Goal: Task Accomplishment & Management: Complete application form

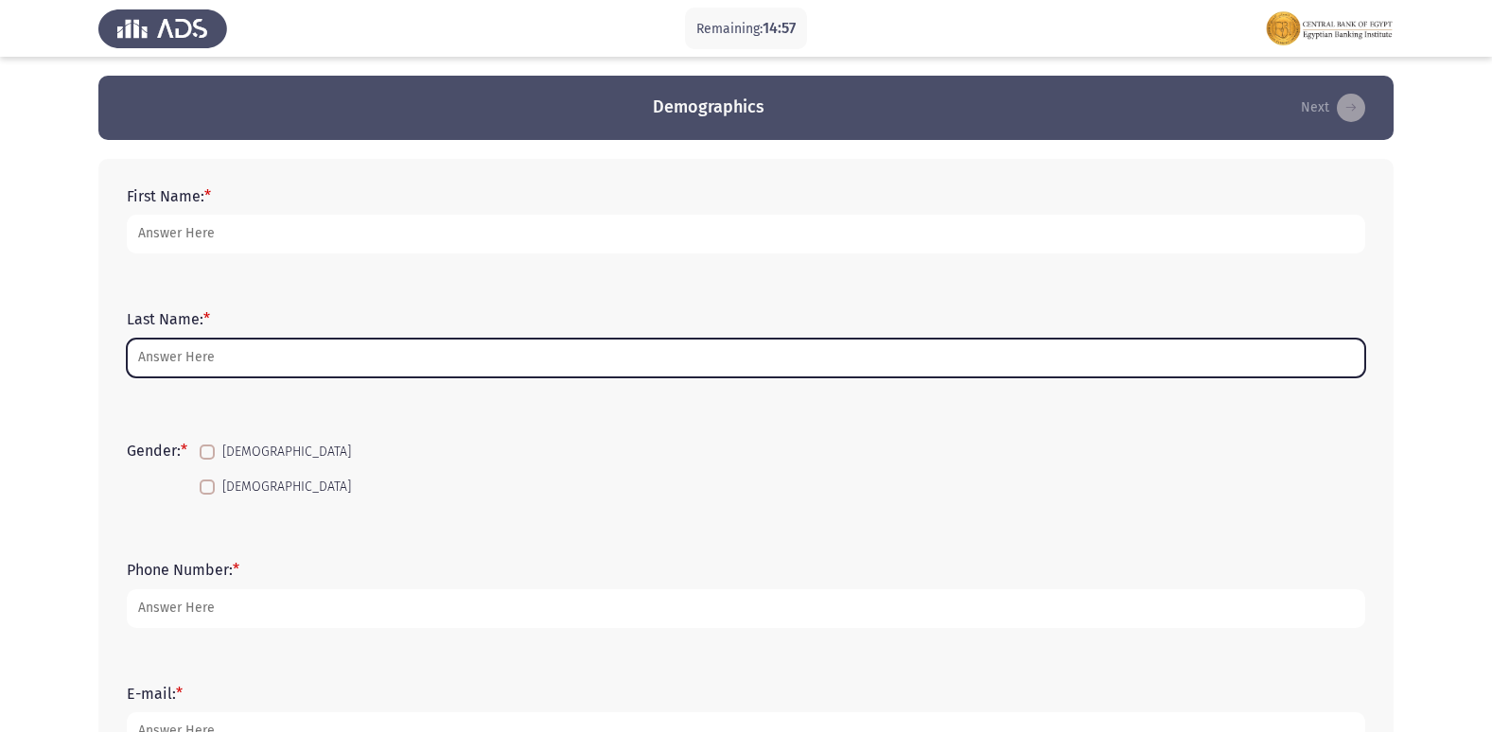
click at [144, 356] on input "Last Name: *" at bounding box center [746, 358] width 1238 height 39
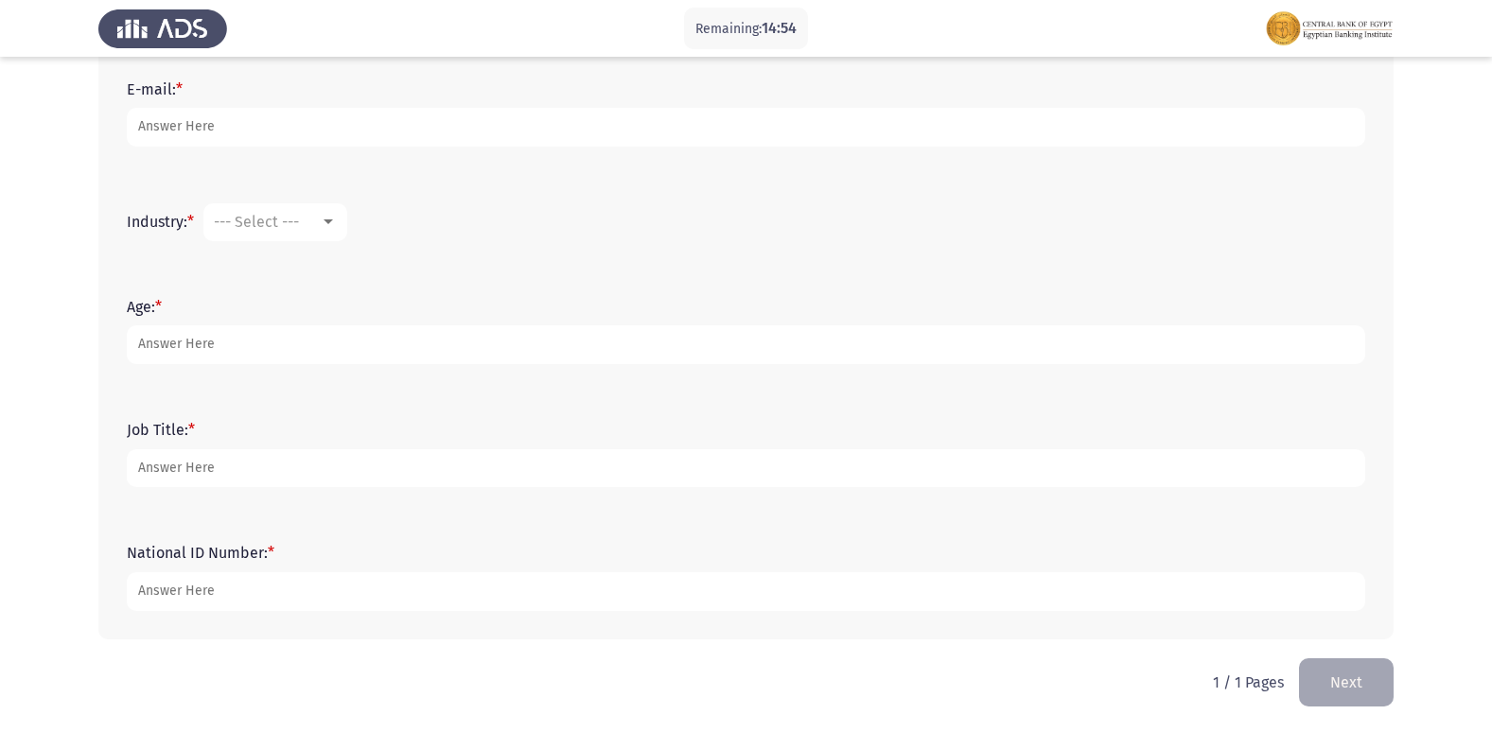
scroll to position [606, 0]
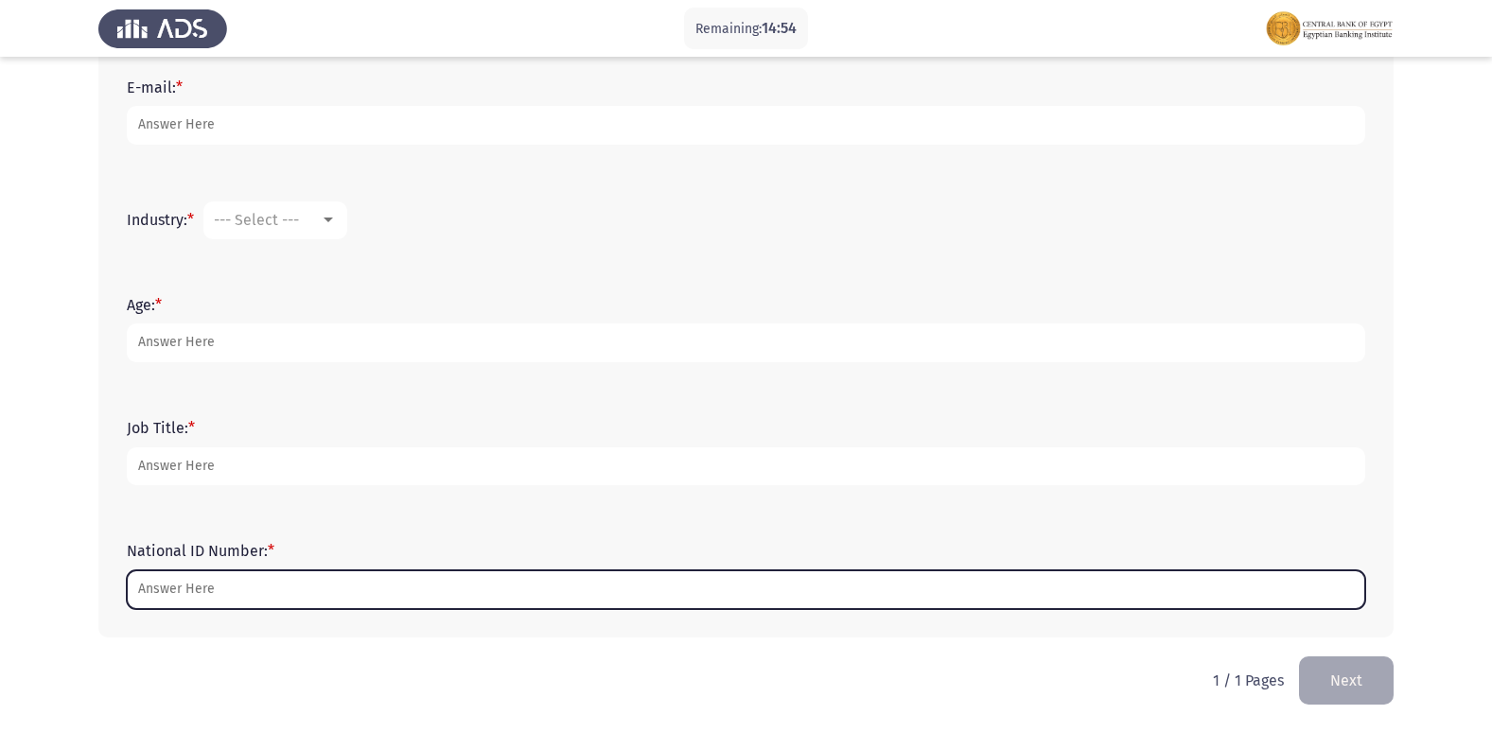
click at [194, 601] on input "National ID Number: *" at bounding box center [746, 589] width 1238 height 39
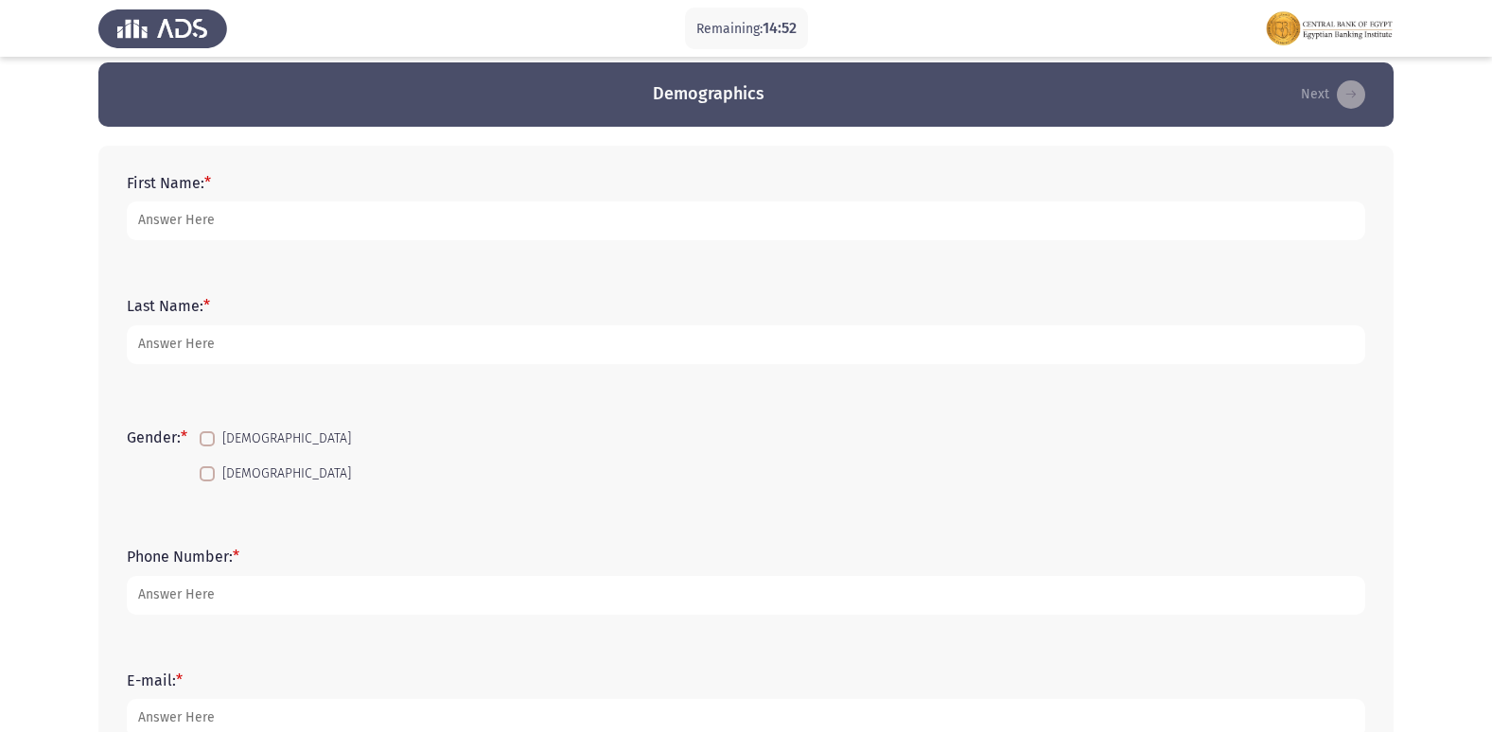
scroll to position [0, 0]
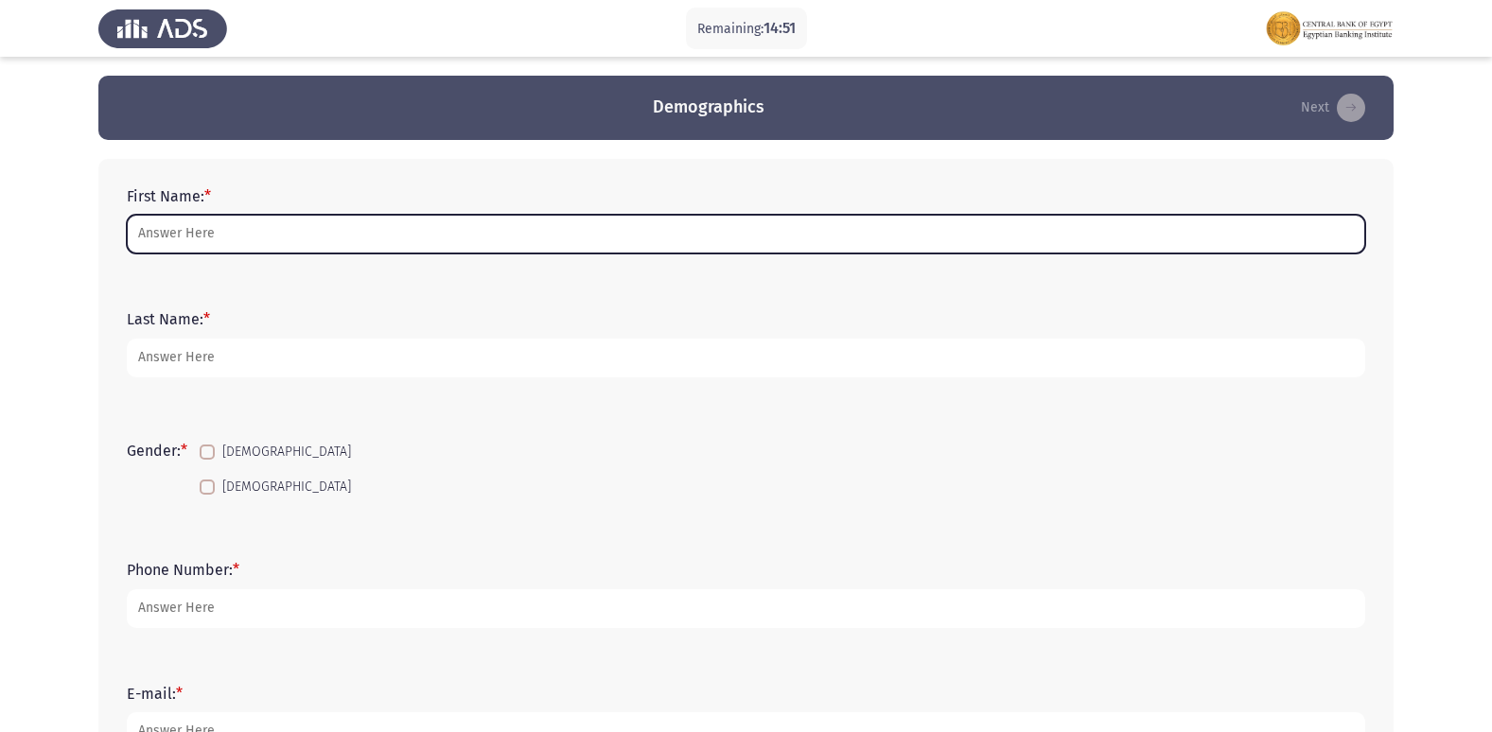
click at [327, 243] on input "First Name: *" at bounding box center [746, 234] width 1238 height 39
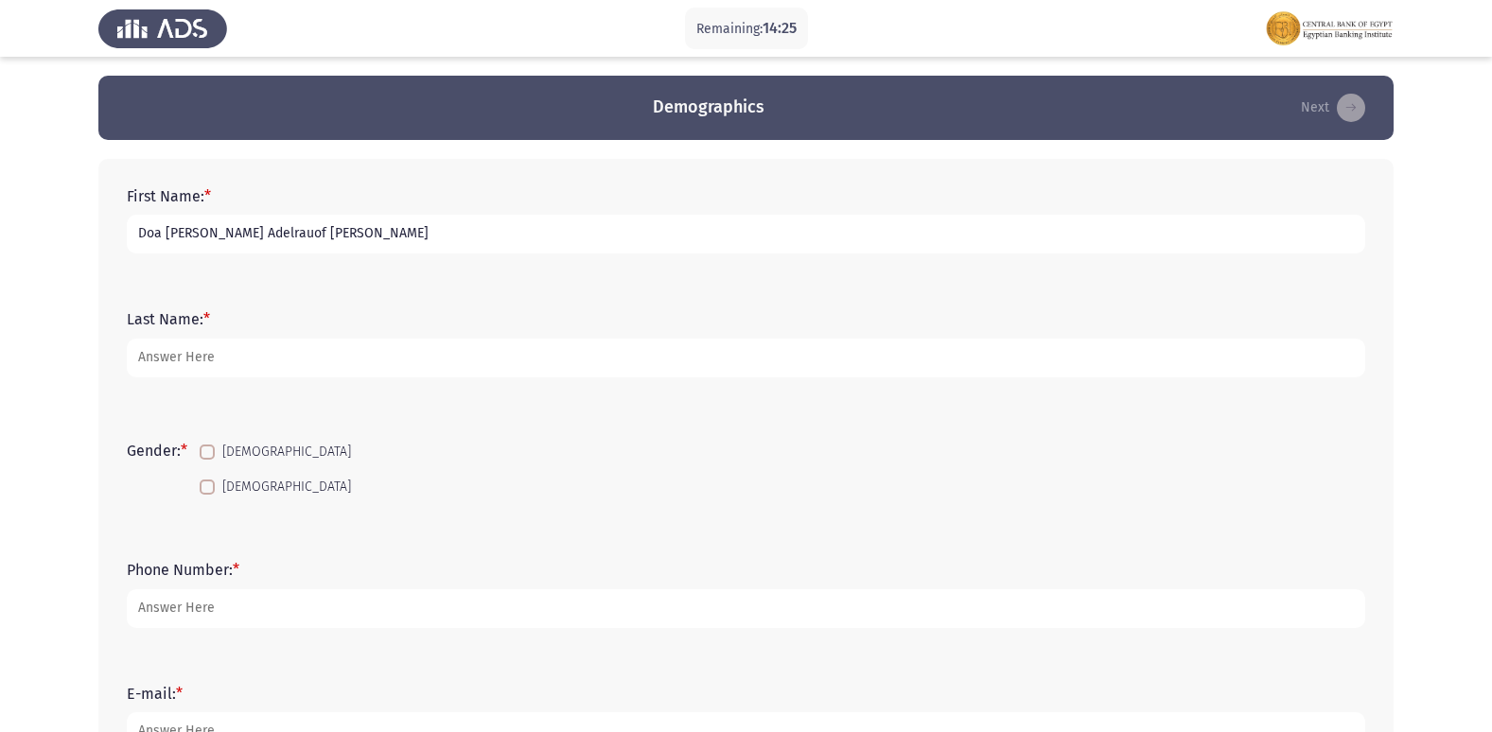
type input "Doa [PERSON_NAME] Adelrauof [PERSON_NAME]"
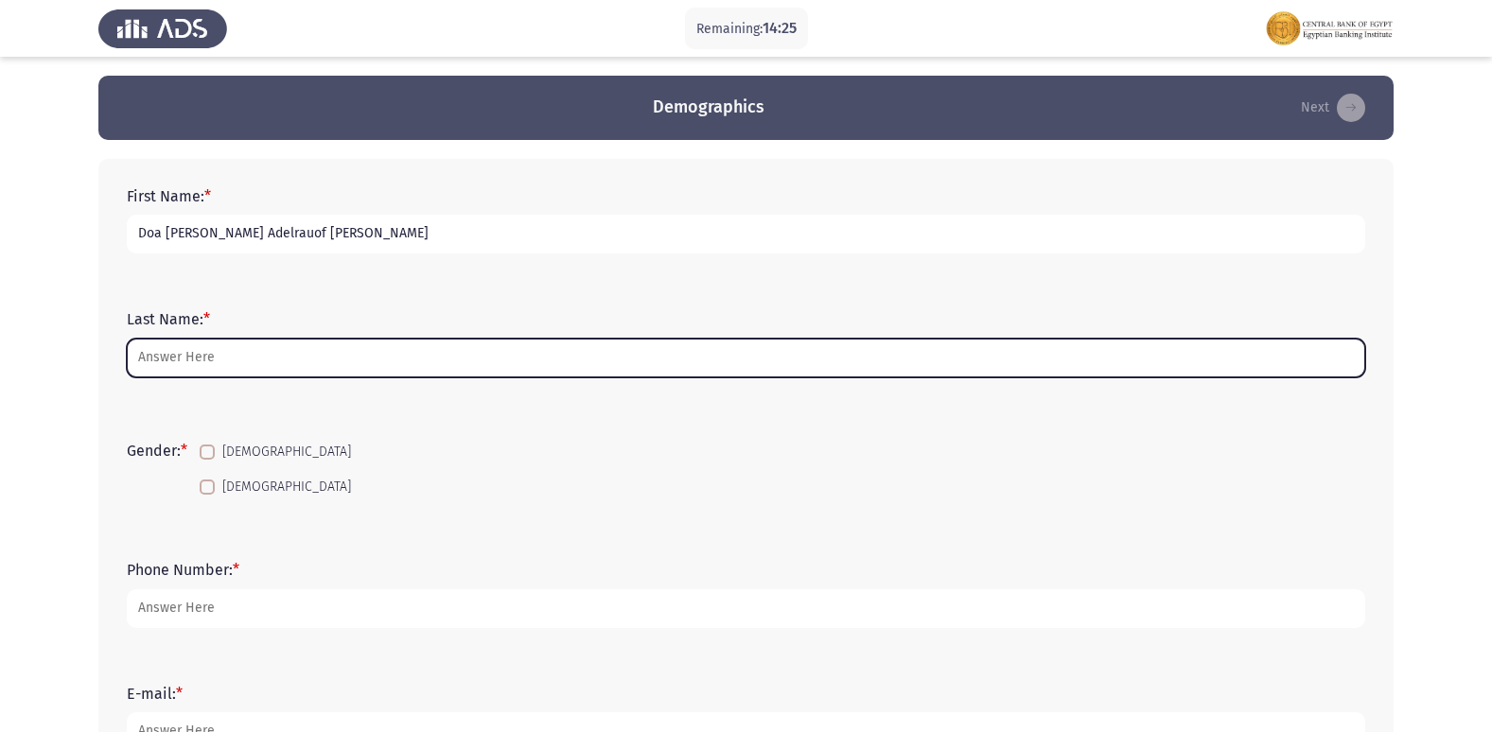
click at [333, 368] on input "Last Name: *" at bounding box center [746, 358] width 1238 height 39
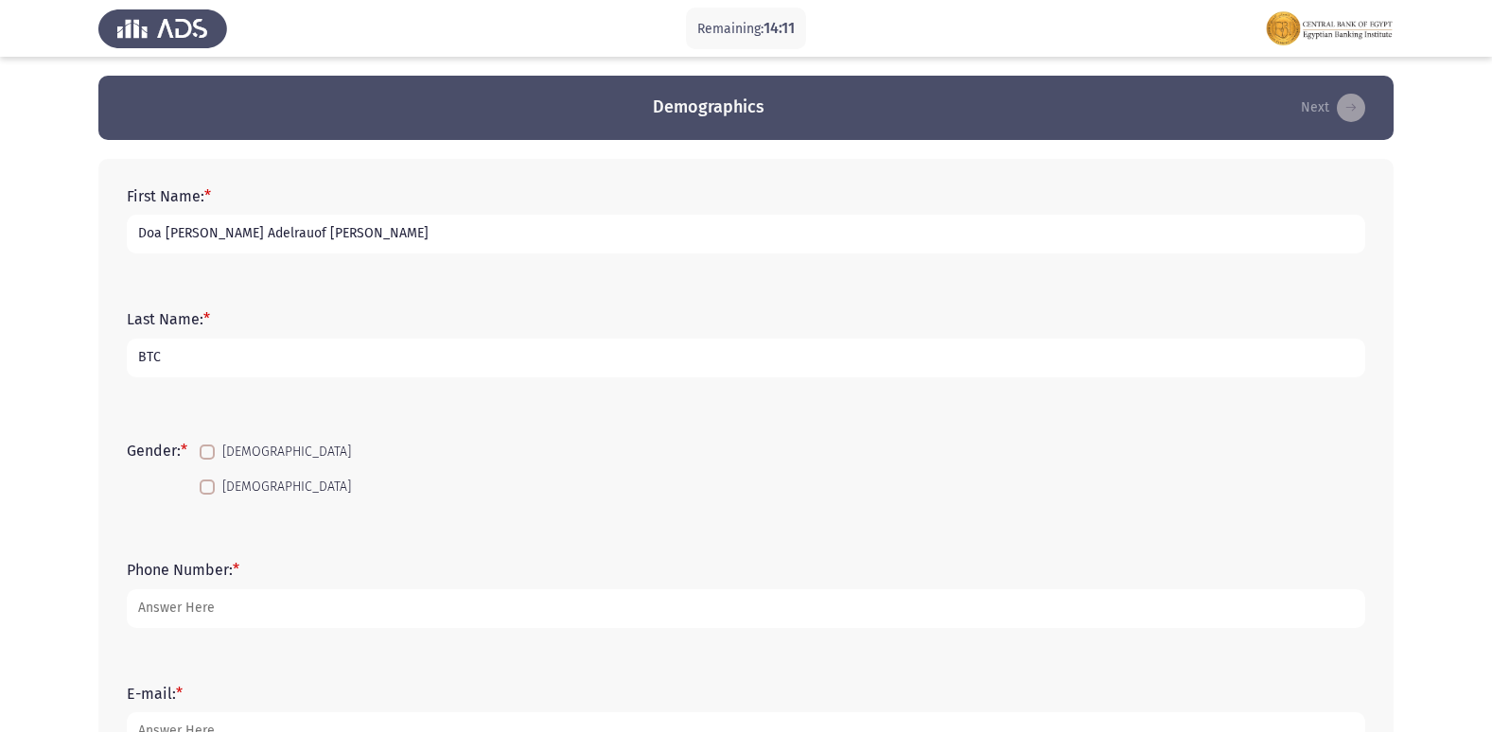
type input "BTC"
click at [205, 496] on label "[DEMOGRAPHIC_DATA]" at bounding box center [275, 487] width 151 height 23
click at [206, 496] on input "[DEMOGRAPHIC_DATA]" at bounding box center [206, 495] width 1 height 1
checkbox input "true"
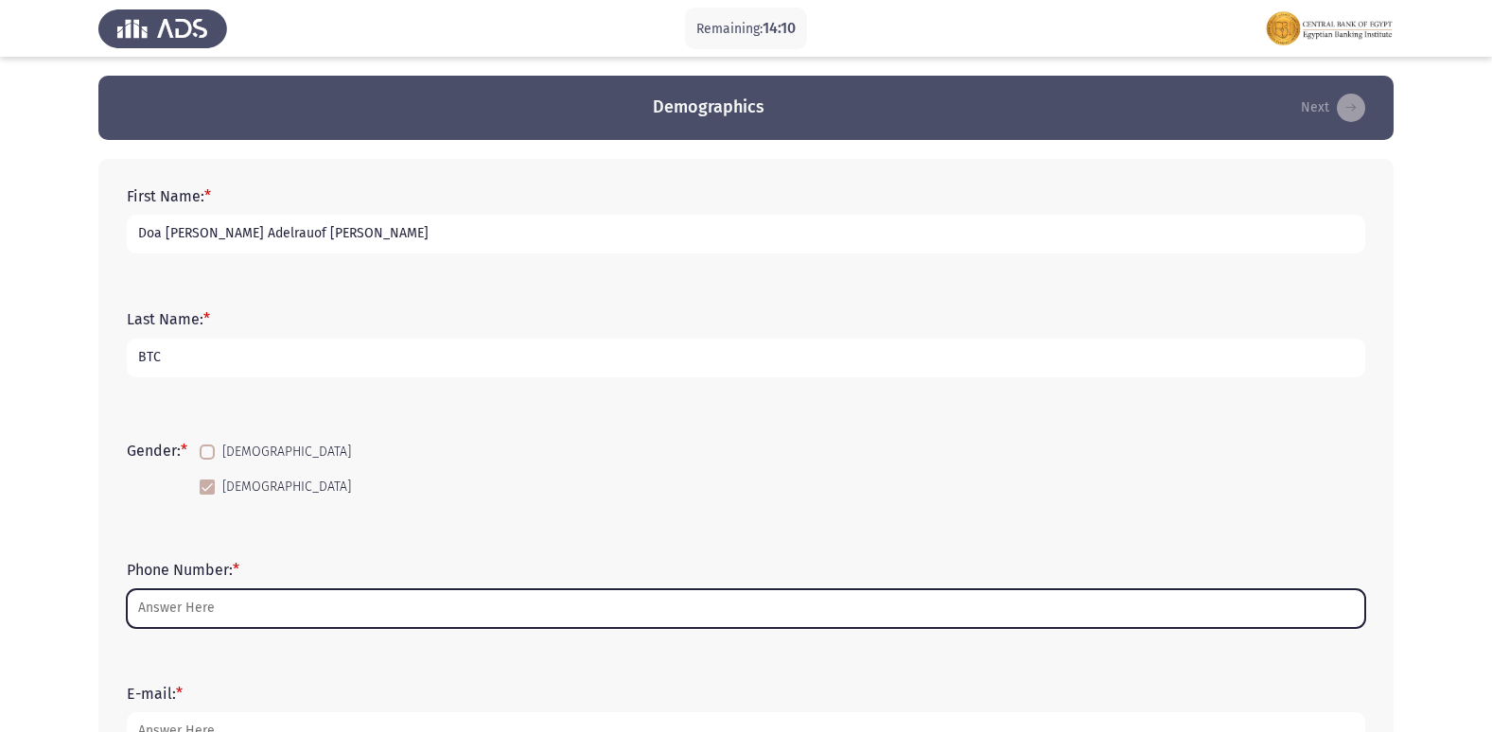
click at [261, 609] on input "Phone Number: *" at bounding box center [746, 608] width 1238 height 39
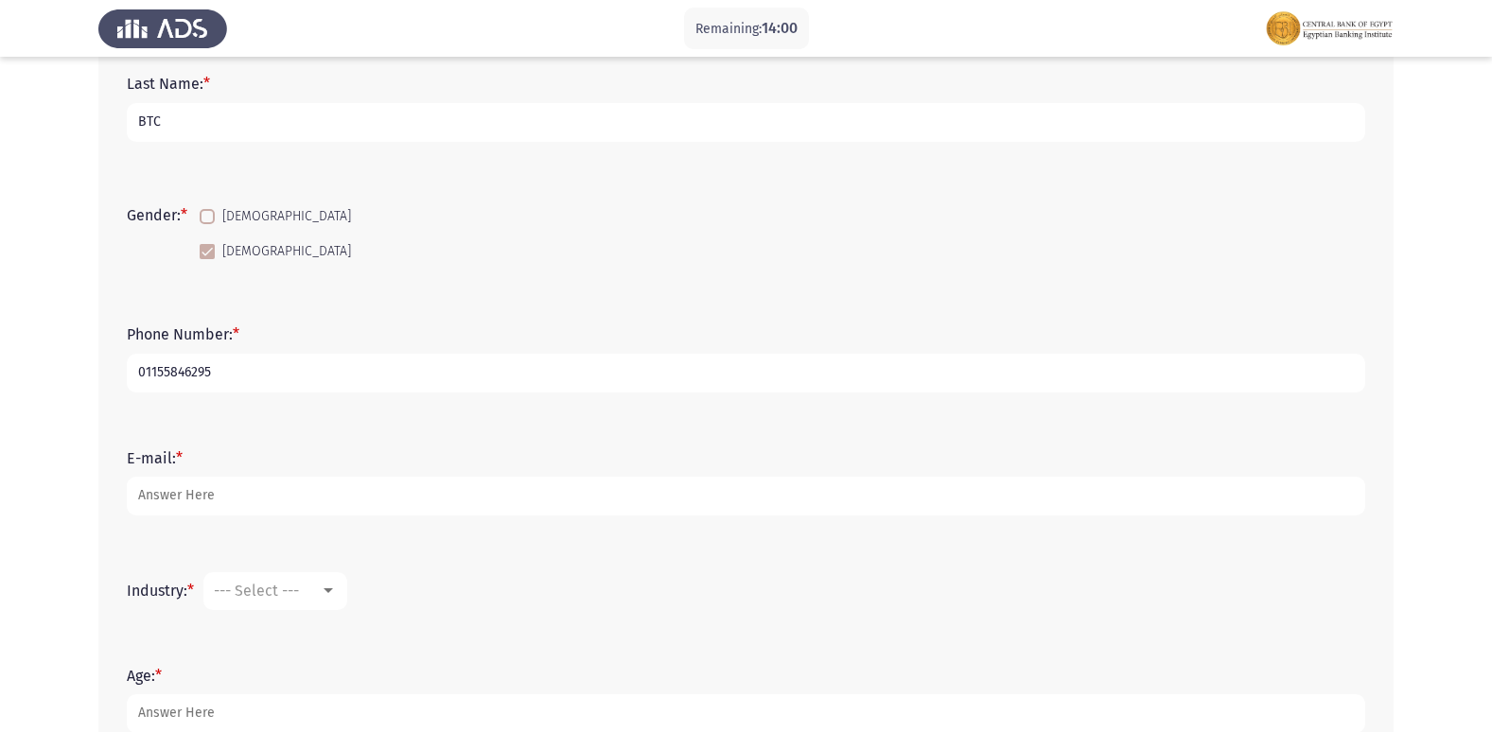
scroll to position [284, 0]
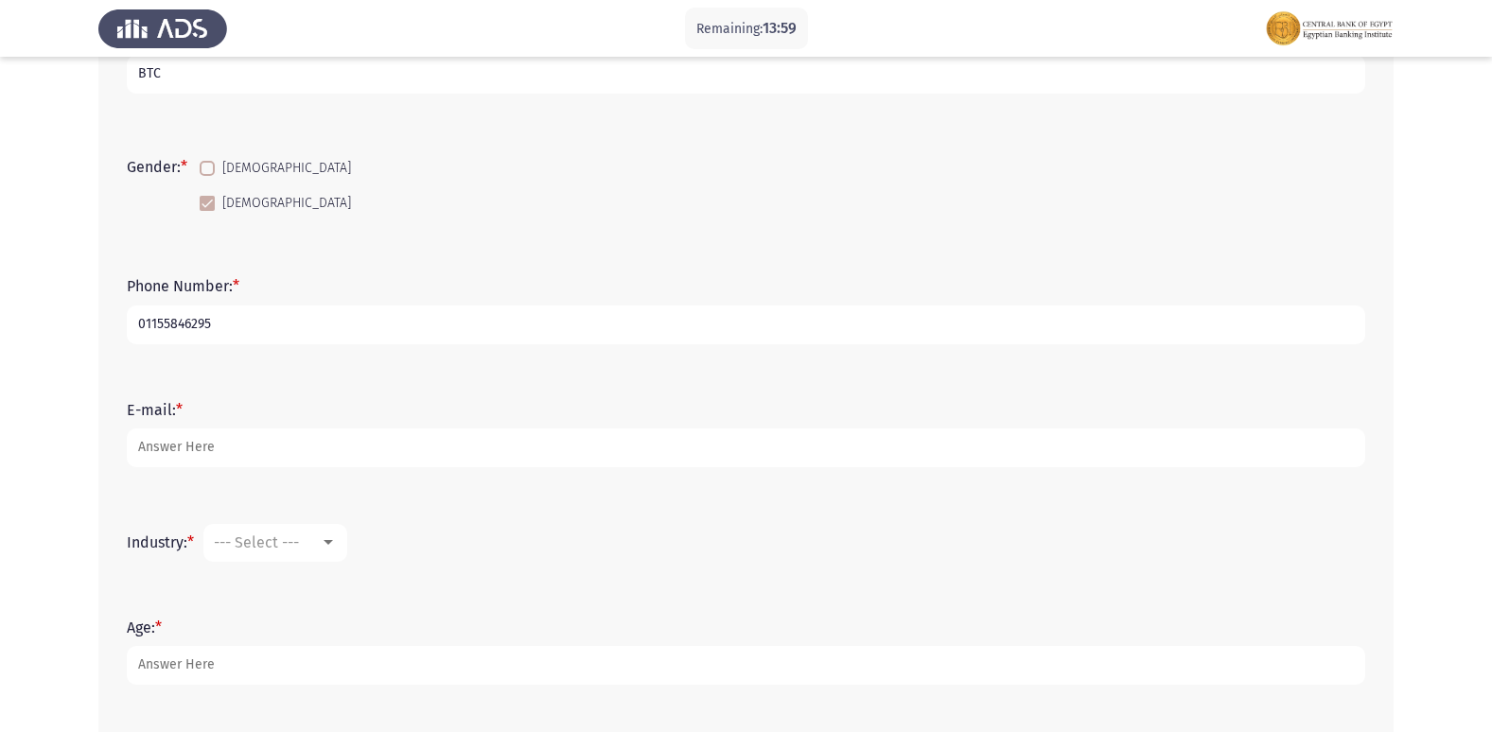
type input "01155846295"
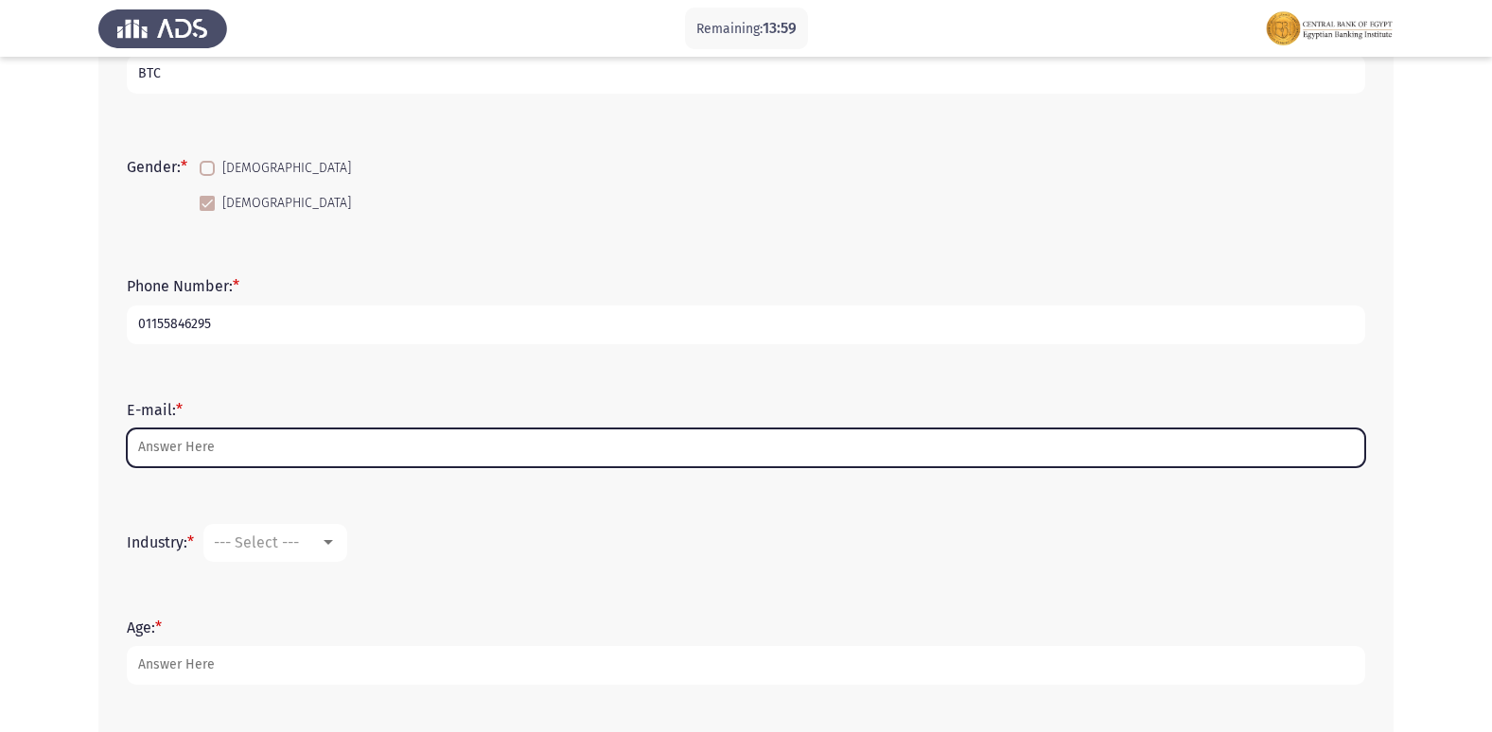
click at [227, 454] on input "E-mail: *" at bounding box center [746, 448] width 1238 height 39
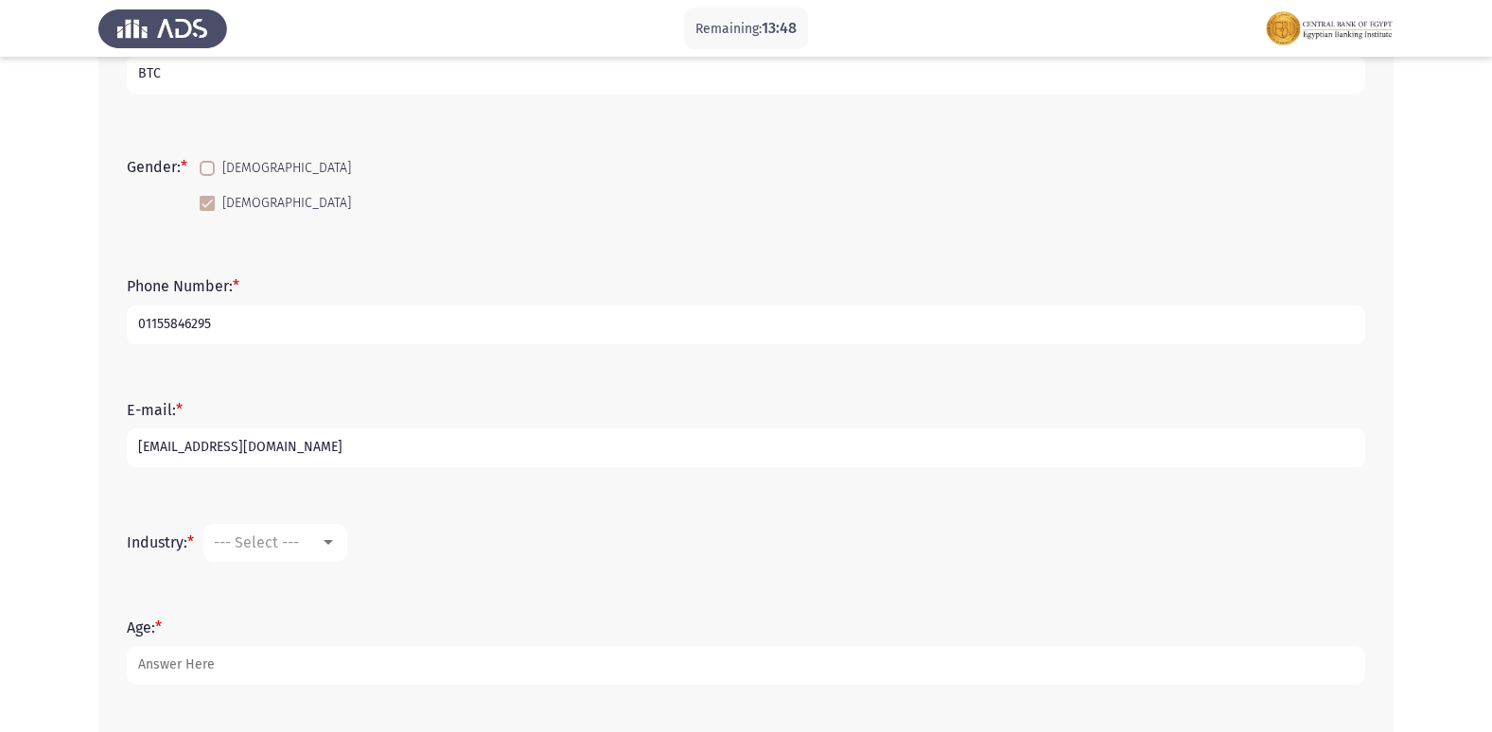
type input "[EMAIL_ADDRESS][DOMAIN_NAME]"
click at [320, 545] on div "--- Select ---" at bounding box center [267, 543] width 106 height 18
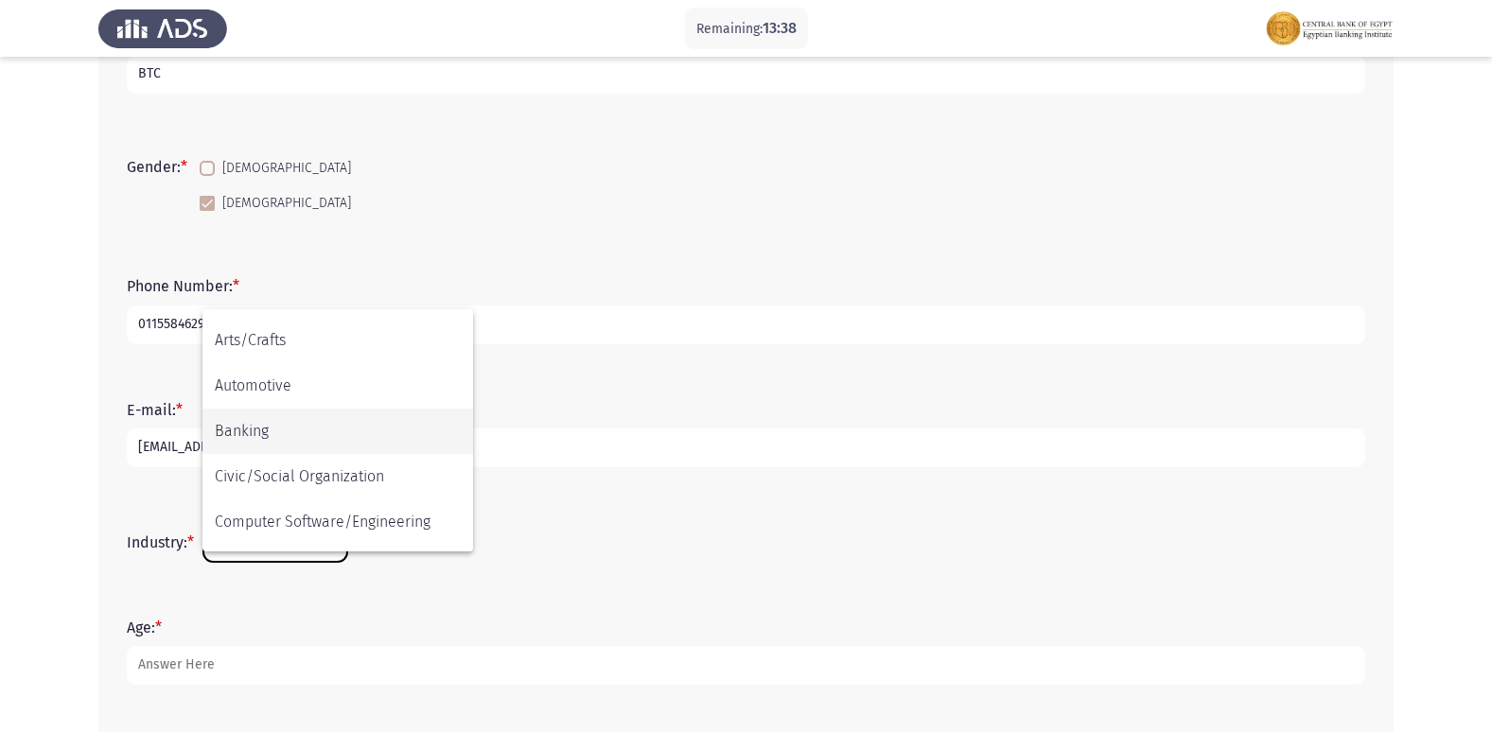
scroll to position [95, 0]
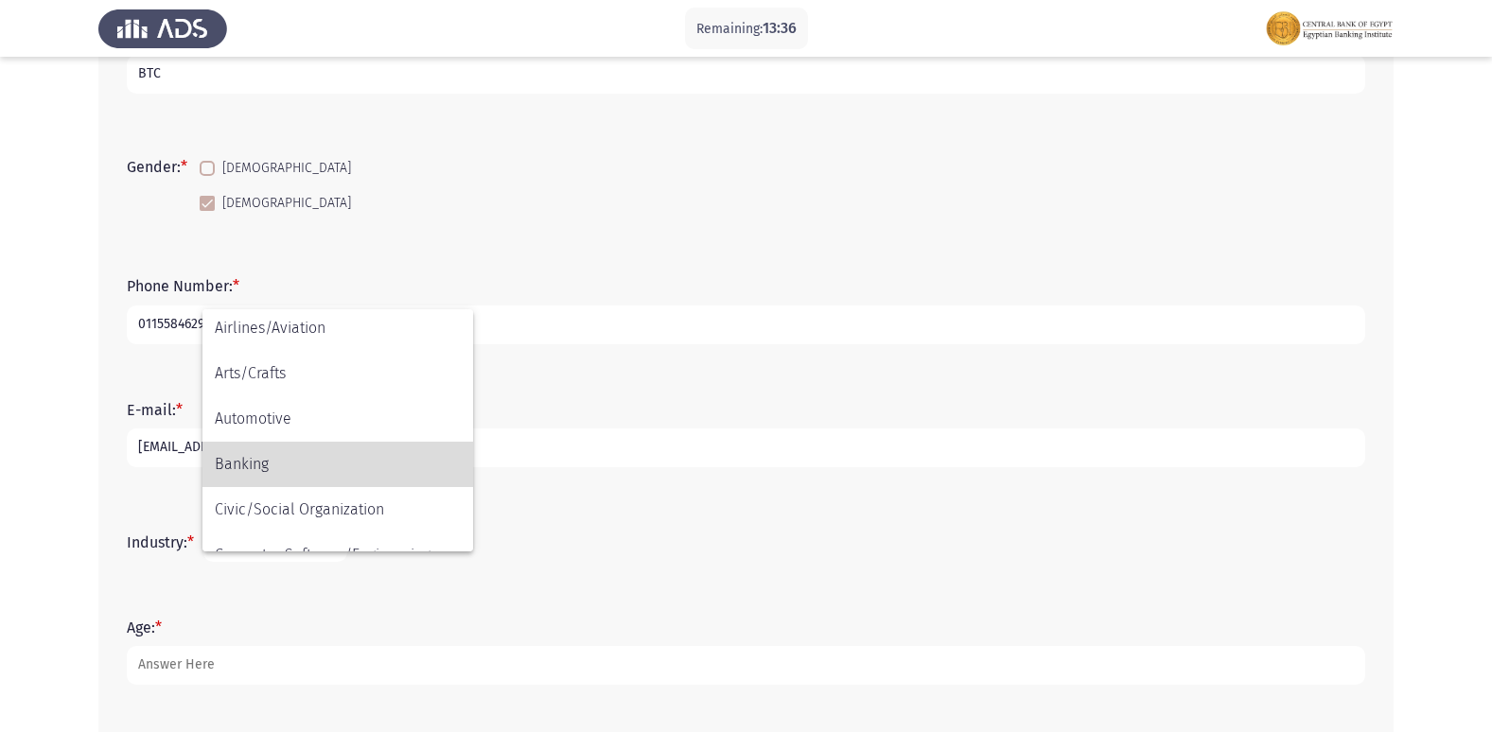
click at [291, 468] on span "Banking" at bounding box center [338, 464] width 246 height 45
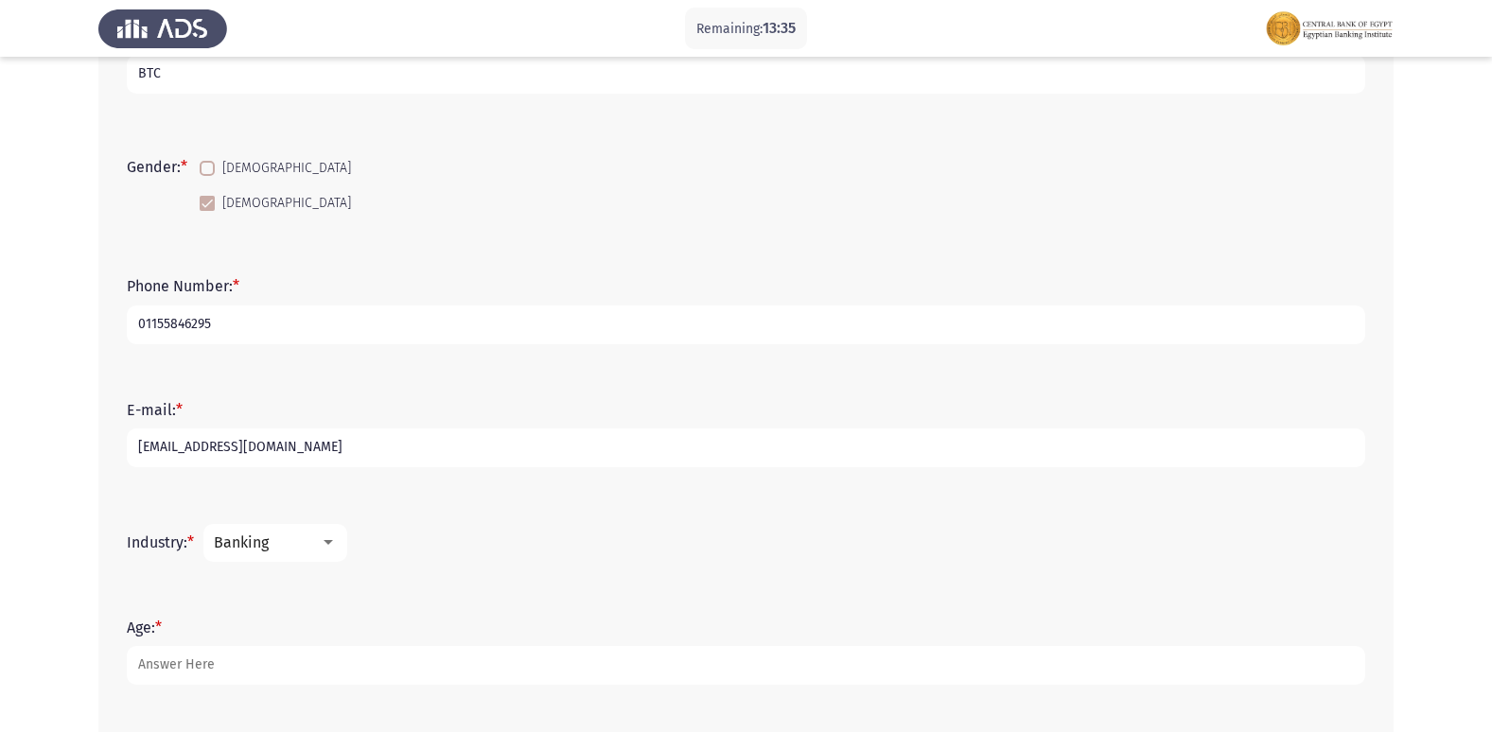
scroll to position [378, 0]
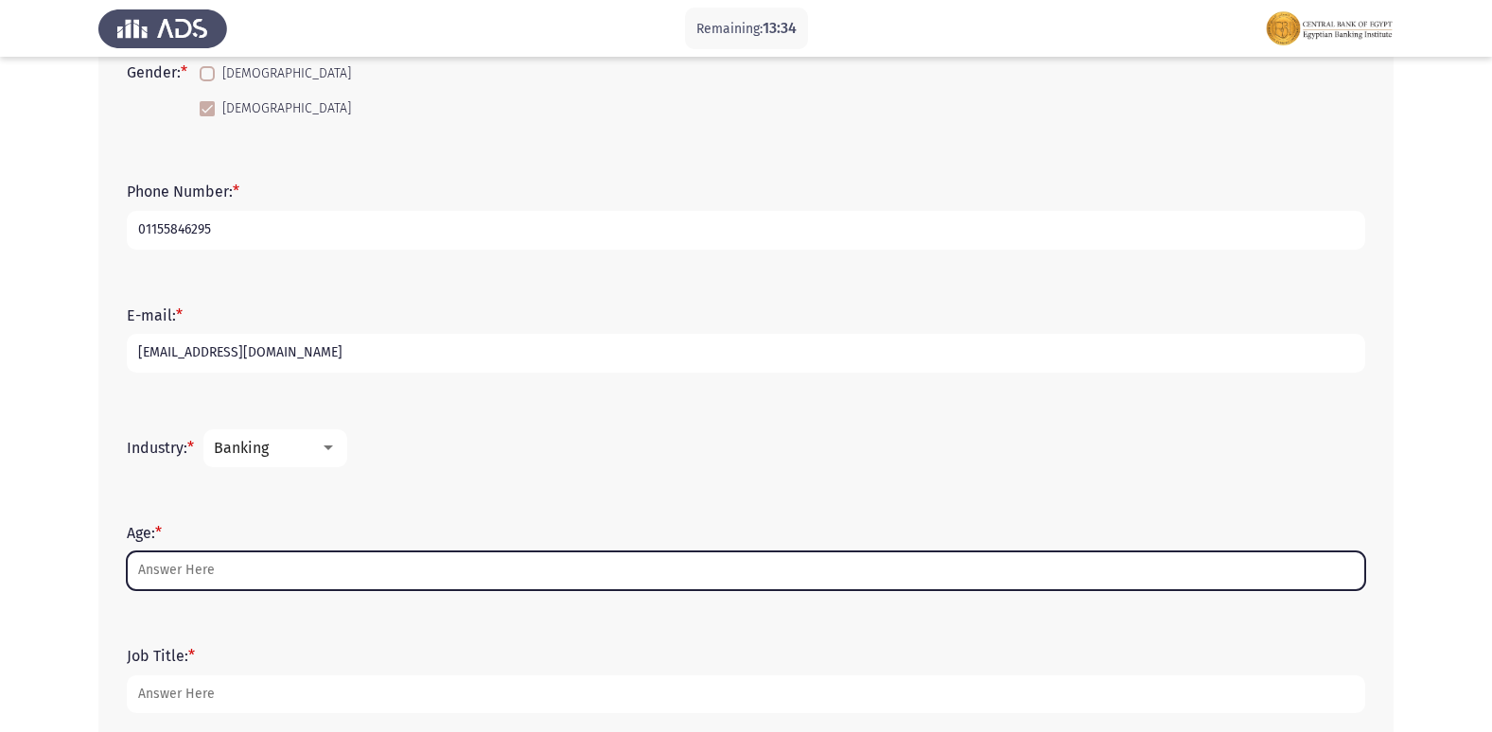
click at [231, 563] on input "Age: *" at bounding box center [746, 570] width 1238 height 39
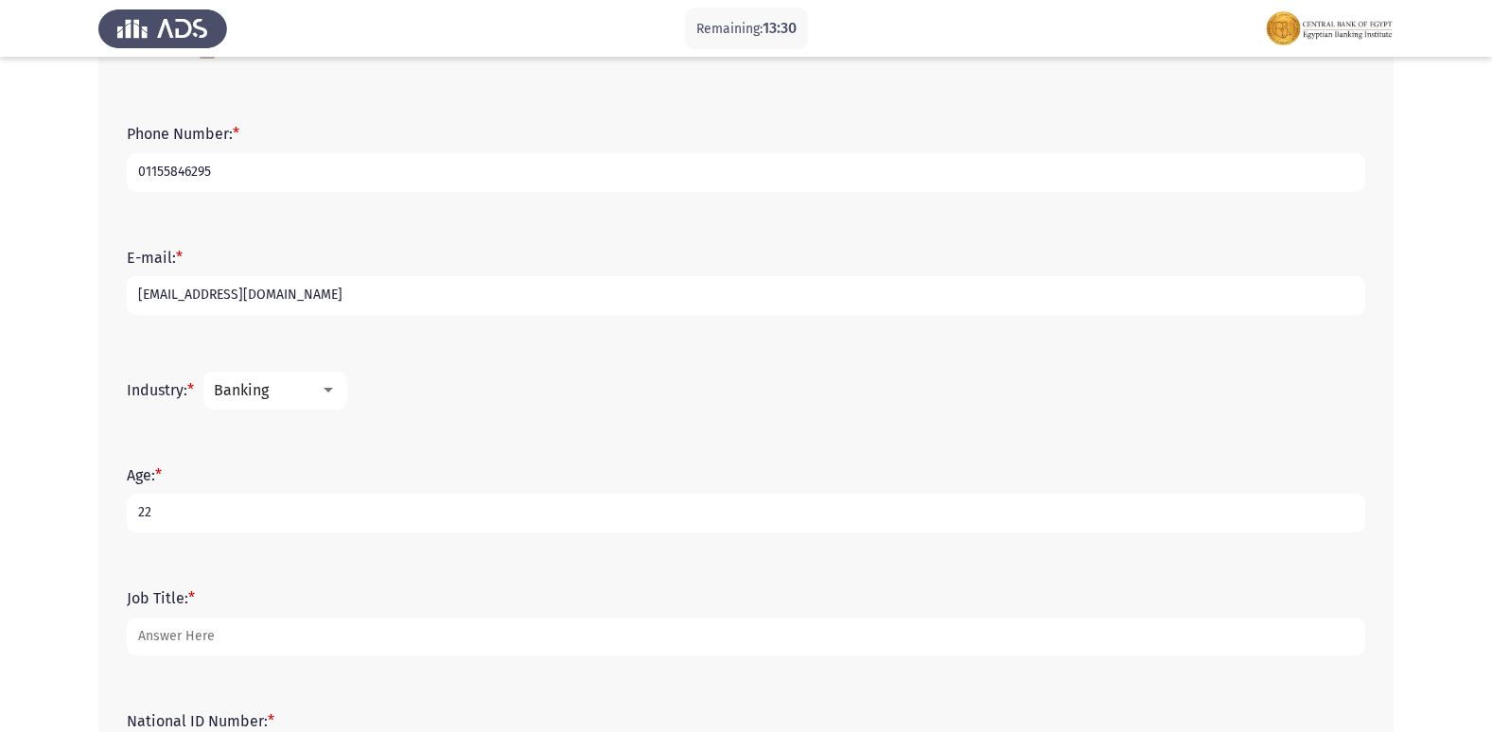
scroll to position [568, 0]
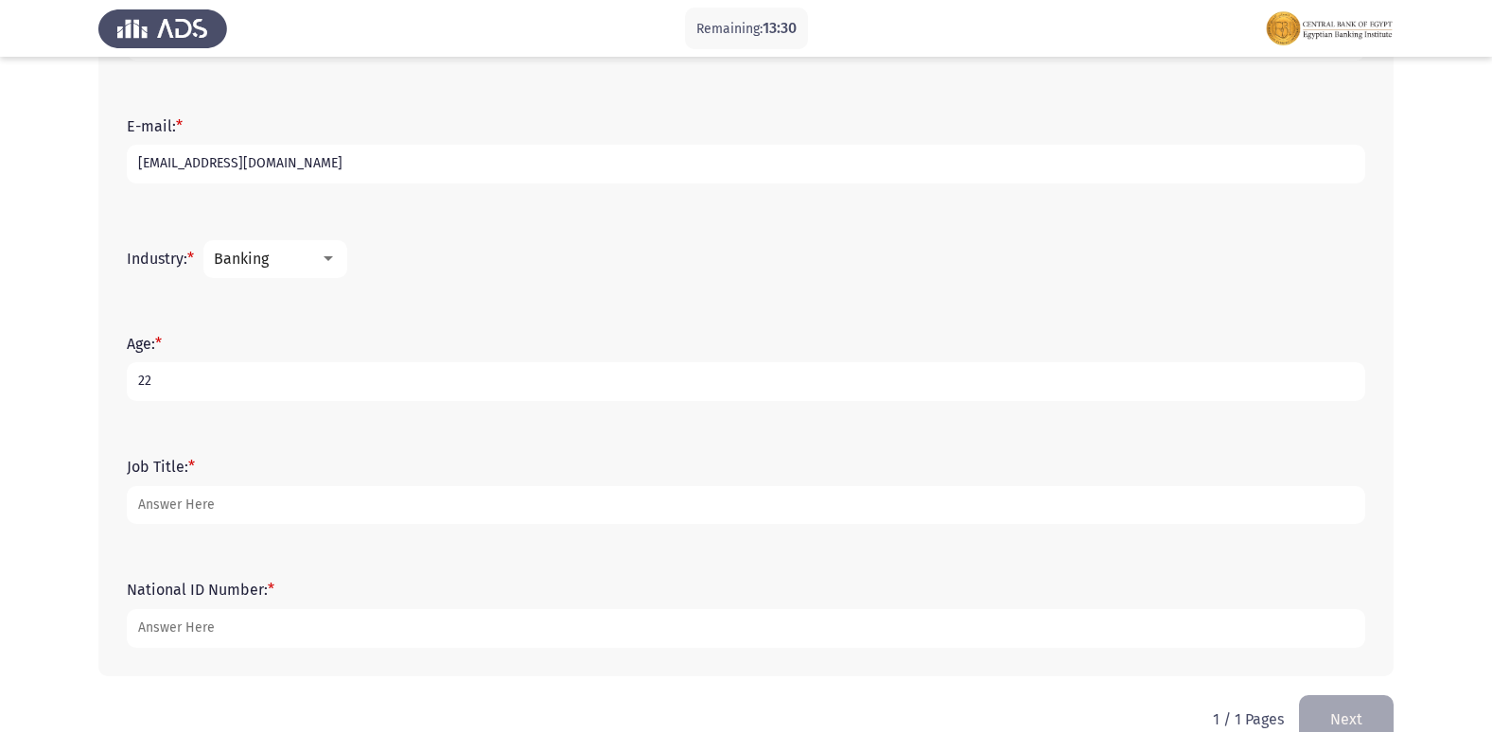
type input "22"
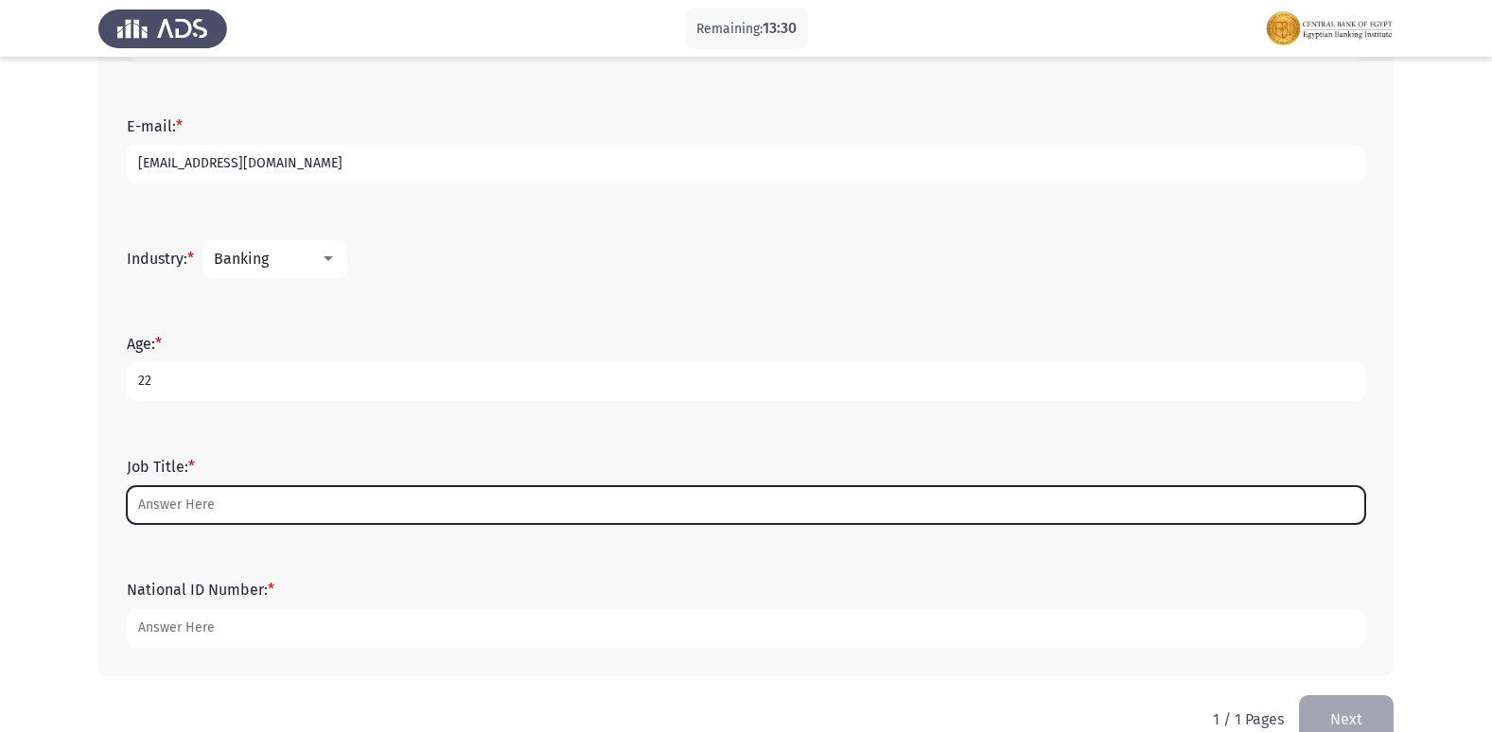
click at [289, 515] on input "Job Title: *" at bounding box center [746, 505] width 1238 height 39
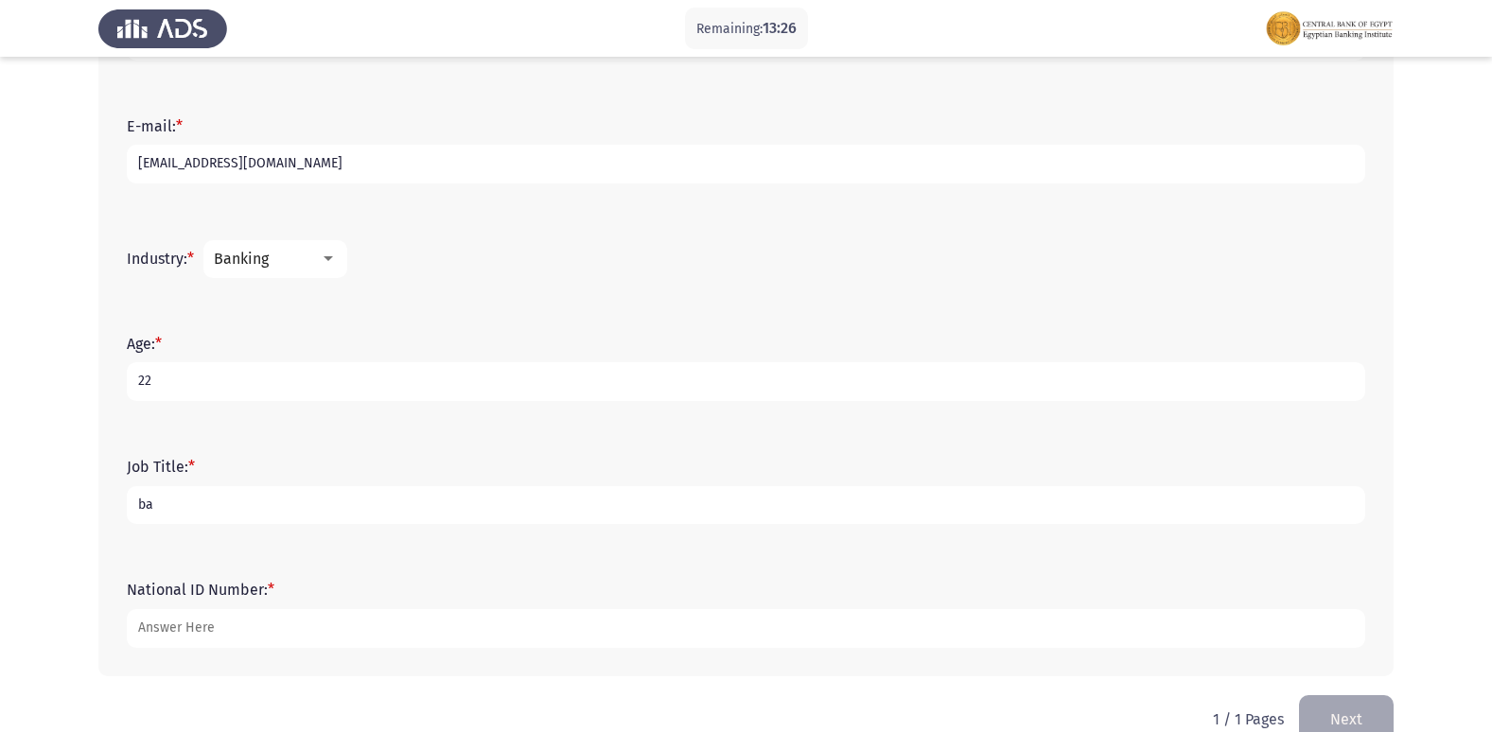
type input "b"
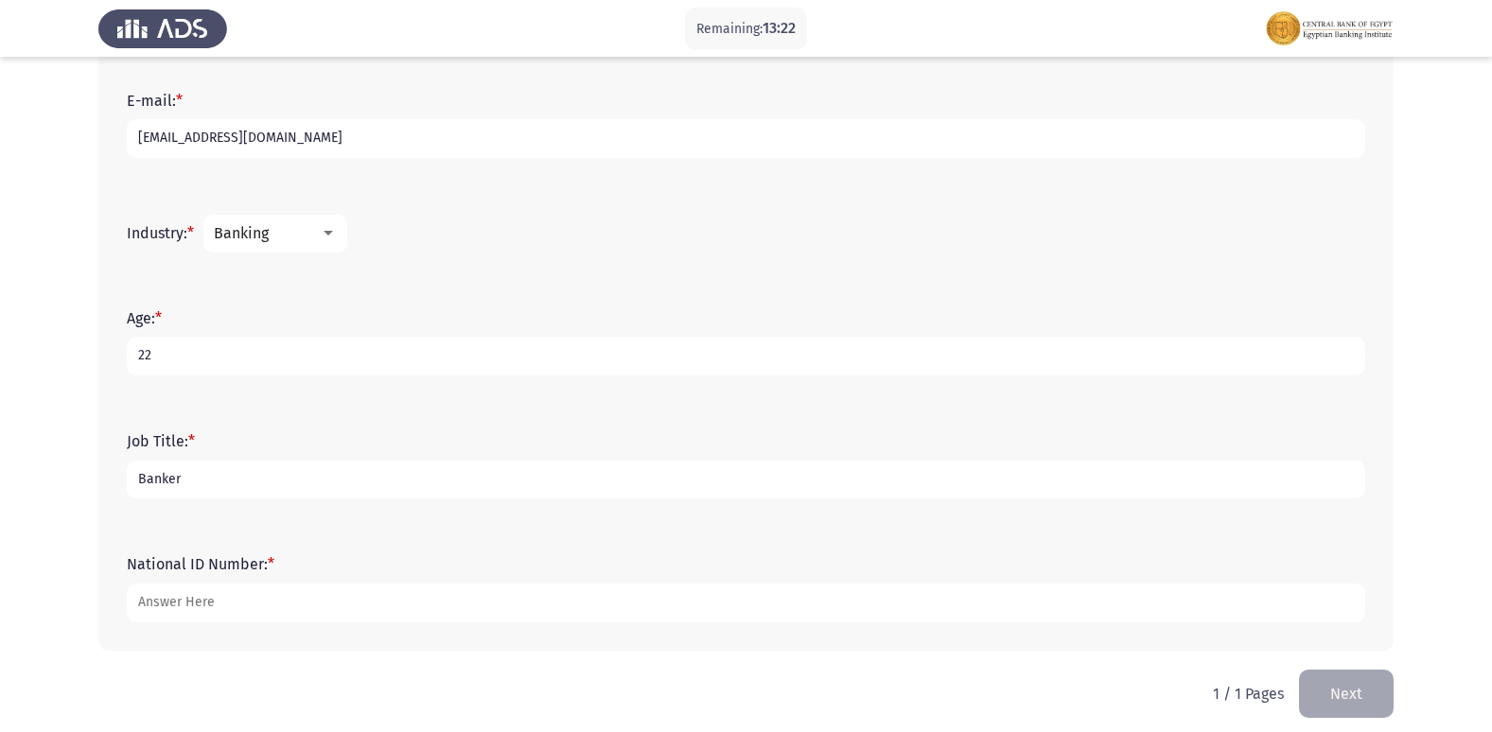
scroll to position [606, 0]
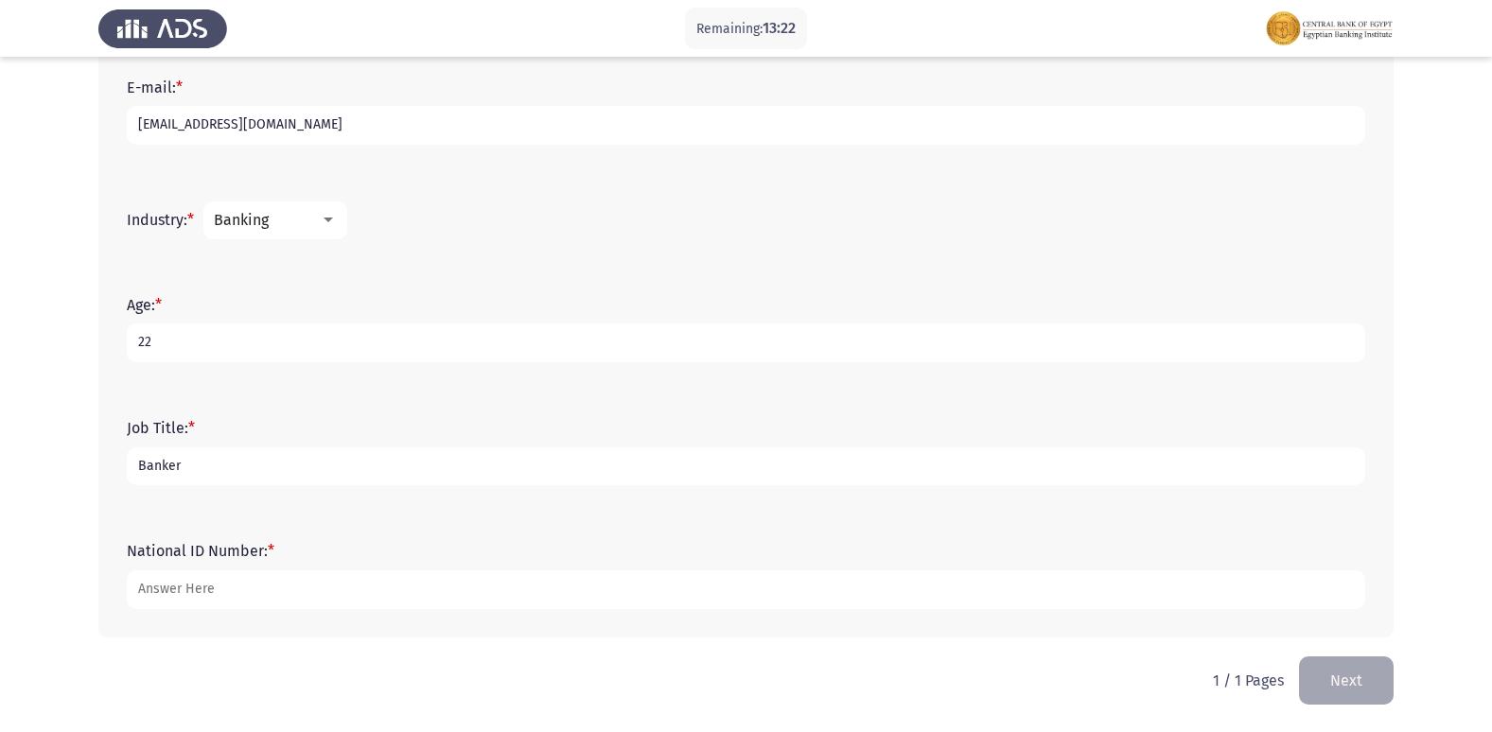
type input "Banker"
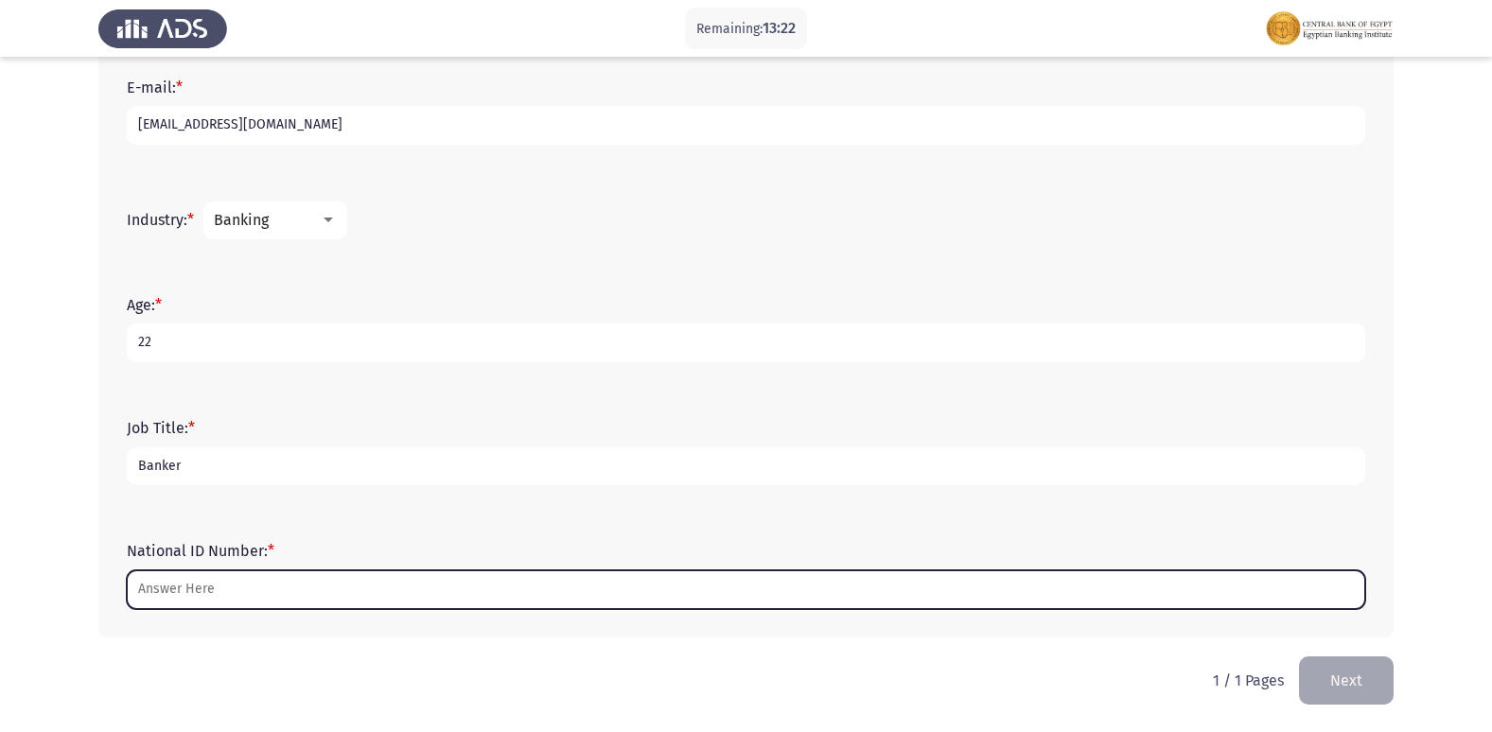
click at [242, 589] on input "National ID Number: *" at bounding box center [746, 589] width 1238 height 39
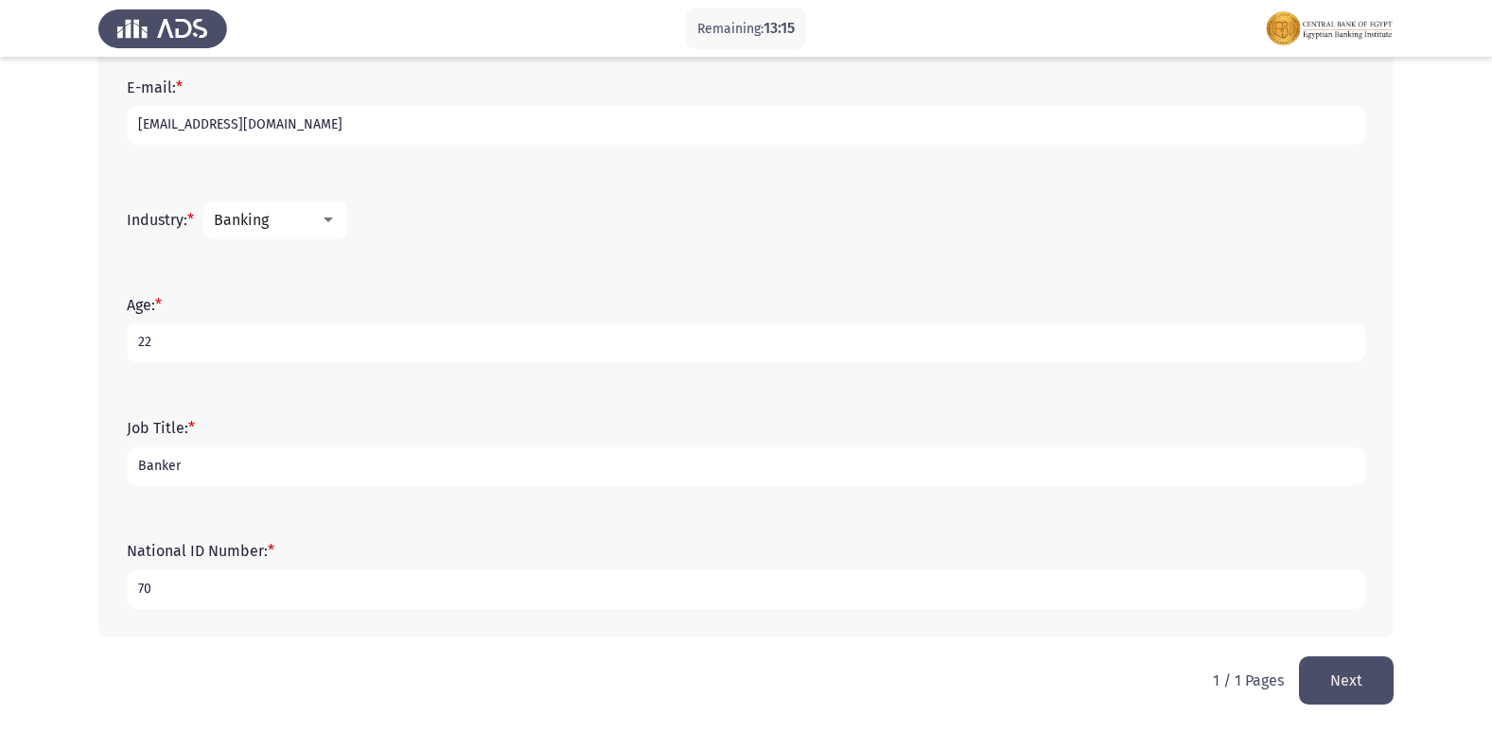
type input "7"
type input "30307070101222"
click at [1332, 698] on button "Next" at bounding box center [1346, 680] width 95 height 48
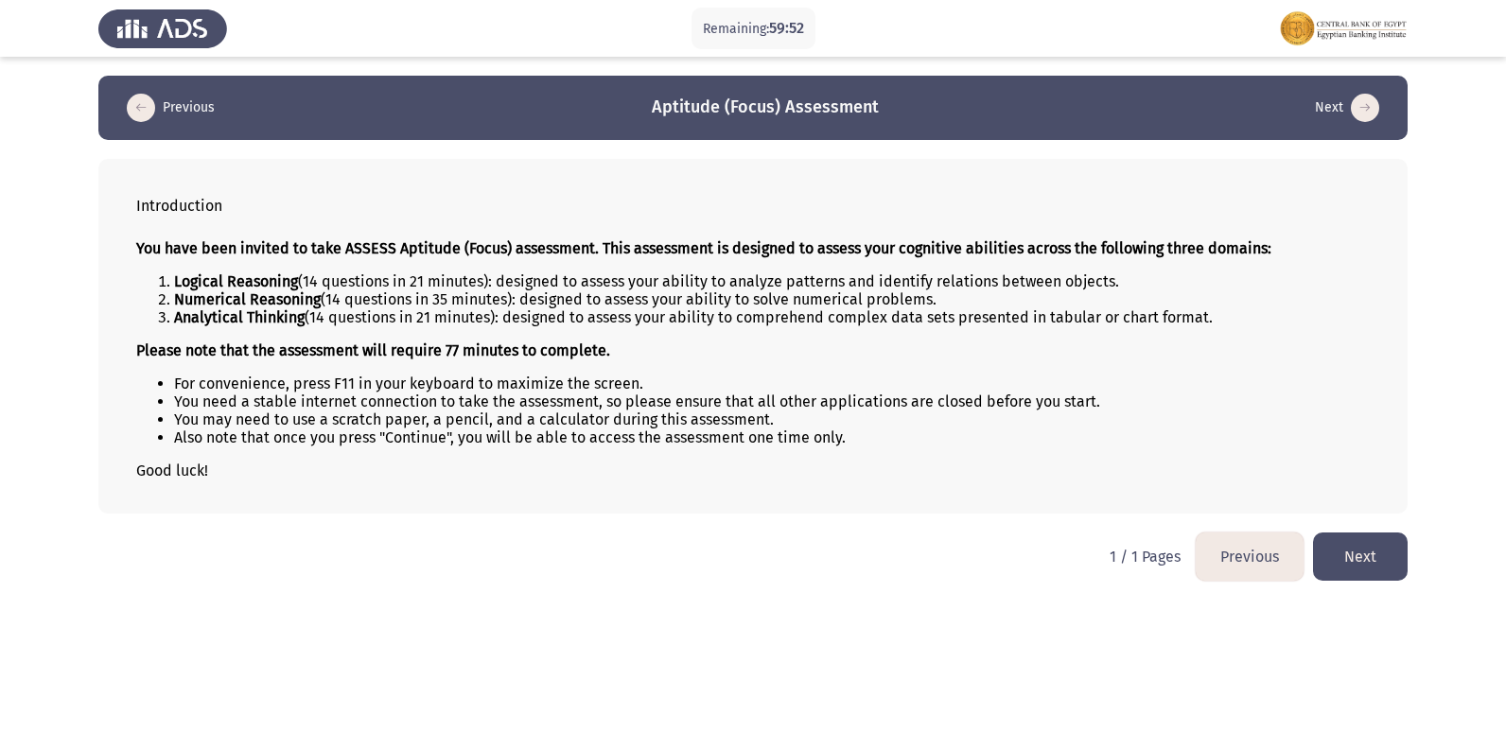
click at [1354, 557] on button "Next" at bounding box center [1360, 557] width 95 height 48
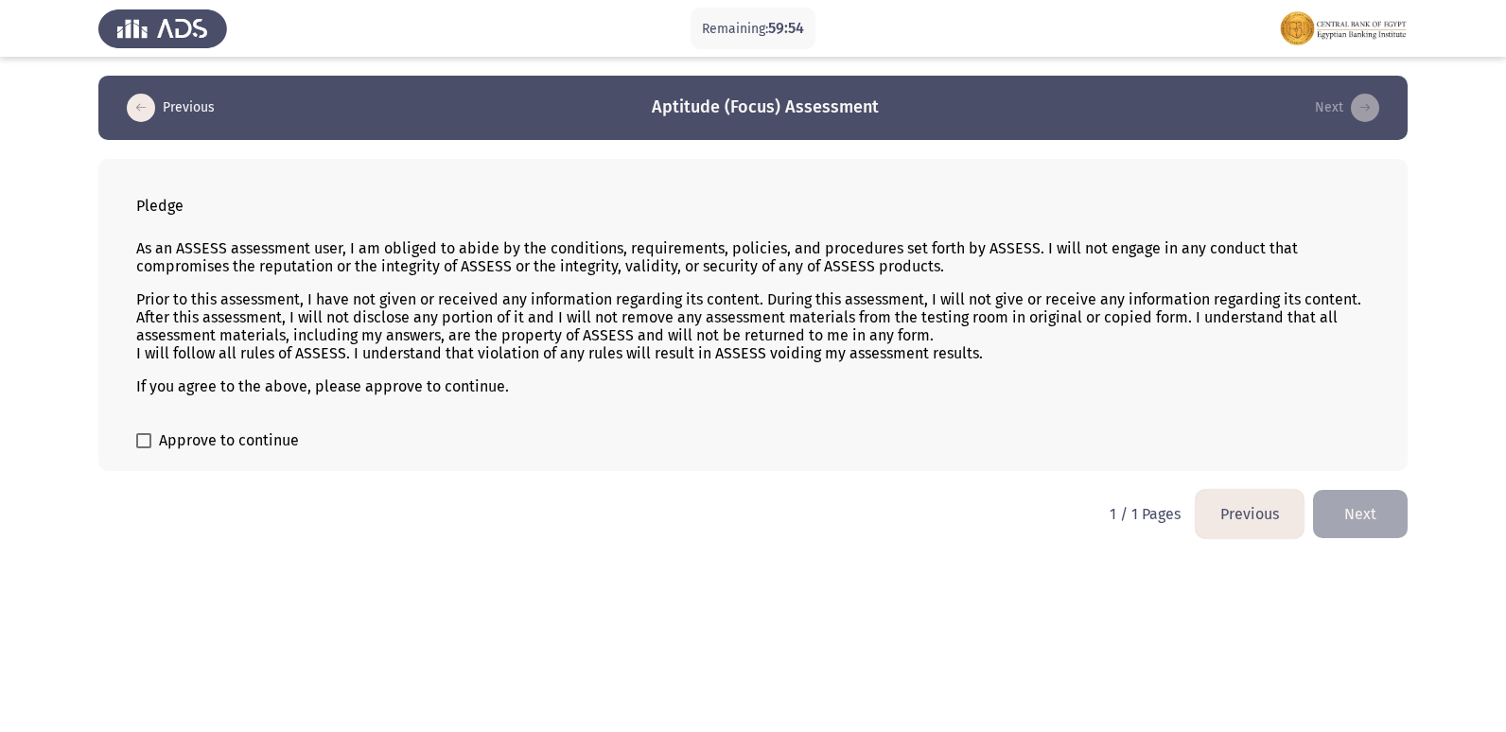
click at [154, 445] on label "Approve to continue" at bounding box center [217, 440] width 163 height 23
click at [144, 448] on input "Approve to continue" at bounding box center [143, 448] width 1 height 1
checkbox input "true"
click at [1345, 557] on html "Remaining: 59:46 Previous Aptitude (Focus) Assessment Next Pledge As an ASSESS …" at bounding box center [753, 278] width 1506 height 557
click at [1361, 503] on button "Next" at bounding box center [1360, 514] width 95 height 48
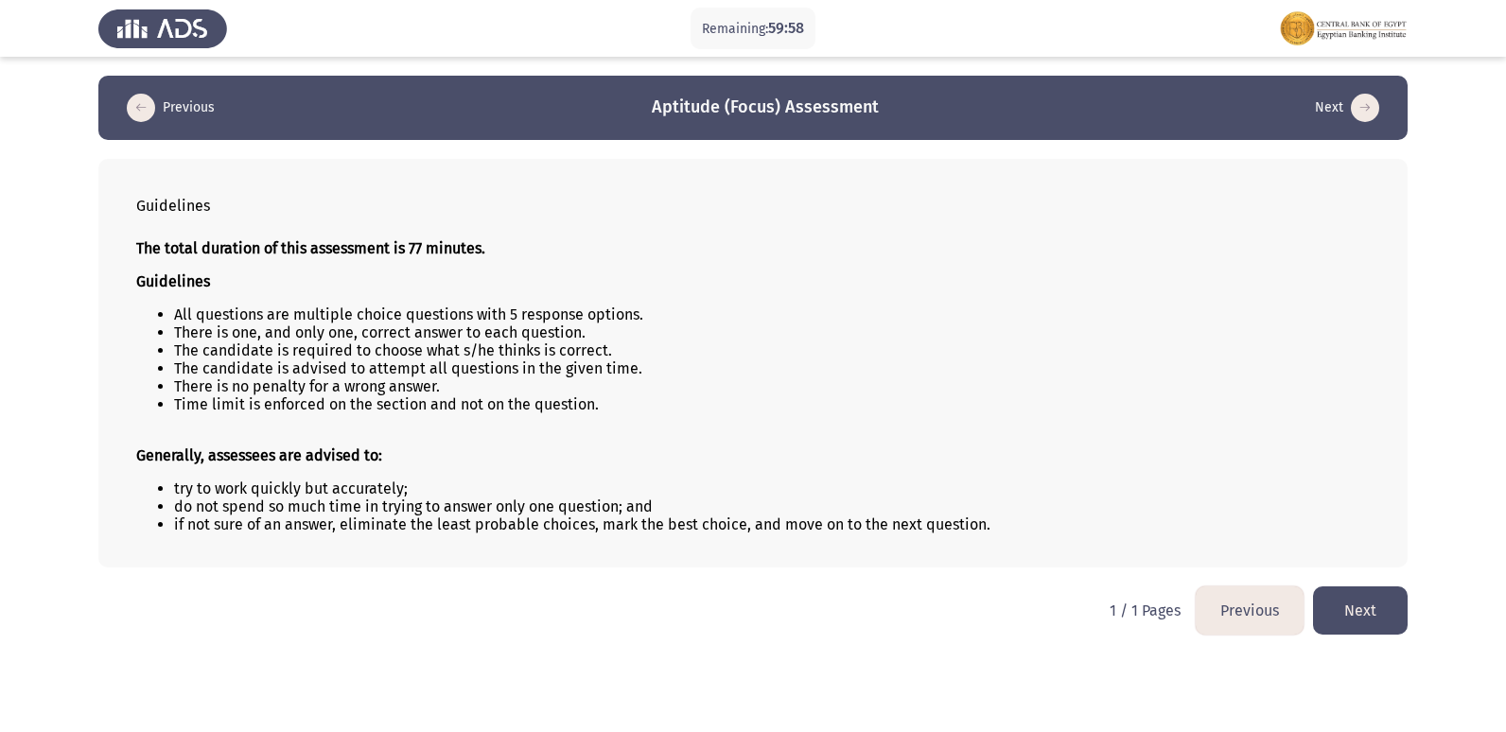
click at [1347, 609] on button "Next" at bounding box center [1360, 610] width 95 height 48
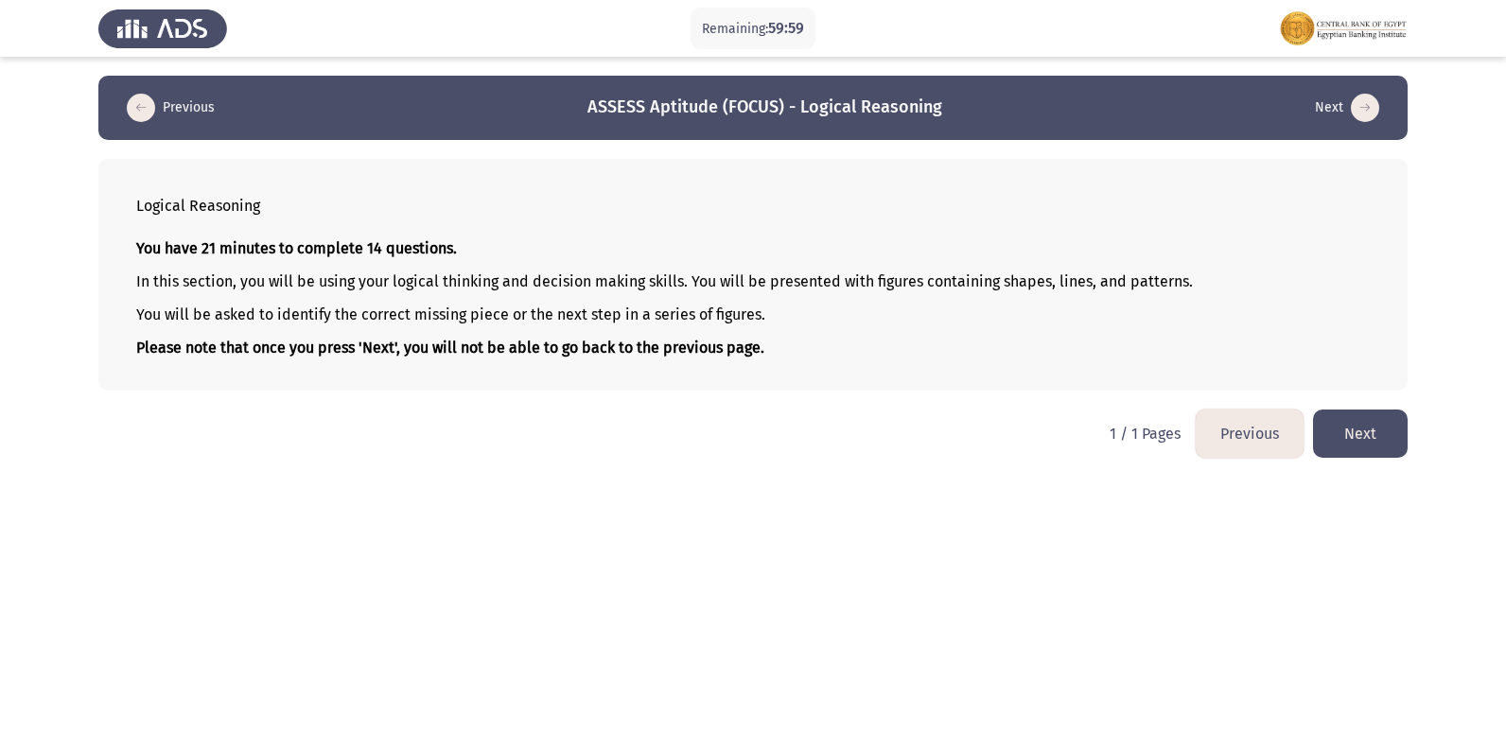
click at [1348, 421] on button "Next" at bounding box center [1360, 434] width 95 height 48
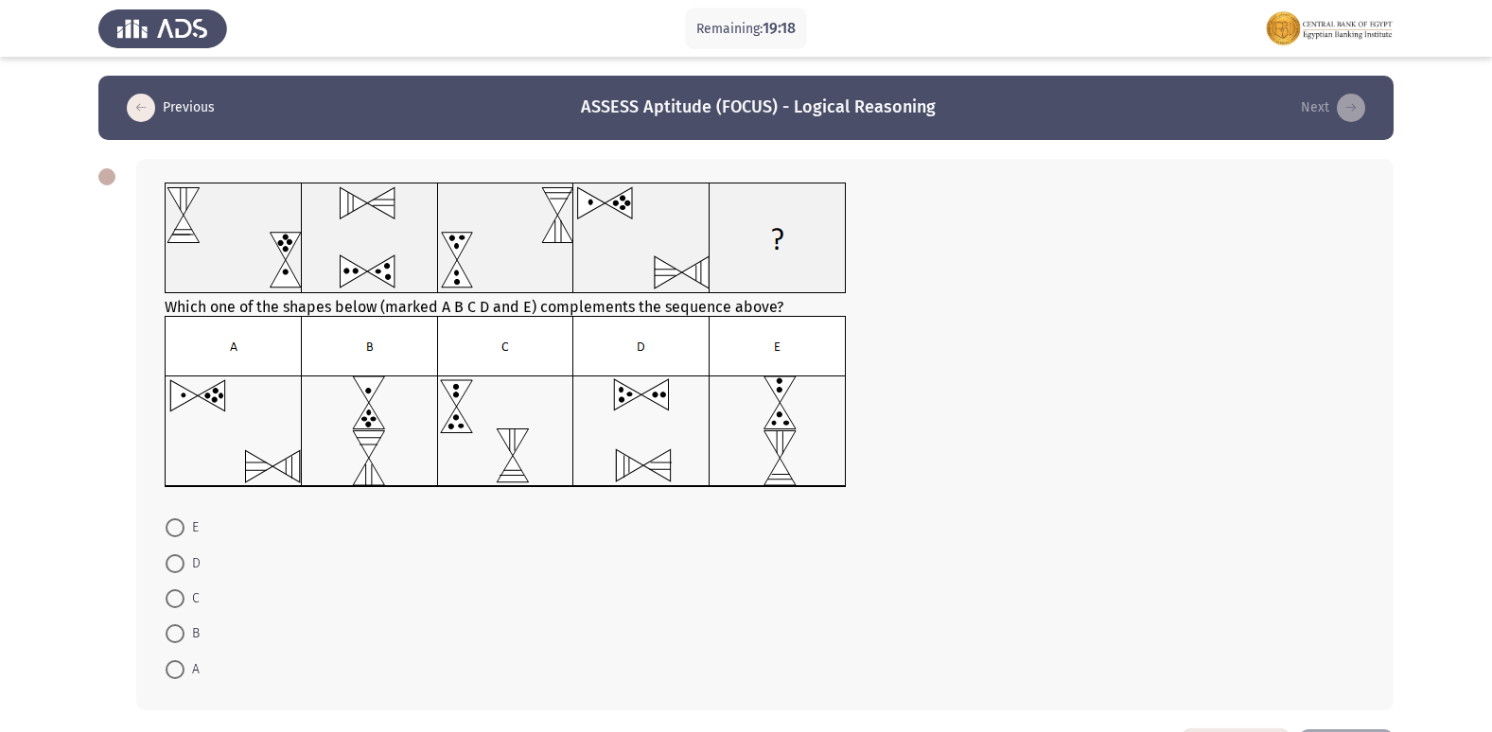
click at [764, 339] on img at bounding box center [506, 402] width 682 height 172
click at [171, 534] on span at bounding box center [175, 527] width 19 height 19
click at [171, 534] on input "E" at bounding box center [175, 527] width 19 height 19
radio input "true"
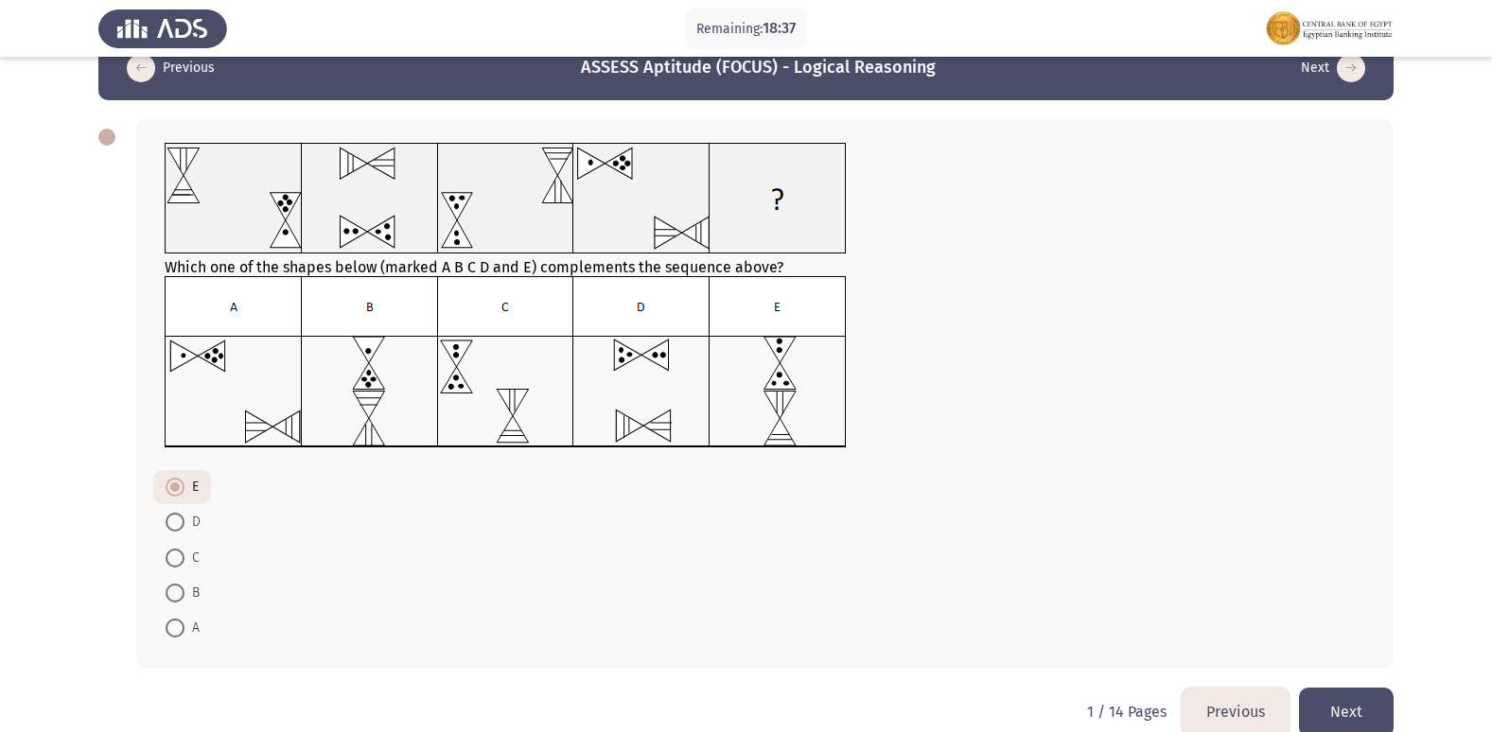
scroll to position [71, 0]
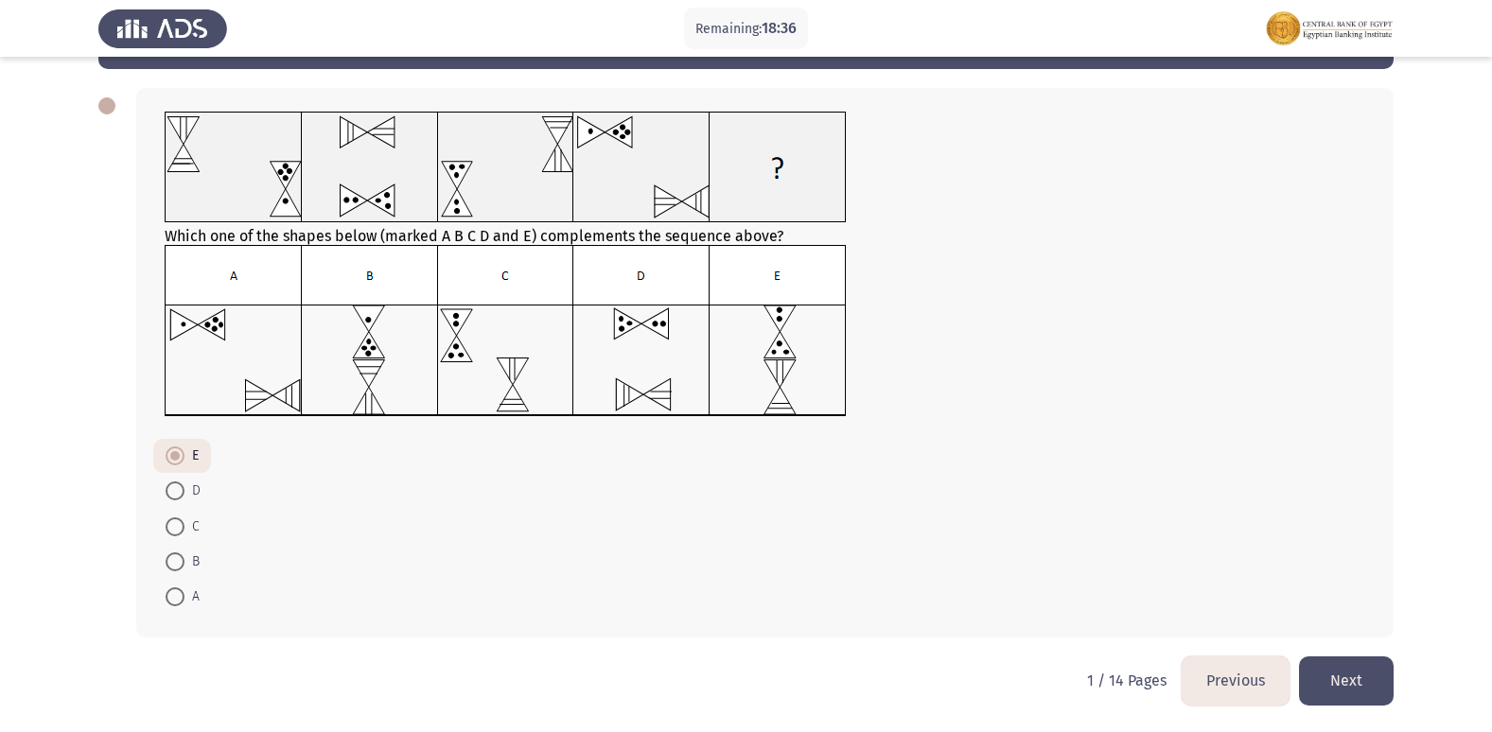
click at [1346, 677] on button "Next" at bounding box center [1346, 680] width 95 height 48
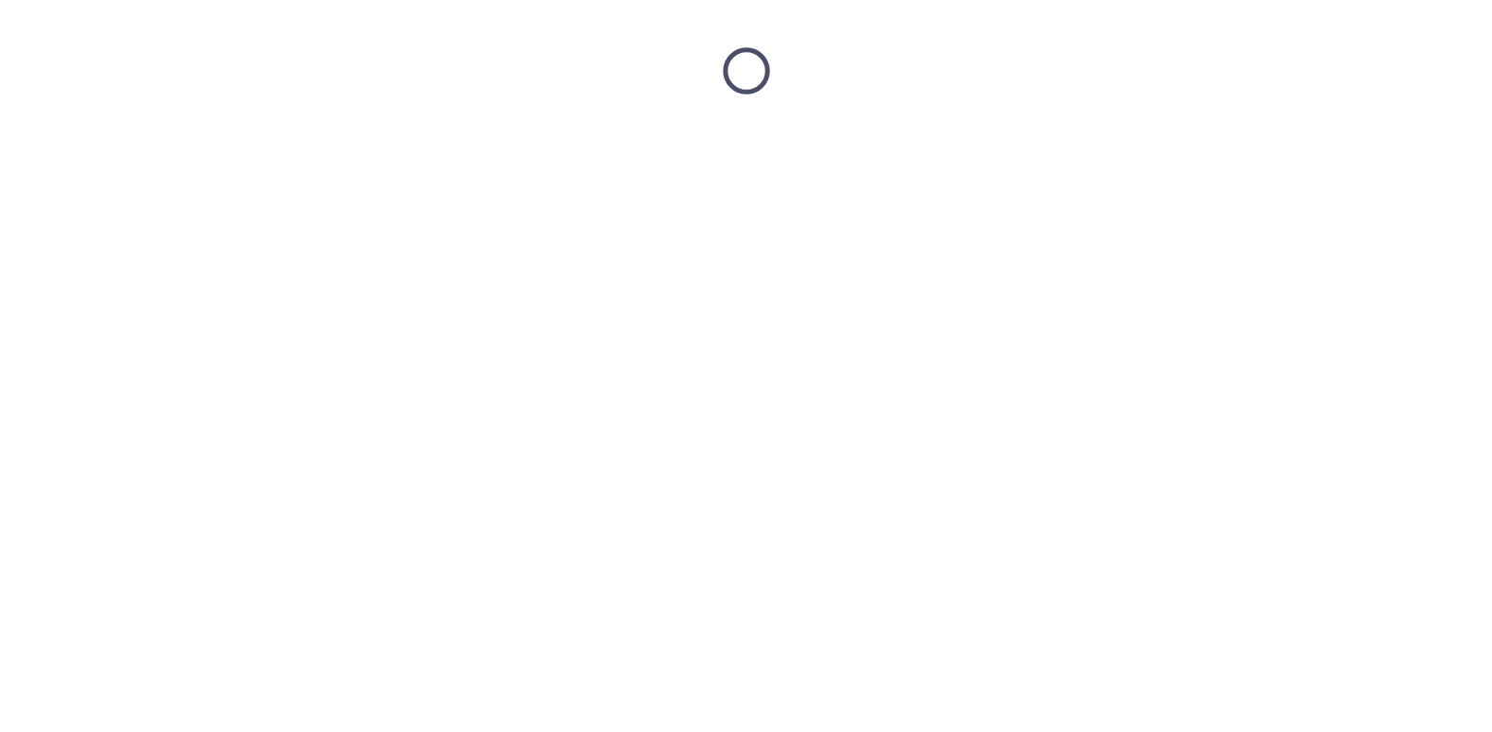
scroll to position [0, 0]
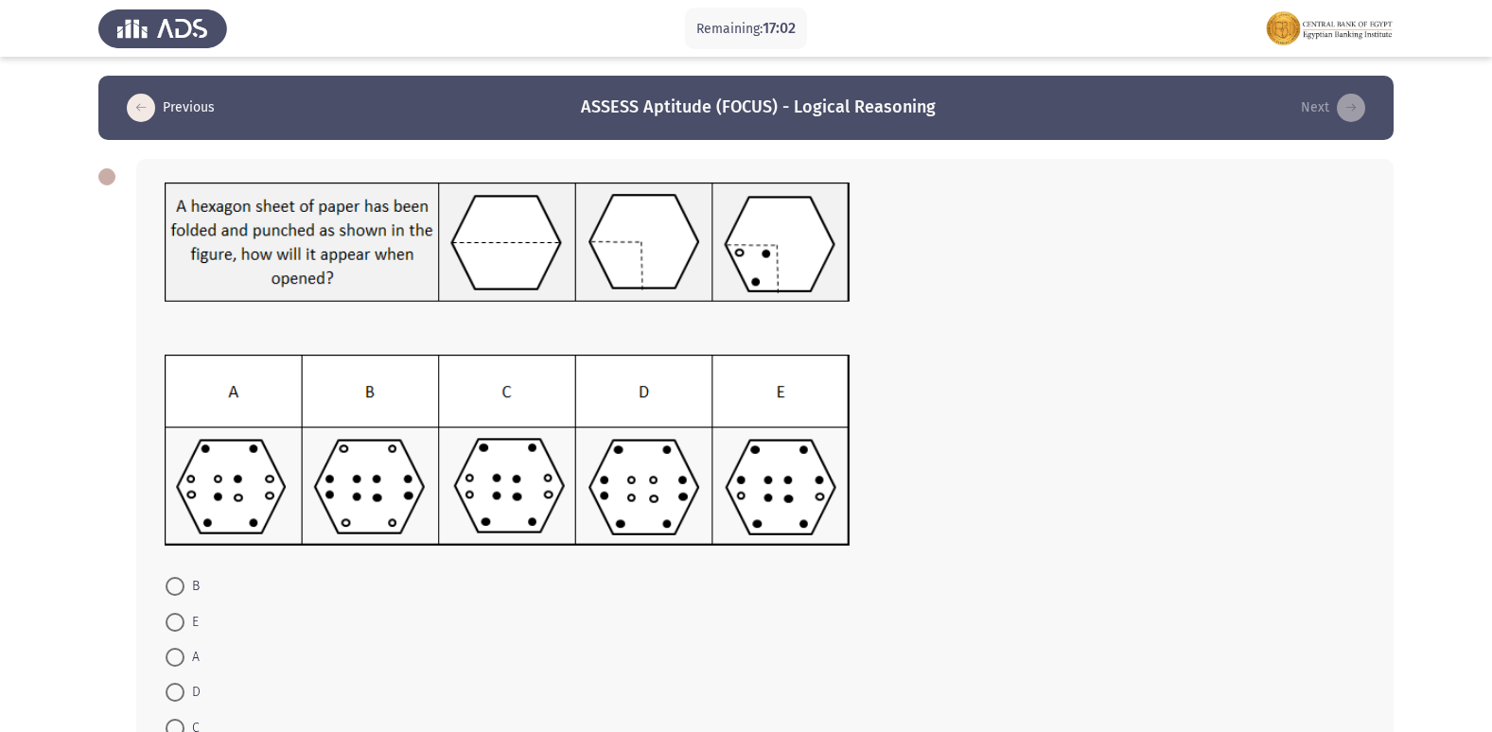
click at [182, 691] on span at bounding box center [175, 692] width 19 height 19
click at [182, 691] on input "D" at bounding box center [175, 692] width 19 height 19
radio input "true"
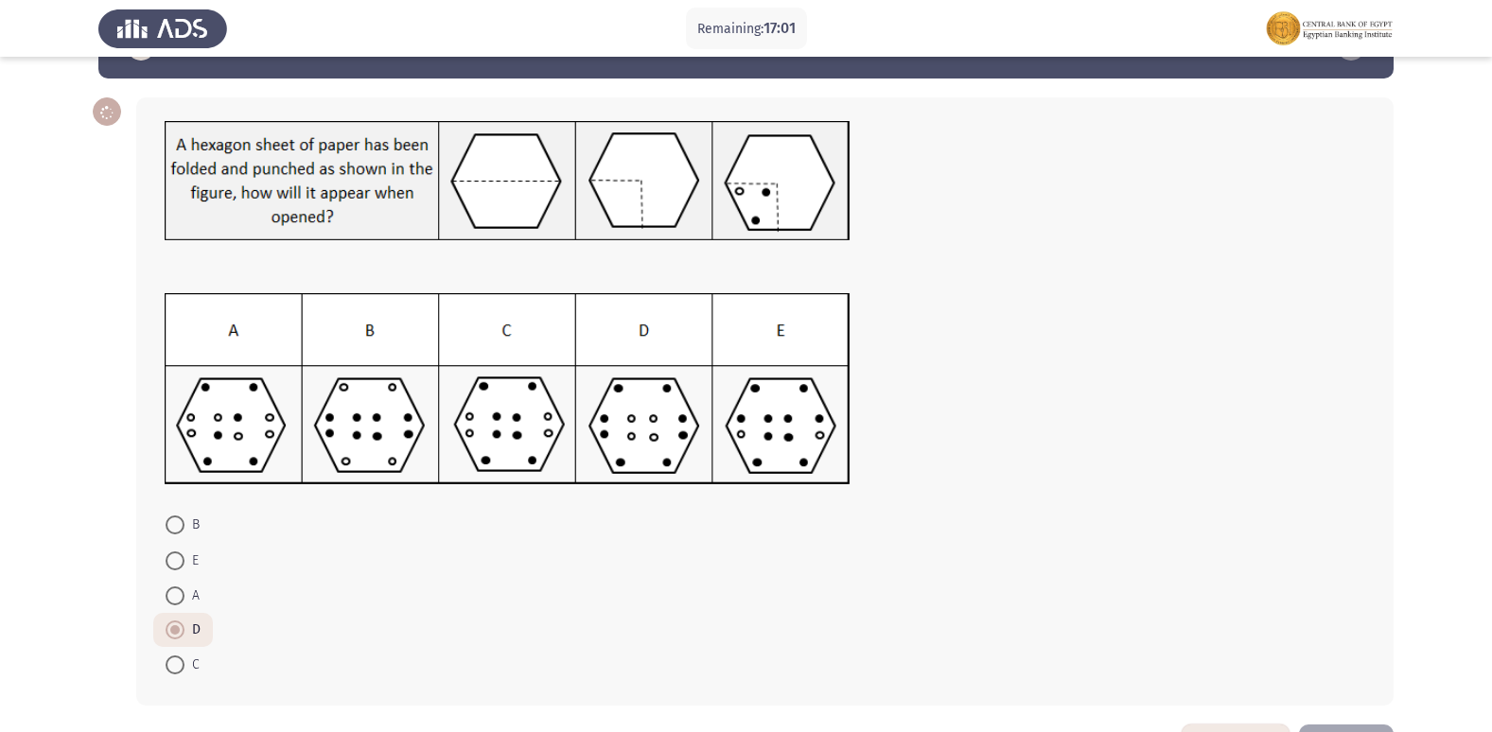
scroll to position [130, 0]
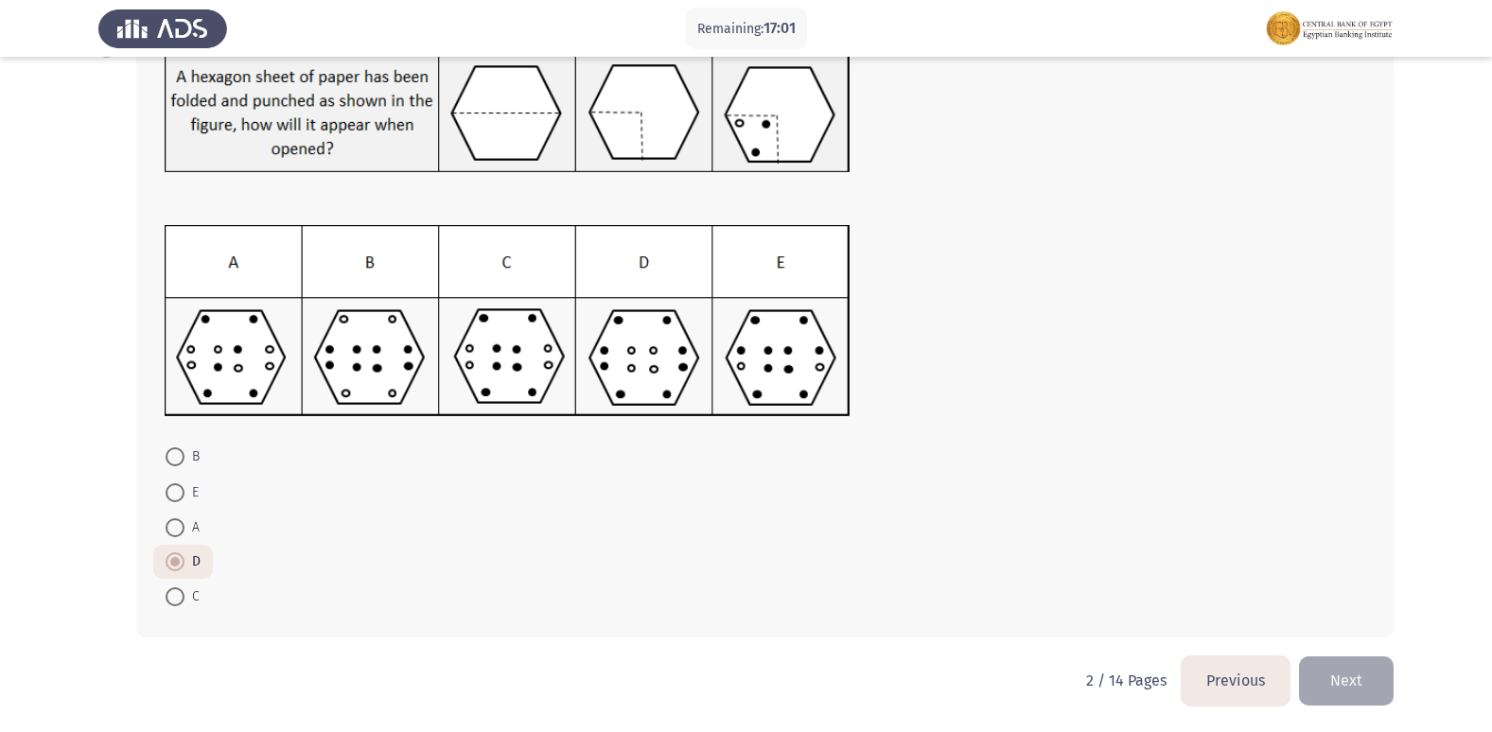
click at [1358, 675] on button "Next" at bounding box center [1346, 680] width 95 height 48
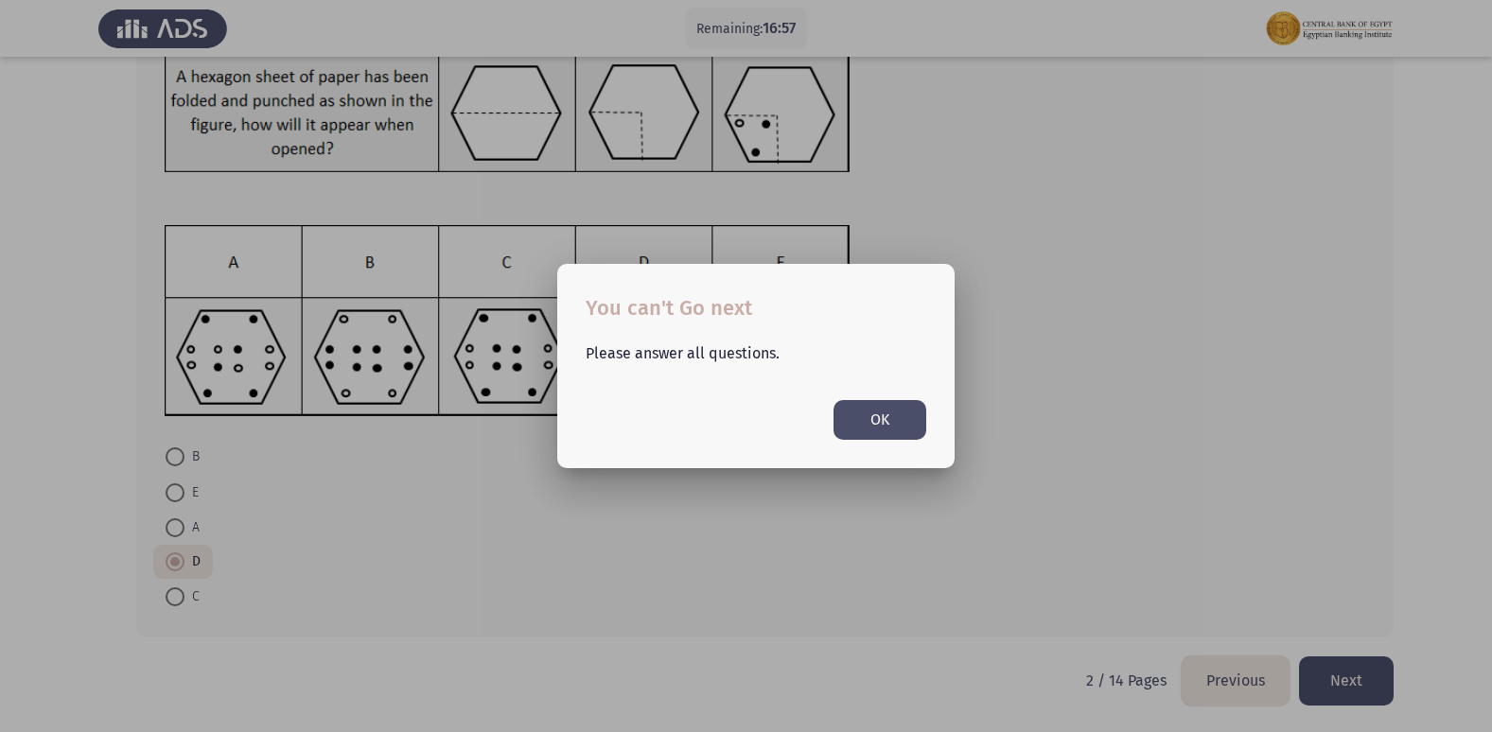
click at [868, 425] on button "OK" at bounding box center [879, 419] width 93 height 39
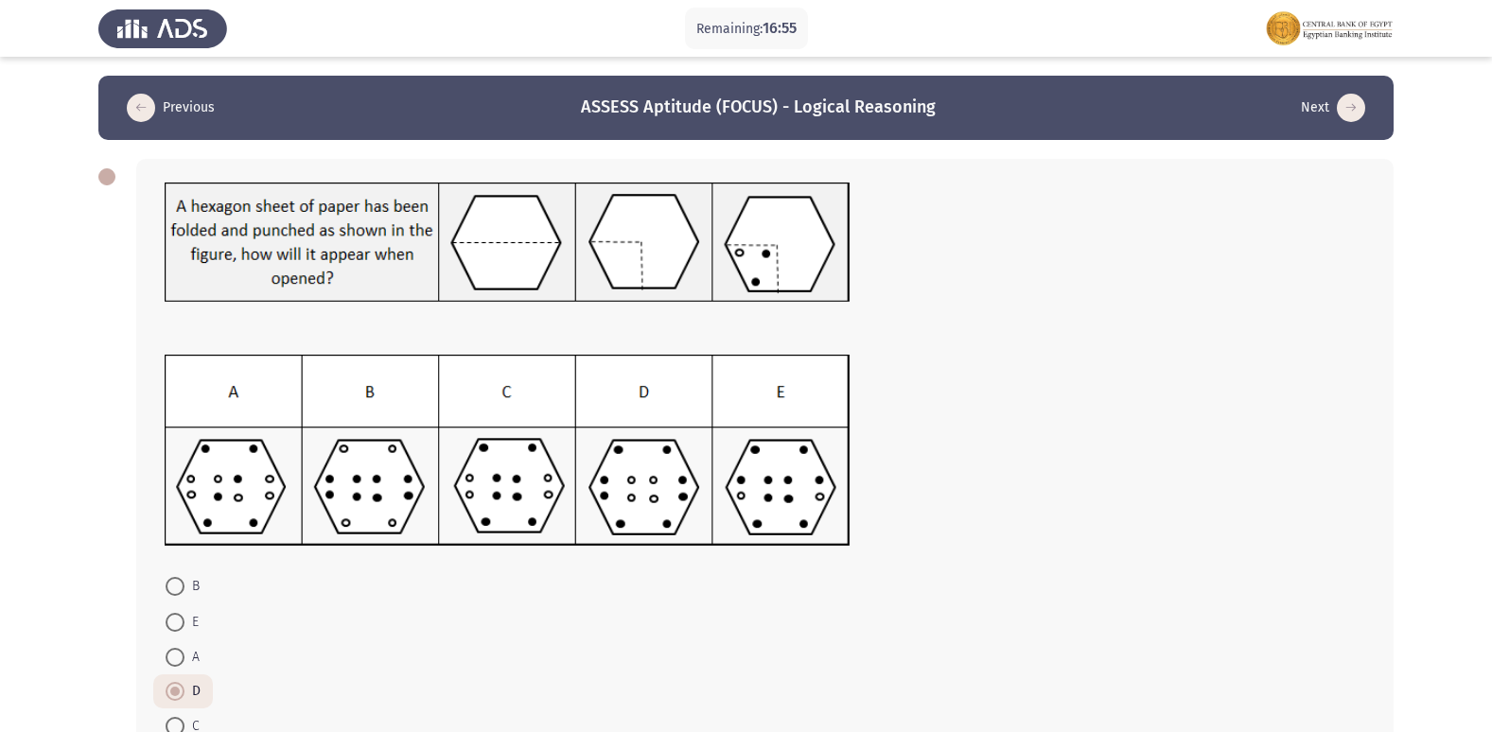
click at [182, 693] on span at bounding box center [175, 691] width 19 height 19
click at [182, 693] on input "D" at bounding box center [175, 691] width 19 height 19
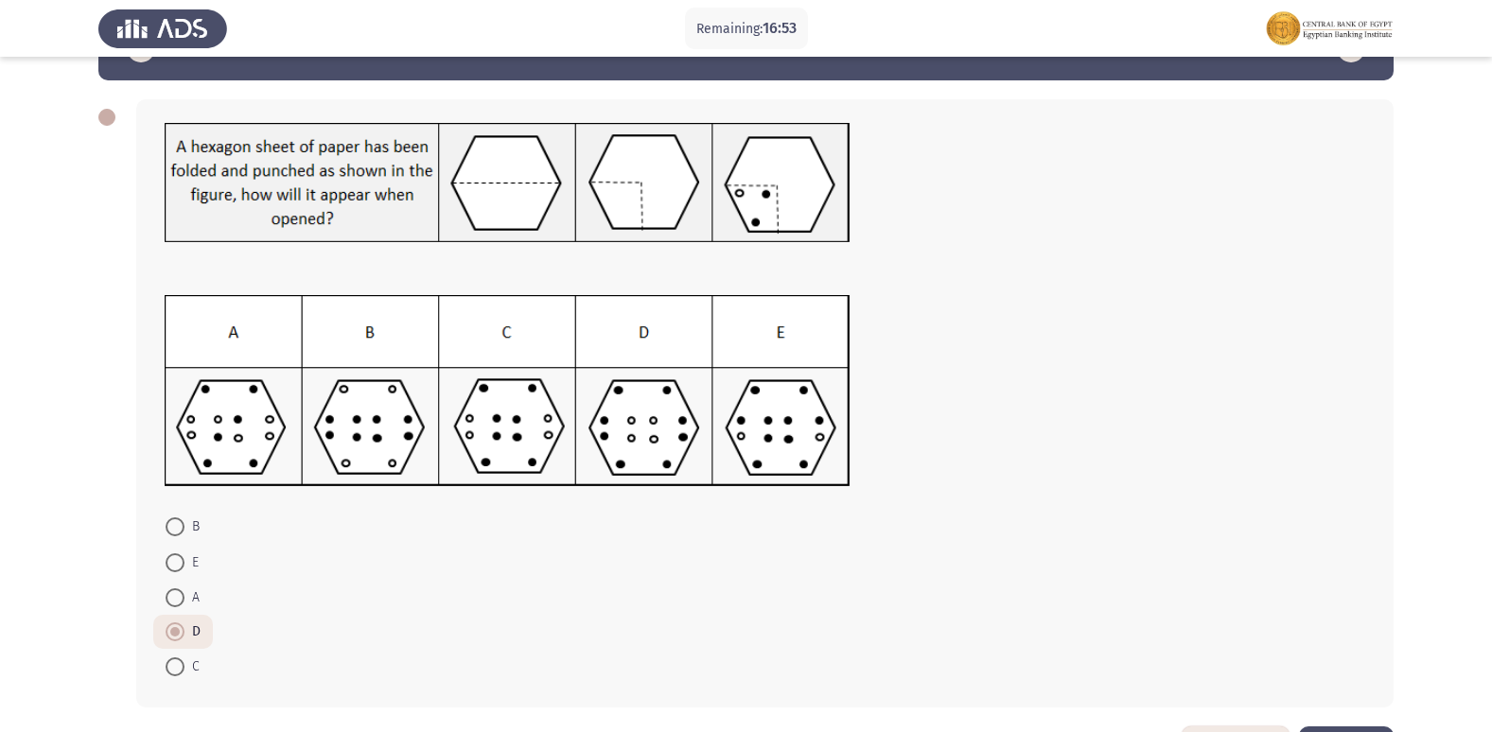
scroll to position [130, 0]
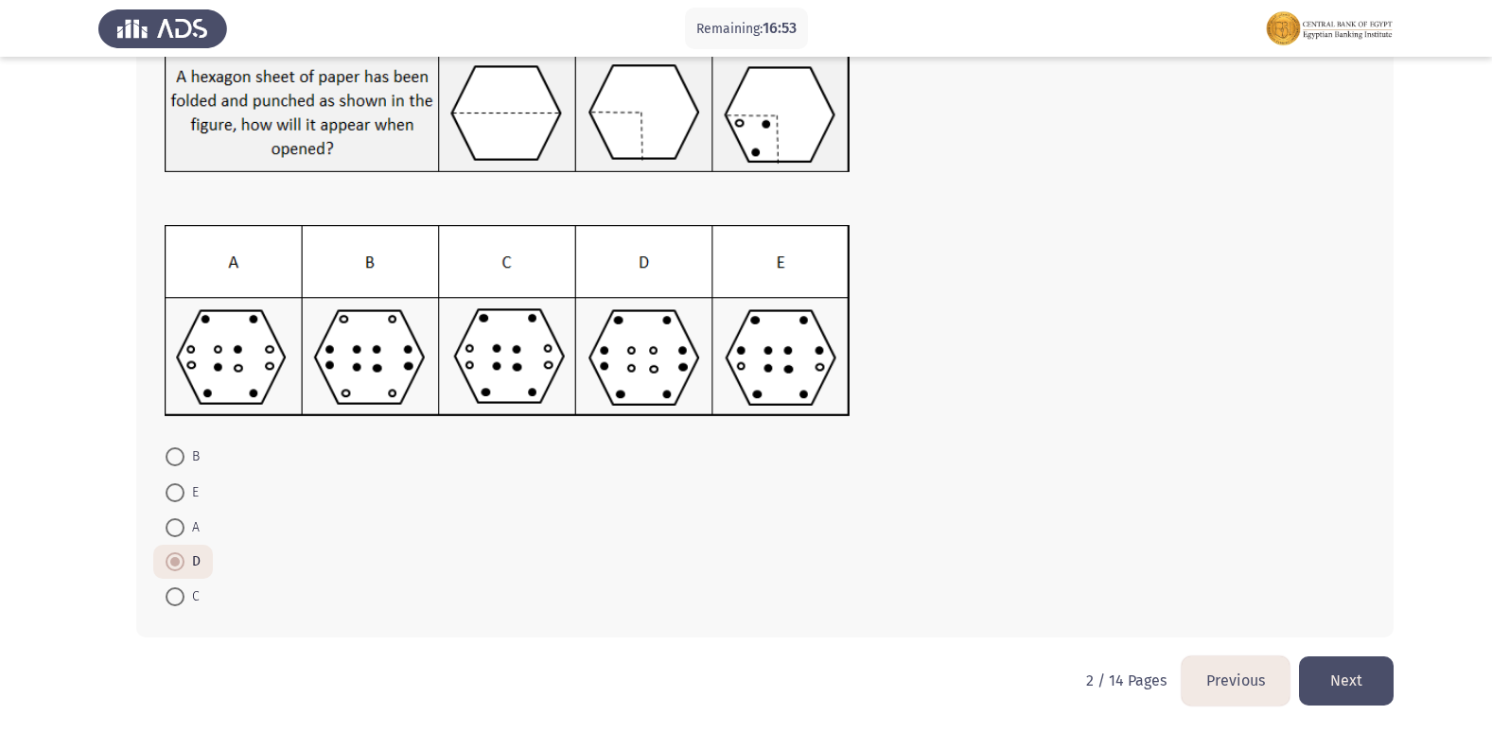
click at [1358, 665] on button "Next" at bounding box center [1346, 680] width 95 height 48
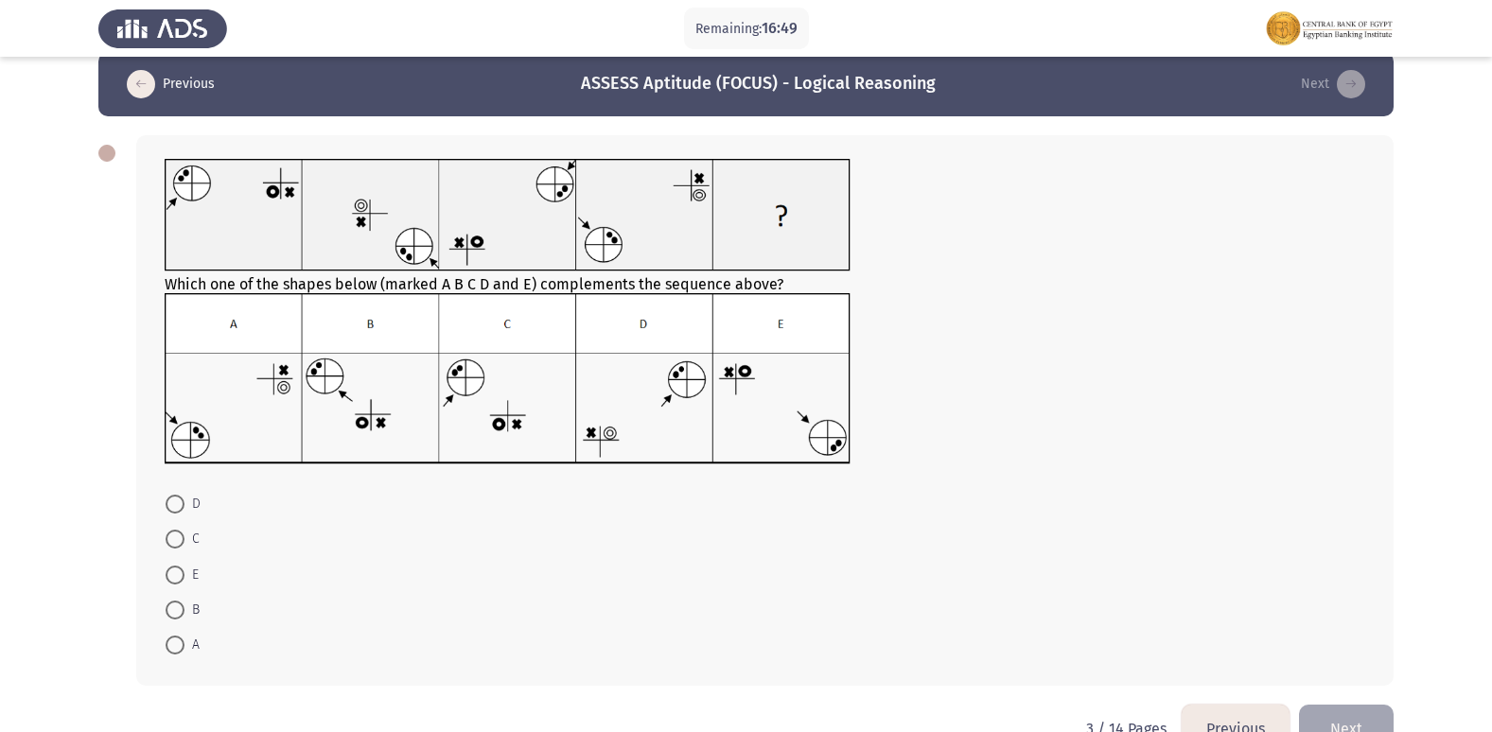
scroll to position [0, 0]
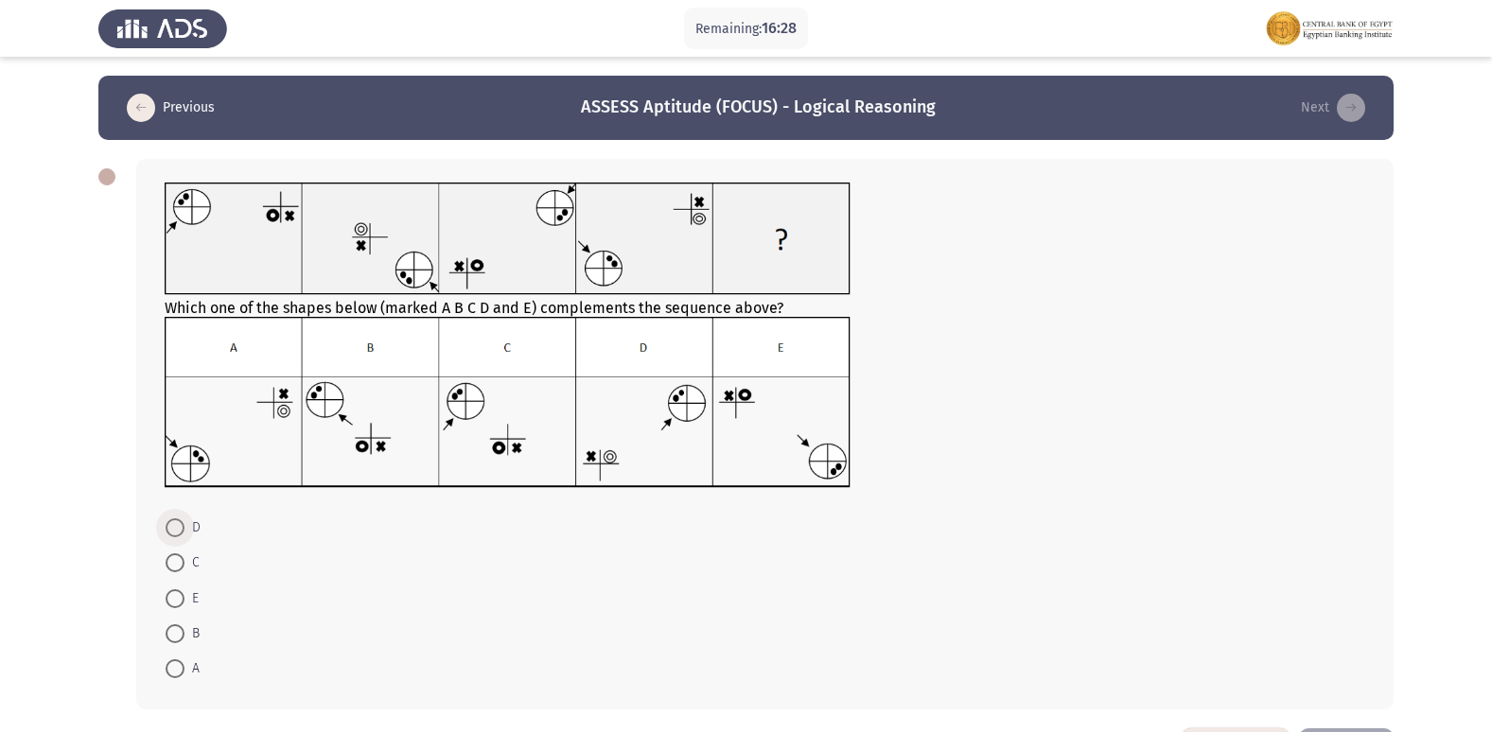
click at [177, 533] on span at bounding box center [175, 527] width 19 height 19
click at [177, 533] on input "D" at bounding box center [175, 527] width 19 height 19
radio input "true"
click at [180, 563] on span at bounding box center [175, 561] width 19 height 19
click at [180, 563] on input "C" at bounding box center [175, 561] width 19 height 19
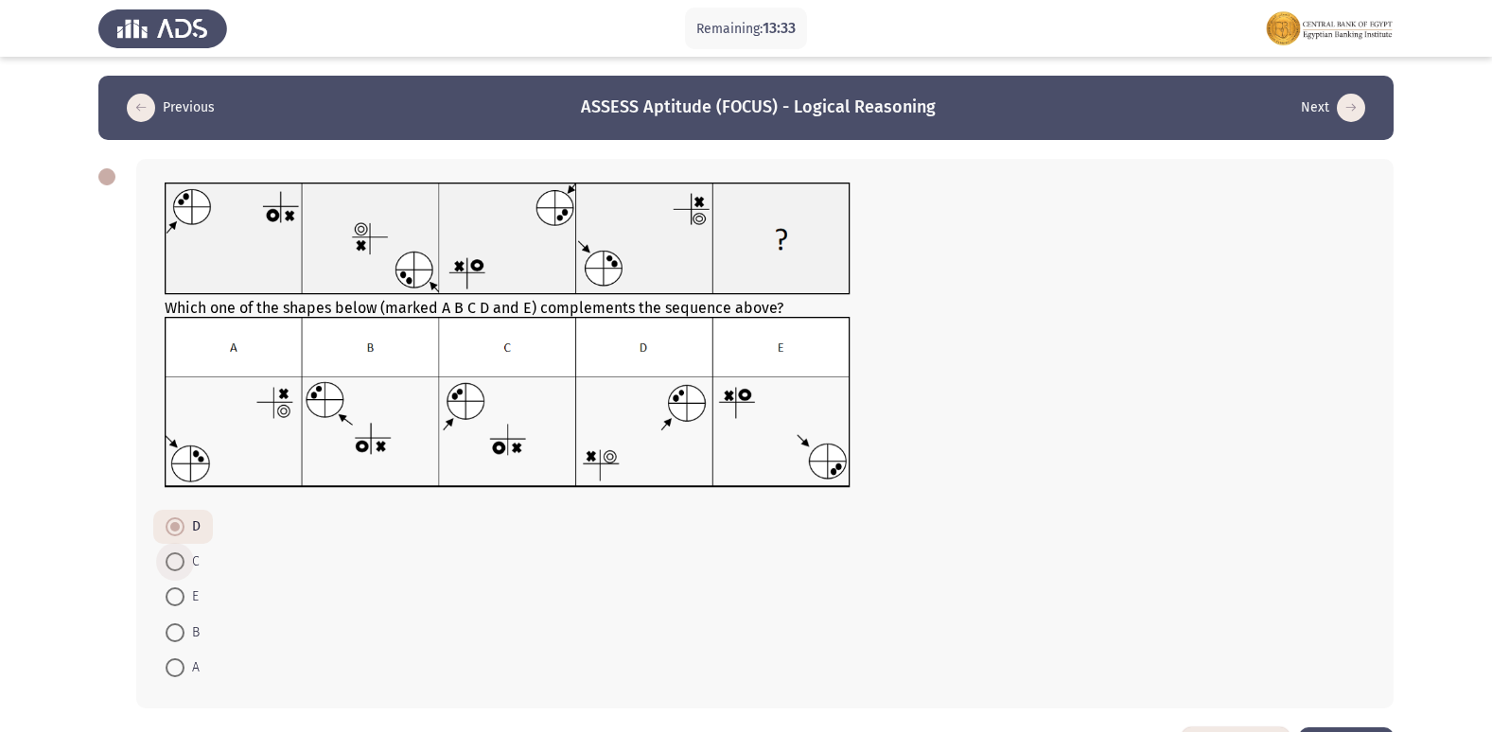
radio input "true"
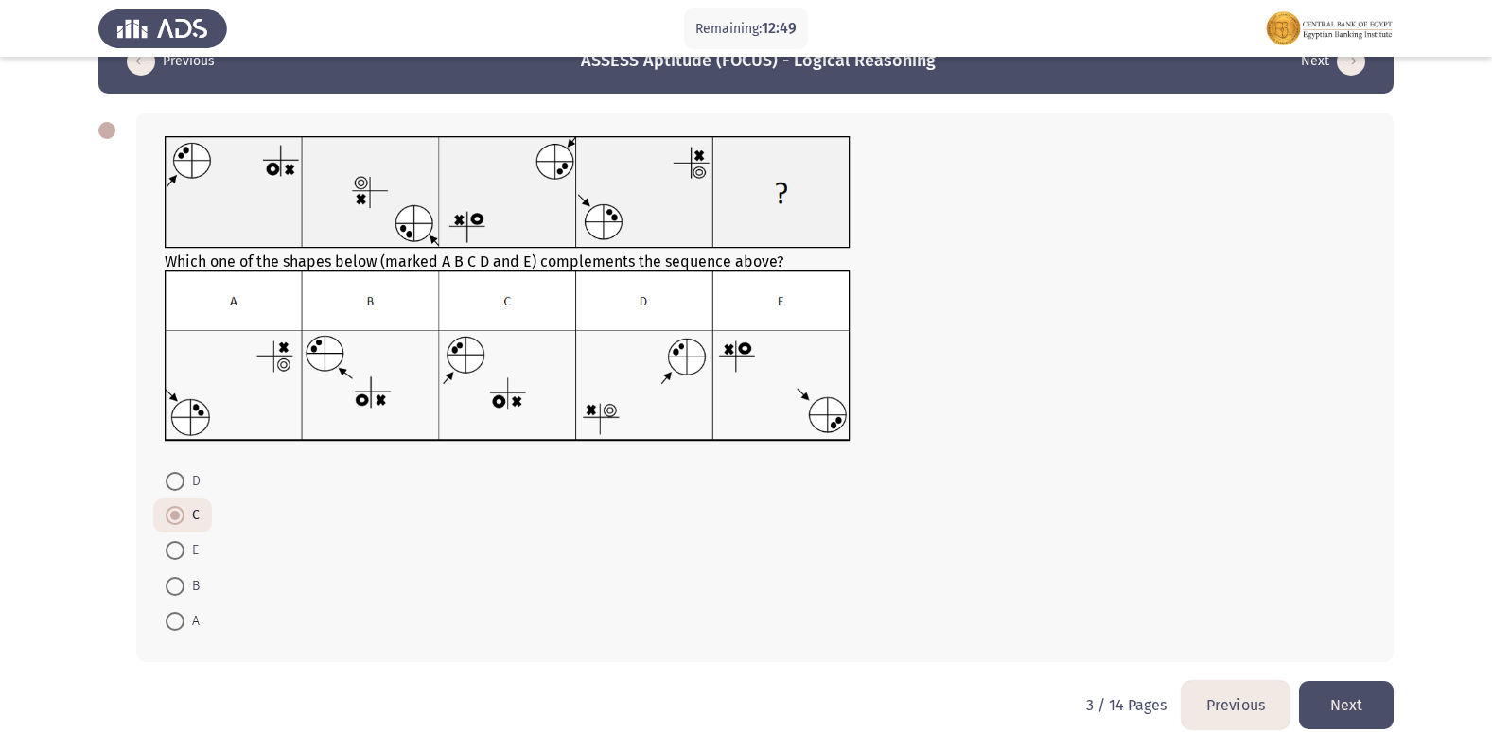
scroll to position [71, 0]
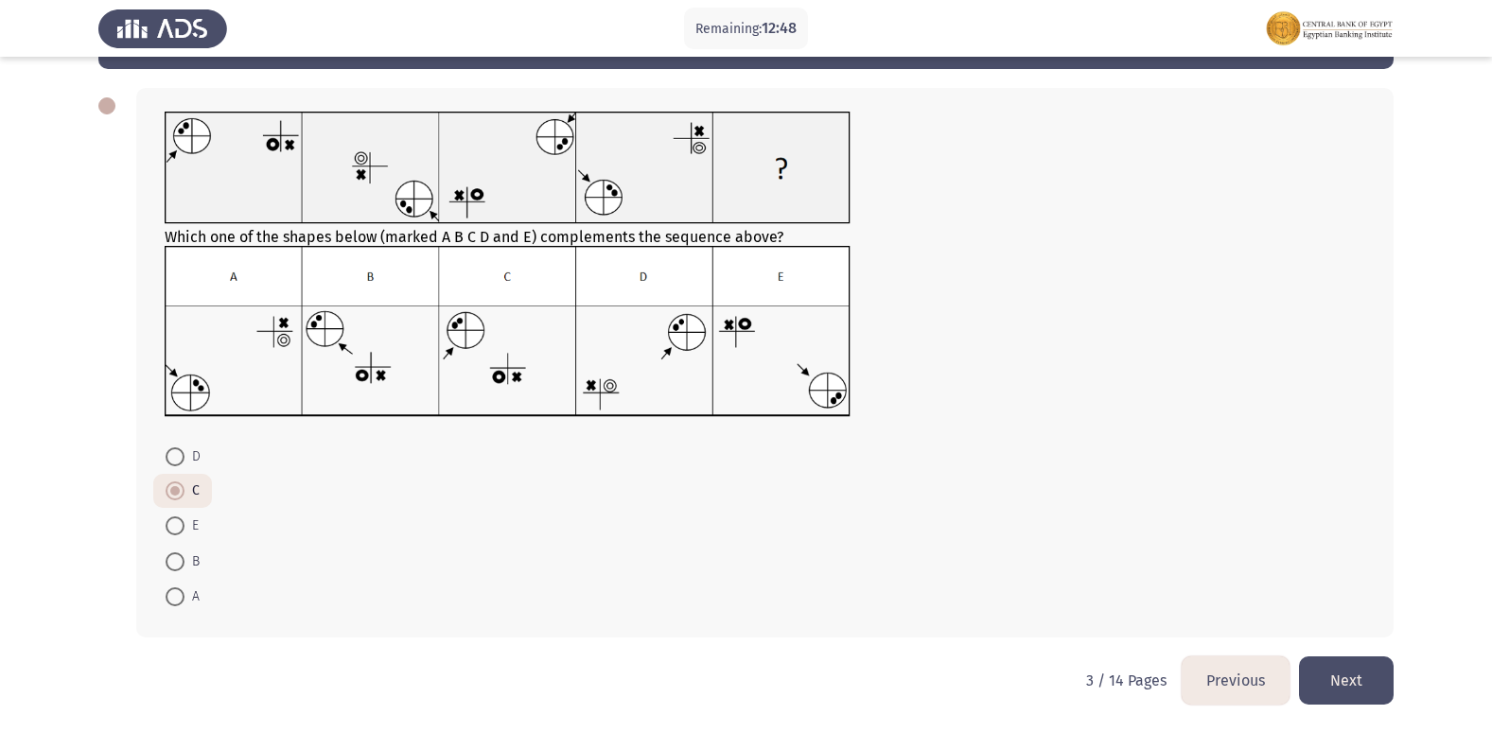
click at [1356, 683] on button "Next" at bounding box center [1346, 680] width 95 height 48
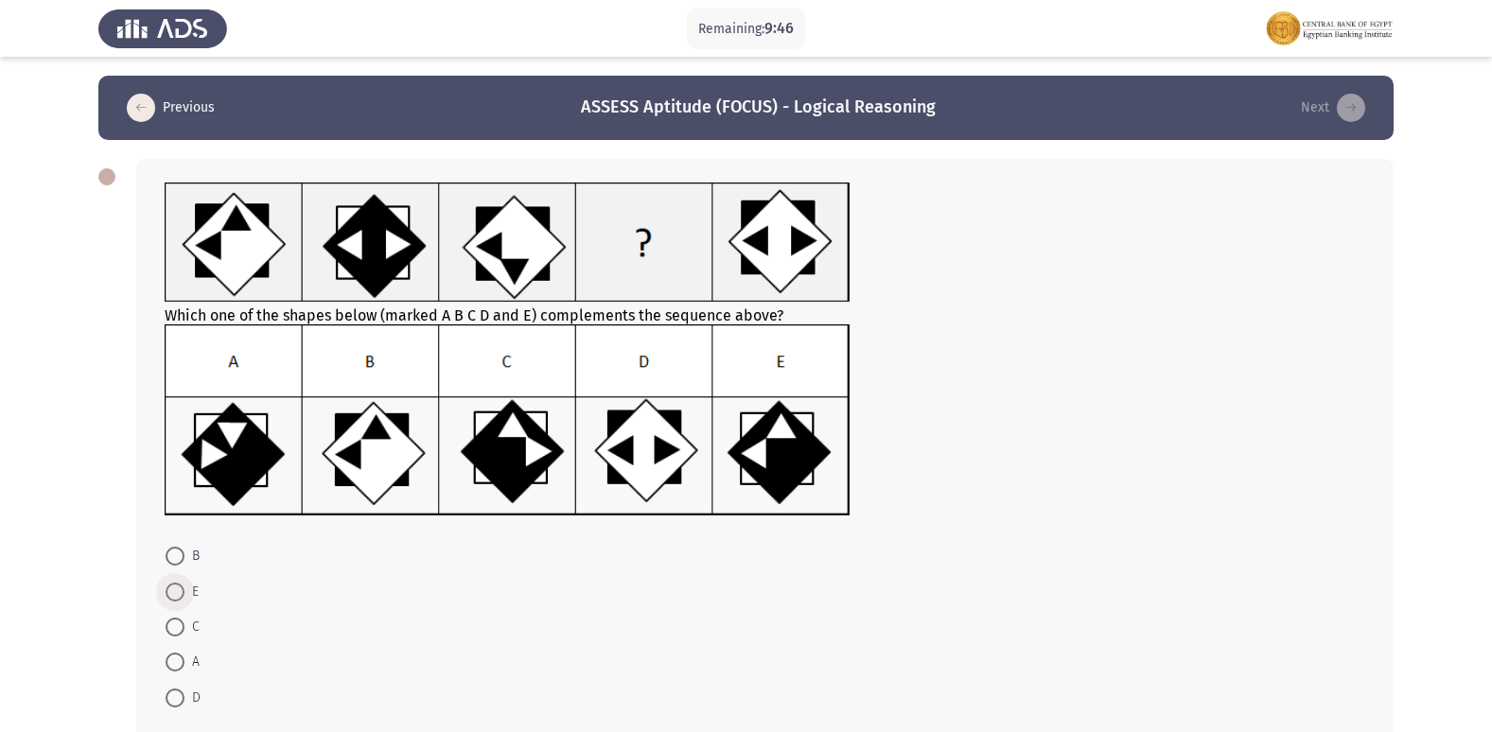
click at [167, 586] on span at bounding box center [175, 592] width 19 height 19
click at [167, 586] on input "E" at bounding box center [175, 592] width 19 height 19
radio input "true"
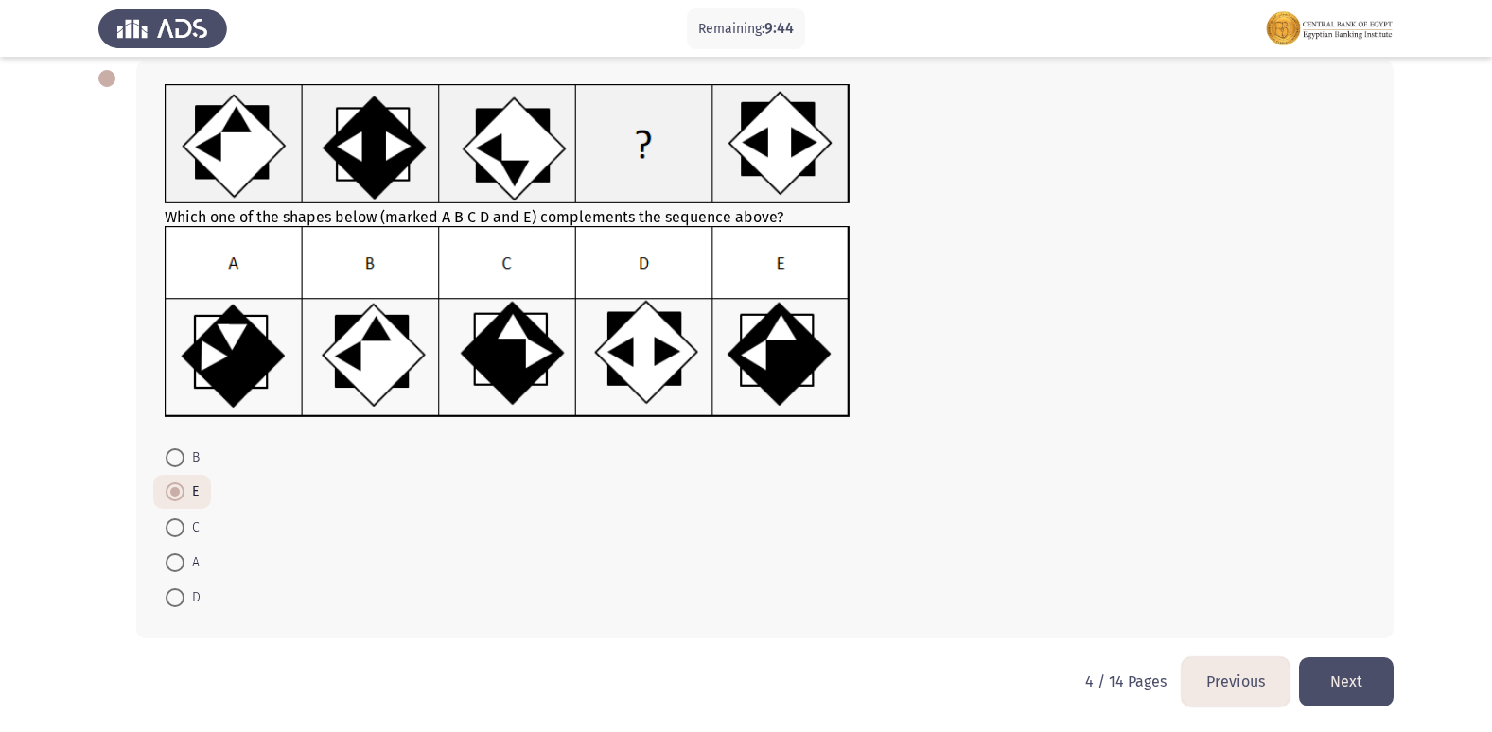
scroll to position [99, 0]
click at [1356, 674] on button "Next" at bounding box center [1346, 680] width 95 height 48
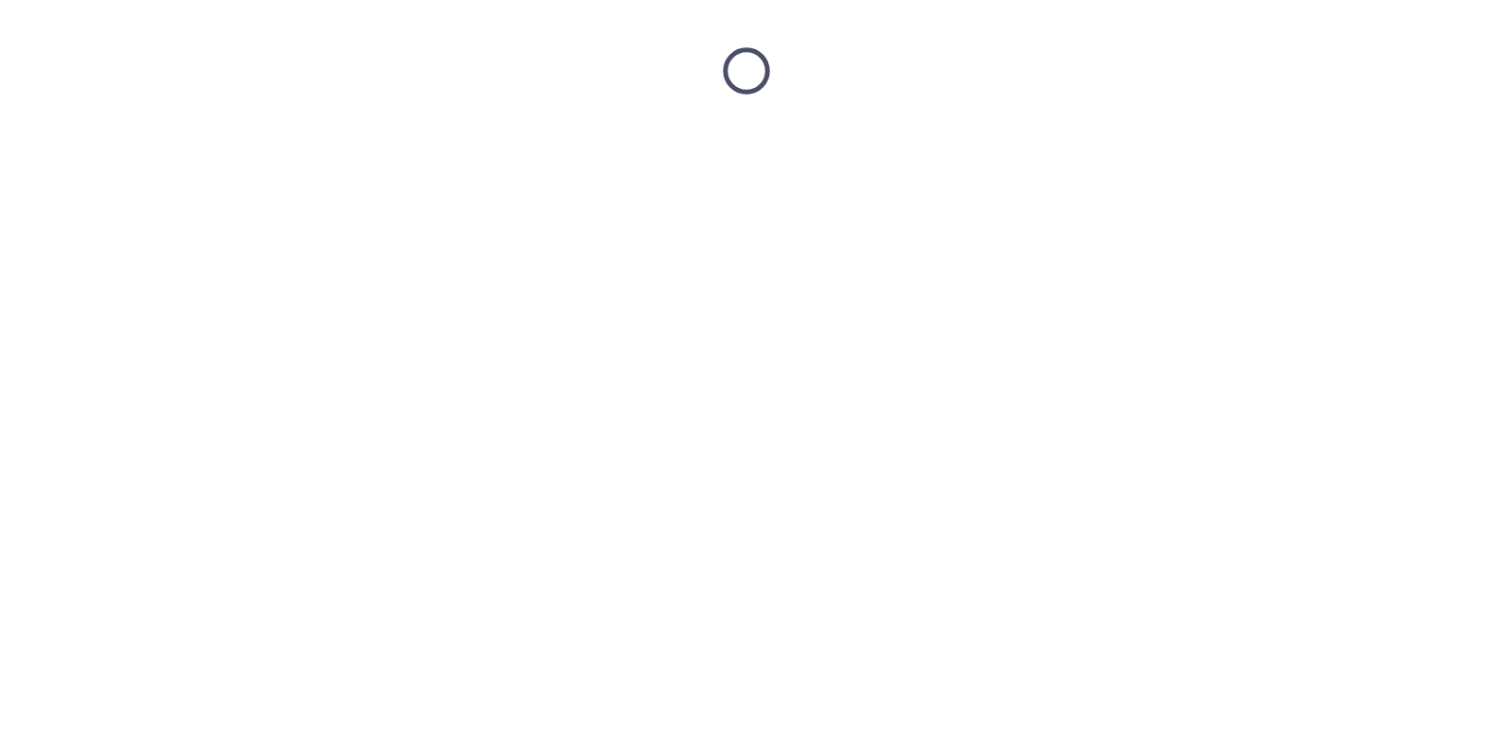
scroll to position [0, 0]
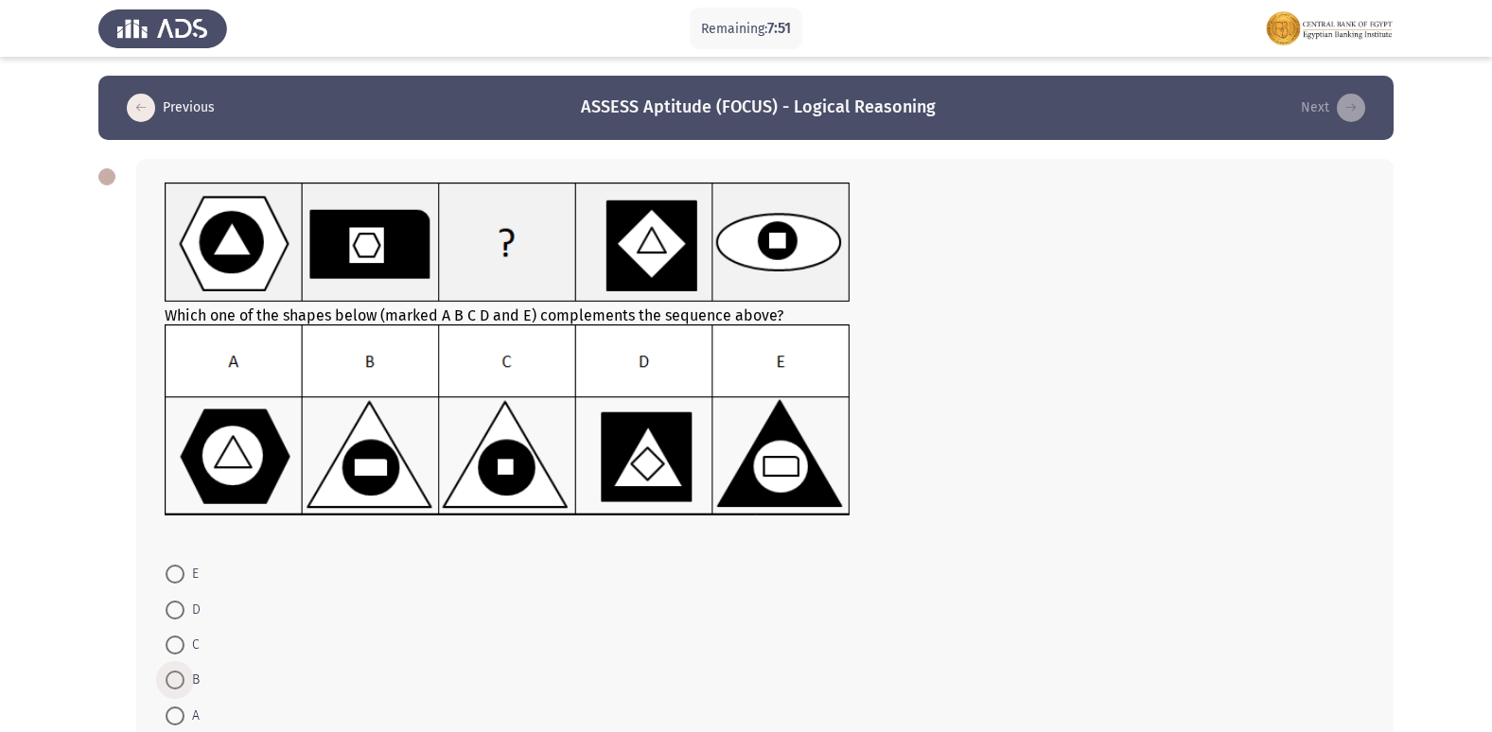
click at [172, 673] on span at bounding box center [175, 680] width 19 height 19
click at [172, 673] on input "B" at bounding box center [175, 680] width 19 height 19
radio input "true"
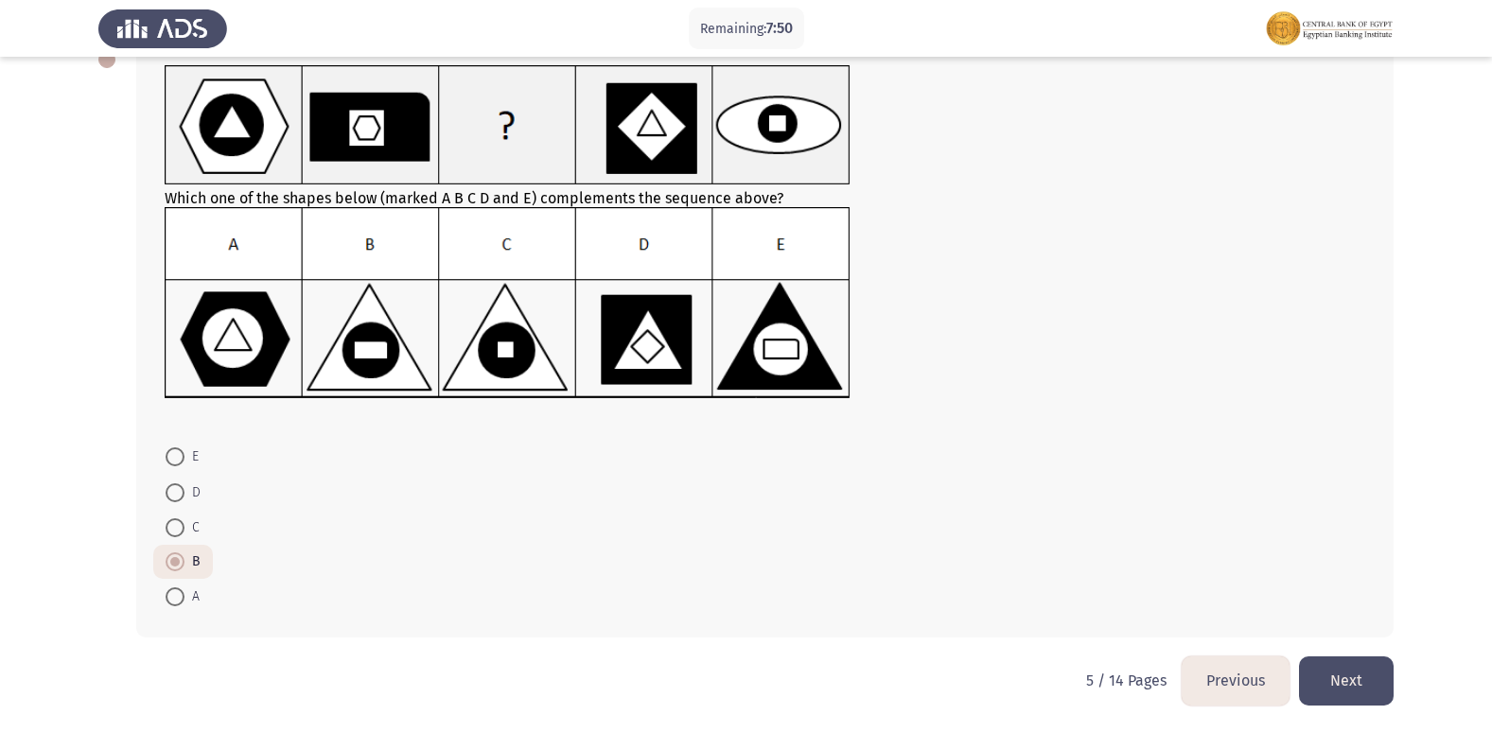
click at [1376, 683] on button "Next" at bounding box center [1346, 680] width 95 height 48
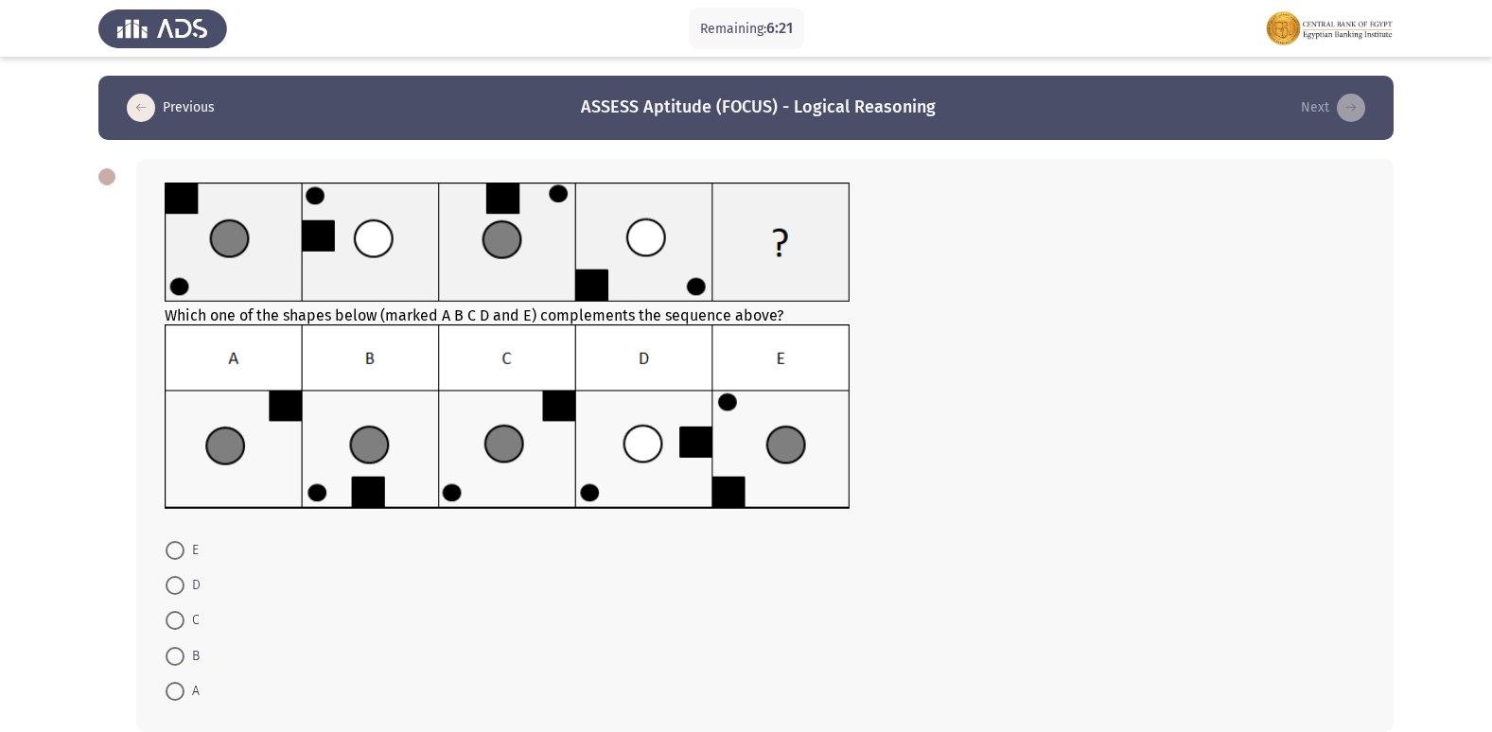
click at [178, 661] on span at bounding box center [175, 656] width 19 height 19
click at [178, 661] on input "B" at bounding box center [175, 656] width 19 height 19
radio input "true"
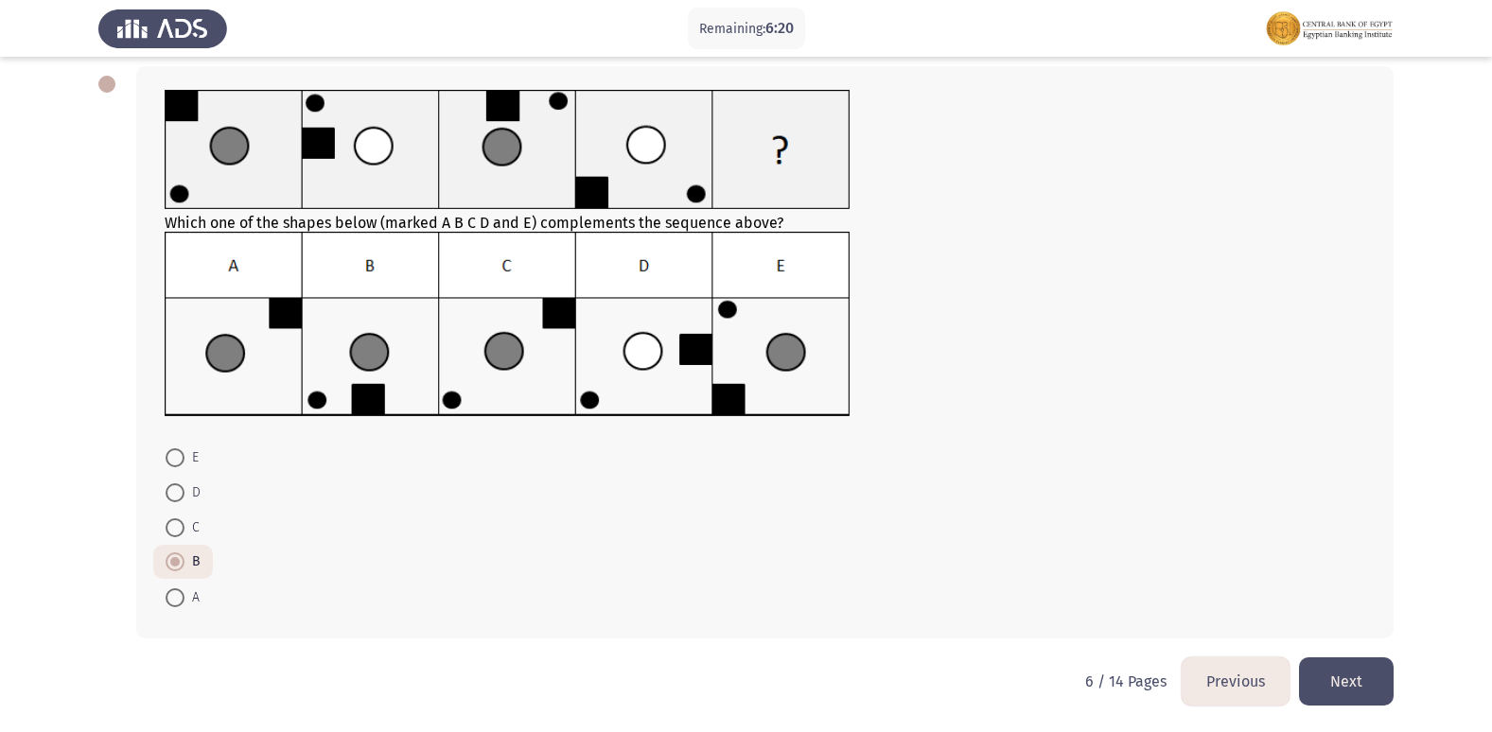
scroll to position [94, 0]
click at [1342, 687] on button "Next" at bounding box center [1346, 680] width 95 height 48
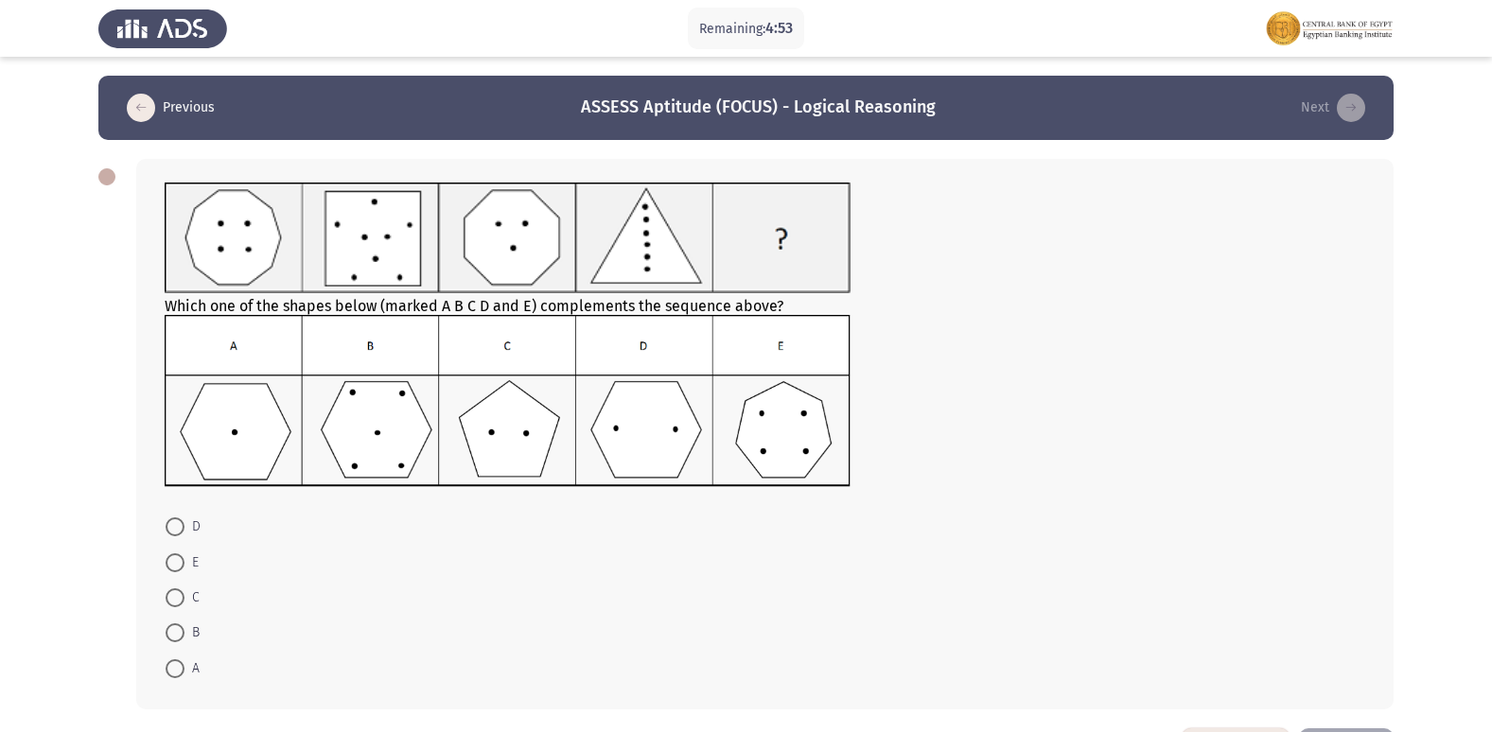
click at [778, 348] on img at bounding box center [508, 400] width 686 height 171
click at [179, 559] on span at bounding box center [175, 562] width 19 height 19
click at [179, 559] on input "E" at bounding box center [175, 562] width 19 height 19
radio input "true"
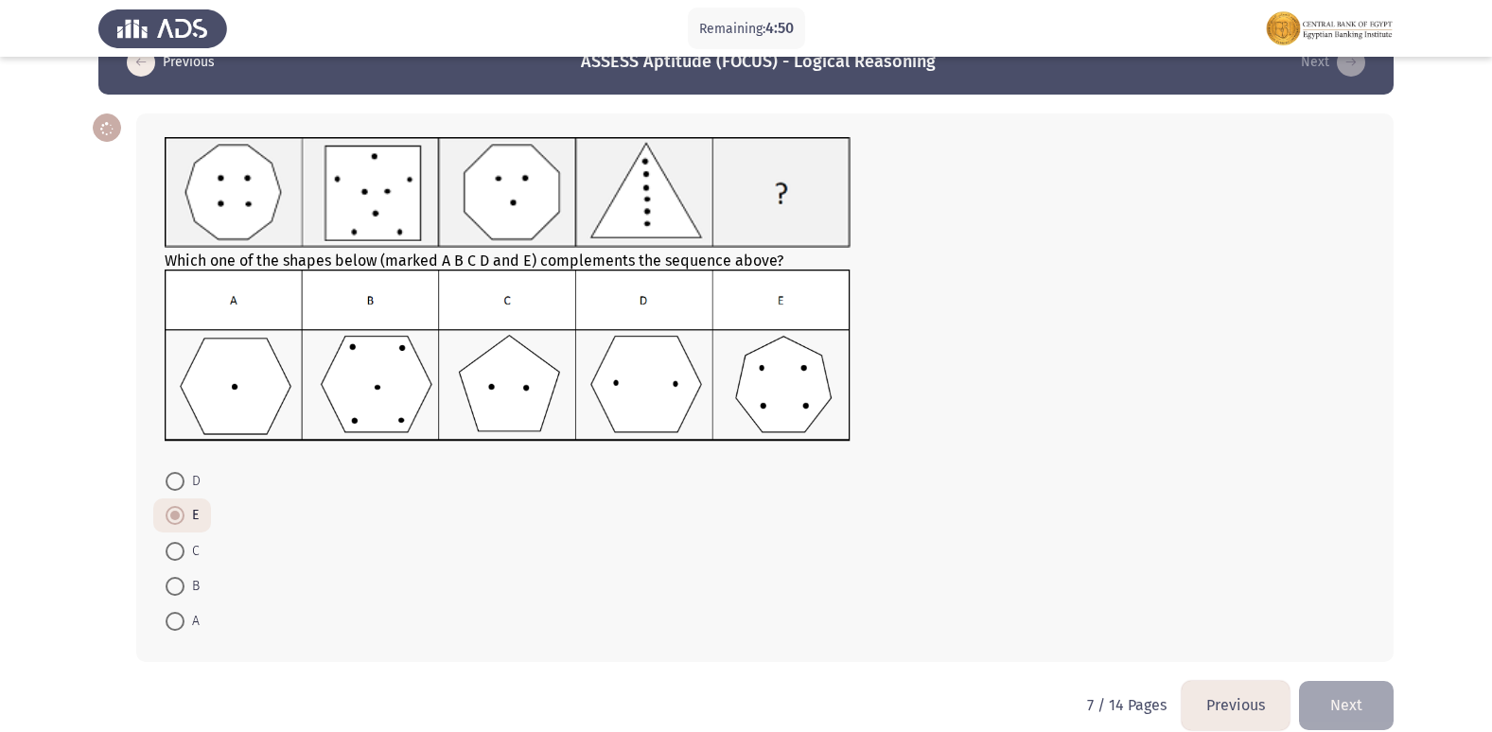
scroll to position [70, 0]
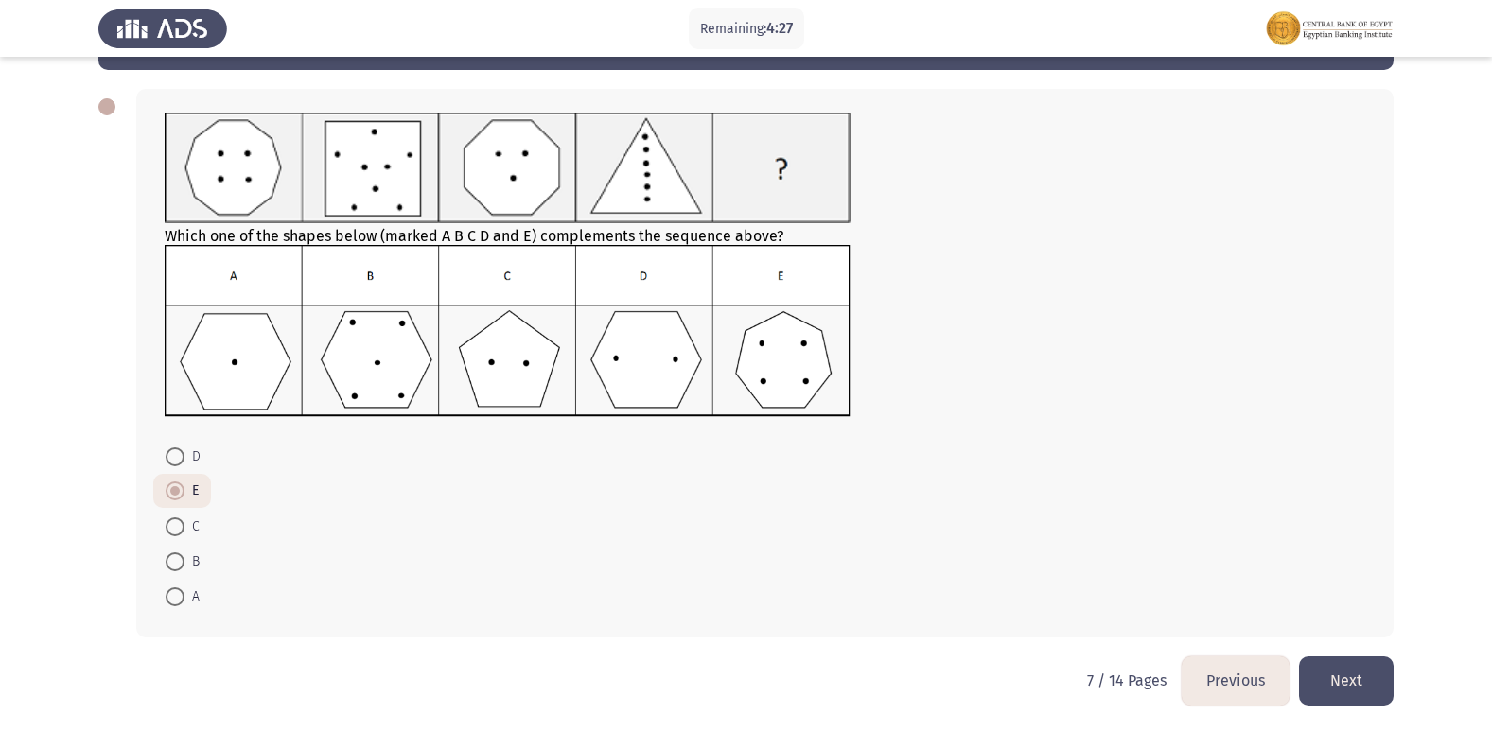
click at [1339, 685] on button "Next" at bounding box center [1346, 680] width 95 height 48
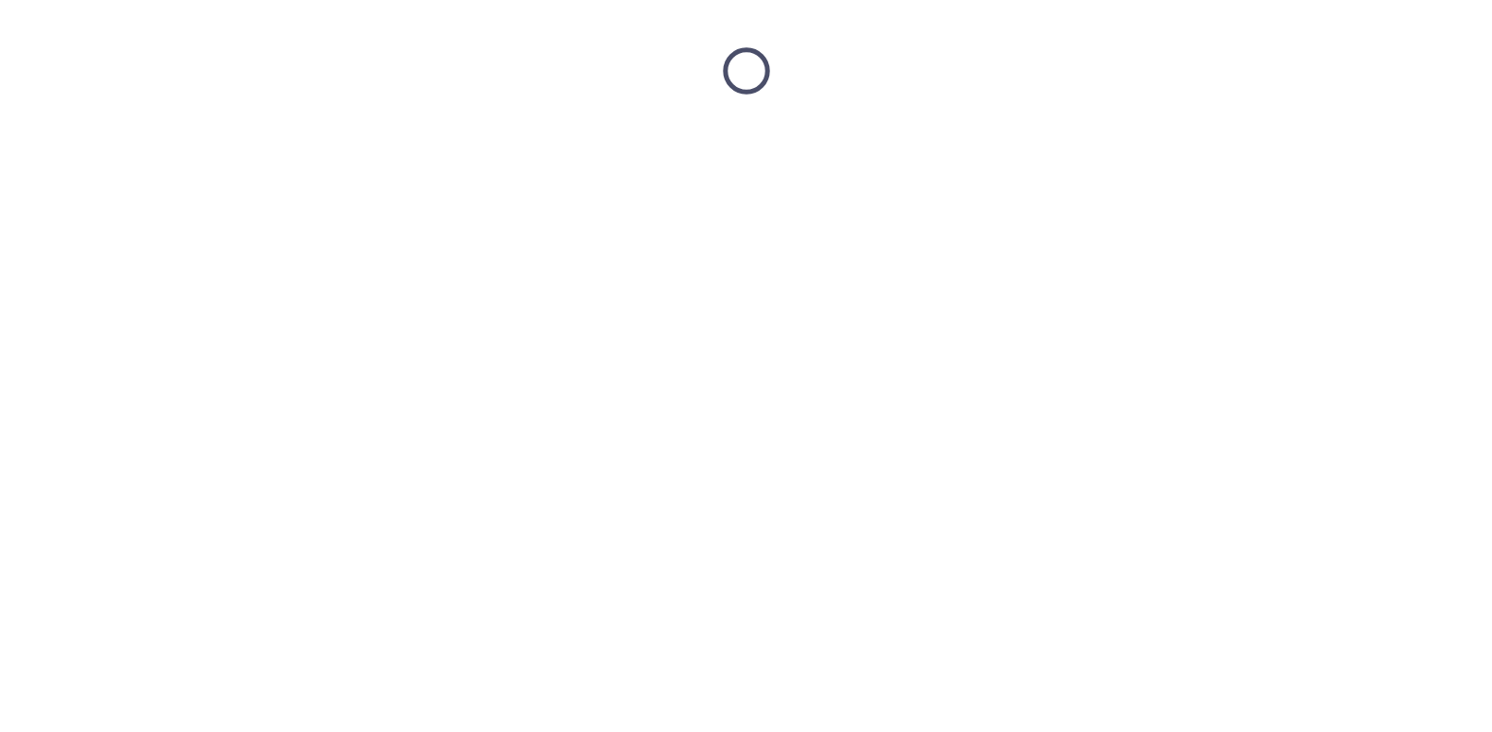
scroll to position [0, 0]
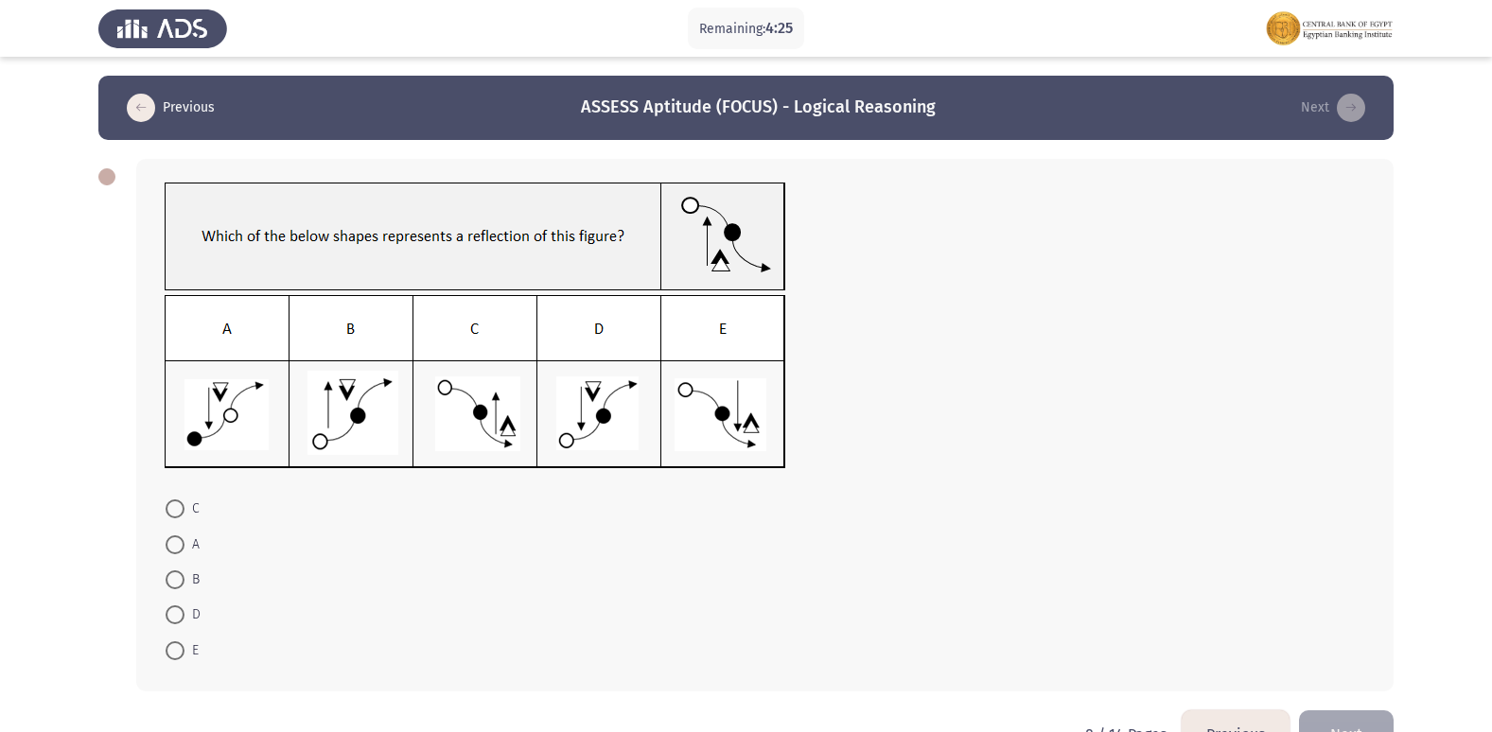
click at [137, 106] on icon "load previous page" at bounding box center [141, 108] width 28 height 28
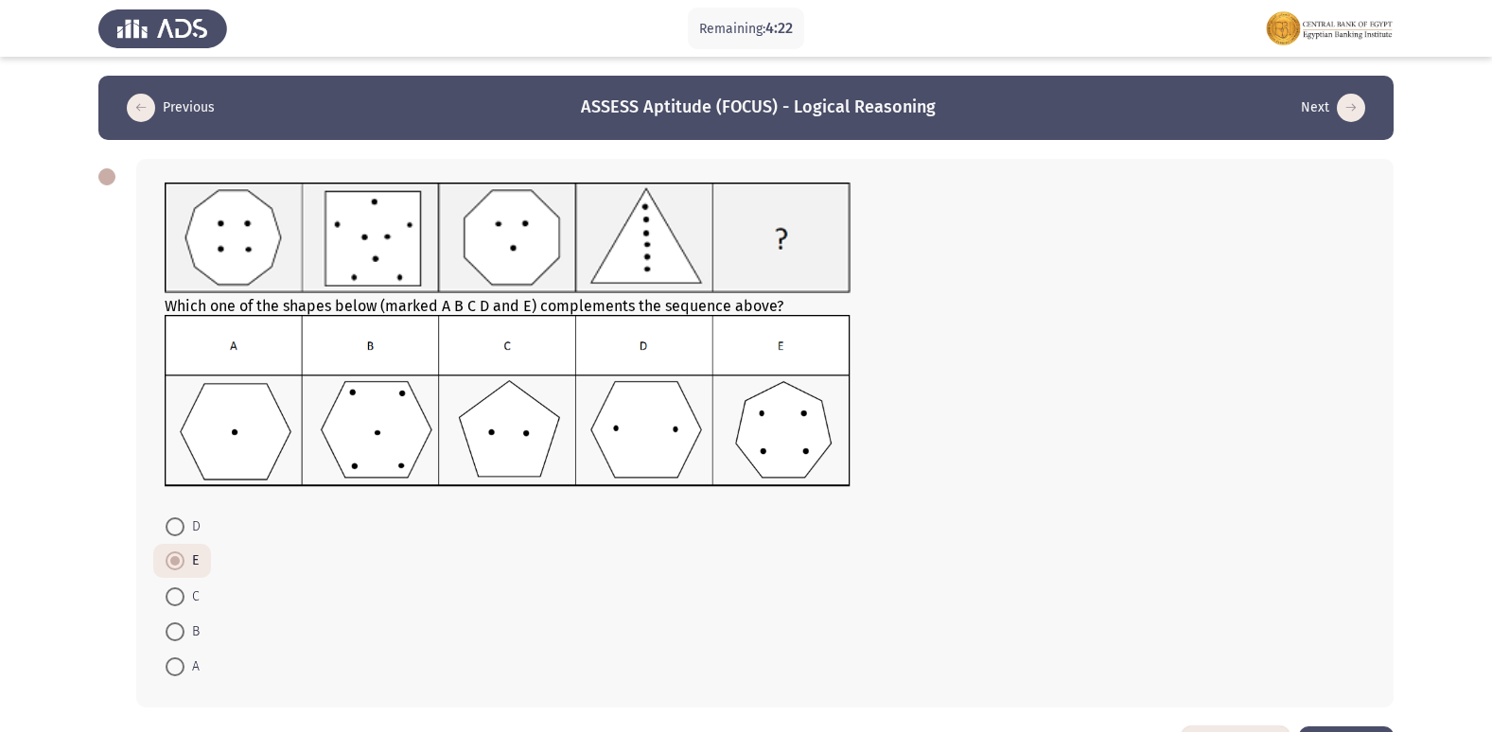
click at [175, 675] on span at bounding box center [175, 666] width 19 height 19
click at [175, 675] on input "A" at bounding box center [175, 666] width 19 height 19
radio input "true"
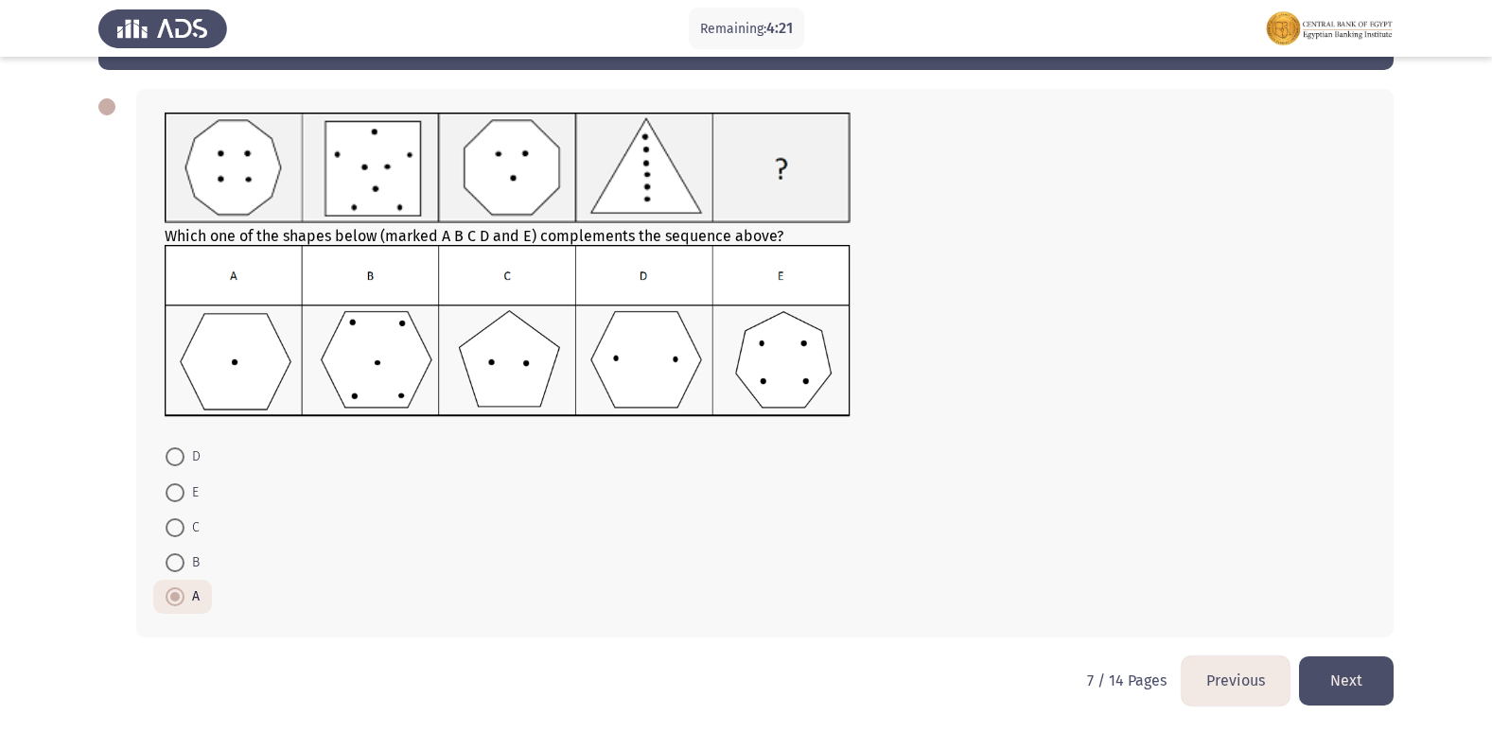
click at [1346, 671] on button "Next" at bounding box center [1346, 680] width 95 height 48
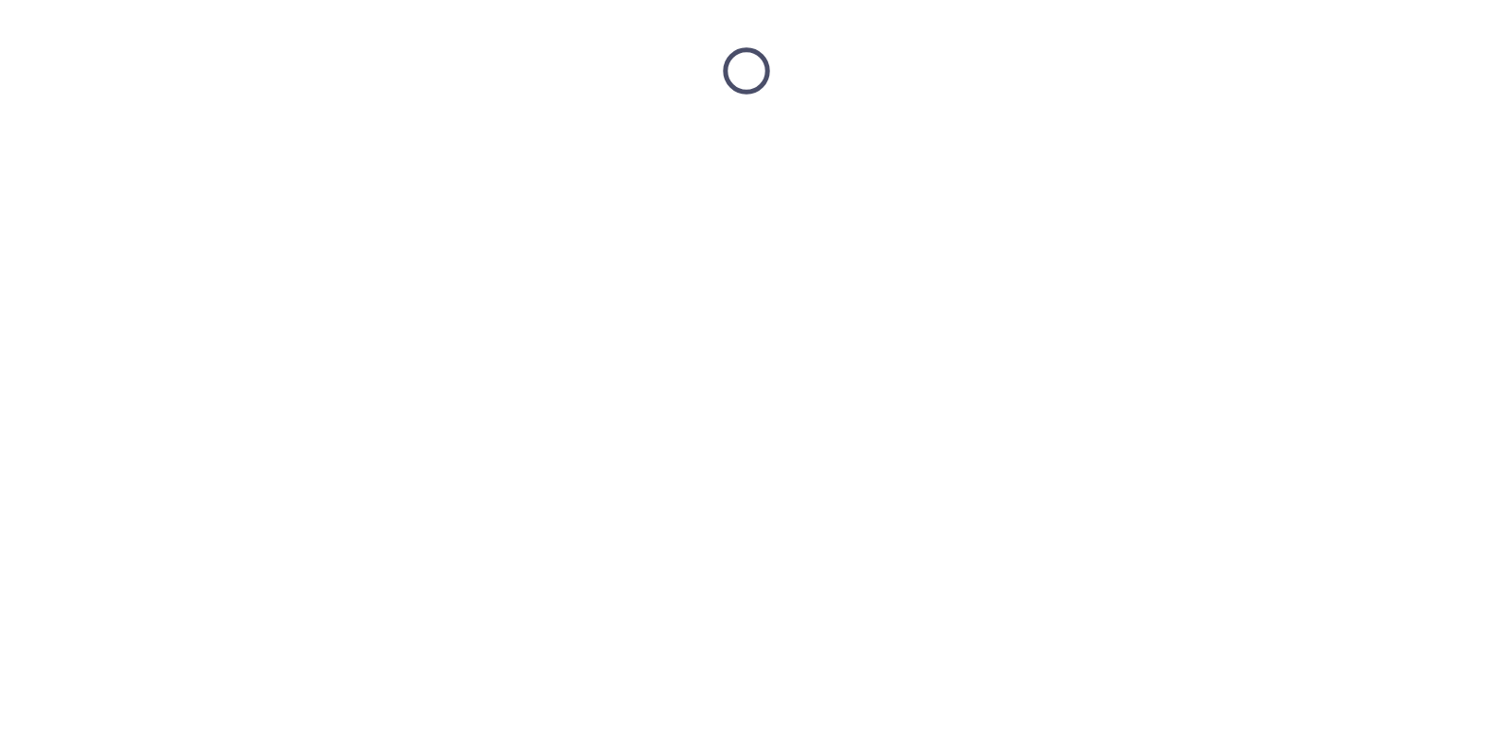
scroll to position [0, 0]
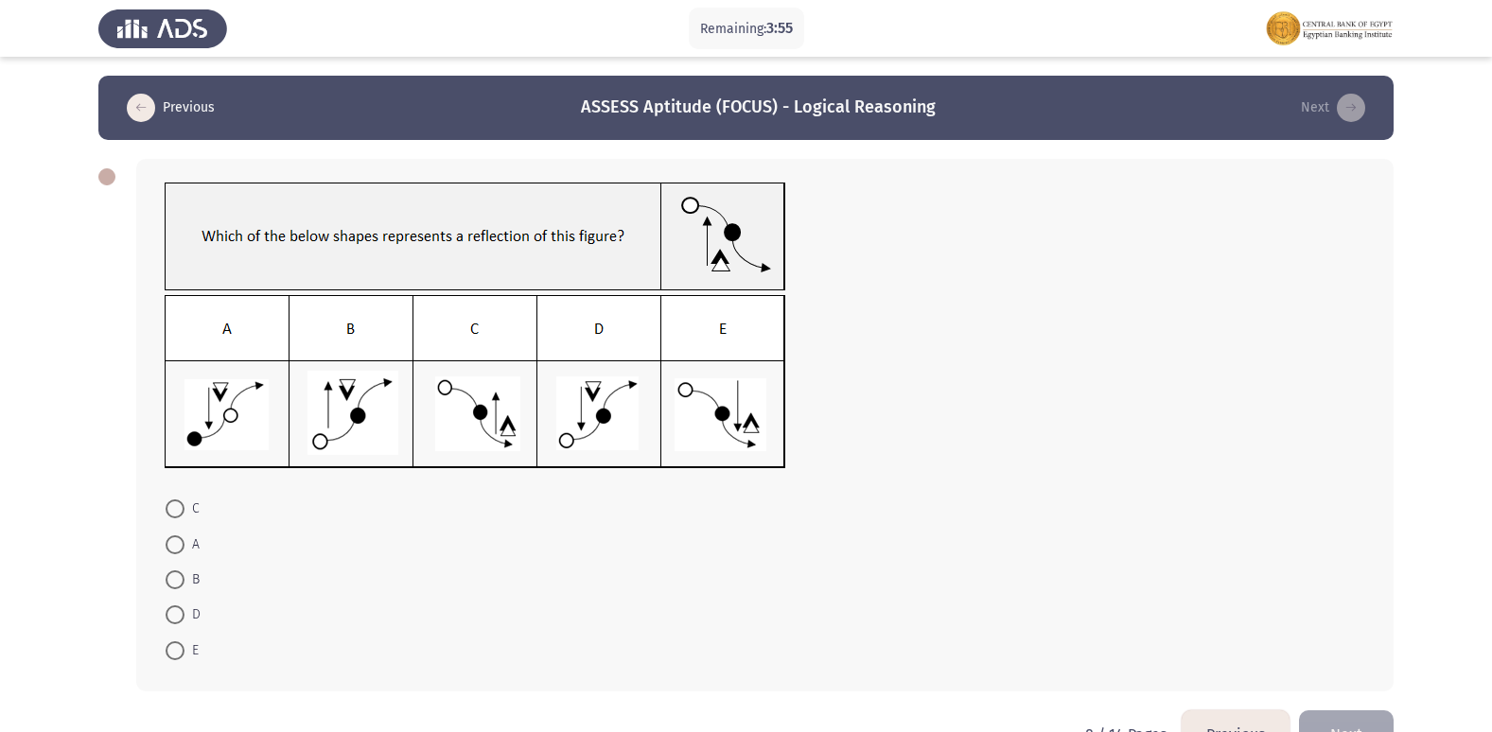
click at [239, 334] on img at bounding box center [475, 382] width 621 height 174
click at [182, 551] on span at bounding box center [175, 544] width 19 height 19
click at [182, 551] on input "A" at bounding box center [175, 544] width 19 height 19
radio input "true"
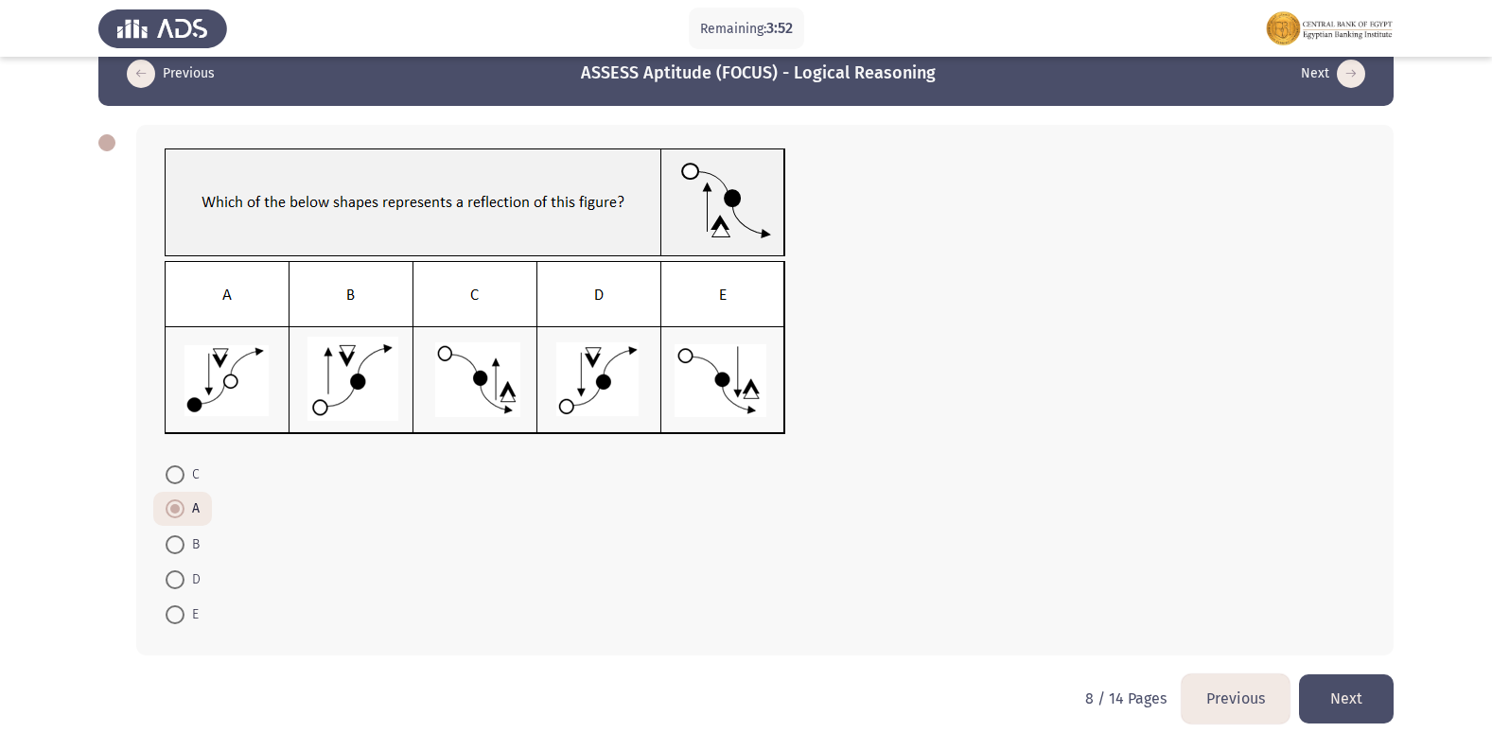
scroll to position [52, 0]
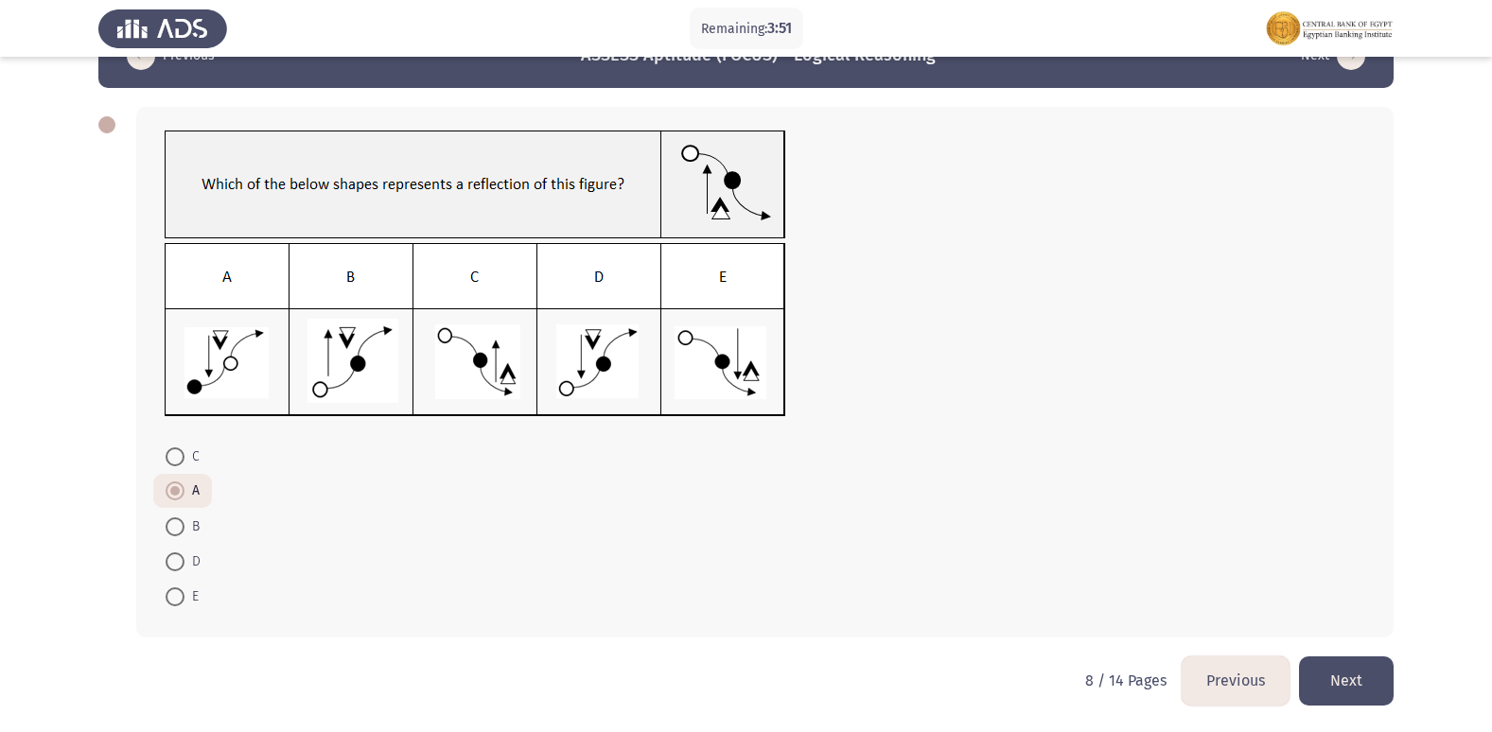
click at [1373, 680] on button "Next" at bounding box center [1346, 680] width 95 height 48
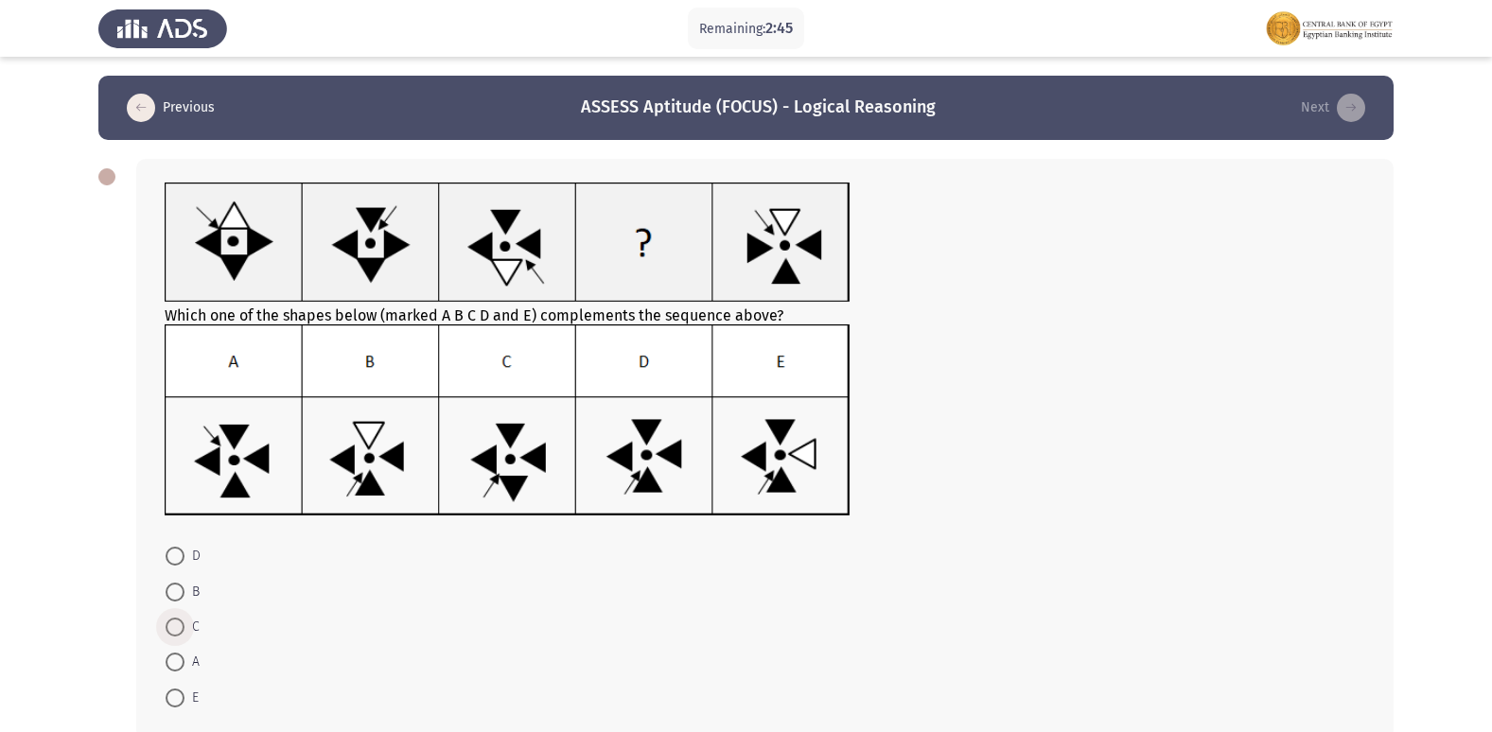
click at [171, 620] on span at bounding box center [175, 627] width 19 height 19
click at [171, 620] on input "C" at bounding box center [175, 627] width 19 height 19
radio input "true"
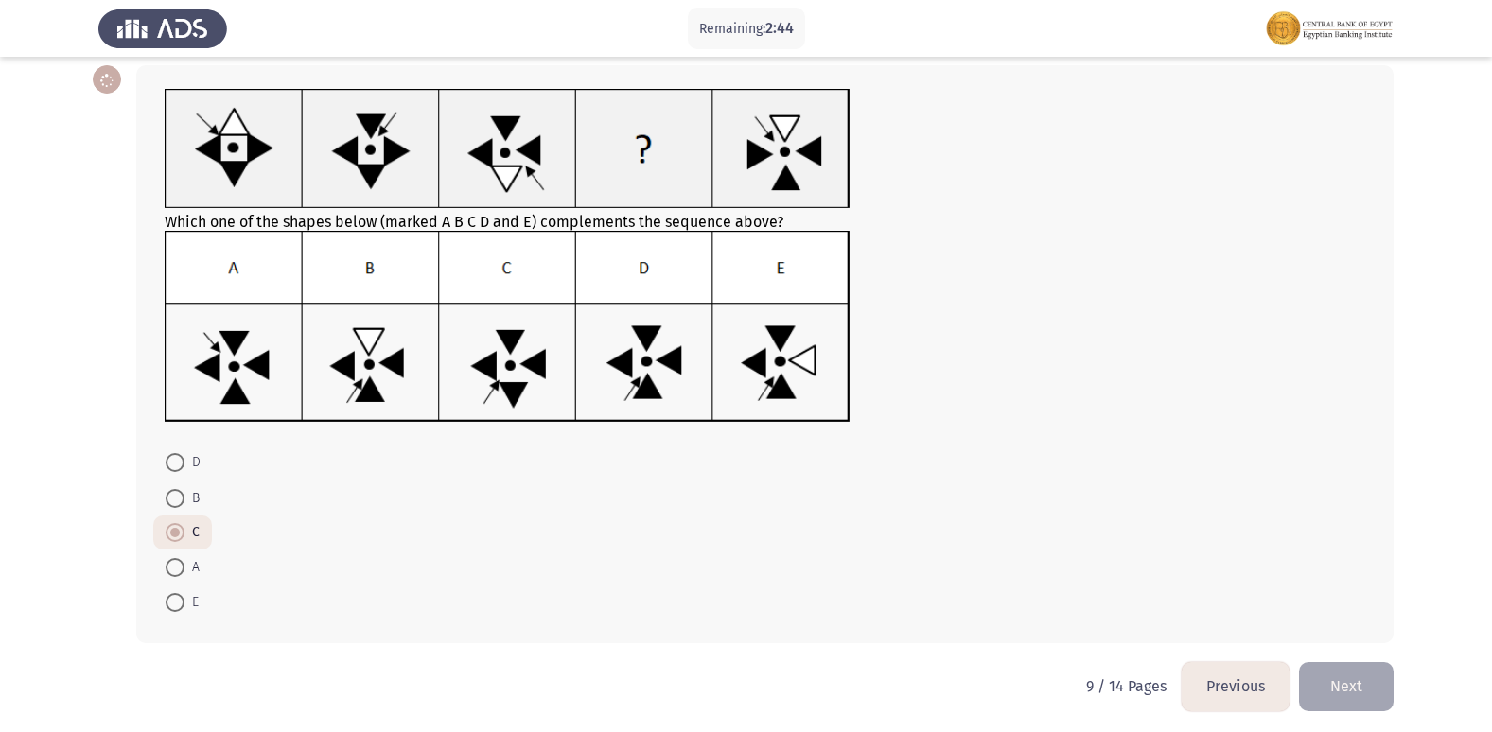
scroll to position [95, 0]
click at [1337, 672] on button "Next" at bounding box center [1346, 685] width 95 height 48
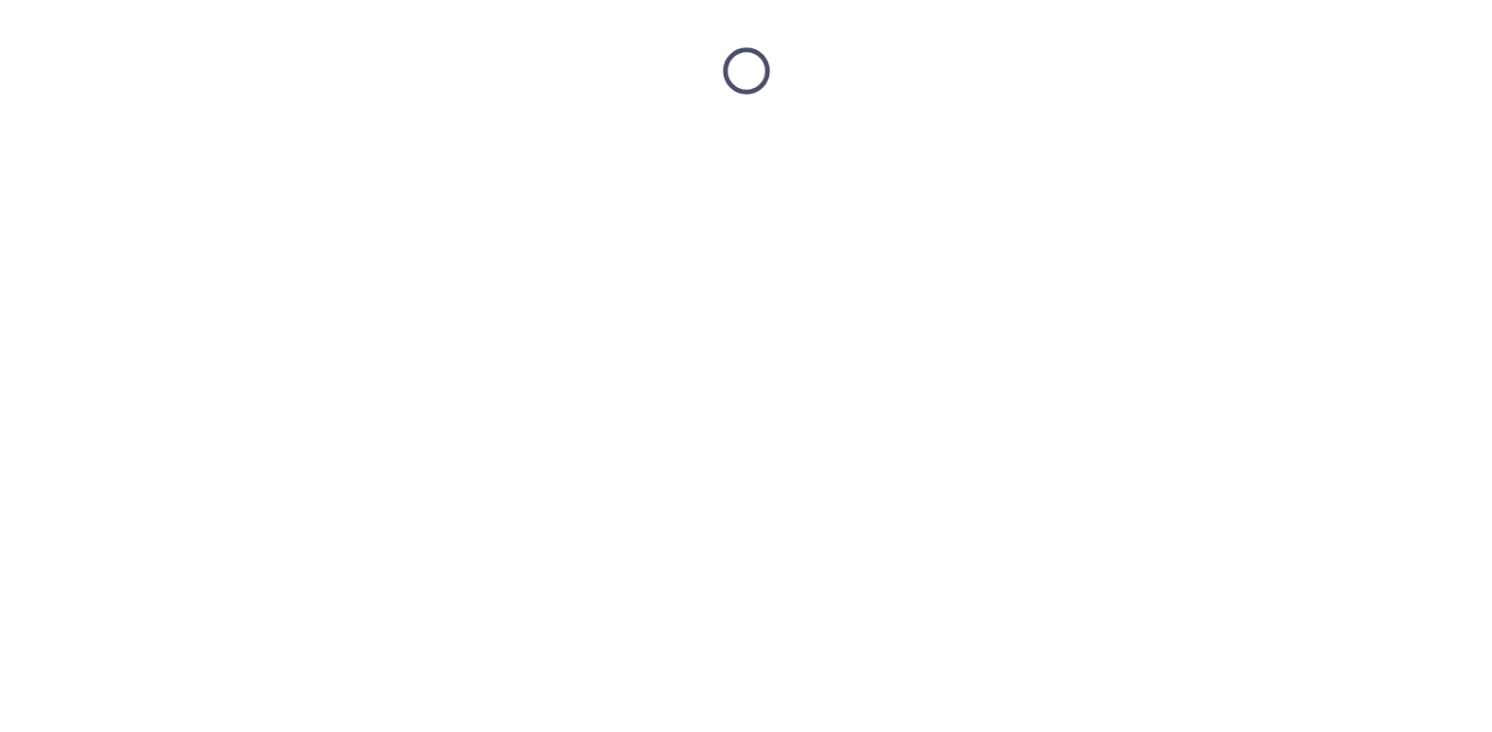
scroll to position [0, 0]
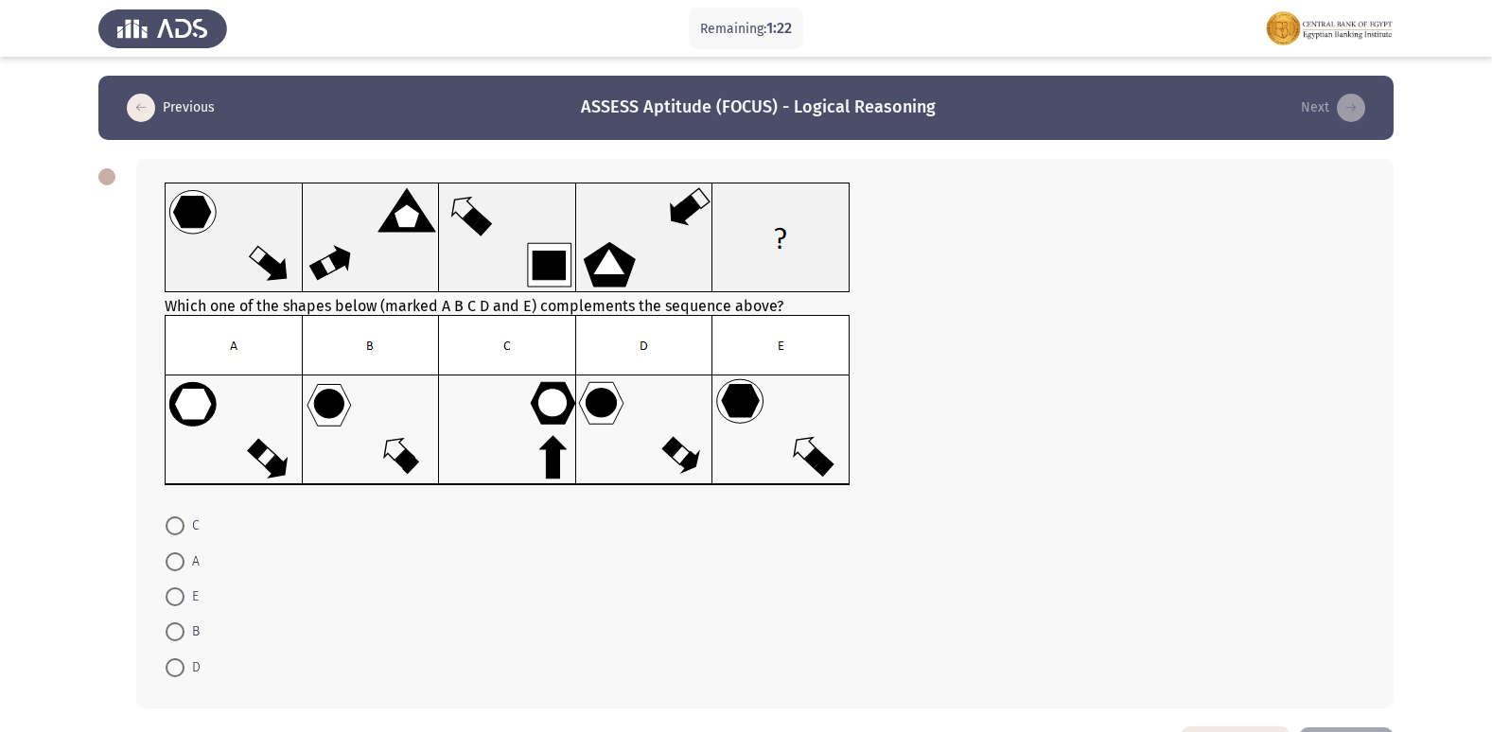
click at [174, 558] on span at bounding box center [175, 561] width 19 height 19
click at [174, 558] on input "A" at bounding box center [175, 561] width 19 height 19
radio input "true"
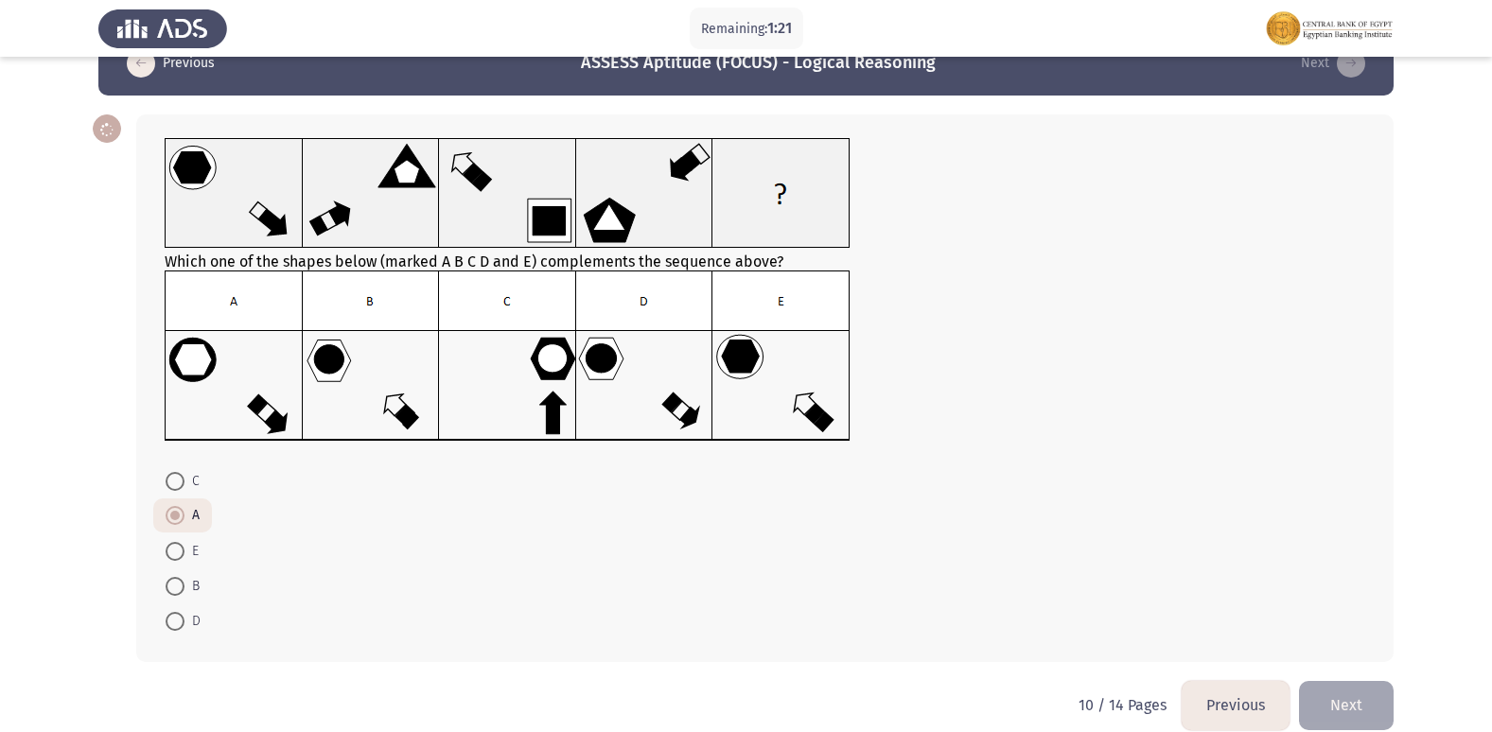
scroll to position [69, 0]
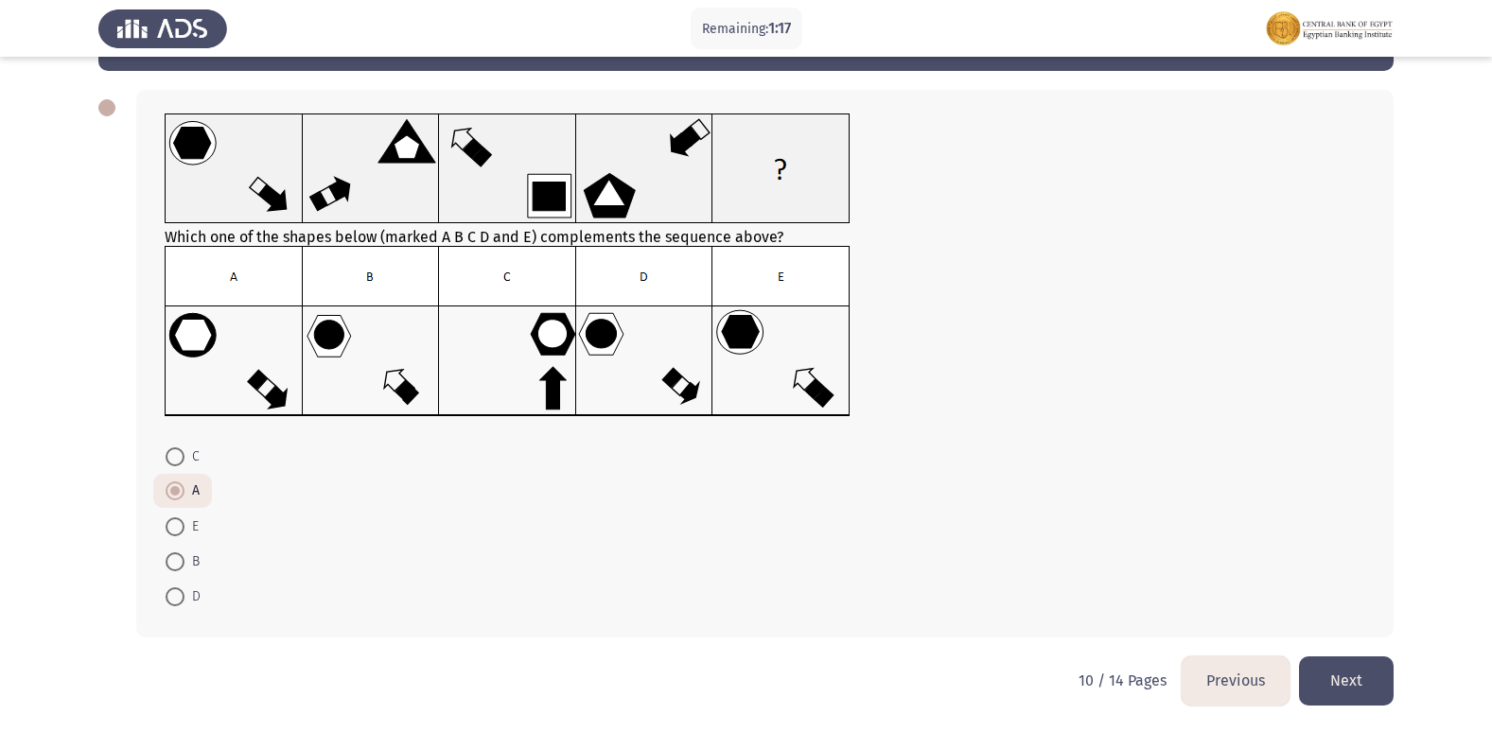
click at [1341, 664] on button "Next" at bounding box center [1346, 680] width 95 height 48
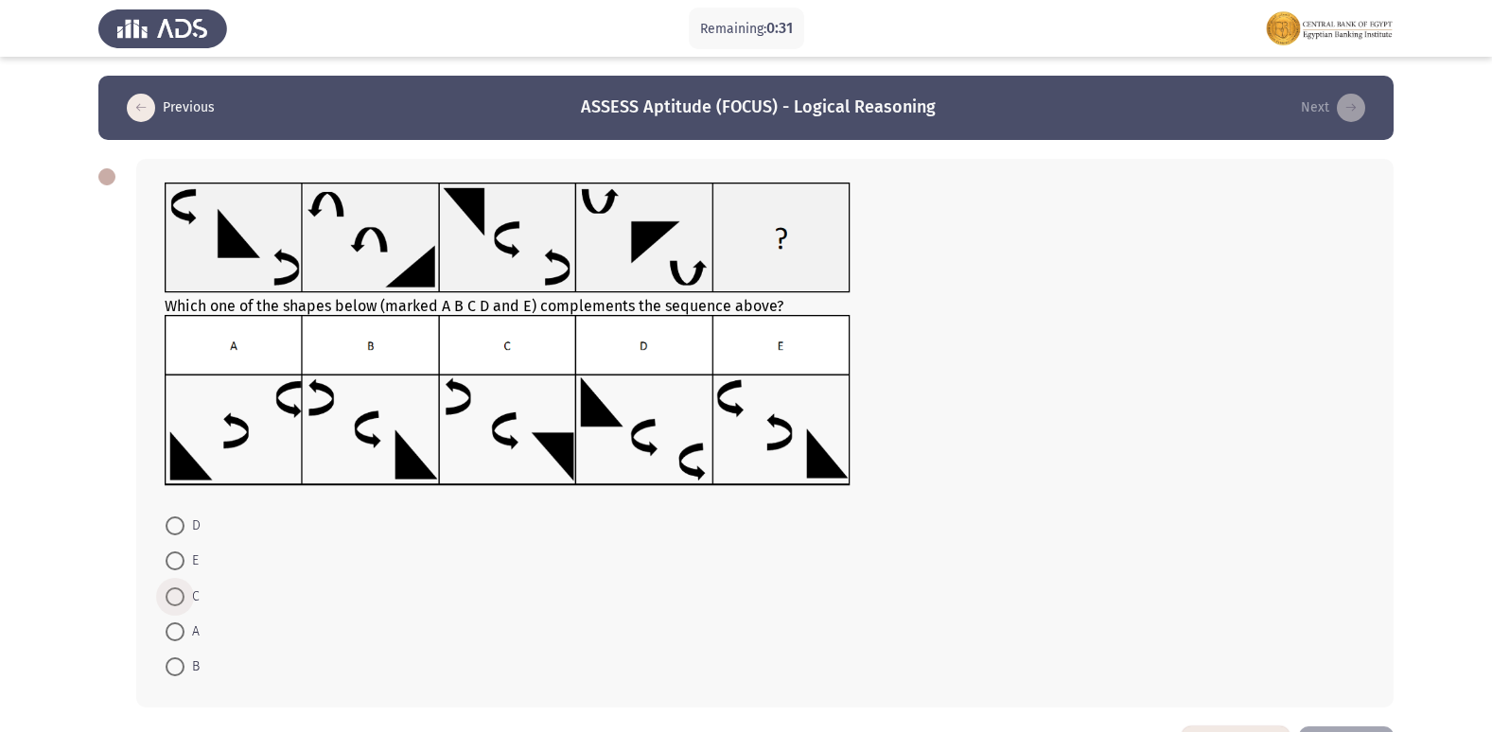
click at [169, 603] on span at bounding box center [175, 596] width 19 height 19
click at [169, 603] on input "C" at bounding box center [175, 596] width 19 height 19
radio input "true"
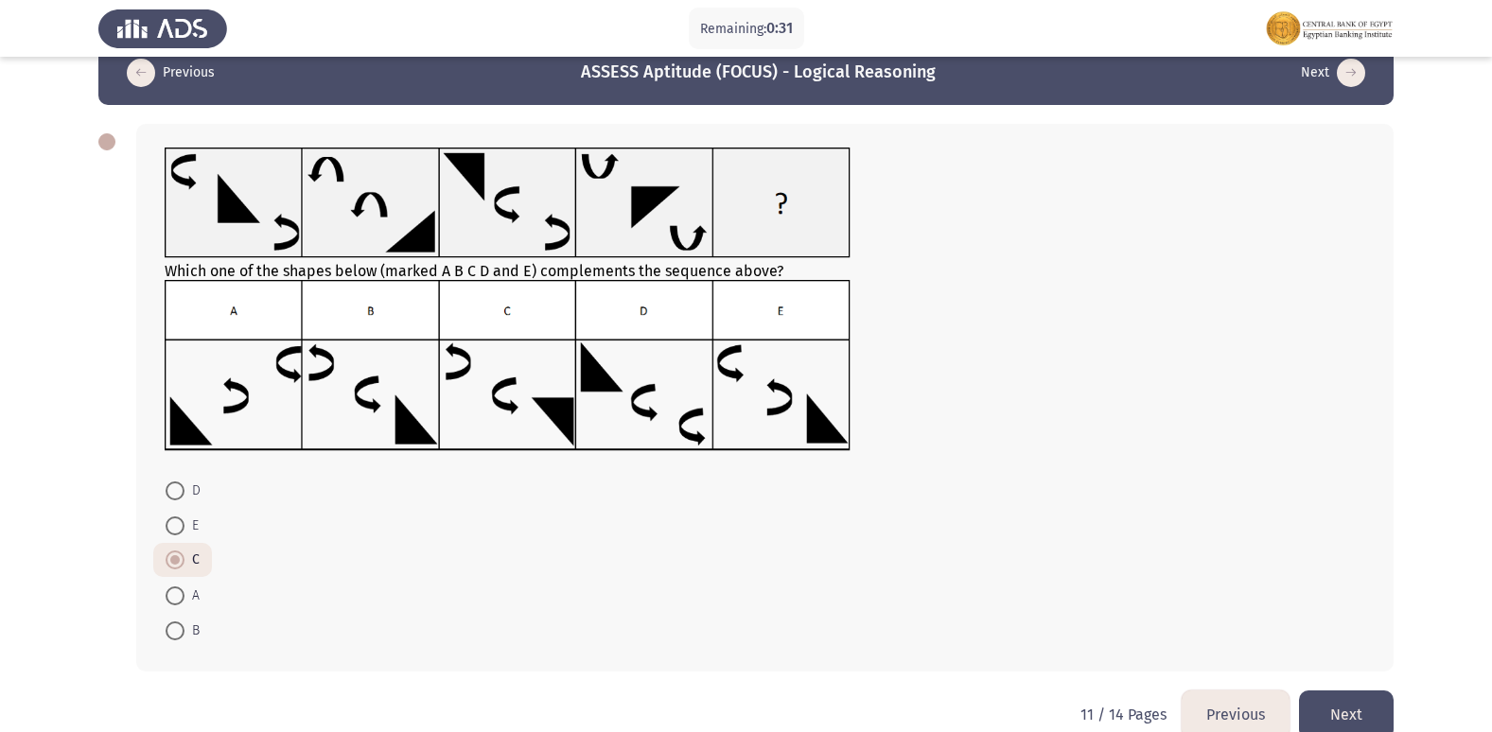
scroll to position [69, 0]
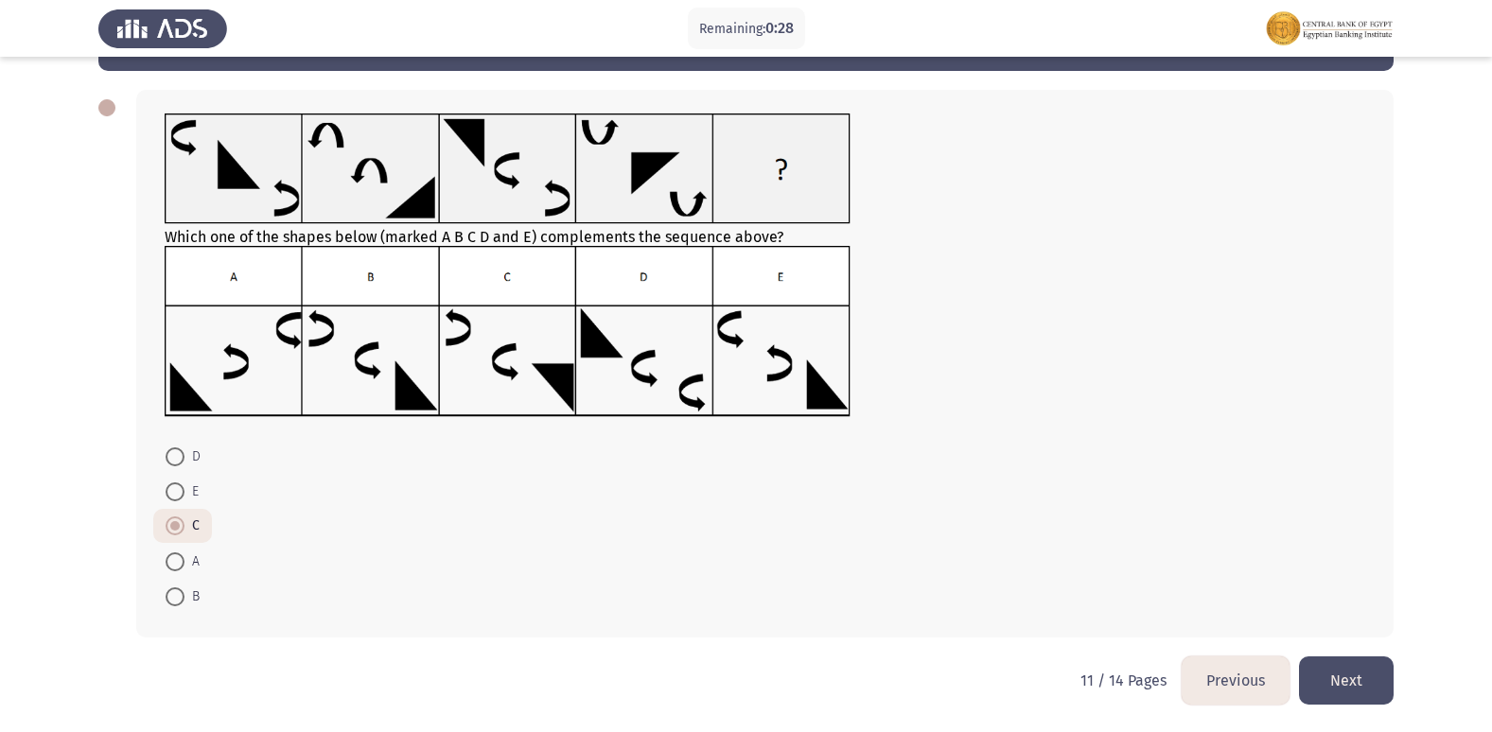
click at [1349, 683] on button "Next" at bounding box center [1346, 680] width 95 height 48
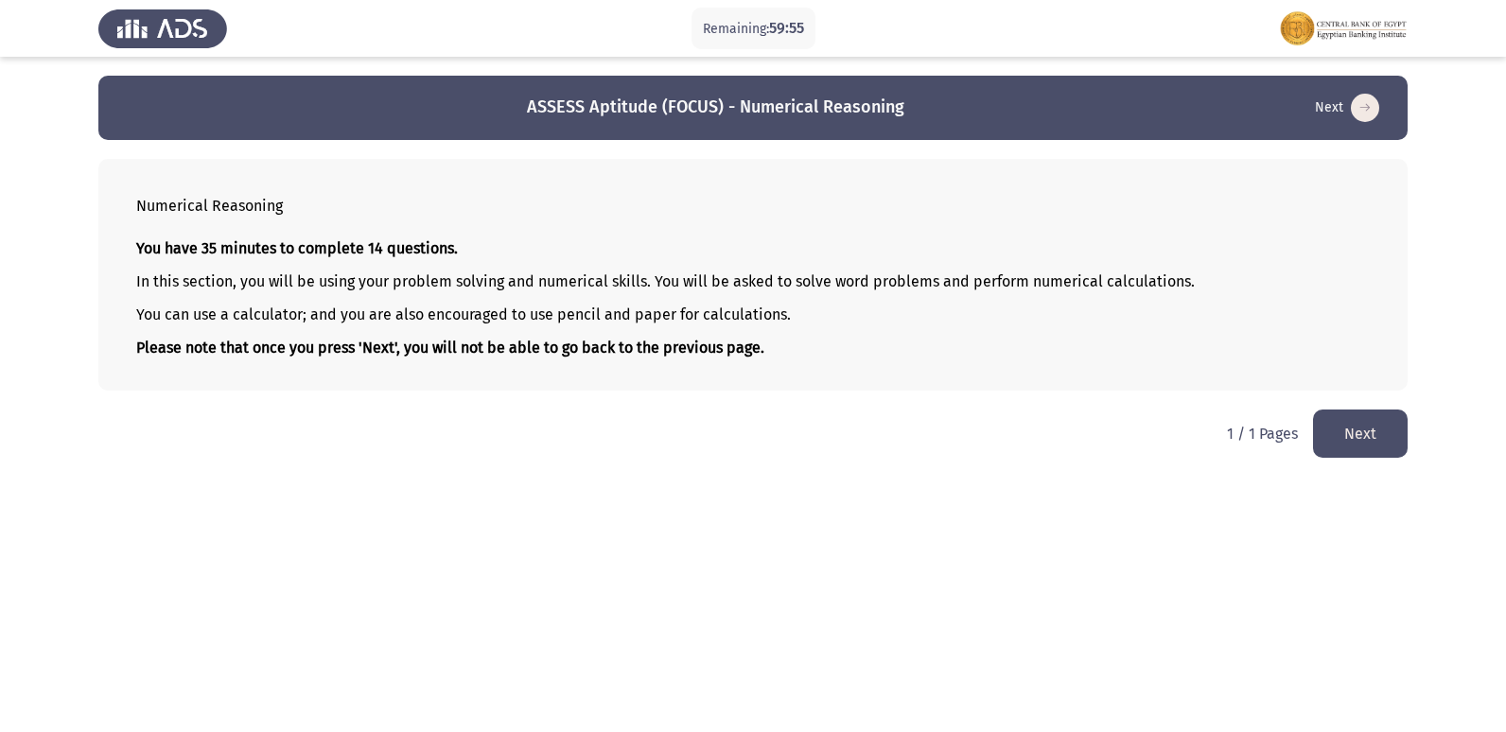
click at [1350, 422] on button "Next" at bounding box center [1360, 434] width 95 height 48
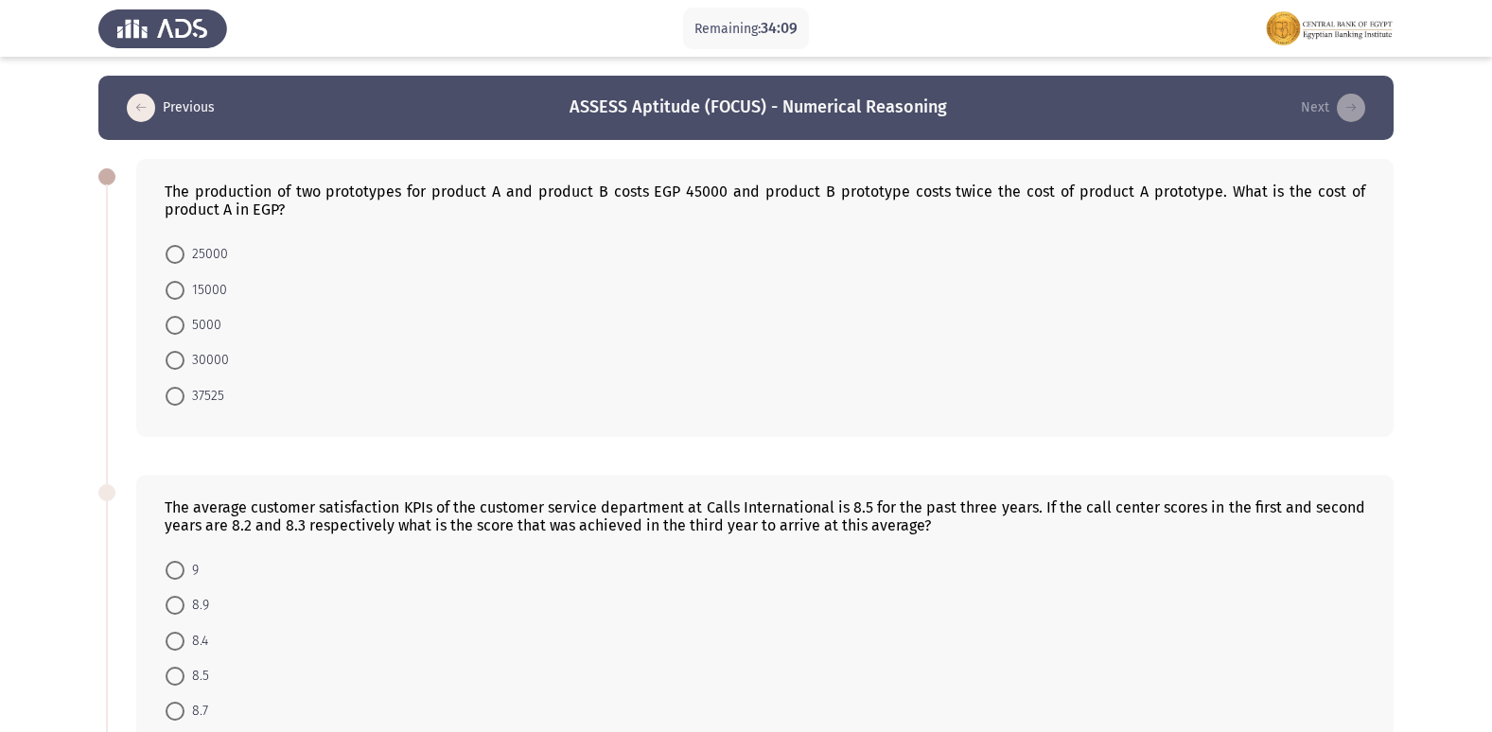
click at [177, 291] on span at bounding box center [175, 290] width 19 height 19
click at [177, 291] on input "15000" at bounding box center [175, 290] width 19 height 19
radio input "true"
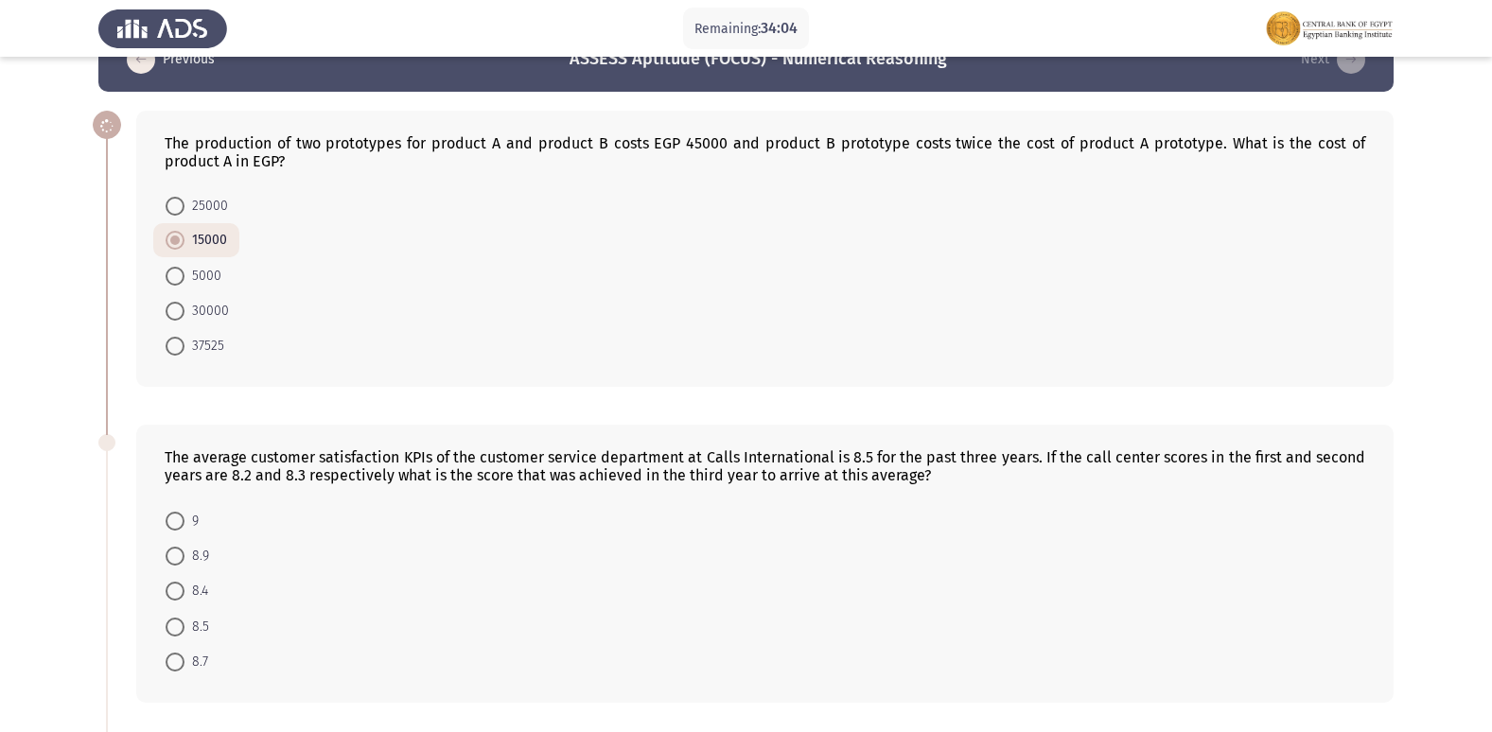
scroll to position [95, 0]
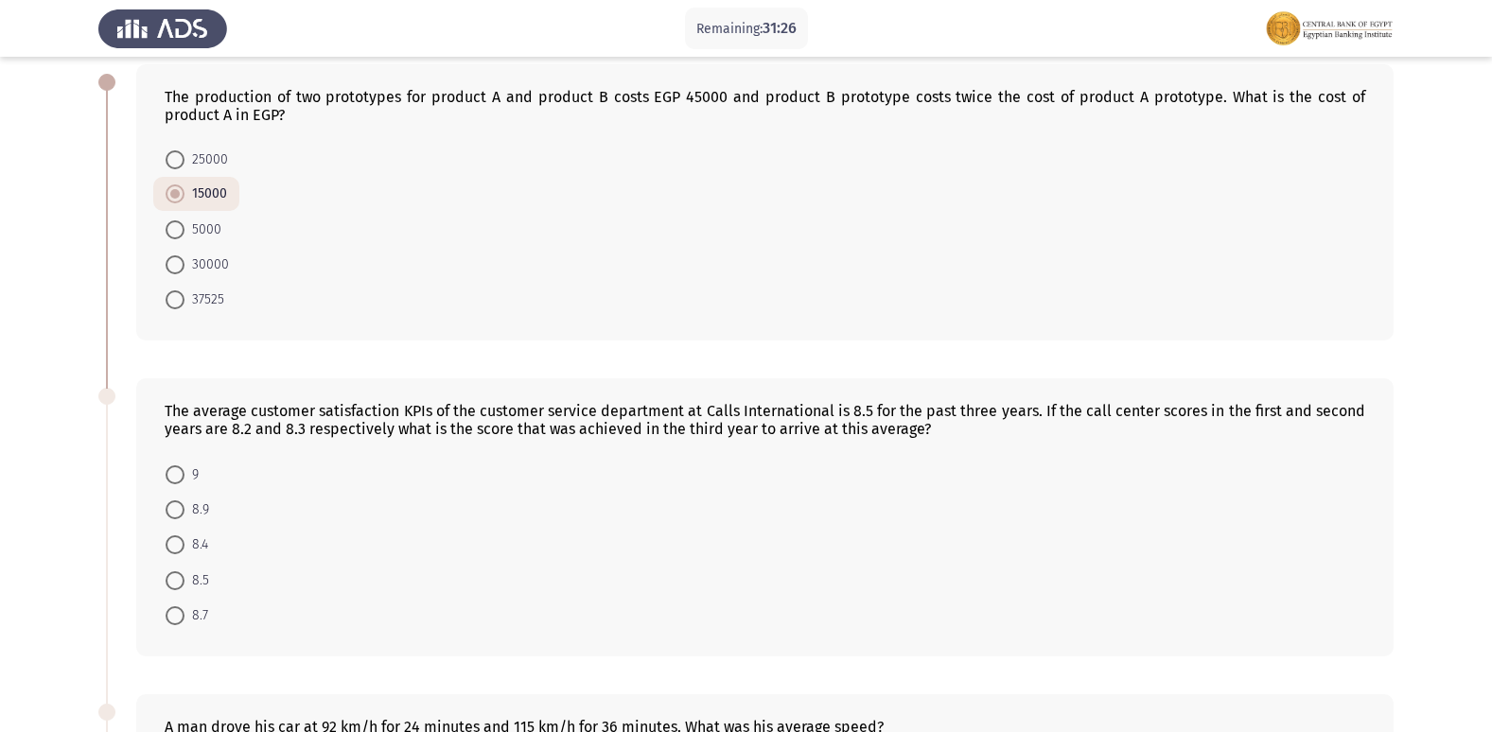
click at [180, 470] on span at bounding box center [175, 474] width 19 height 19
click at [180, 470] on input "9" at bounding box center [175, 474] width 19 height 19
radio input "true"
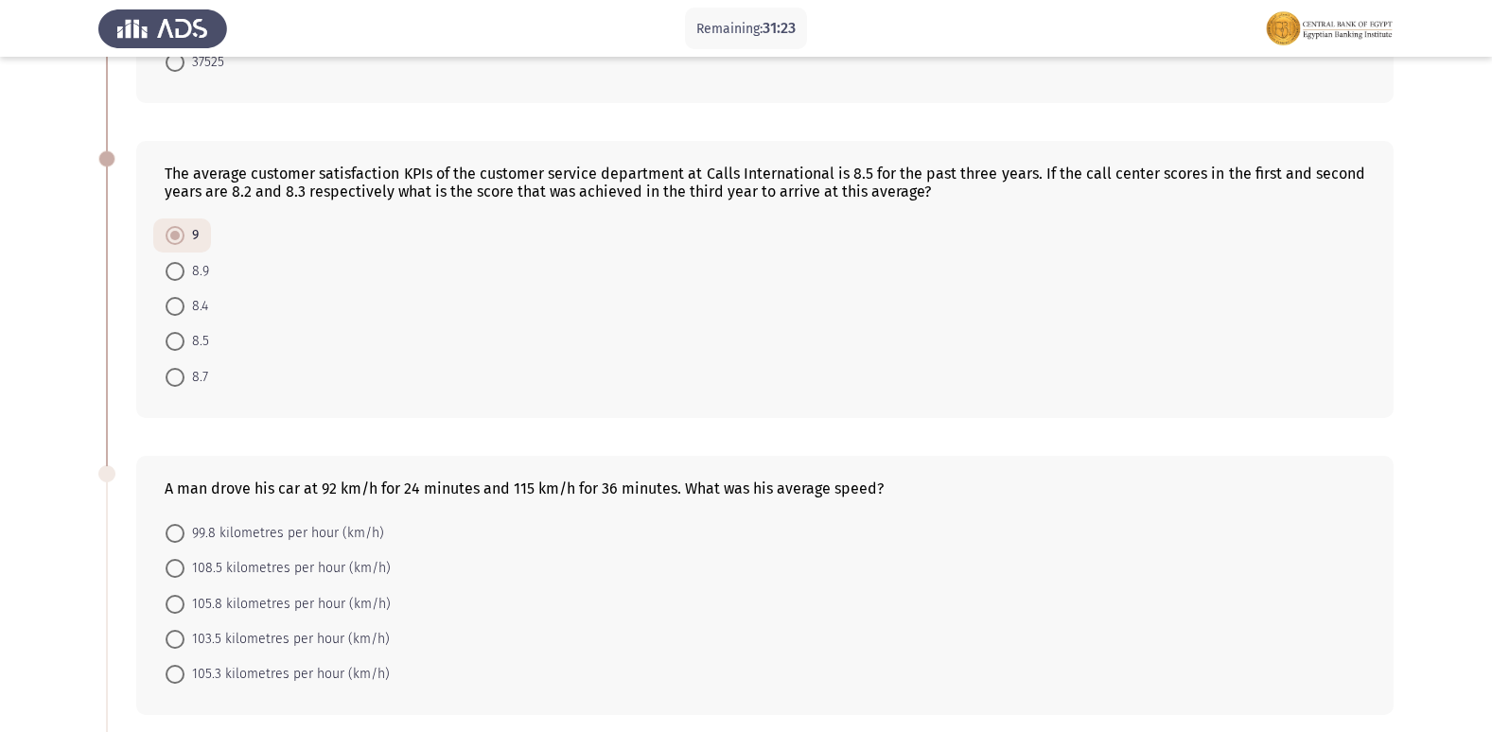
scroll to position [378, 0]
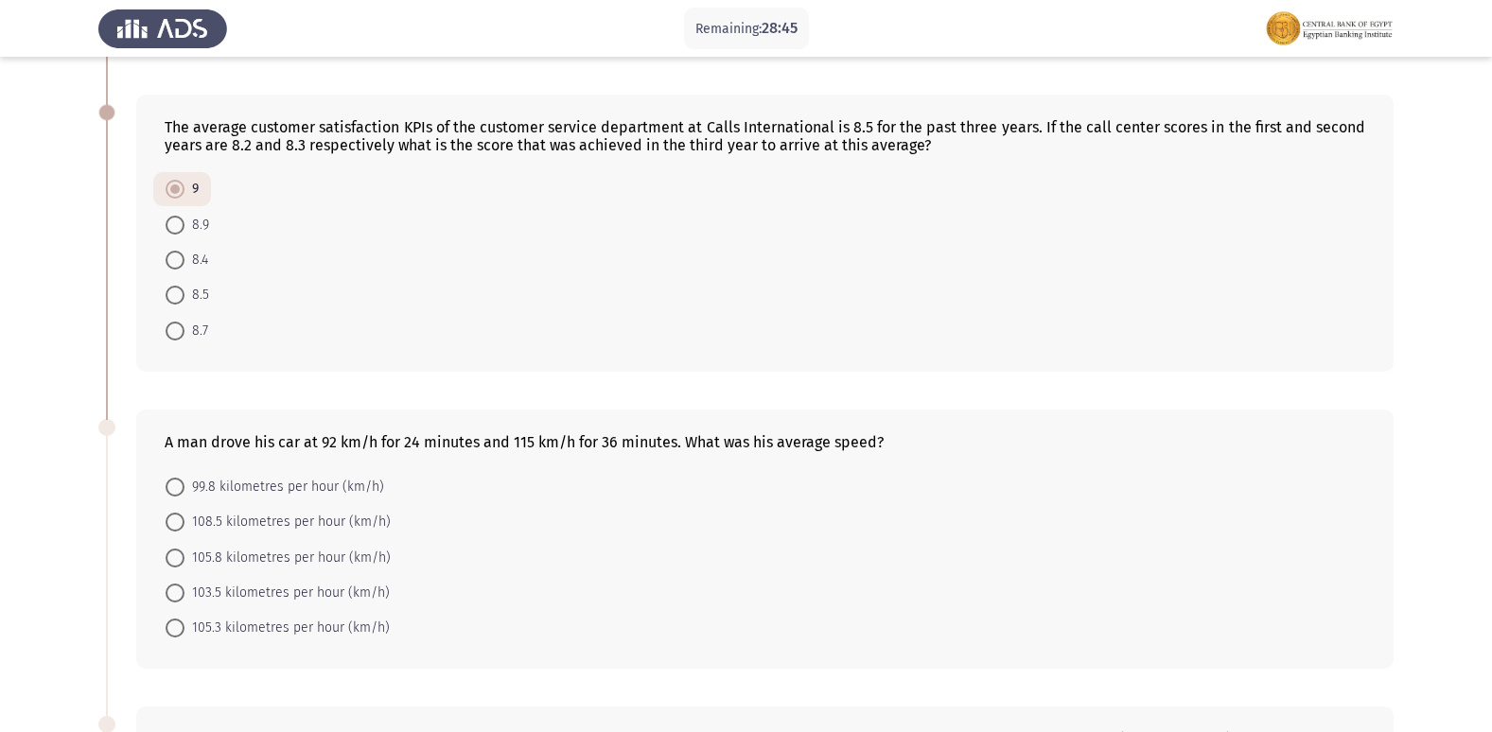
click at [169, 586] on span at bounding box center [175, 593] width 19 height 19
click at [169, 586] on input "103.5 kilometres per hour (km/h)" at bounding box center [175, 593] width 19 height 19
radio input "true"
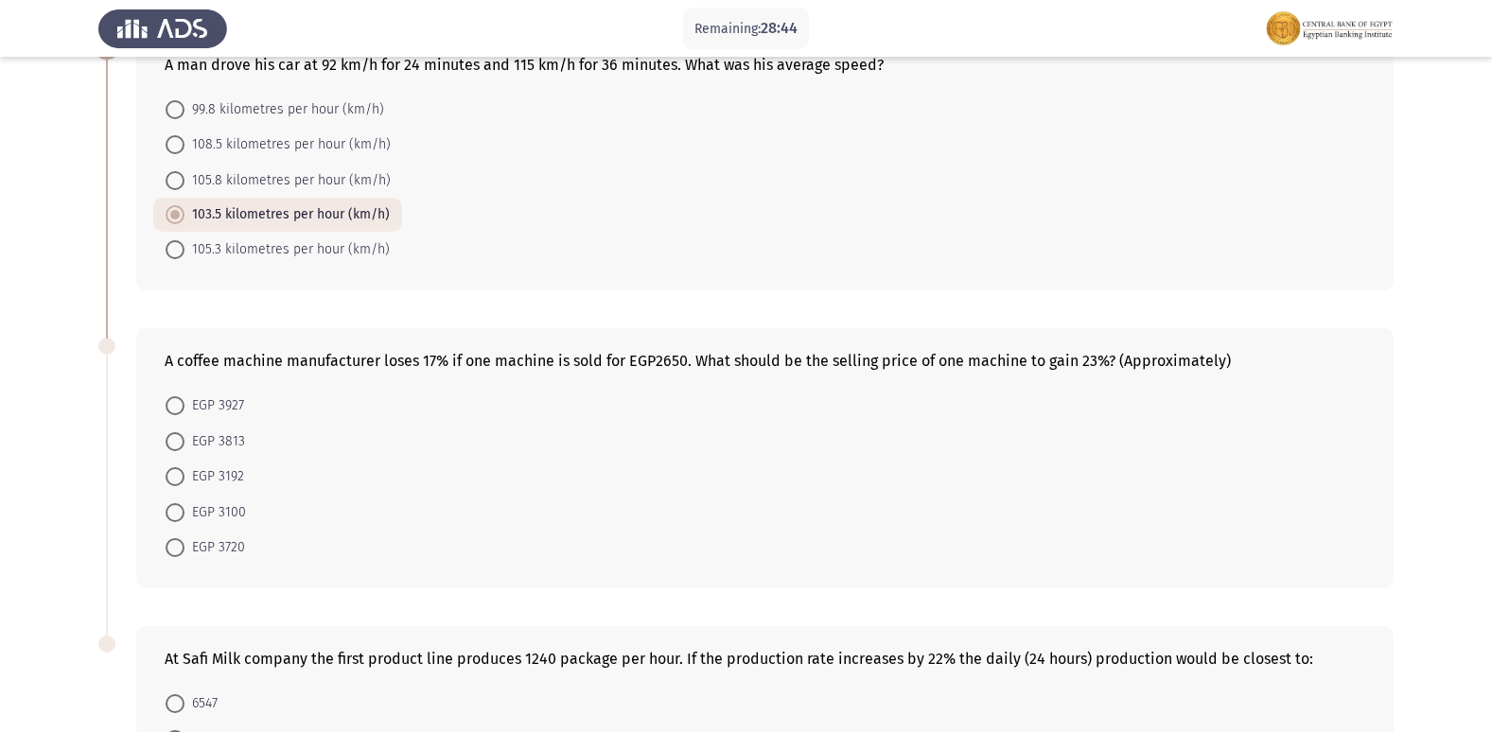
scroll to position [757, 0]
click at [237, 432] on span "EGP 3813" at bounding box center [214, 440] width 61 height 23
click at [184, 432] on input "EGP 3813" at bounding box center [175, 440] width 19 height 19
radio input "true"
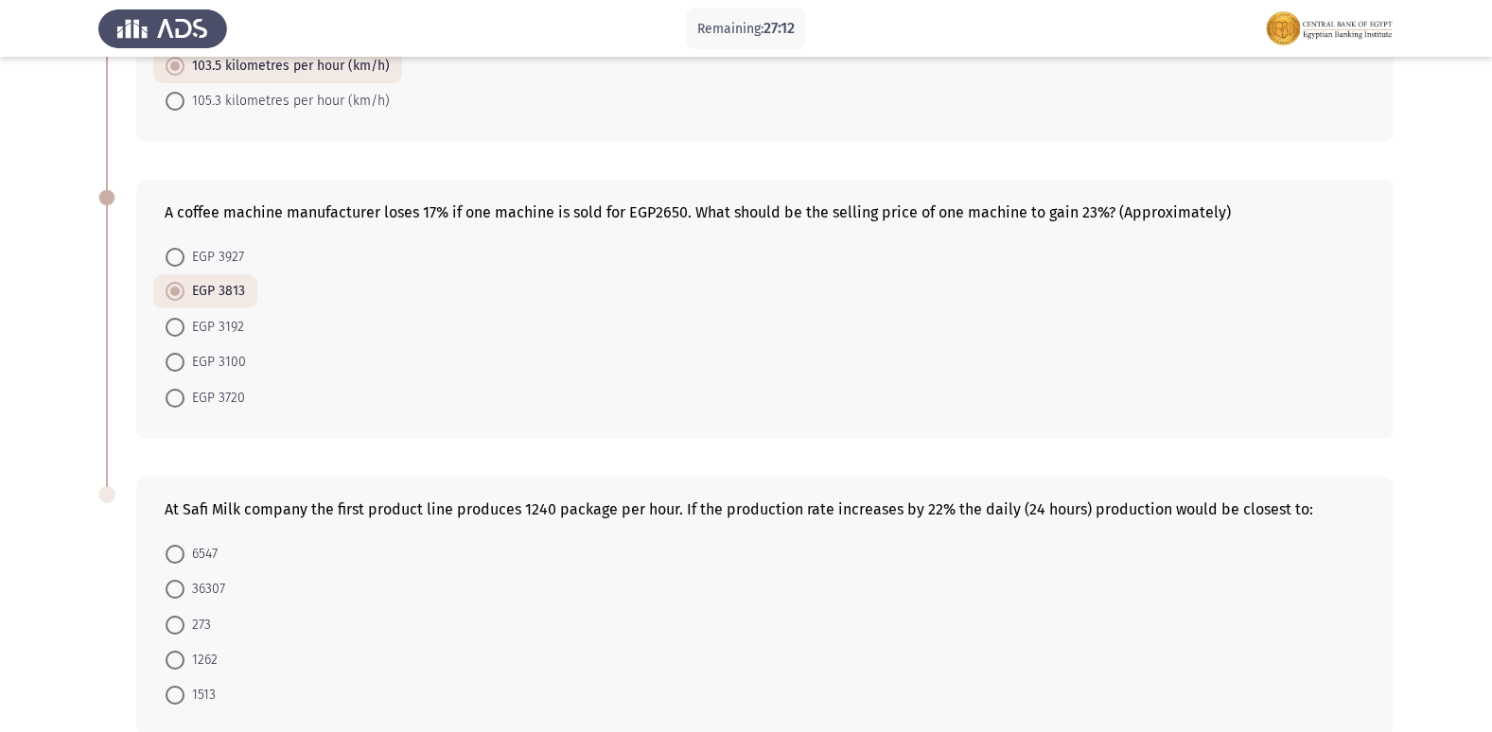
scroll to position [1003, 0]
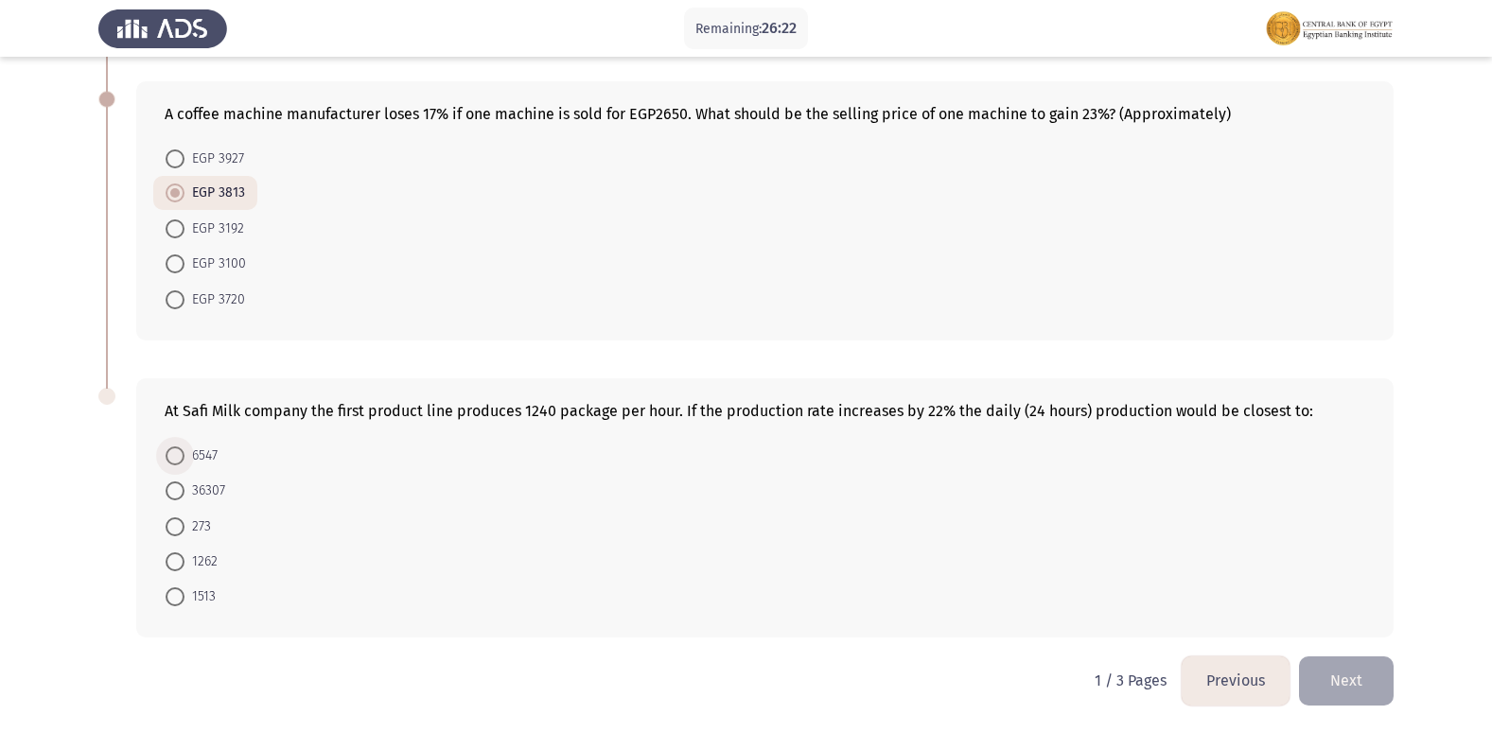
click at [170, 456] on span at bounding box center [175, 455] width 19 height 19
click at [170, 456] on input "6547" at bounding box center [175, 455] width 19 height 19
radio input "true"
click at [1370, 672] on button "Next" at bounding box center [1346, 680] width 95 height 48
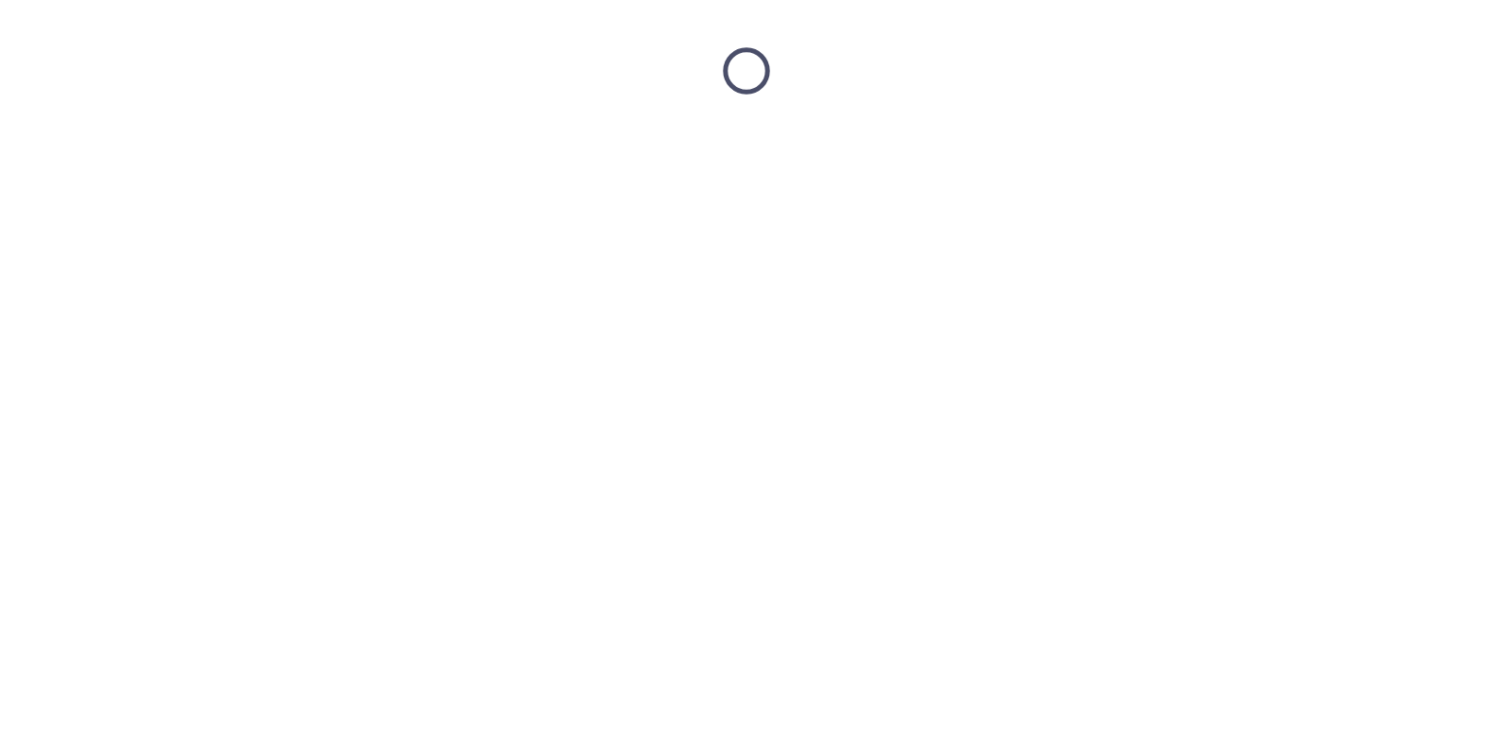
scroll to position [0, 0]
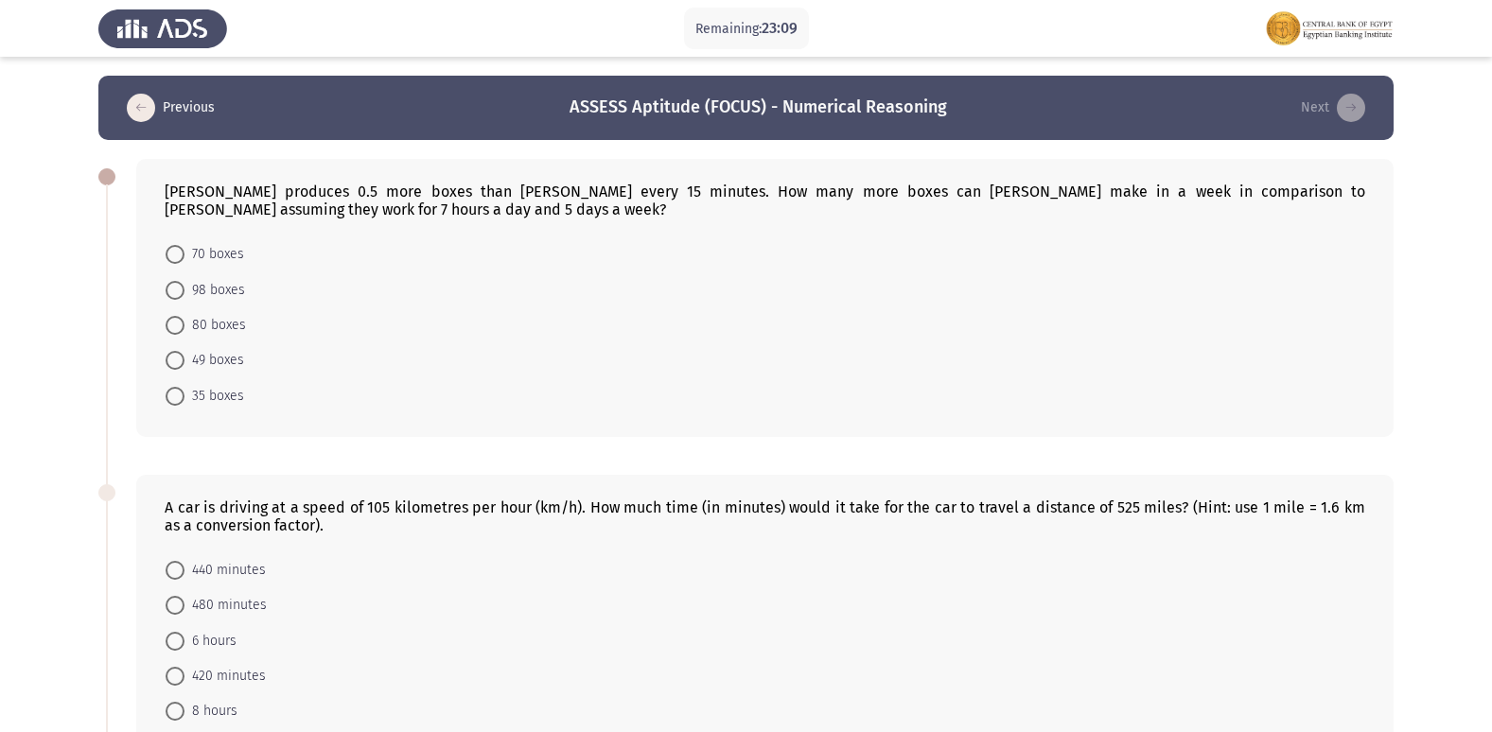
click at [183, 250] on span at bounding box center [175, 254] width 19 height 19
click at [183, 250] on input "70 boxes" at bounding box center [175, 254] width 19 height 19
radio input "true"
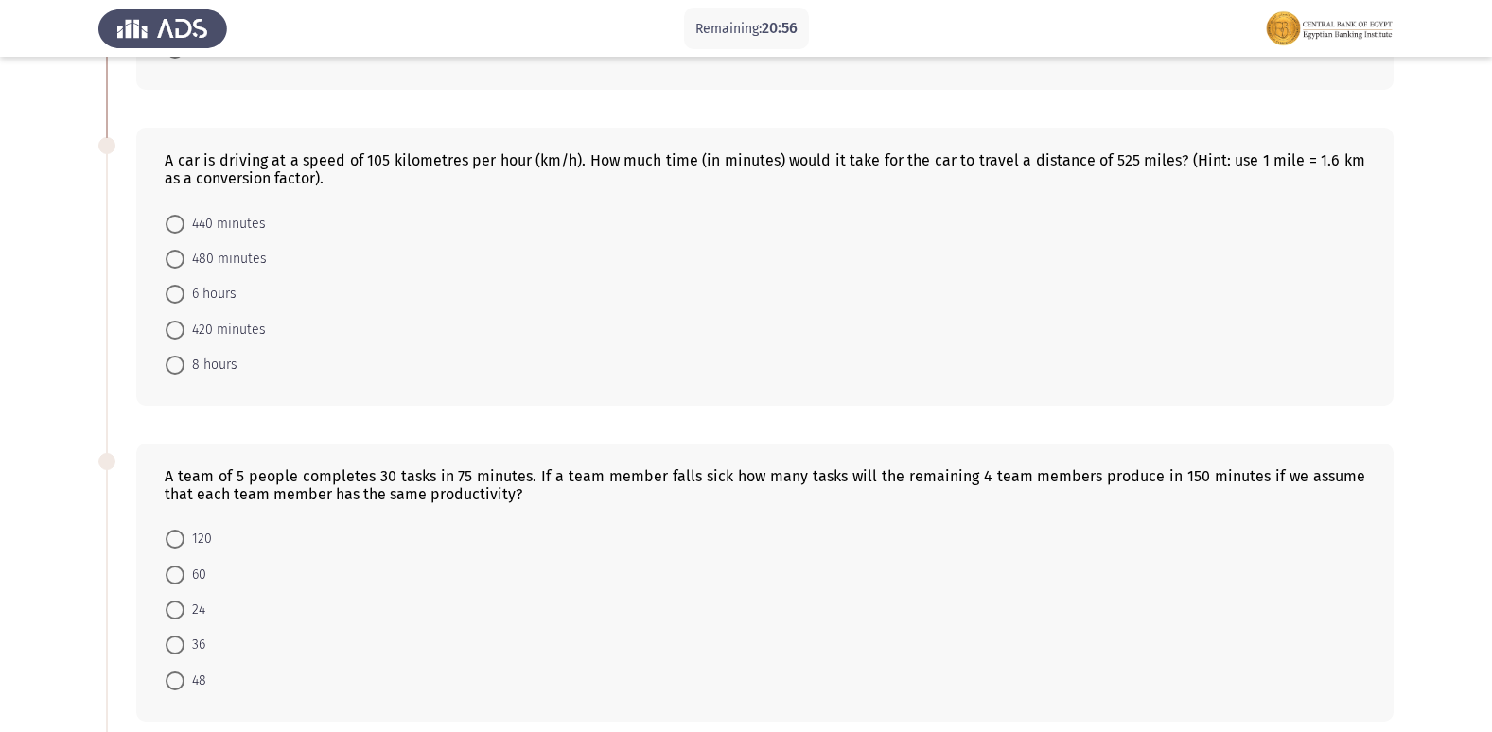
scroll to position [378, 0]
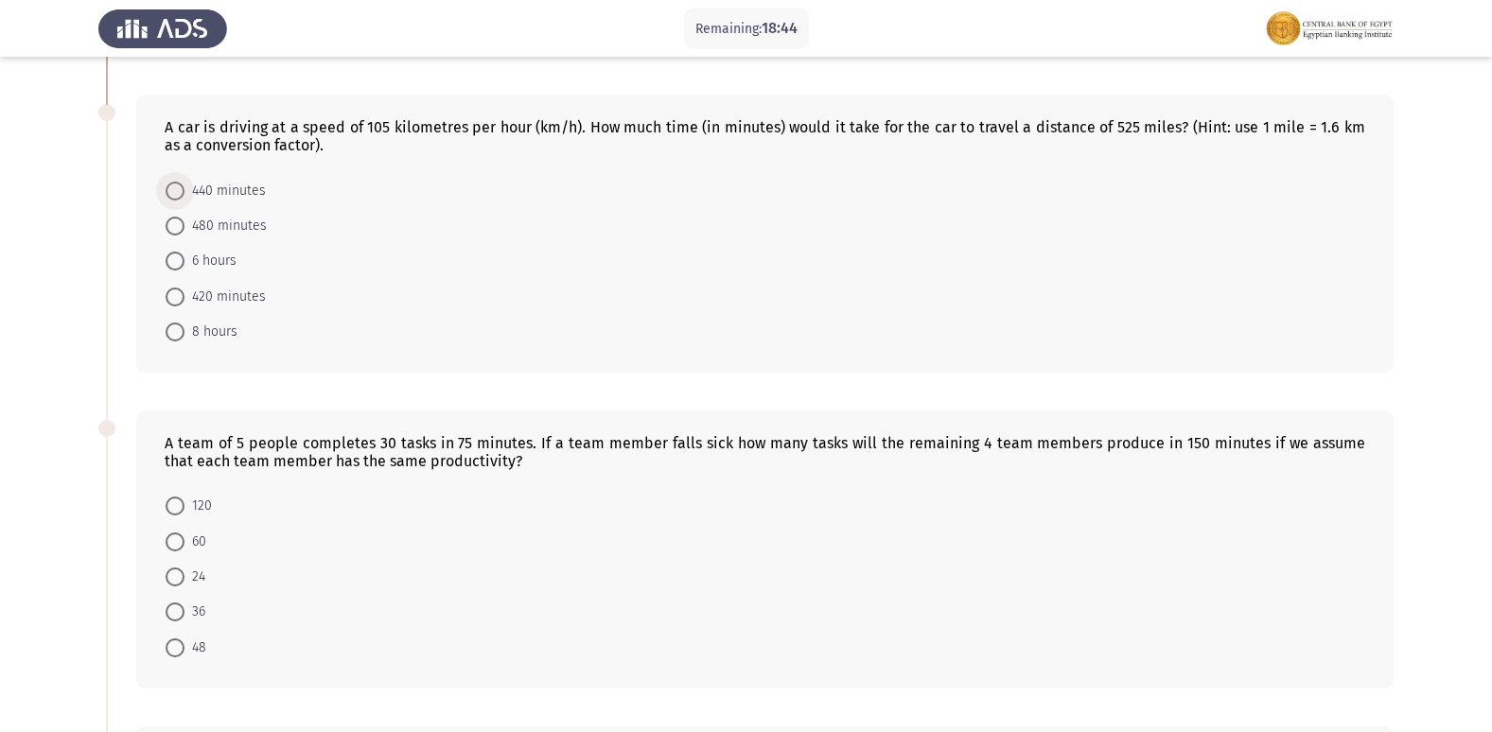
click at [178, 194] on span at bounding box center [175, 191] width 19 height 19
click at [178, 194] on input "440 minutes" at bounding box center [175, 191] width 19 height 19
radio input "true"
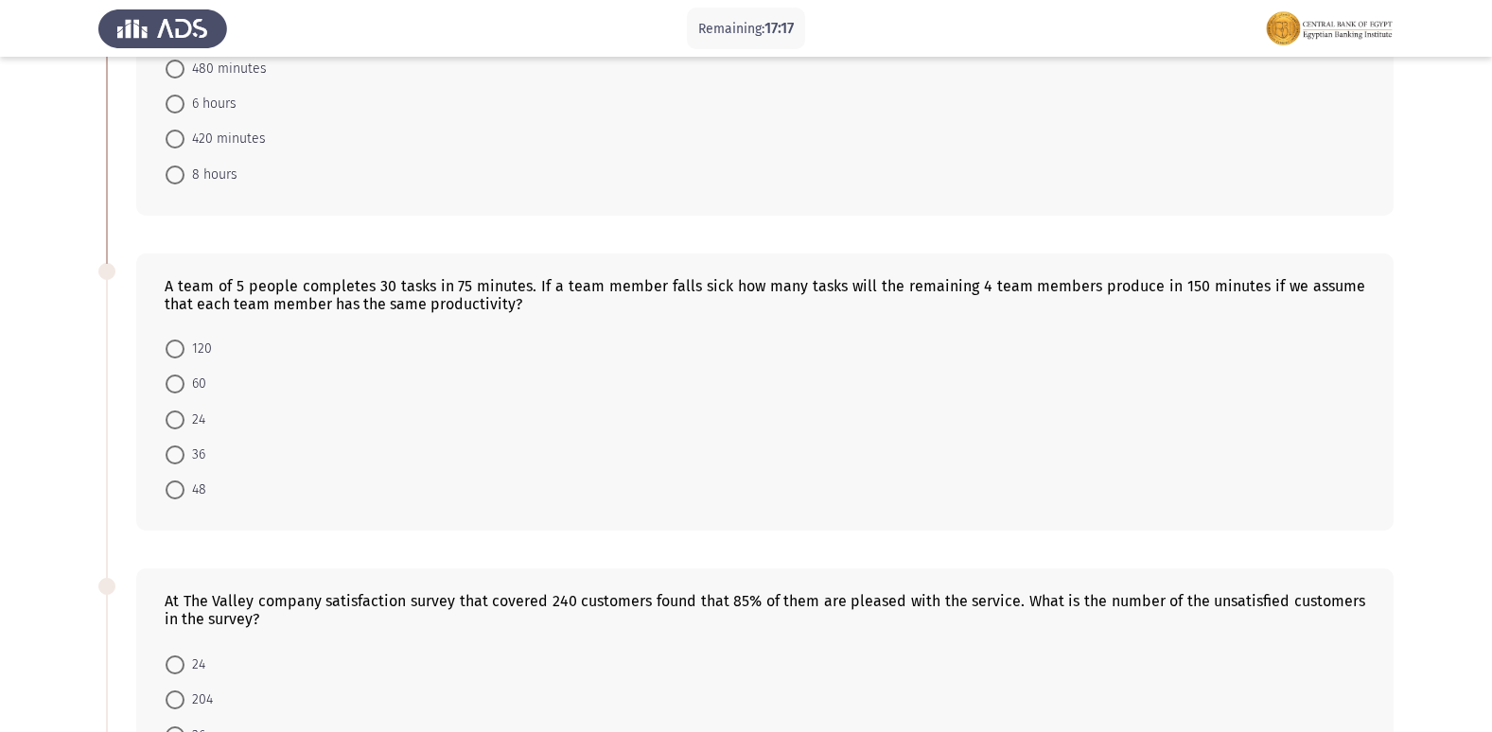
scroll to position [568, 0]
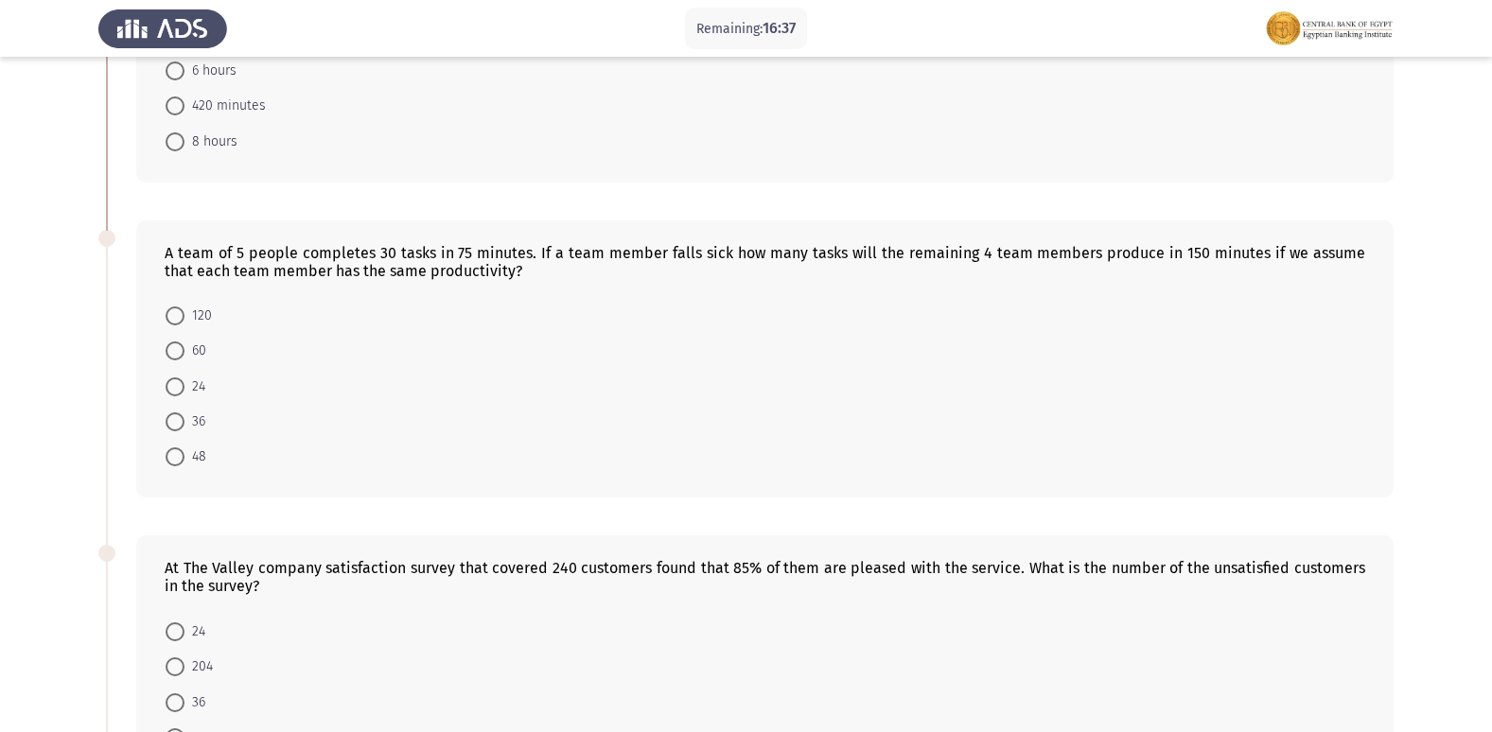
click at [173, 454] on span at bounding box center [175, 456] width 19 height 19
click at [173, 454] on input "48" at bounding box center [175, 456] width 19 height 19
radio input "true"
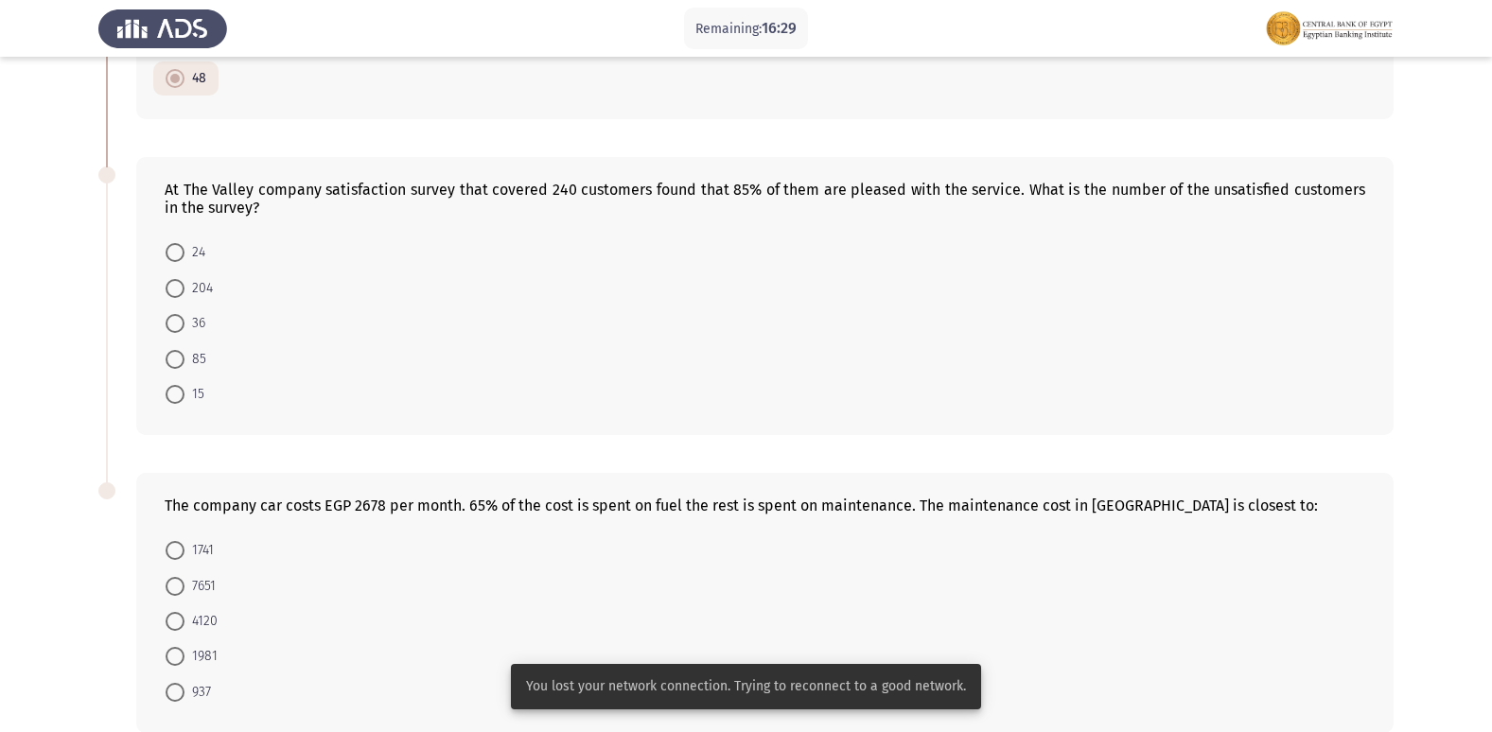
scroll to position [946, 0]
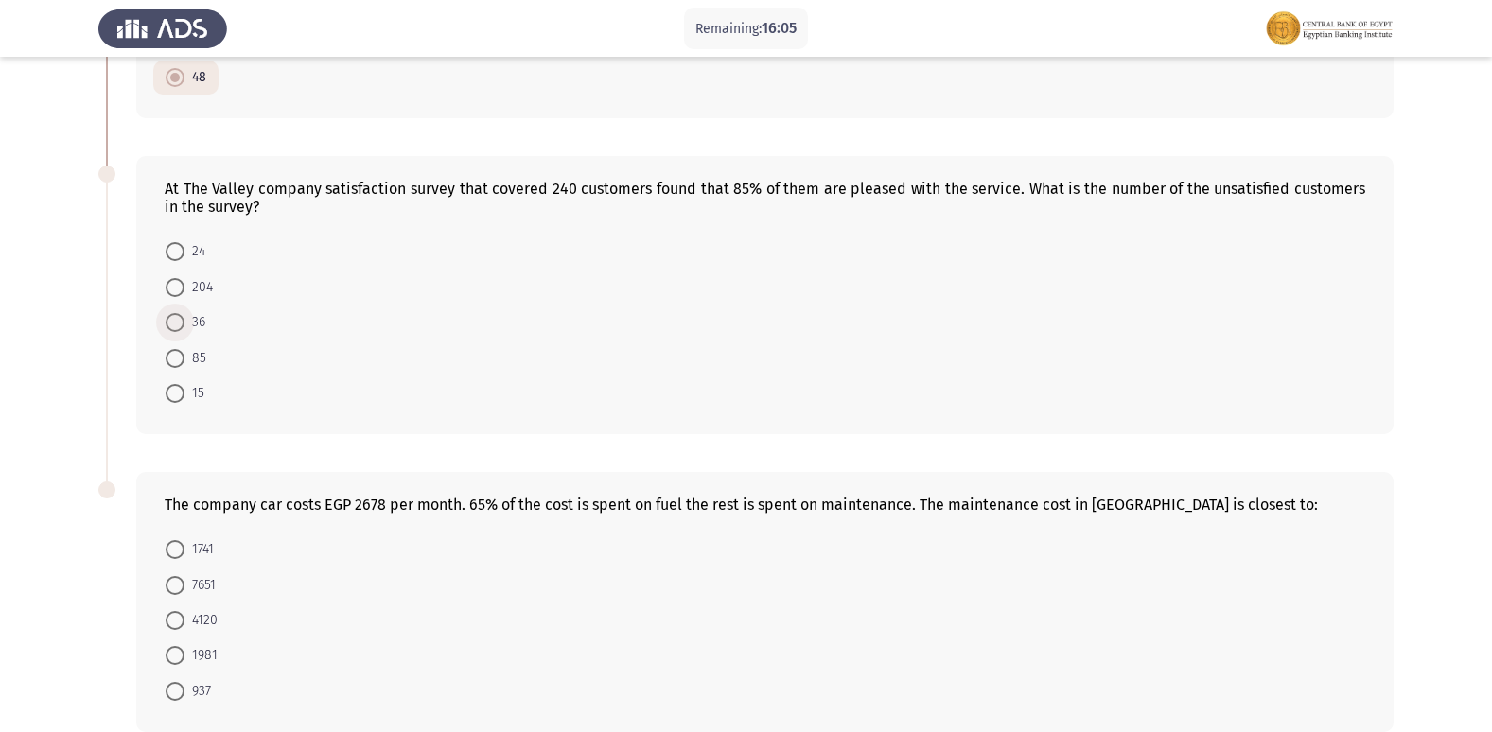
click at [177, 331] on span at bounding box center [175, 322] width 19 height 19
click at [177, 331] on input "36" at bounding box center [175, 322] width 19 height 19
radio input "true"
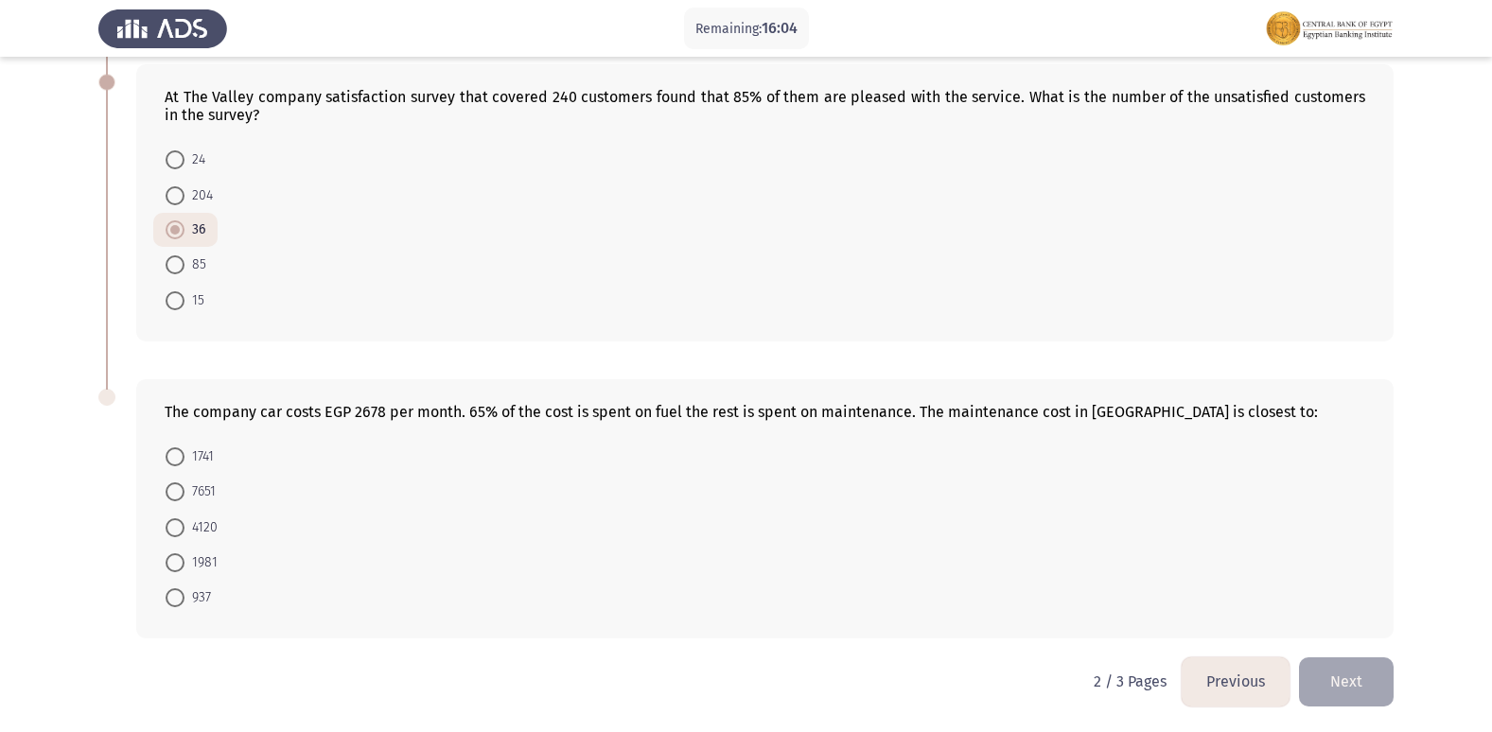
scroll to position [1039, 0]
click at [186, 599] on span "937" at bounding box center [197, 597] width 26 height 23
click at [184, 599] on input "937" at bounding box center [175, 596] width 19 height 19
radio input "true"
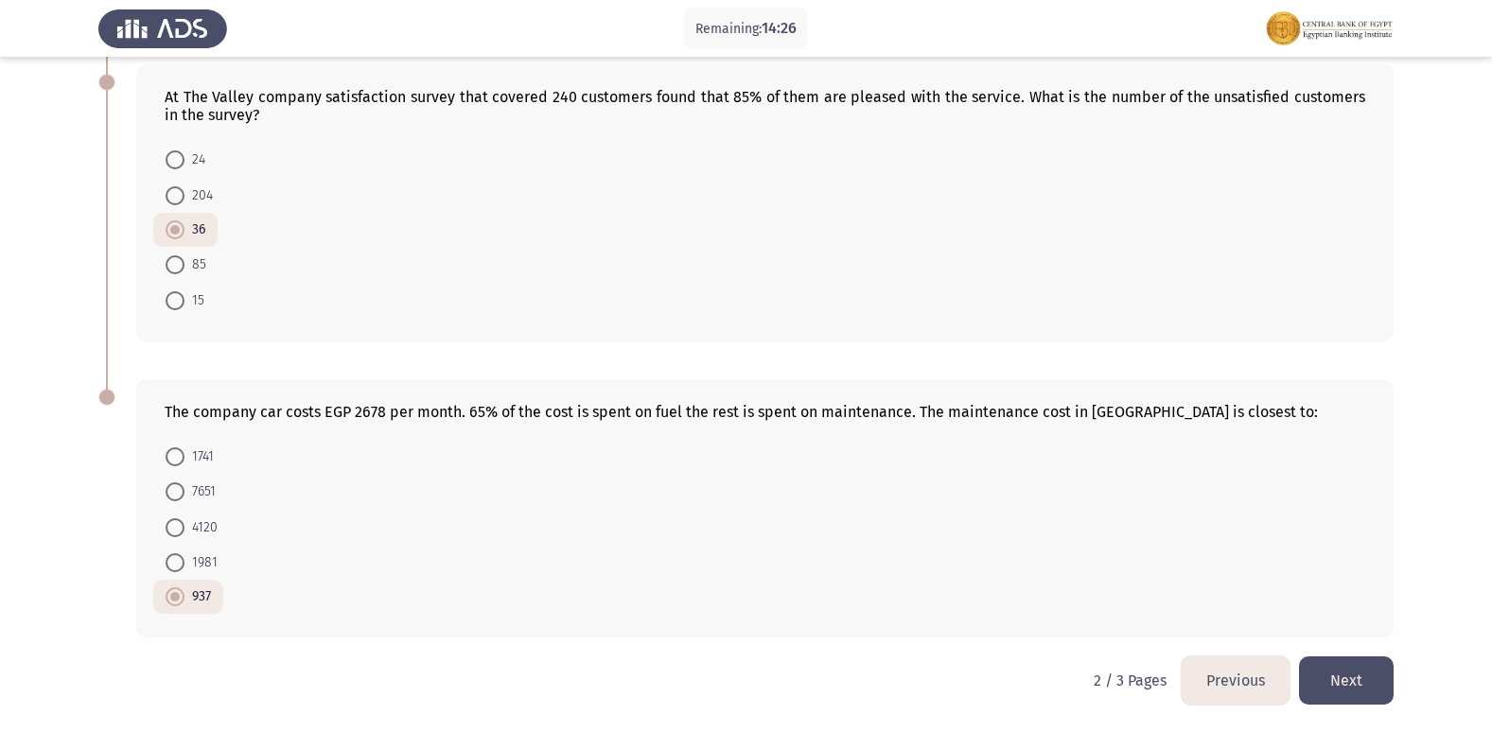
click at [1348, 675] on button "Next" at bounding box center [1346, 680] width 95 height 48
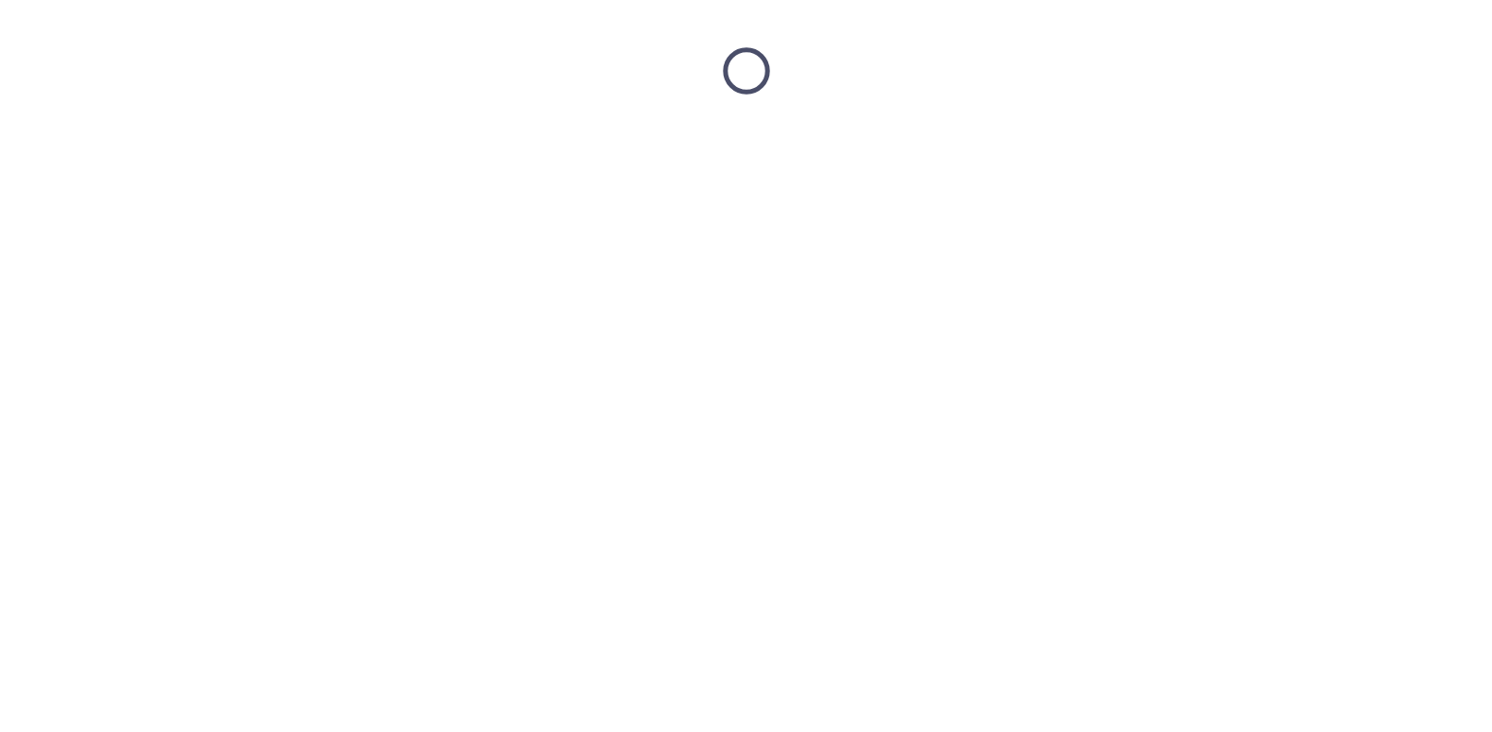
scroll to position [0, 0]
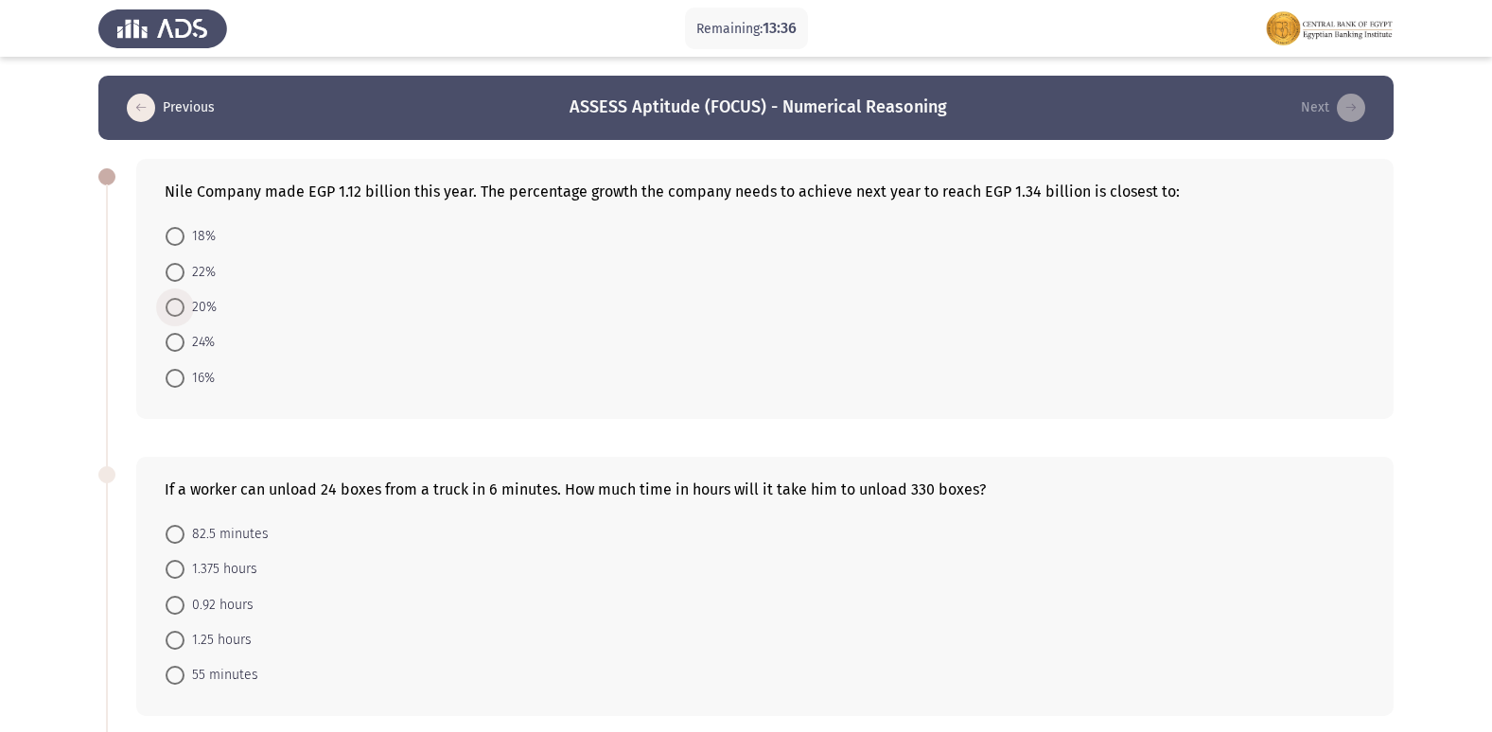
click at [182, 310] on span at bounding box center [175, 307] width 19 height 19
click at [182, 310] on input "20%" at bounding box center [175, 307] width 19 height 19
radio input "true"
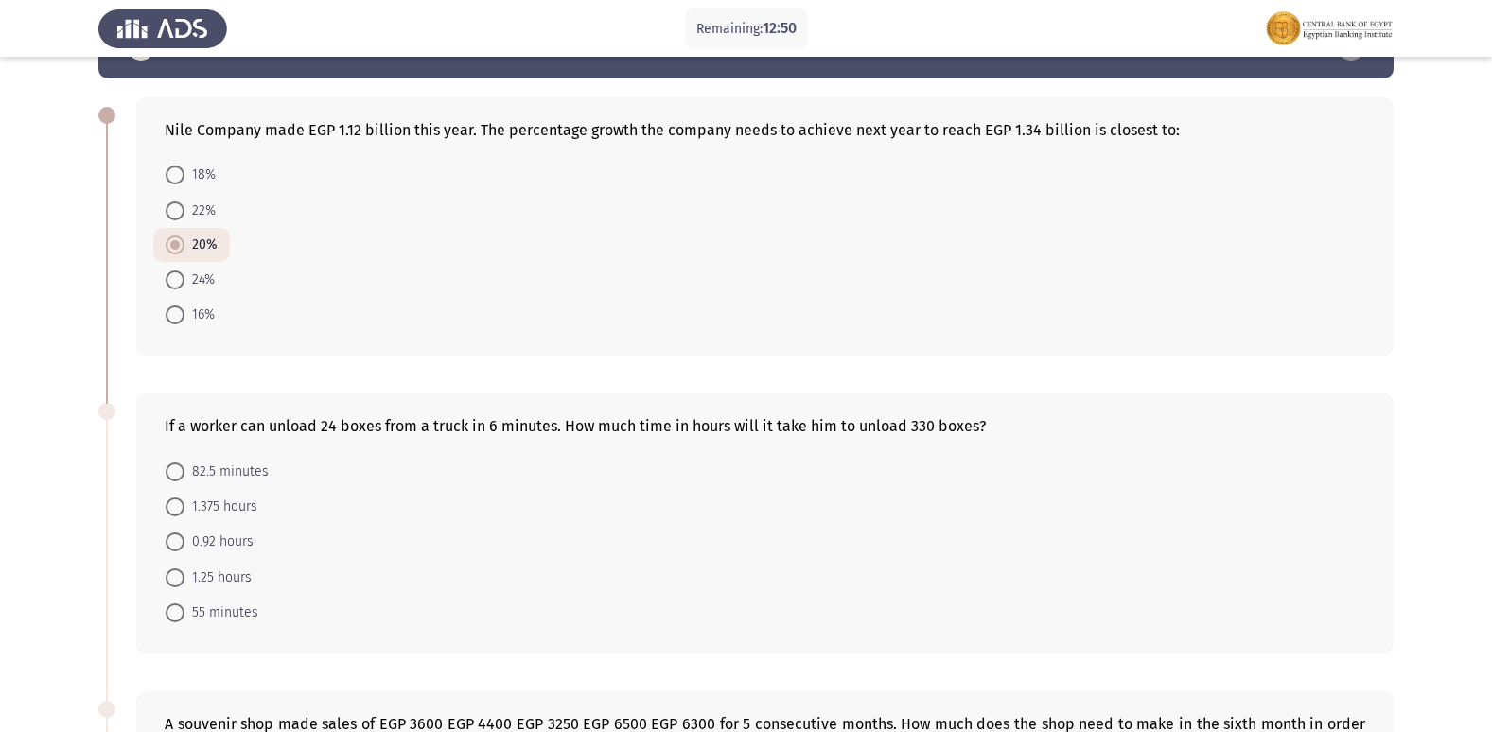
scroll to position [95, 0]
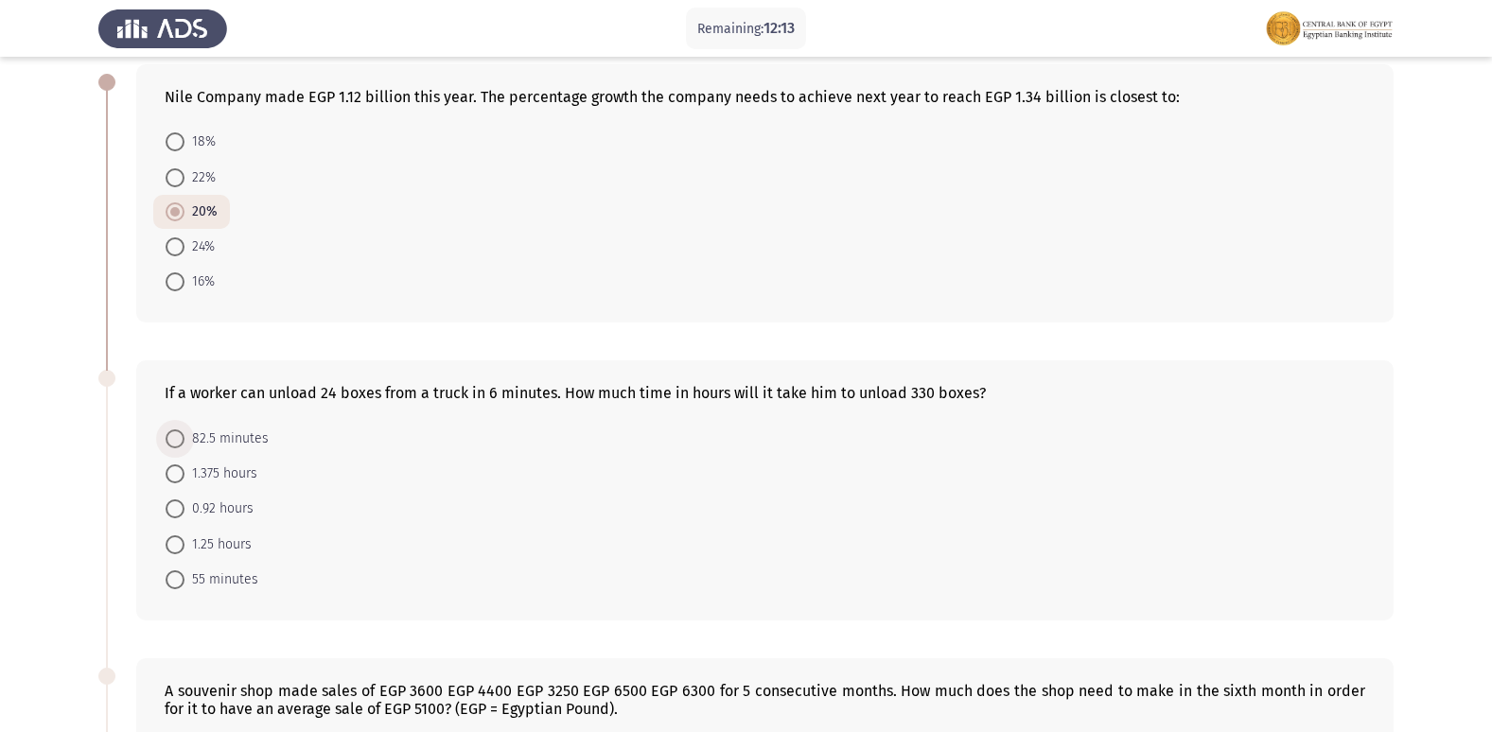
click at [224, 431] on span "82.5 minutes" at bounding box center [226, 439] width 84 height 23
click at [184, 431] on input "82.5 minutes" at bounding box center [175, 438] width 19 height 19
radio input "true"
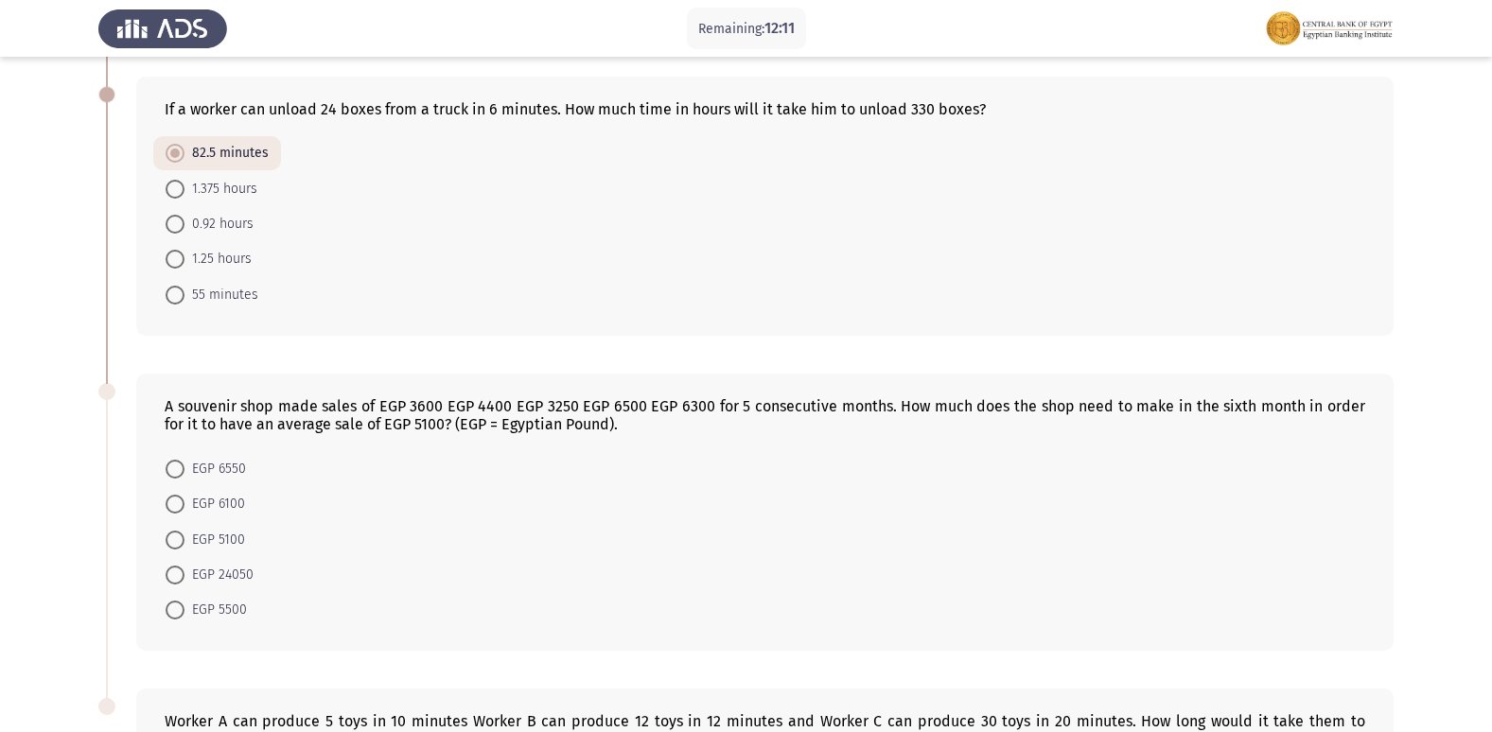
scroll to position [473, 0]
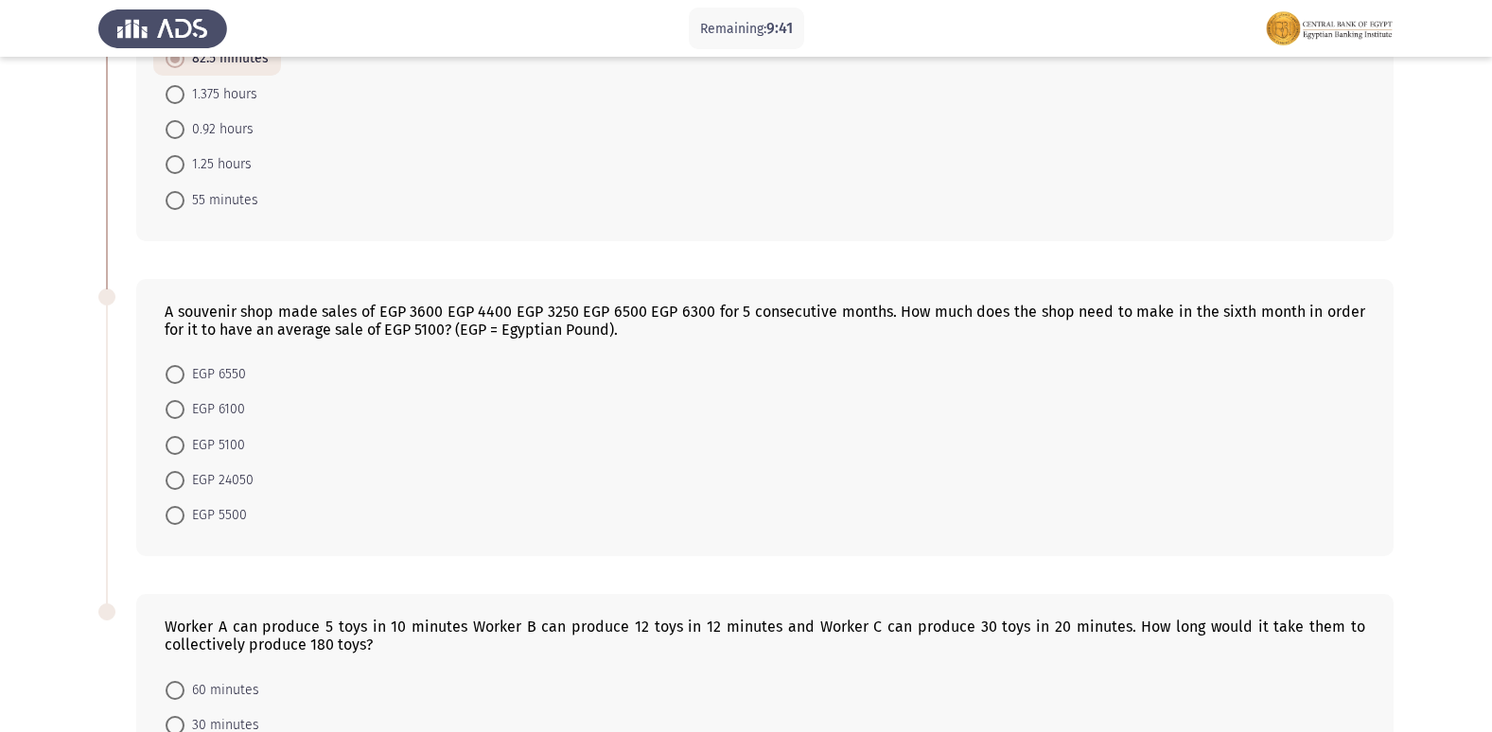
click at [181, 371] on span at bounding box center [175, 374] width 19 height 19
click at [181, 371] on input "EGP 6550" at bounding box center [175, 374] width 19 height 19
radio input "true"
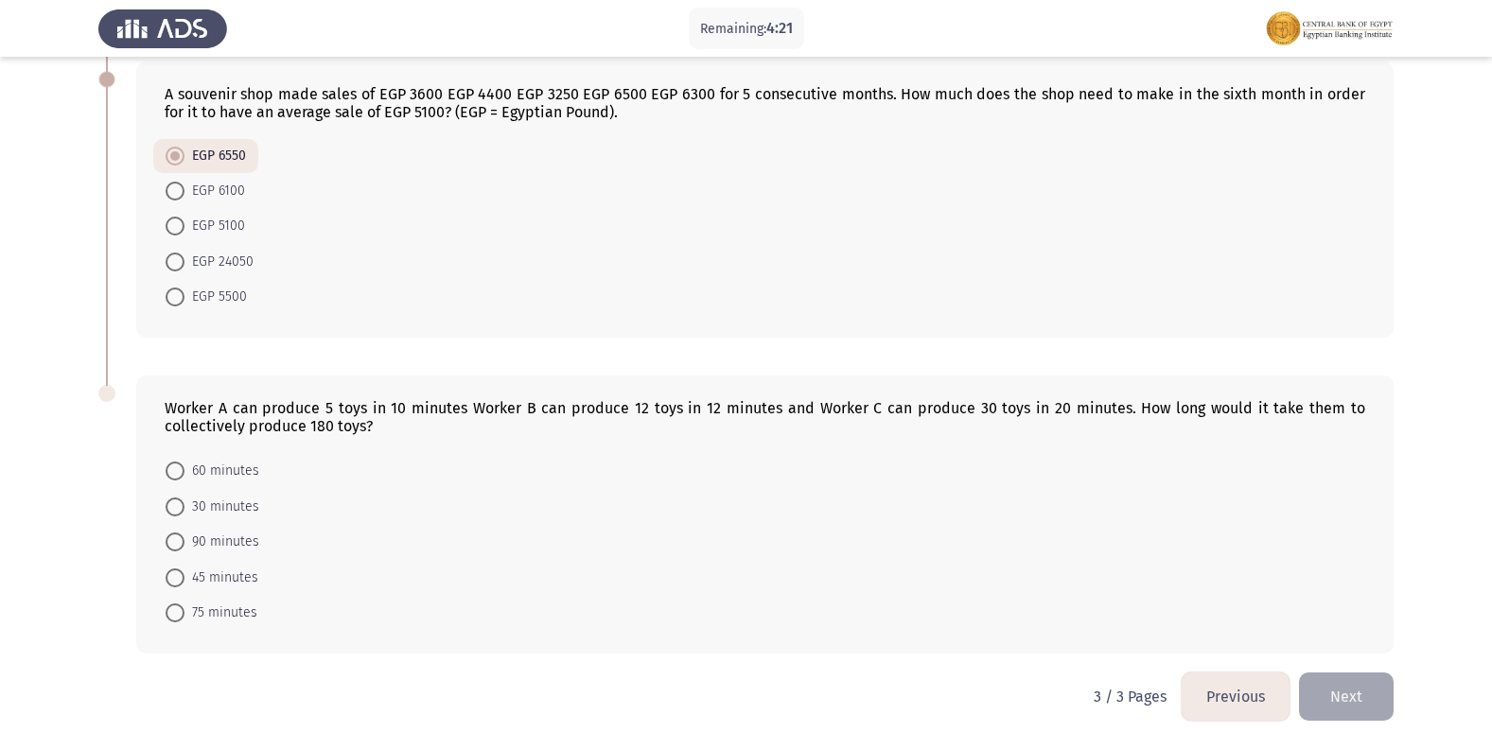
scroll to position [707, 0]
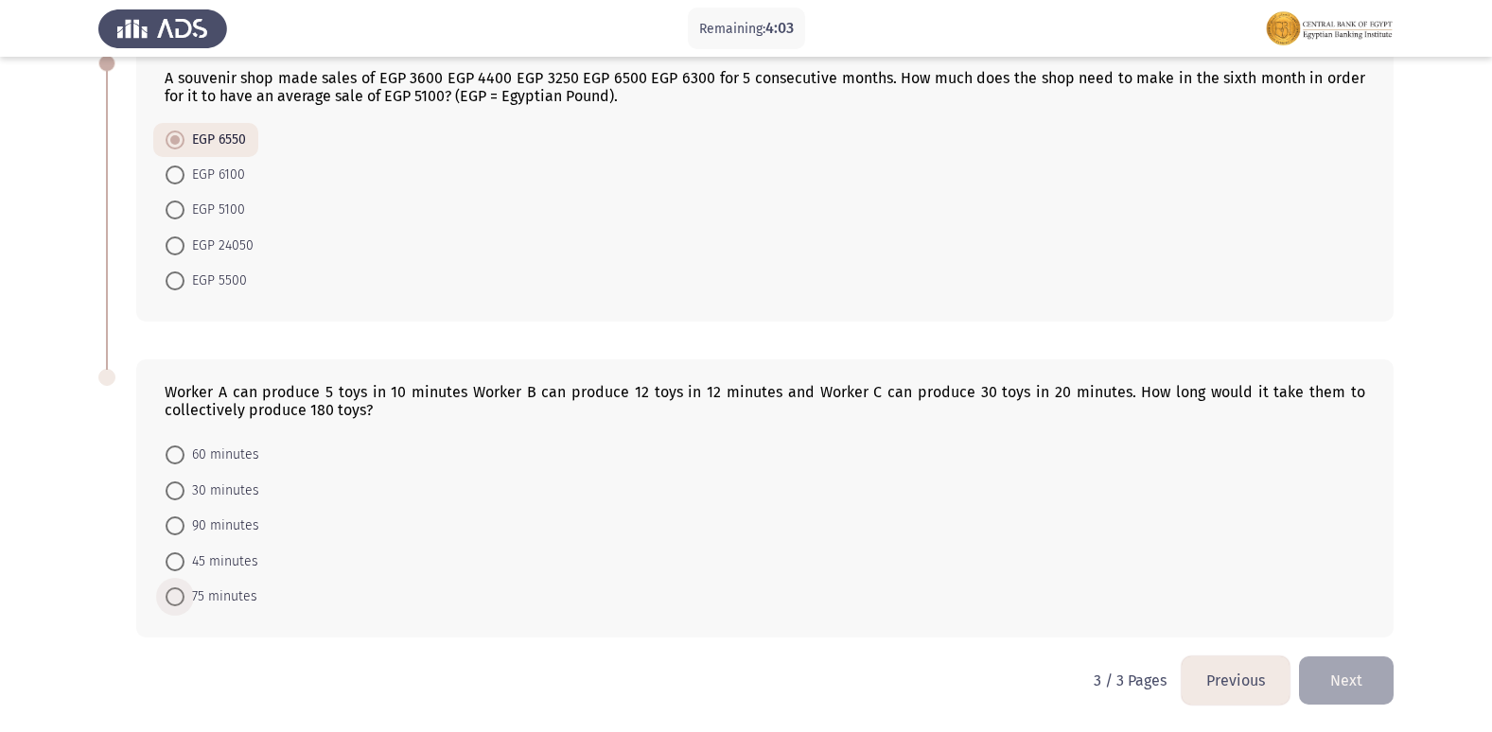
click at [180, 597] on span at bounding box center [175, 596] width 19 height 19
click at [180, 597] on input "75 minutes" at bounding box center [175, 596] width 19 height 19
radio input "true"
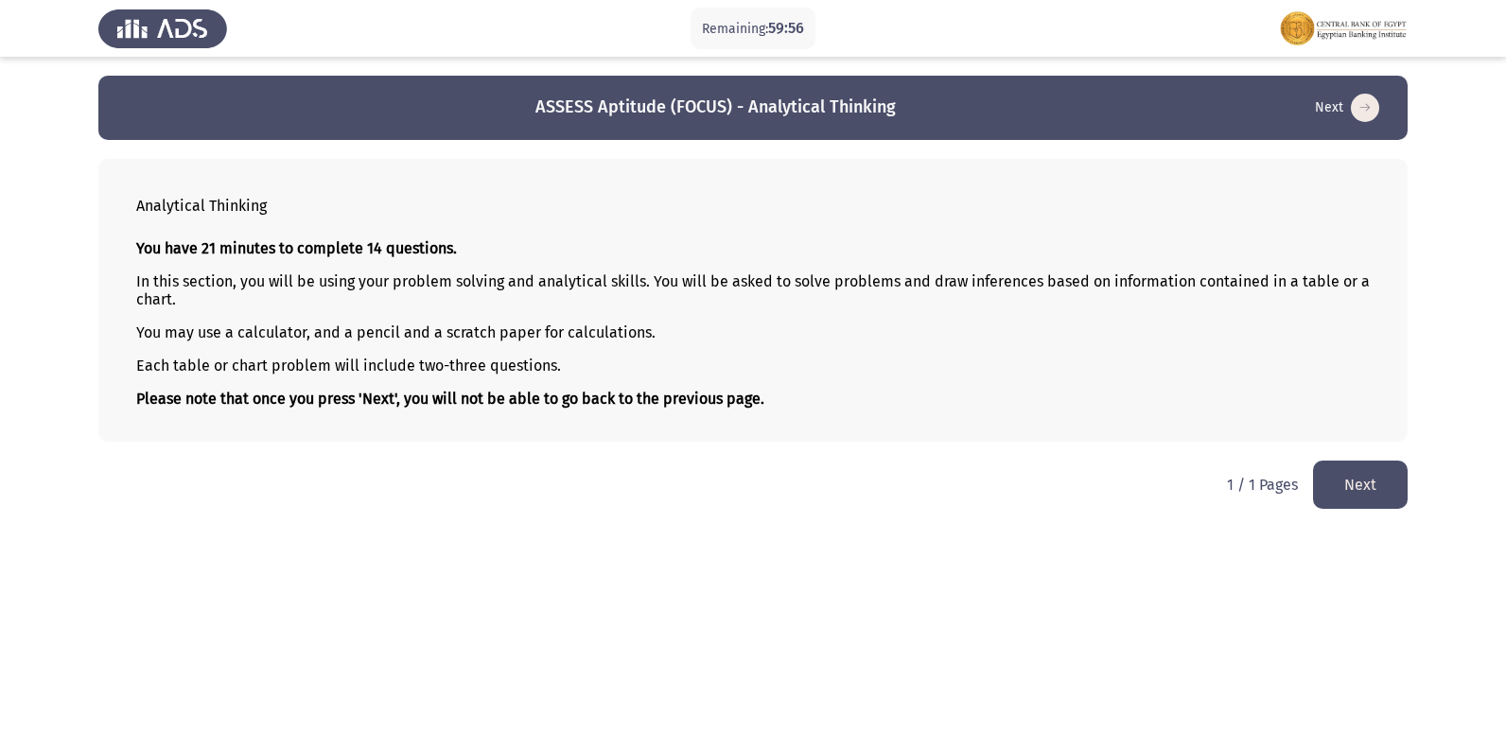
click at [1356, 490] on button "Next" at bounding box center [1360, 485] width 95 height 48
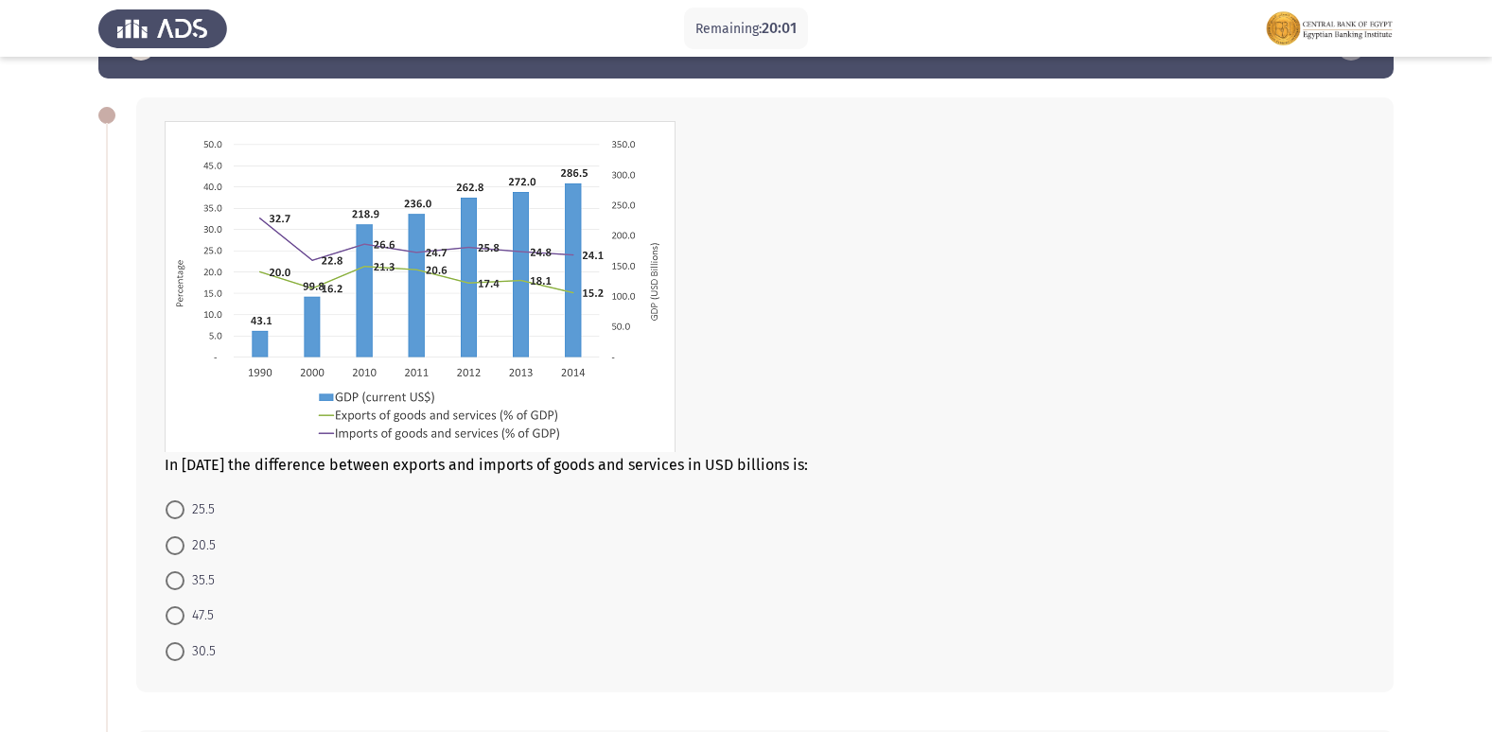
scroll to position [95, 0]
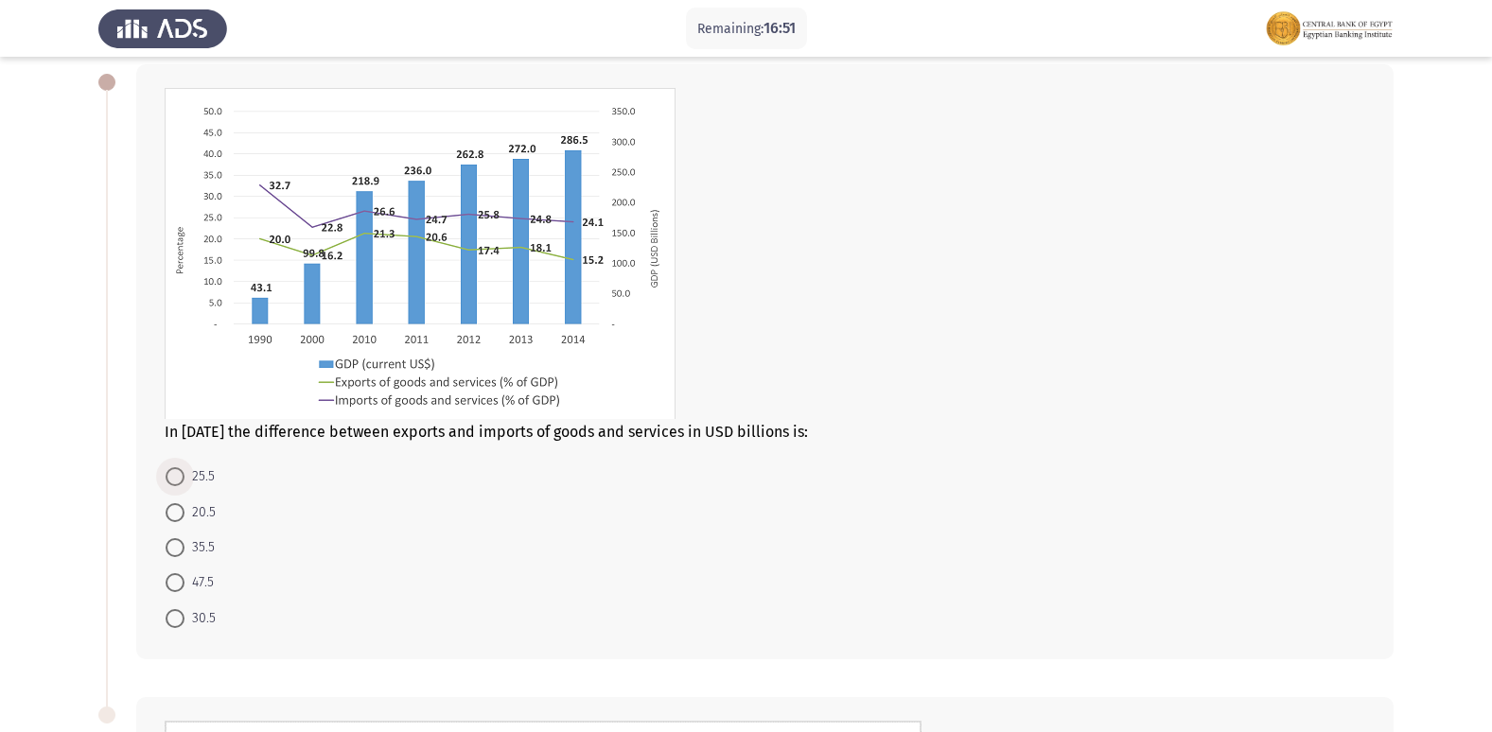
click at [178, 480] on span at bounding box center [175, 476] width 19 height 19
click at [178, 480] on input "25.5" at bounding box center [175, 476] width 19 height 19
radio input "true"
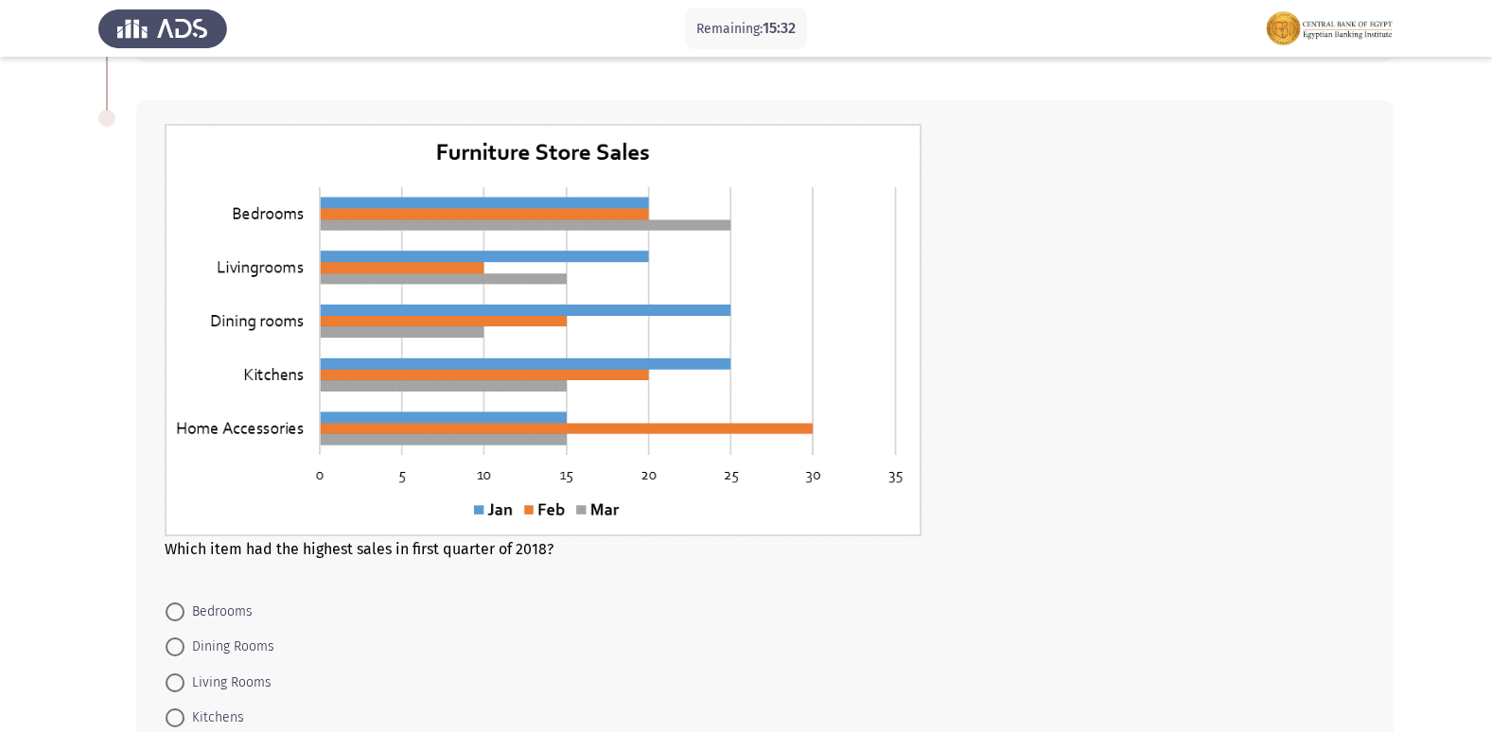
scroll to position [656, 0]
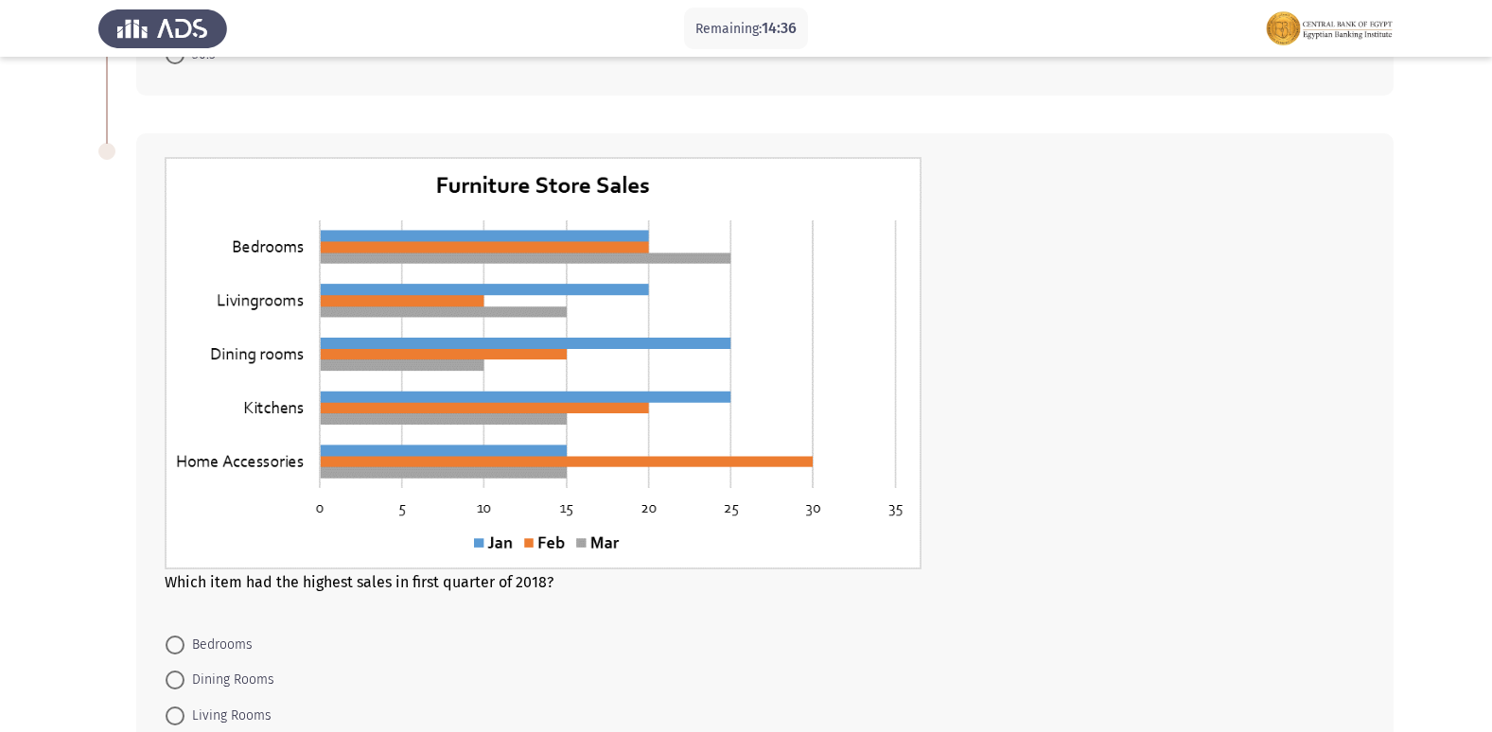
click at [178, 656] on label "Bedrooms" at bounding box center [209, 645] width 87 height 23
click at [178, 655] on input "Bedrooms" at bounding box center [175, 645] width 19 height 19
radio input "true"
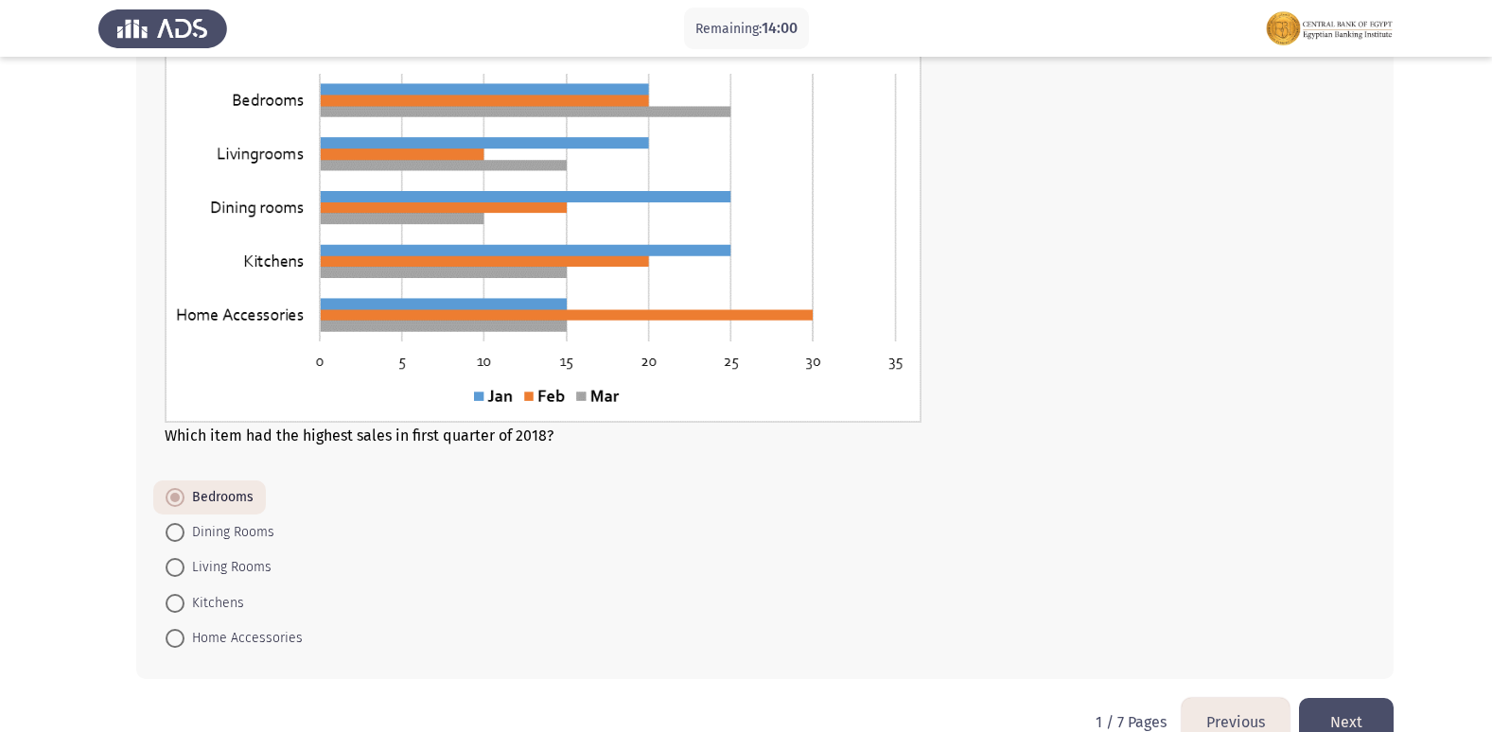
scroll to position [845, 0]
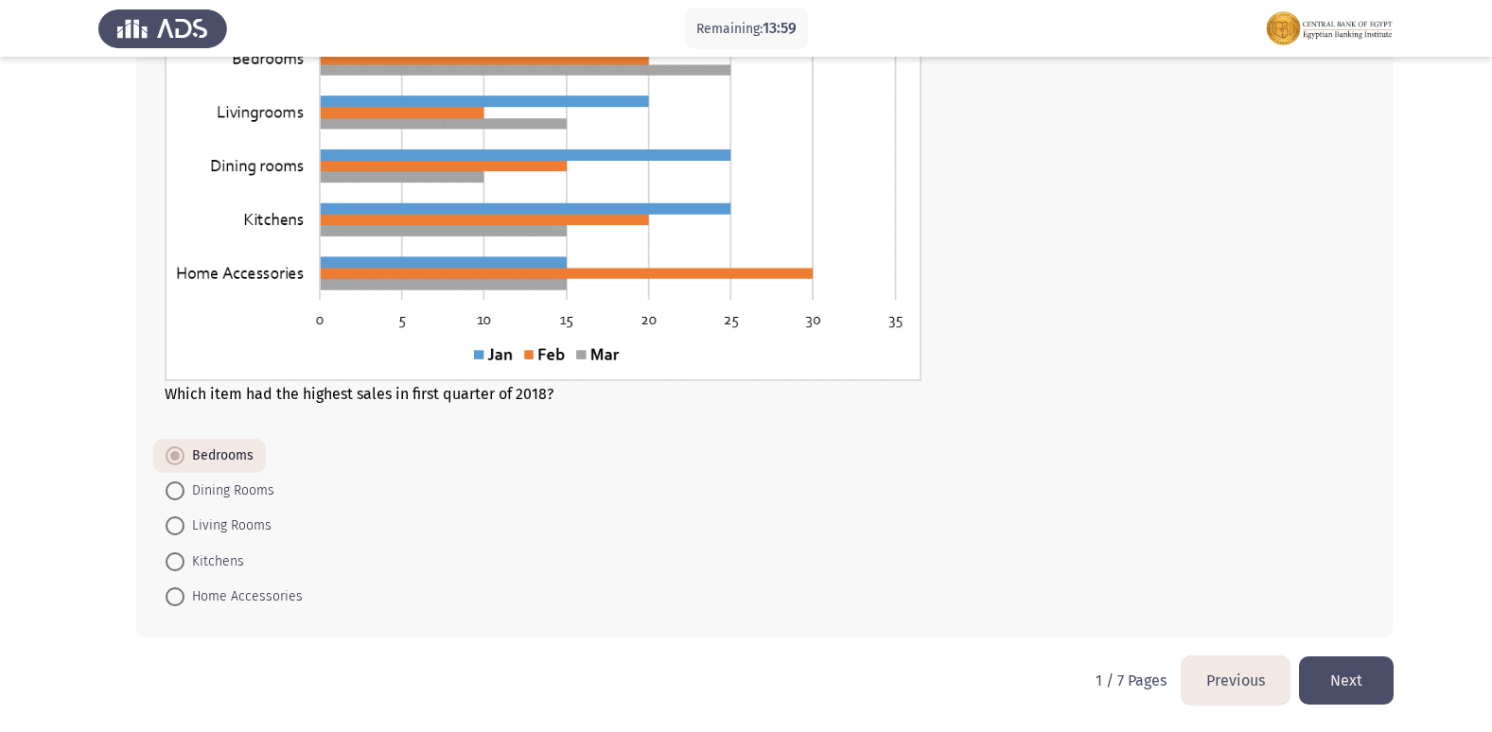
click at [1359, 684] on button "Next" at bounding box center [1346, 680] width 95 height 48
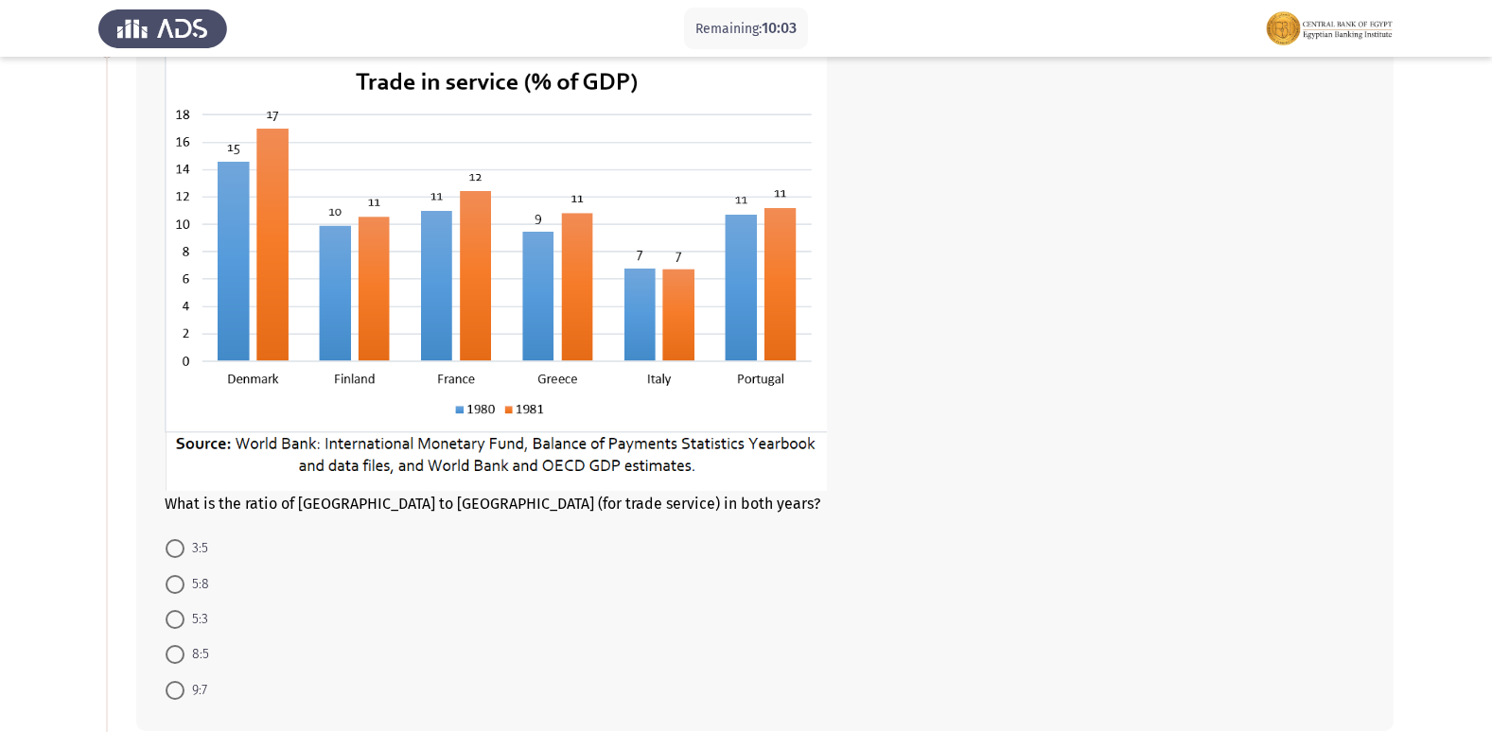
scroll to position [95, 0]
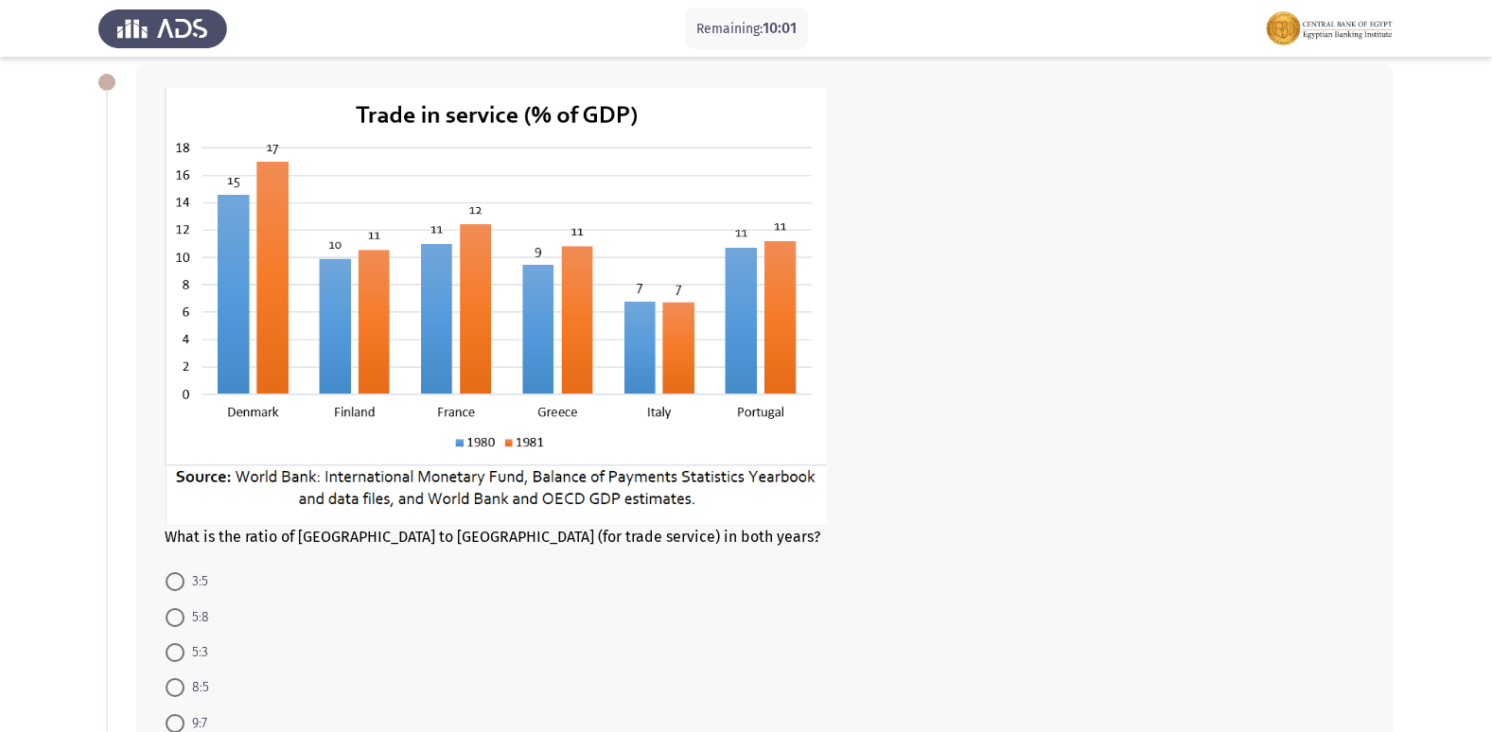
click at [174, 656] on span at bounding box center [175, 652] width 19 height 19
click at [174, 656] on input "5:3" at bounding box center [175, 652] width 19 height 19
radio input "true"
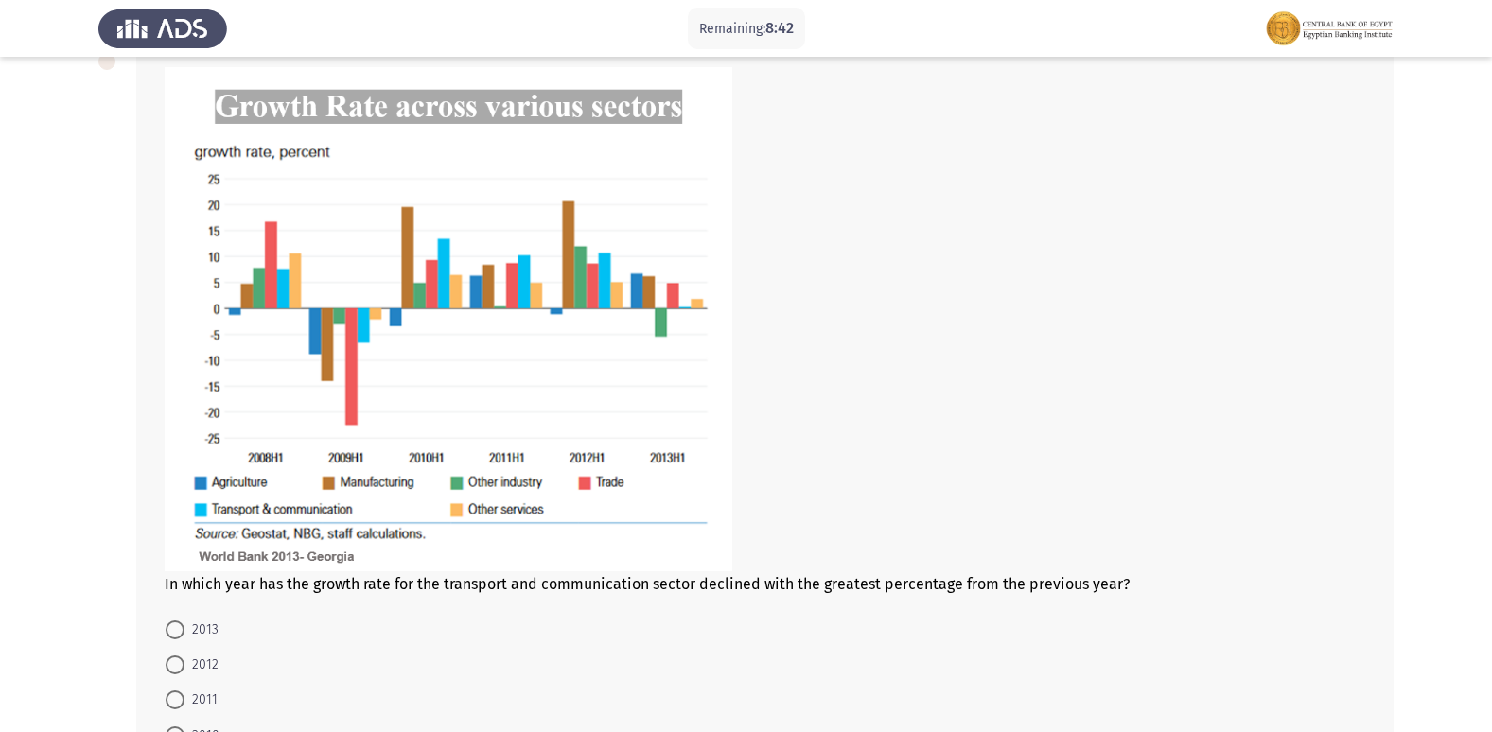
scroll to position [946, 0]
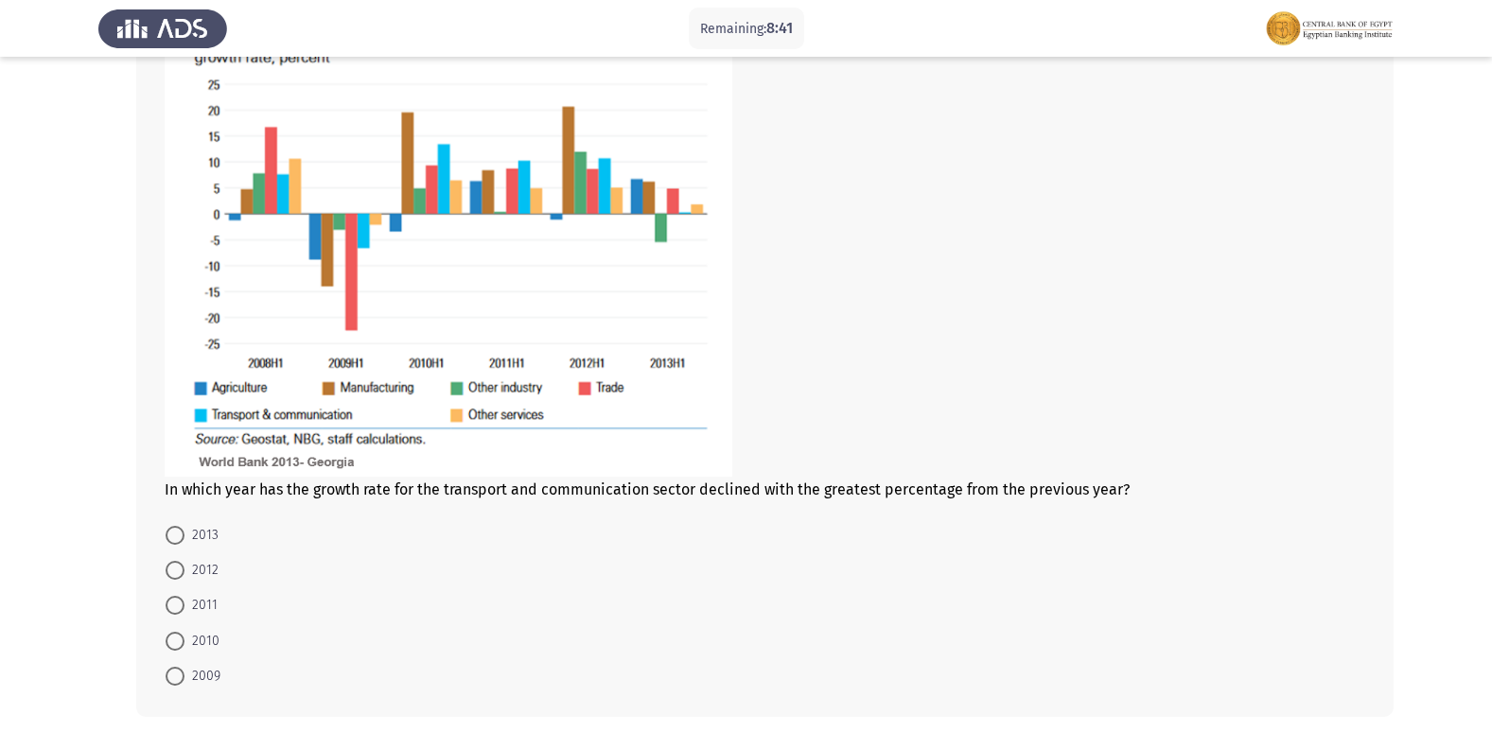
click at [184, 602] on span "2011" at bounding box center [200, 605] width 33 height 23
click at [184, 602] on input "2011" at bounding box center [175, 605] width 19 height 19
radio input "true"
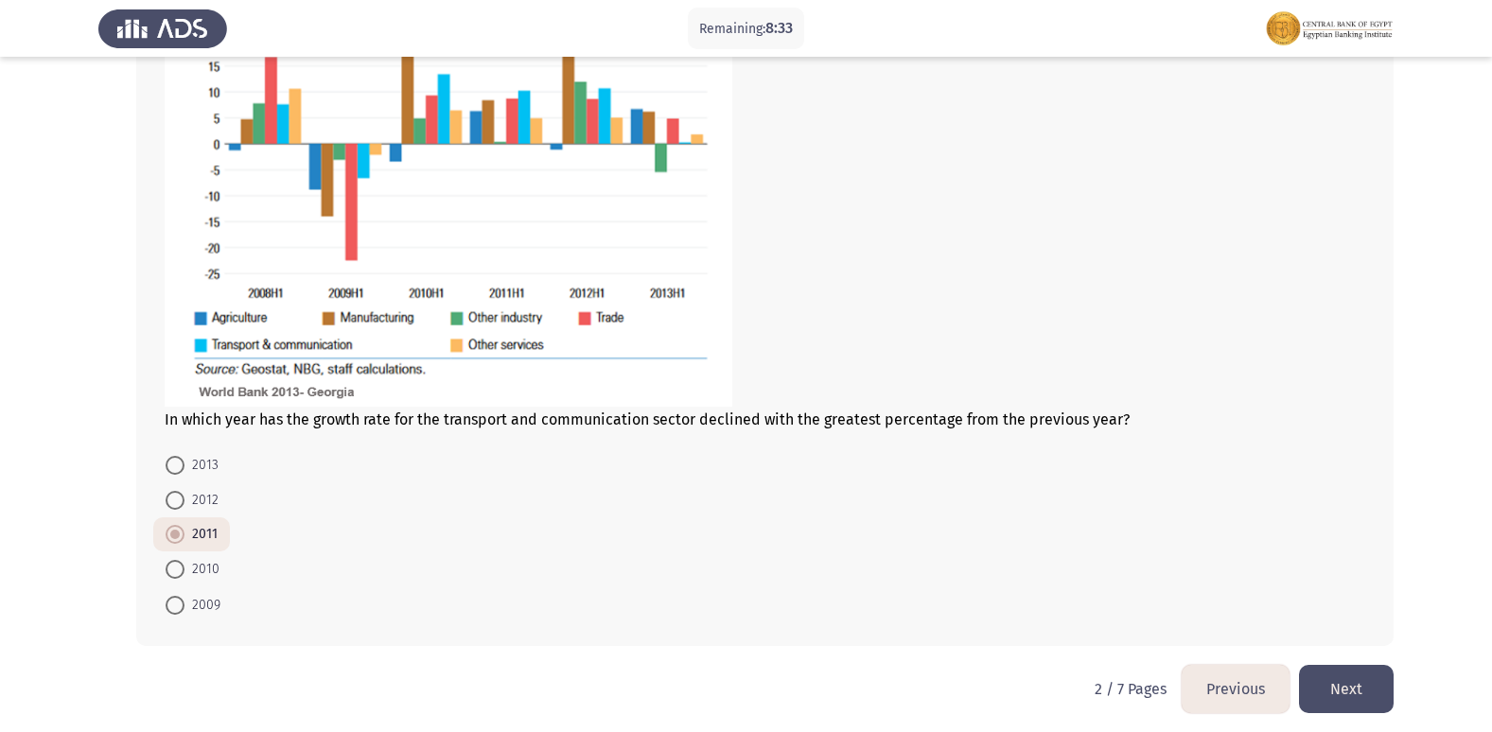
scroll to position [1024, 0]
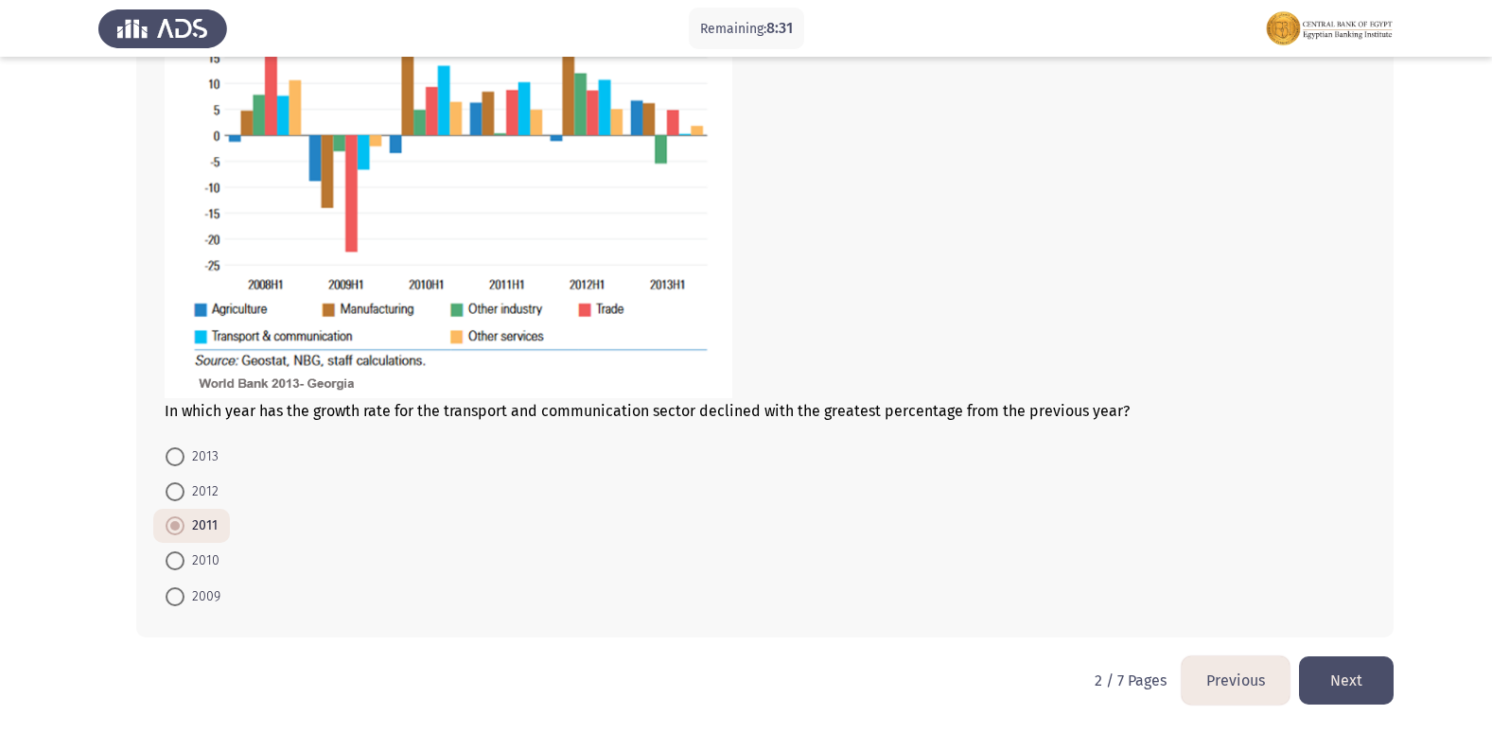
click at [1338, 672] on button "Next" at bounding box center [1346, 680] width 95 height 48
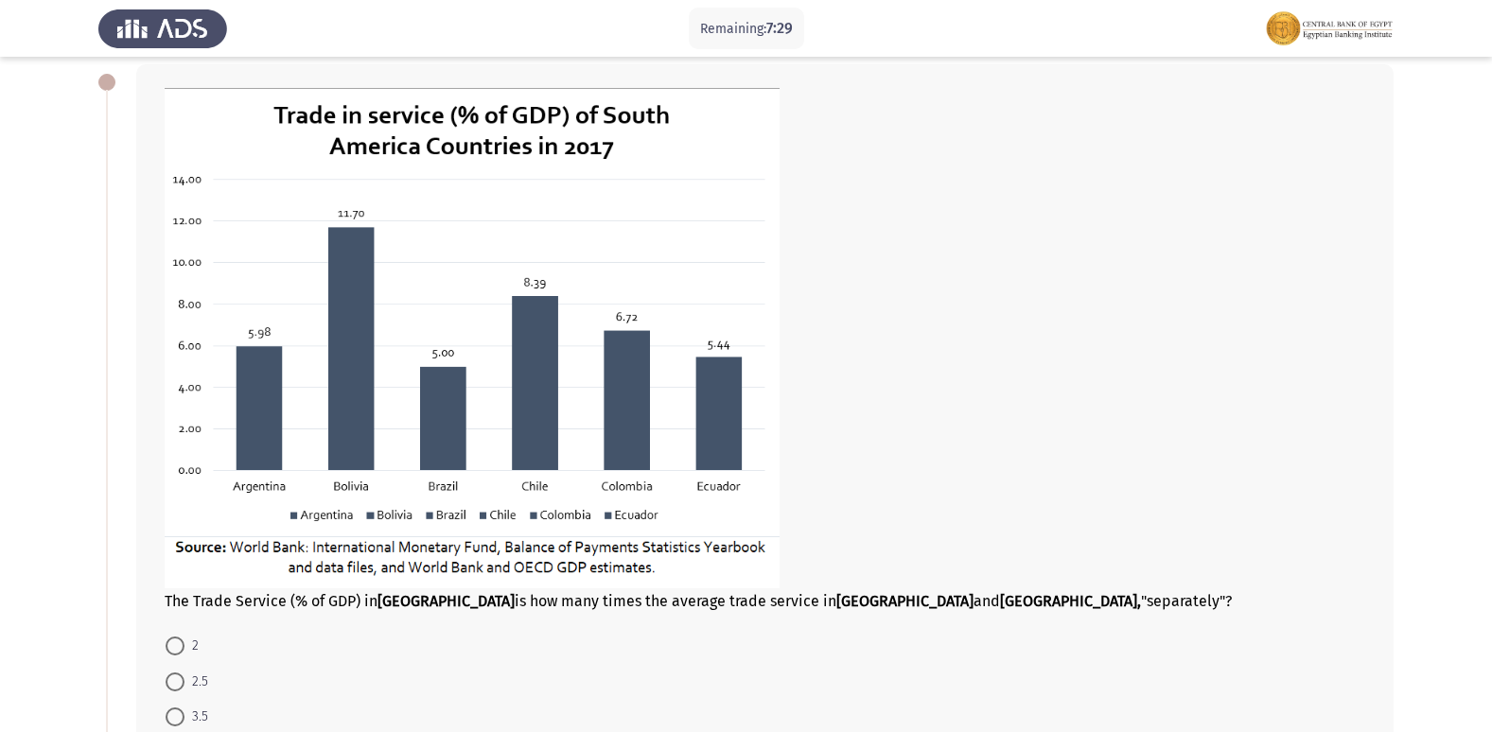
scroll to position [189, 0]
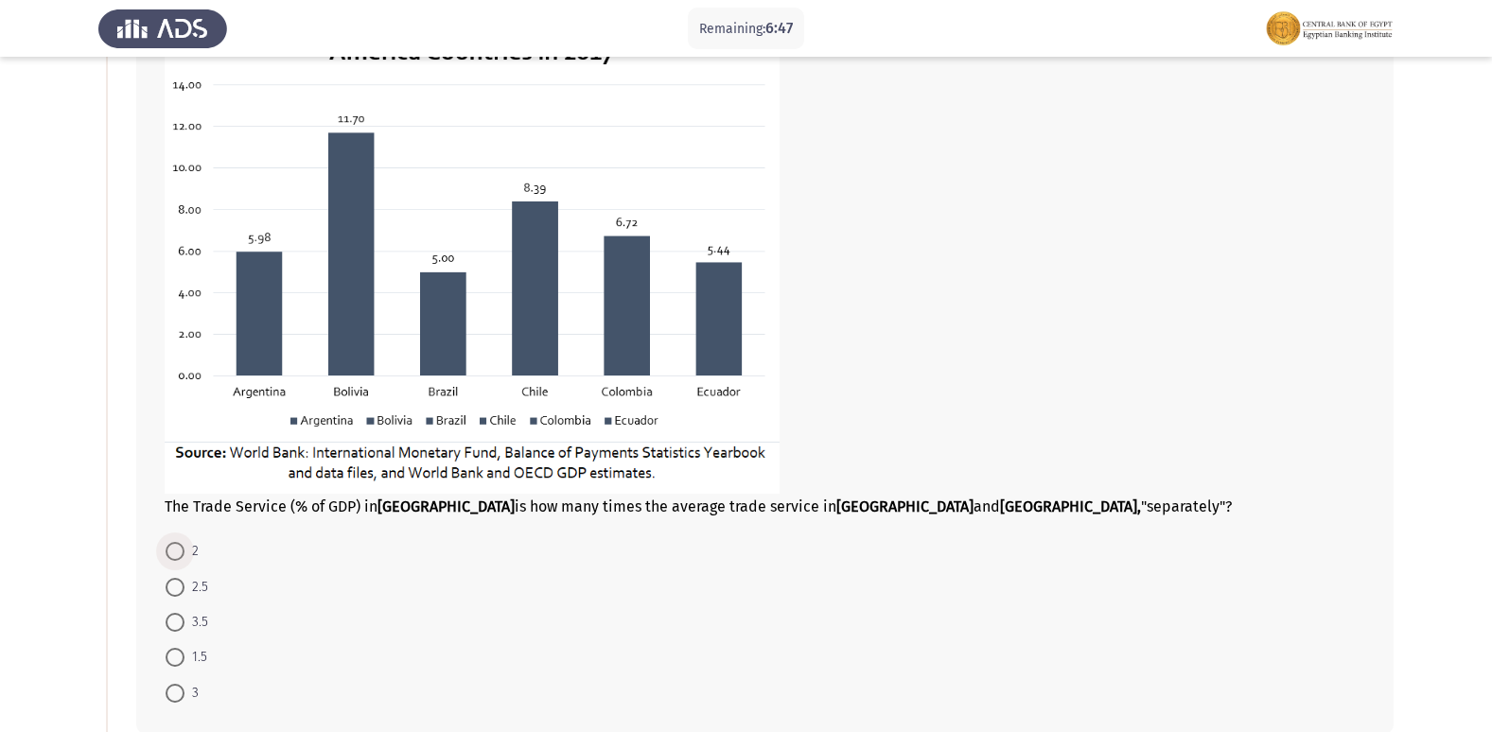
click at [183, 551] on span at bounding box center [175, 551] width 19 height 19
click at [183, 551] on input "2" at bounding box center [175, 551] width 19 height 19
radio input "true"
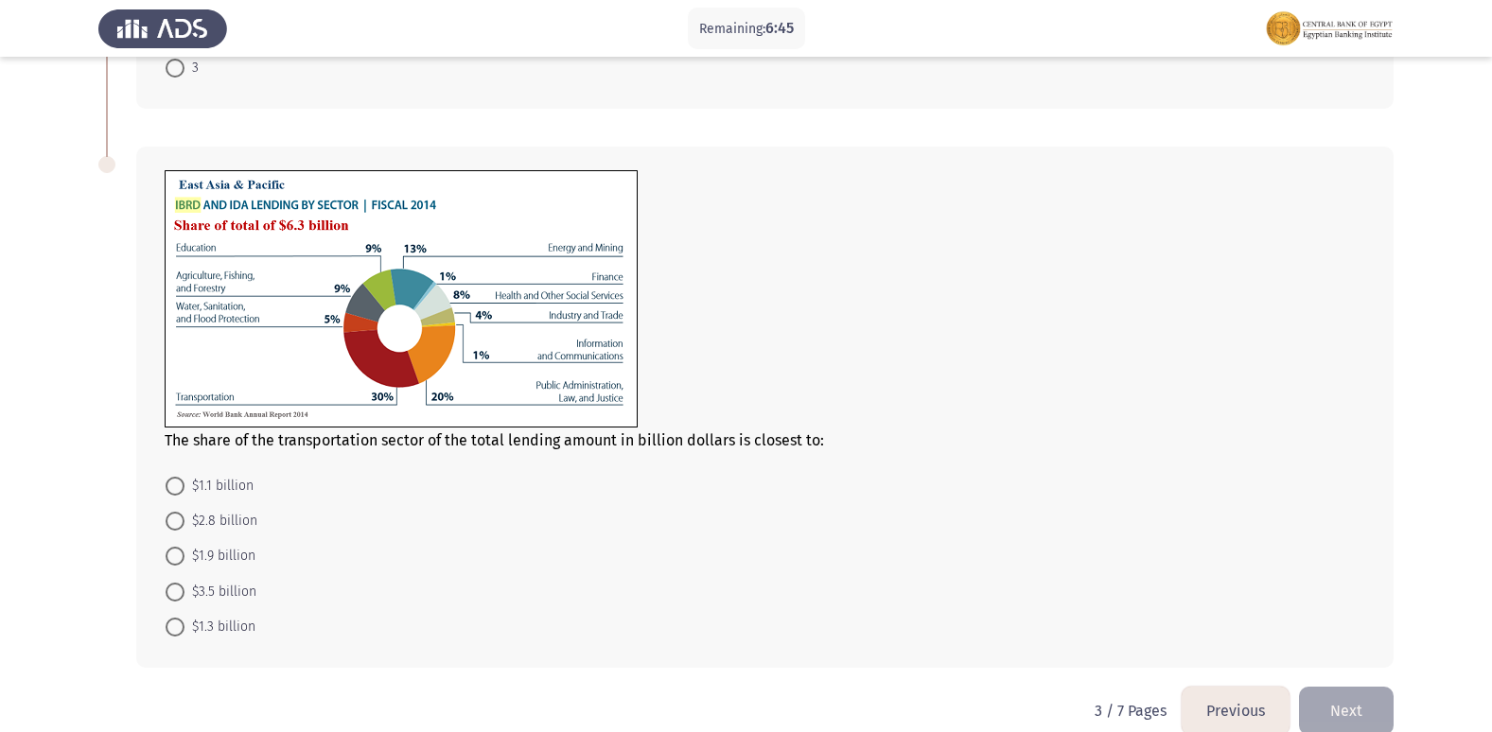
scroll to position [843, 0]
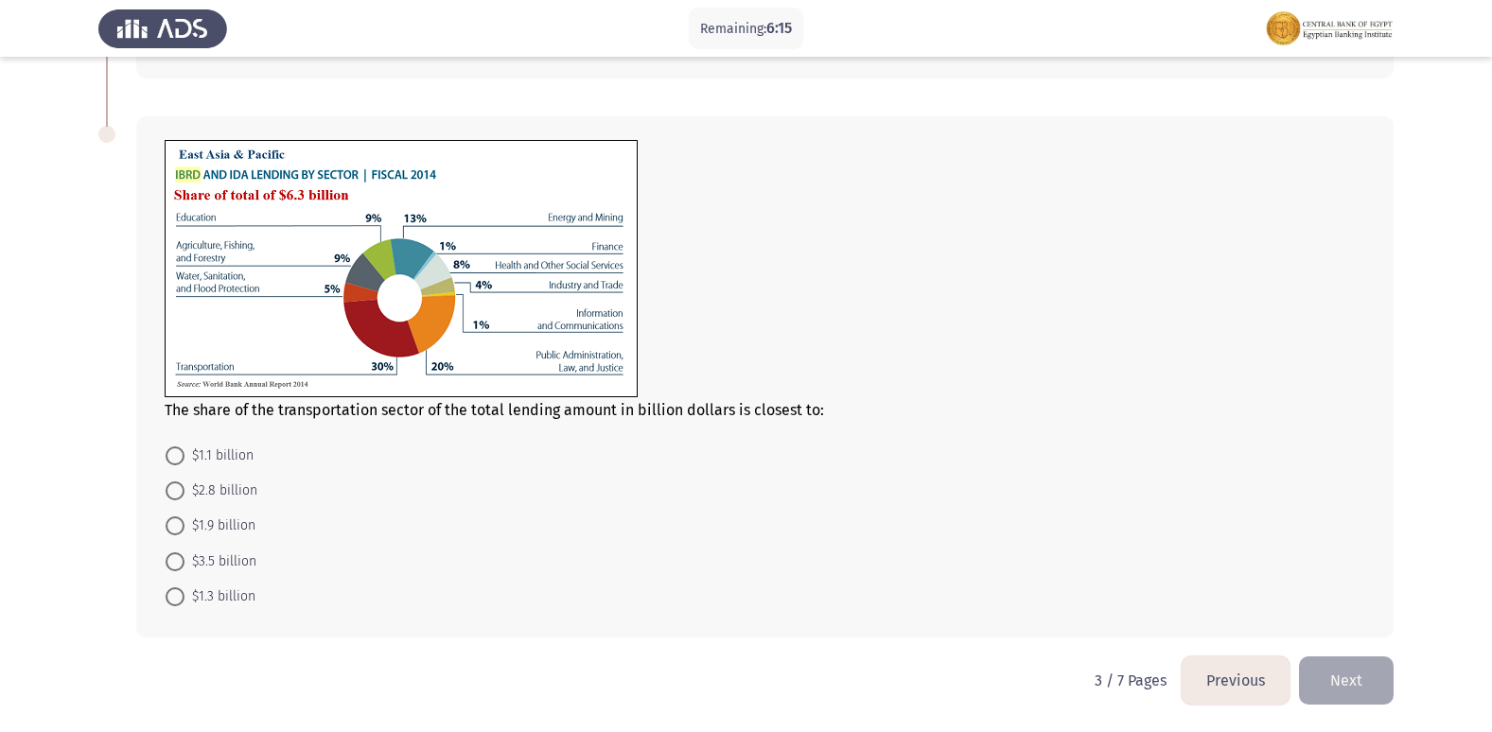
click at [177, 521] on span at bounding box center [175, 525] width 19 height 19
click at [177, 521] on input "$1.9 billion" at bounding box center [175, 525] width 19 height 19
radio input "true"
click at [1349, 674] on button "Next" at bounding box center [1346, 680] width 95 height 48
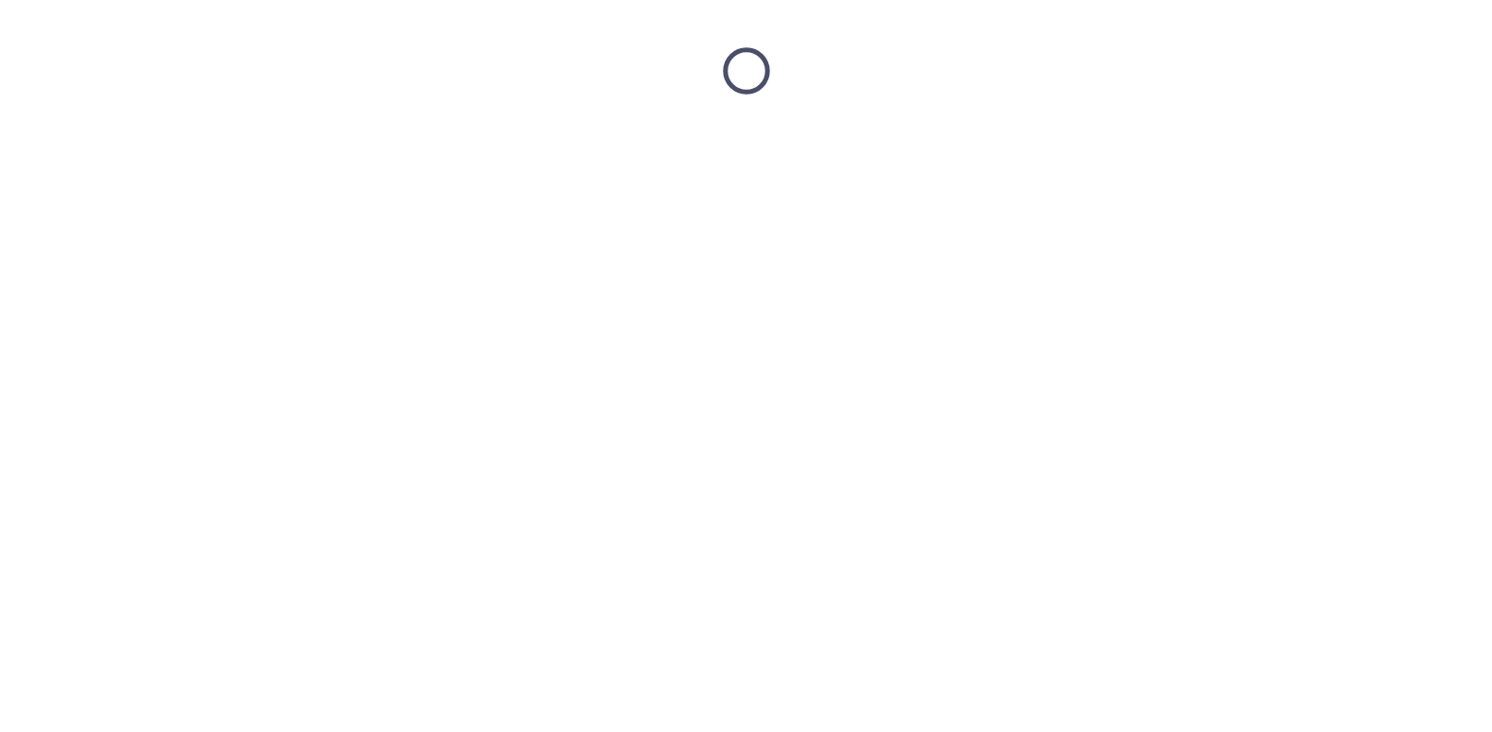
scroll to position [0, 0]
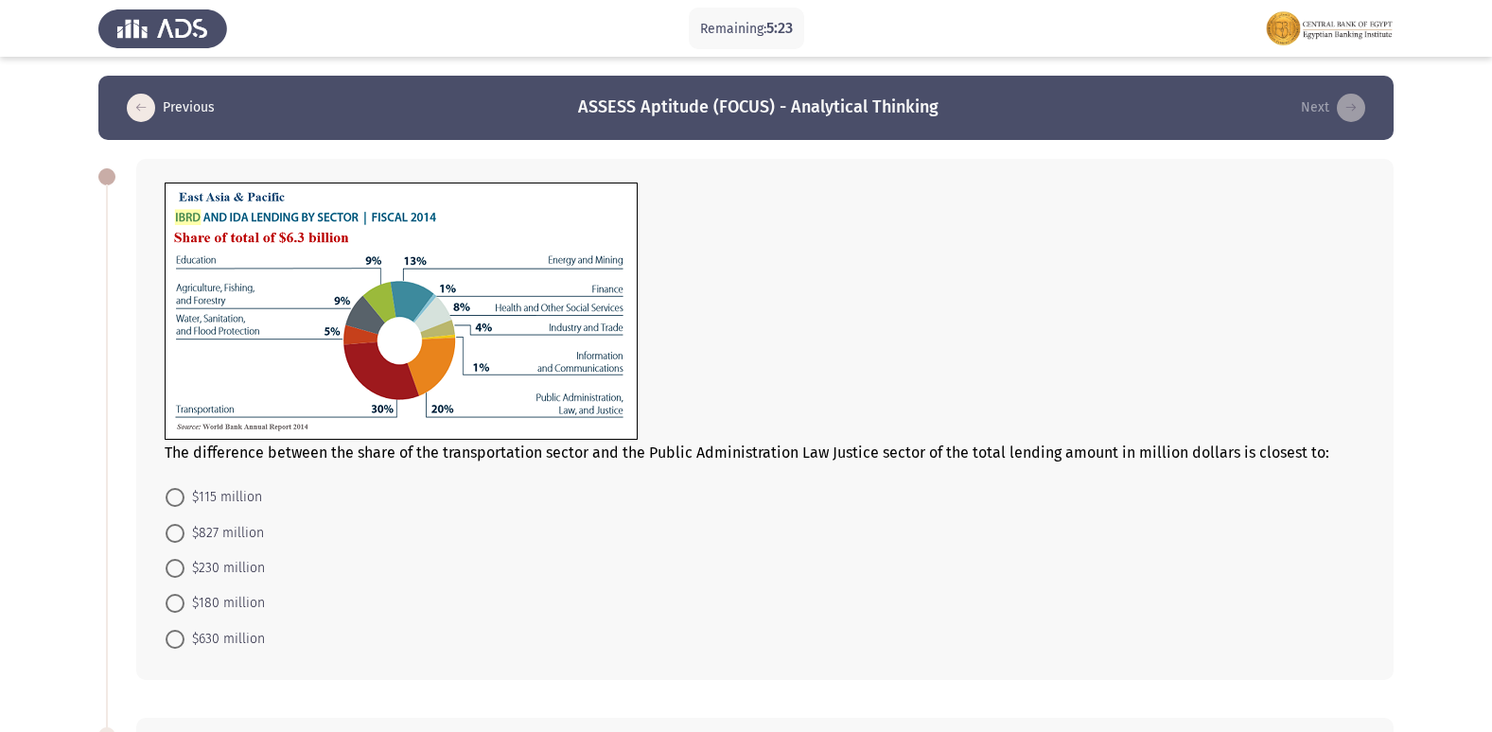
click at [174, 643] on span at bounding box center [175, 639] width 19 height 19
click at [174, 643] on input "$630 million" at bounding box center [175, 639] width 19 height 19
radio input "true"
click at [140, 103] on icon "load previous page" at bounding box center [141, 108] width 28 height 28
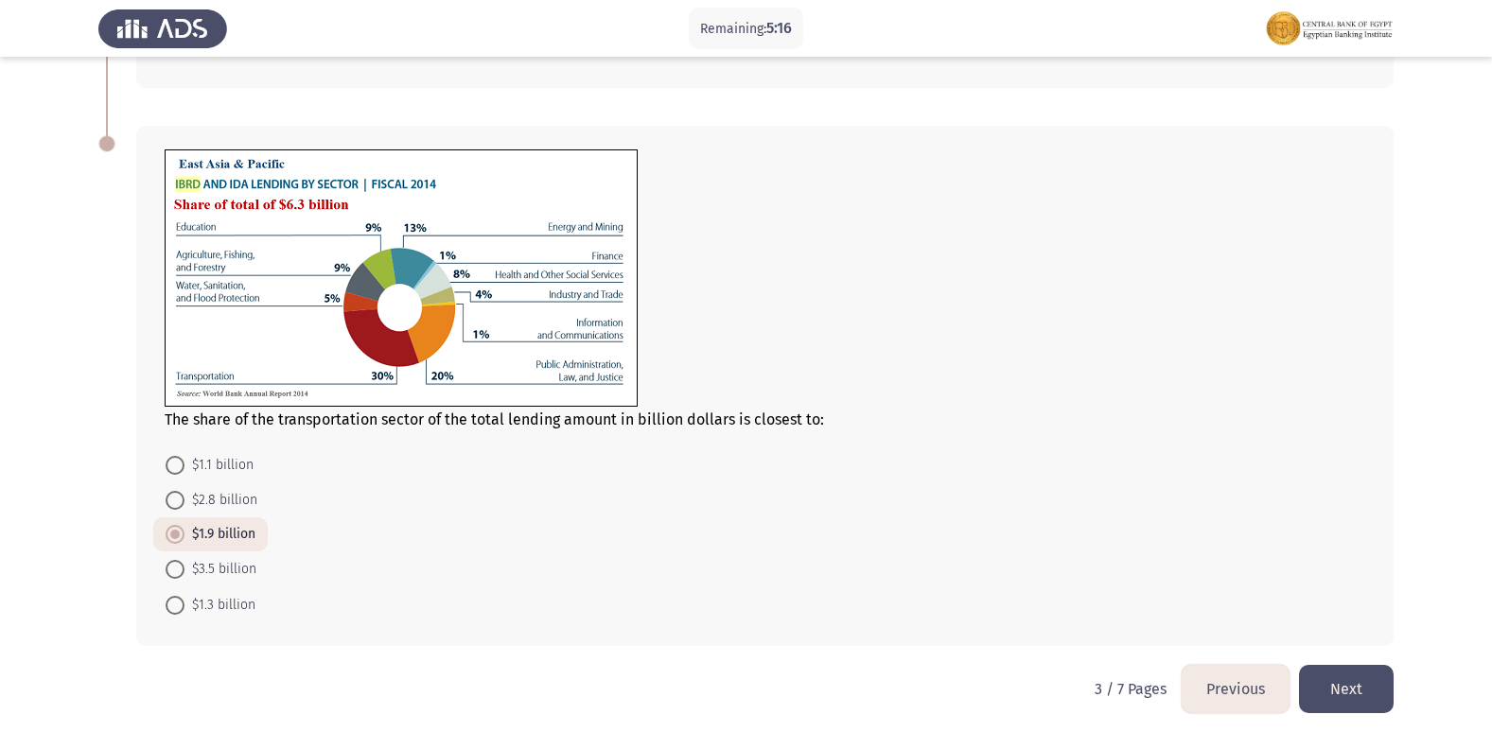
scroll to position [842, 0]
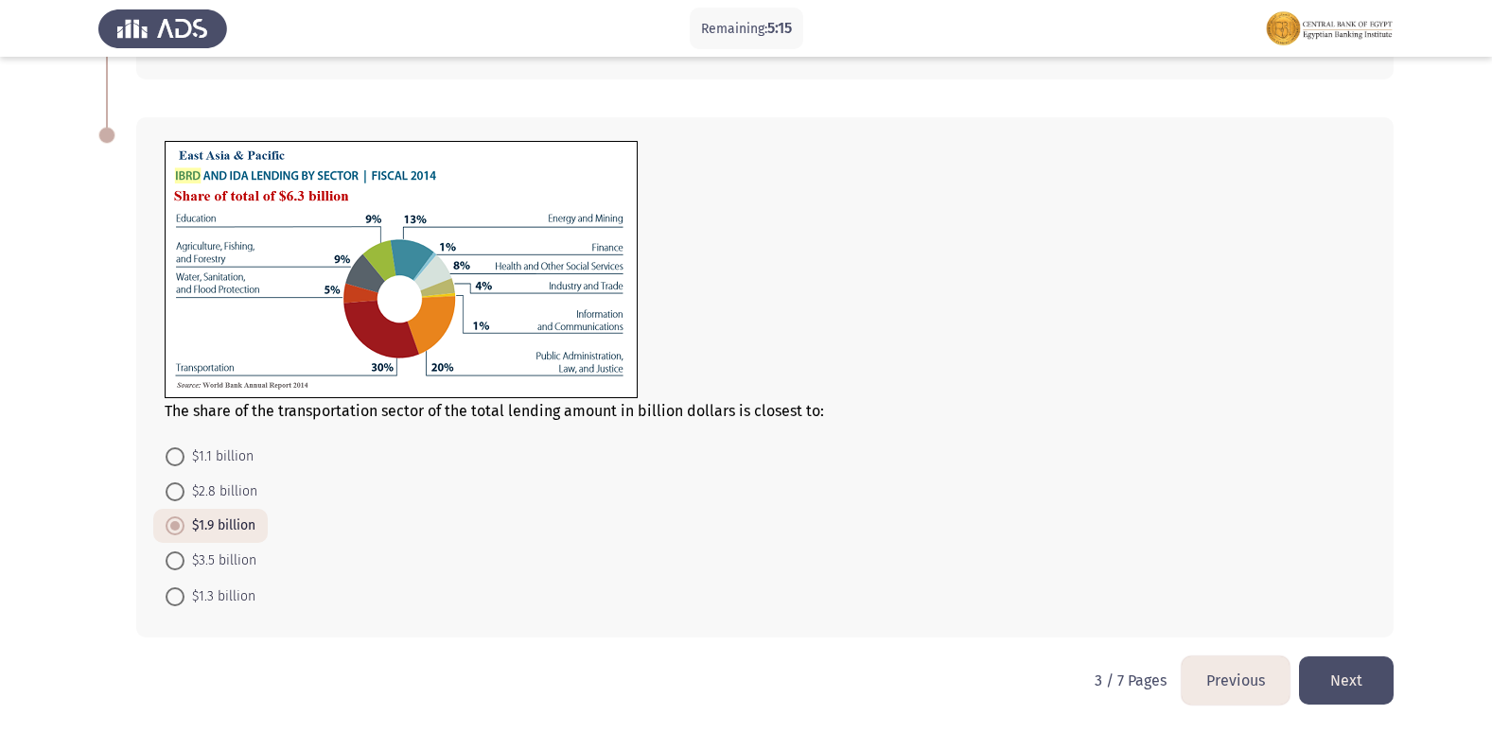
click at [1338, 666] on button "Next" at bounding box center [1346, 680] width 95 height 48
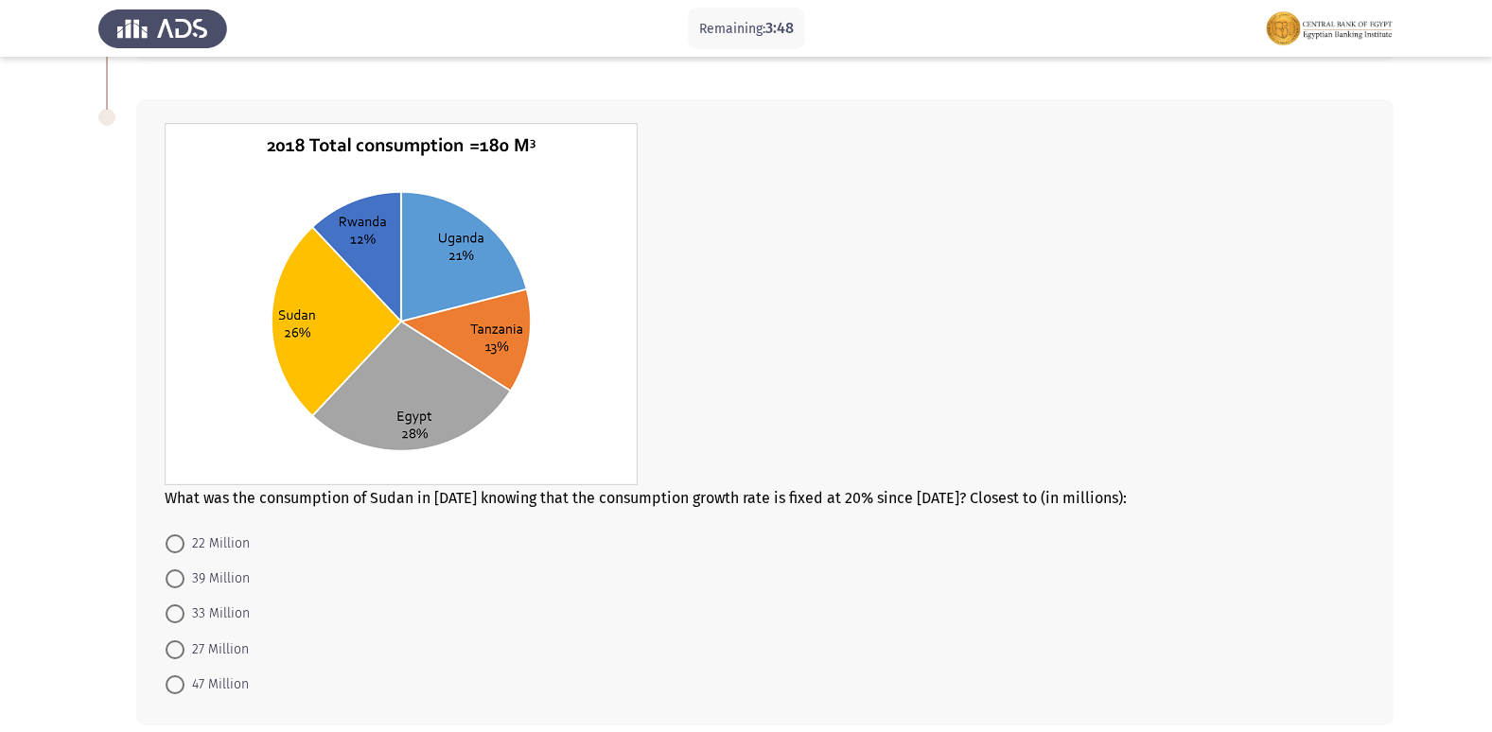
scroll to position [662, 0]
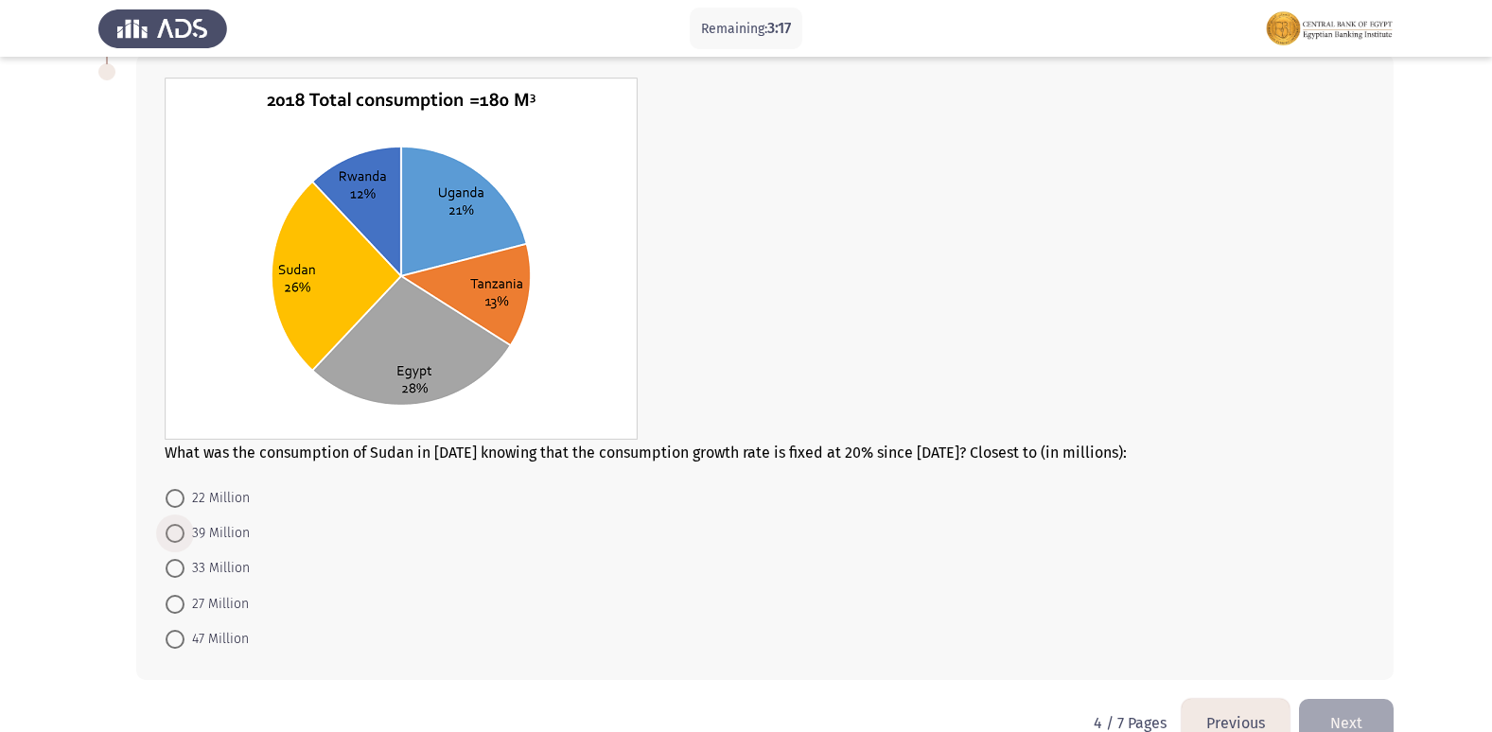
click at [177, 536] on span at bounding box center [175, 533] width 19 height 19
click at [177, 536] on input "39 Million" at bounding box center [175, 533] width 19 height 19
radio input "true"
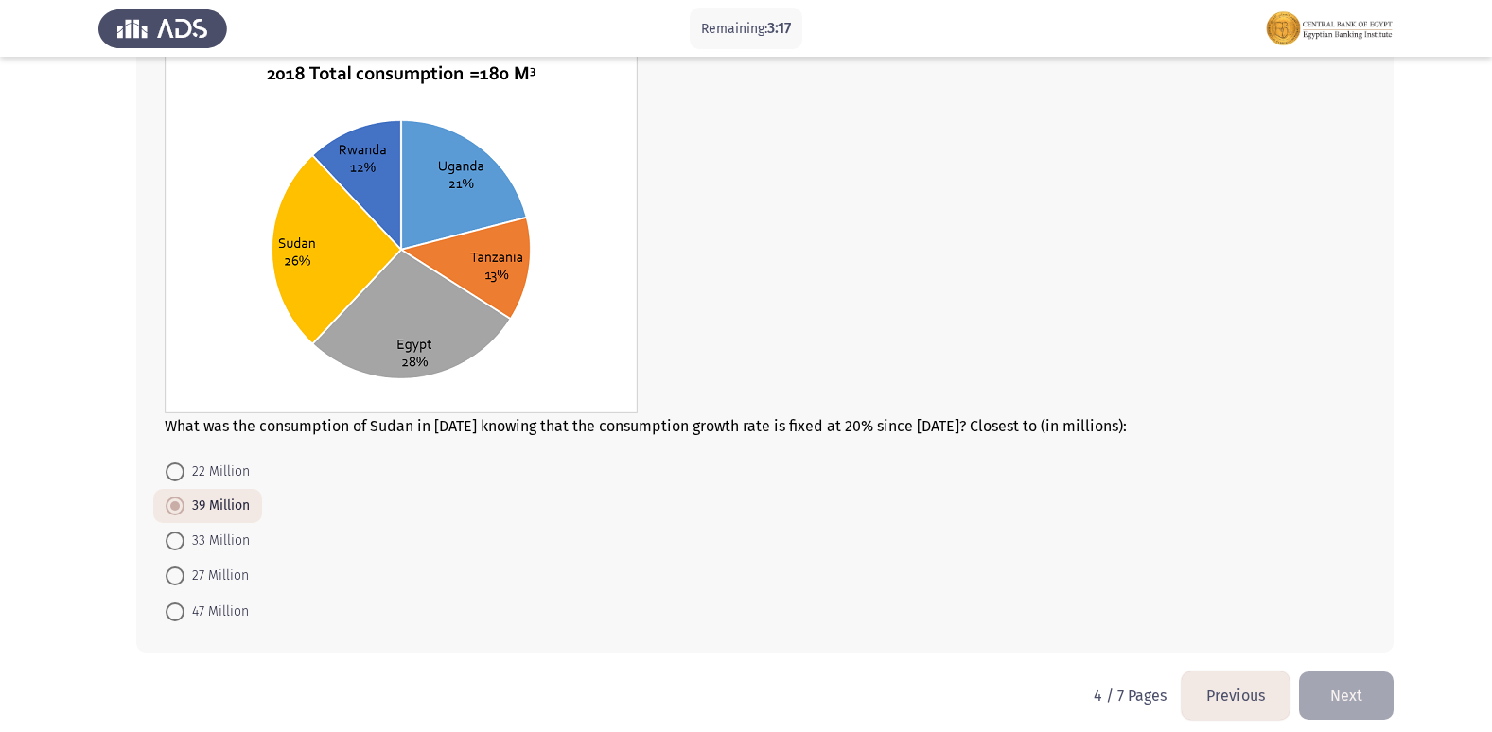
scroll to position [704, 0]
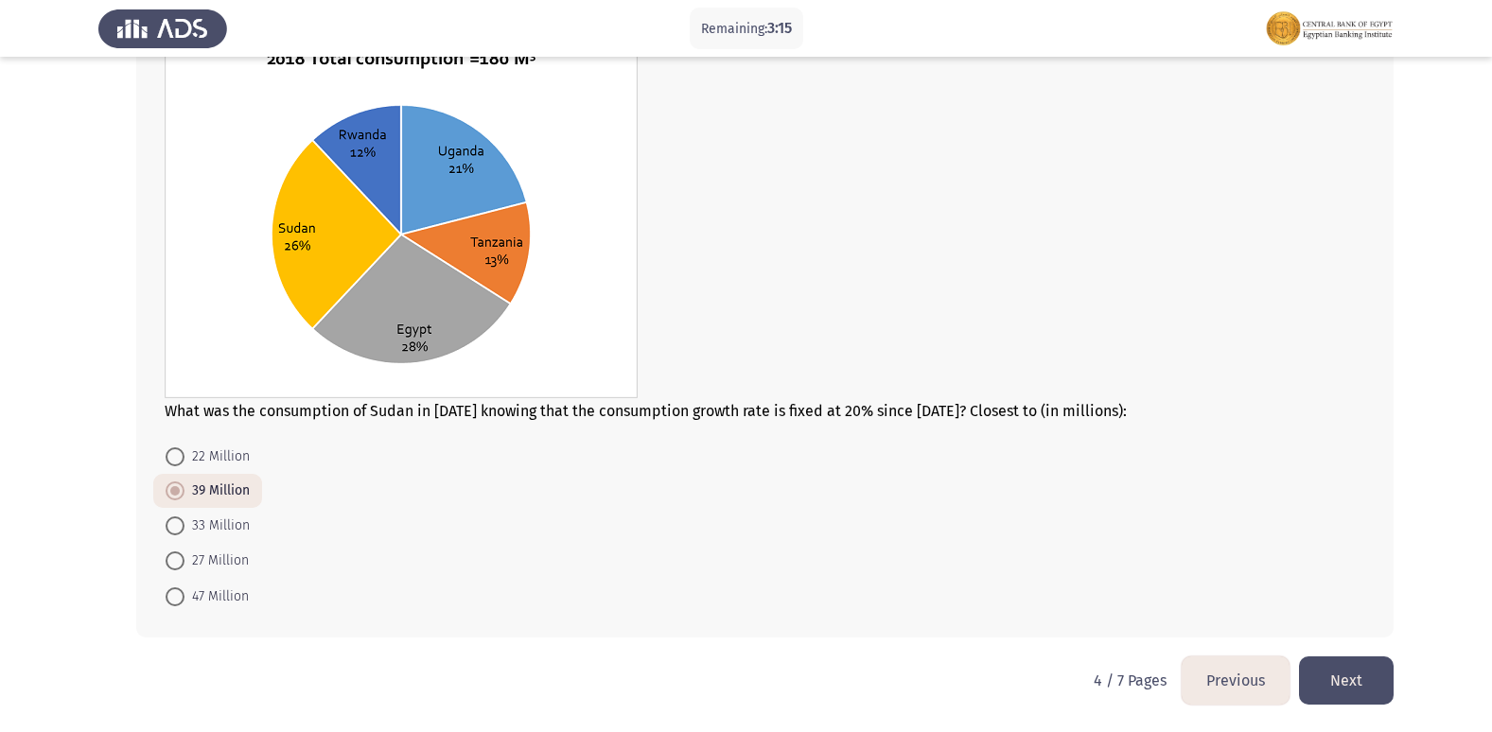
click at [1378, 662] on button "Next" at bounding box center [1346, 680] width 95 height 48
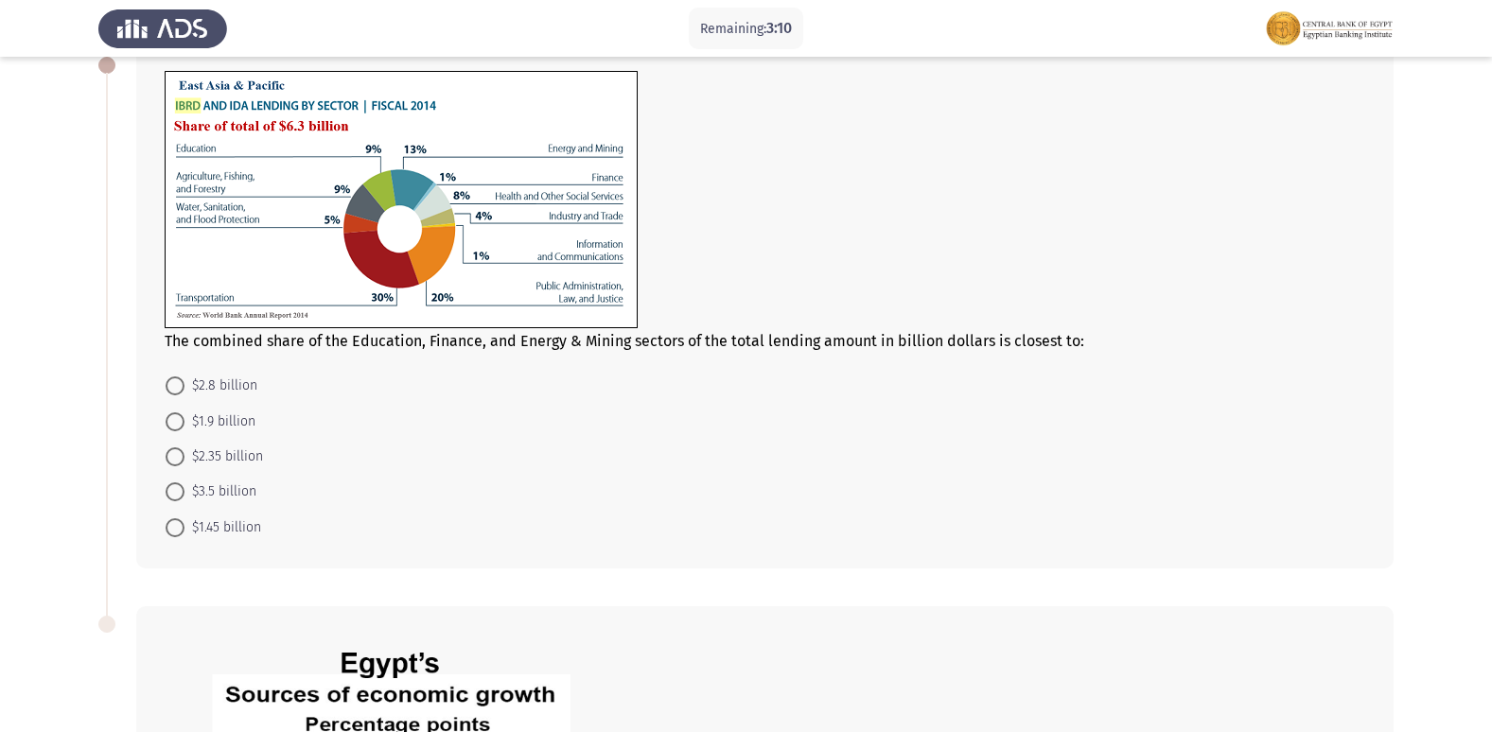
scroll to position [95, 0]
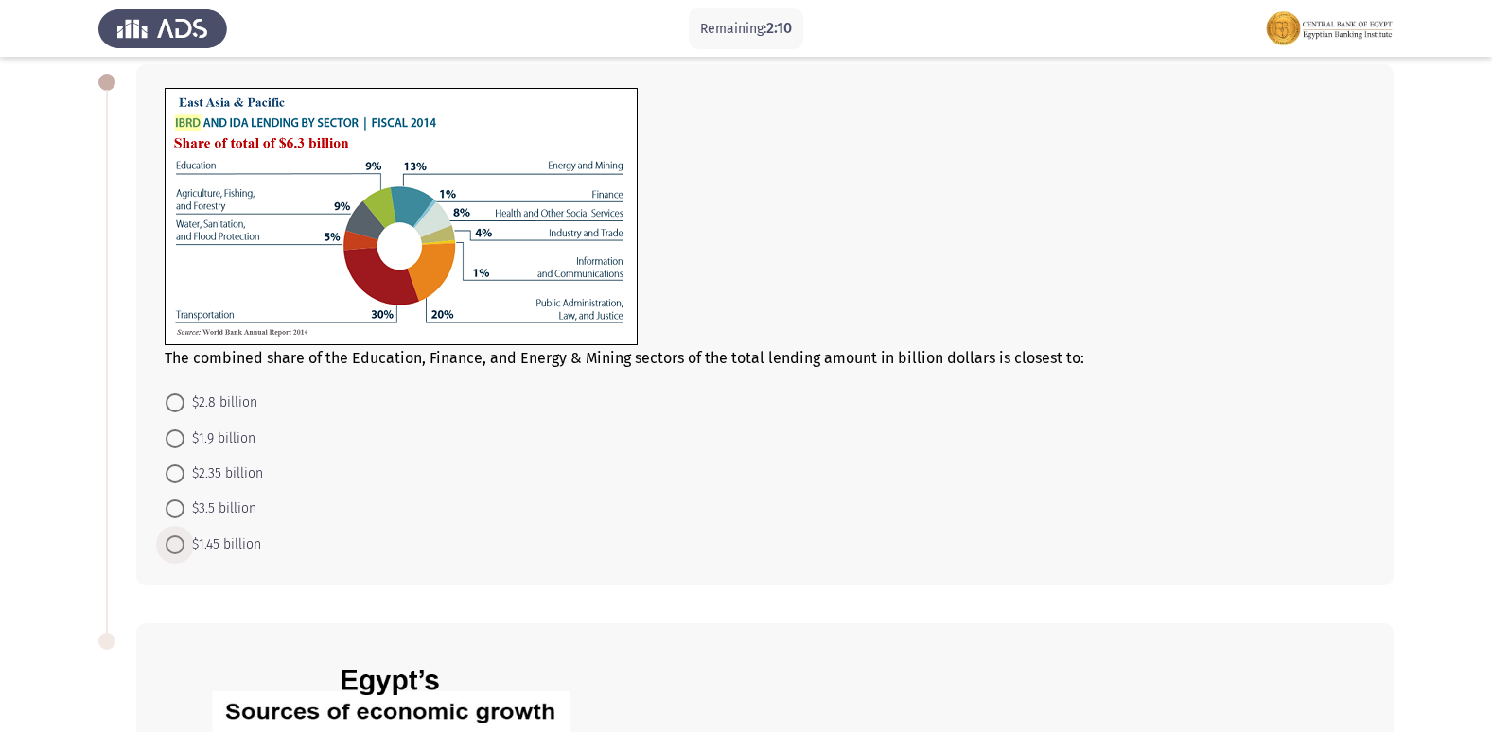
click at [180, 542] on span at bounding box center [175, 544] width 19 height 19
click at [180, 542] on input "$1.45 billion" at bounding box center [175, 544] width 19 height 19
radio input "true"
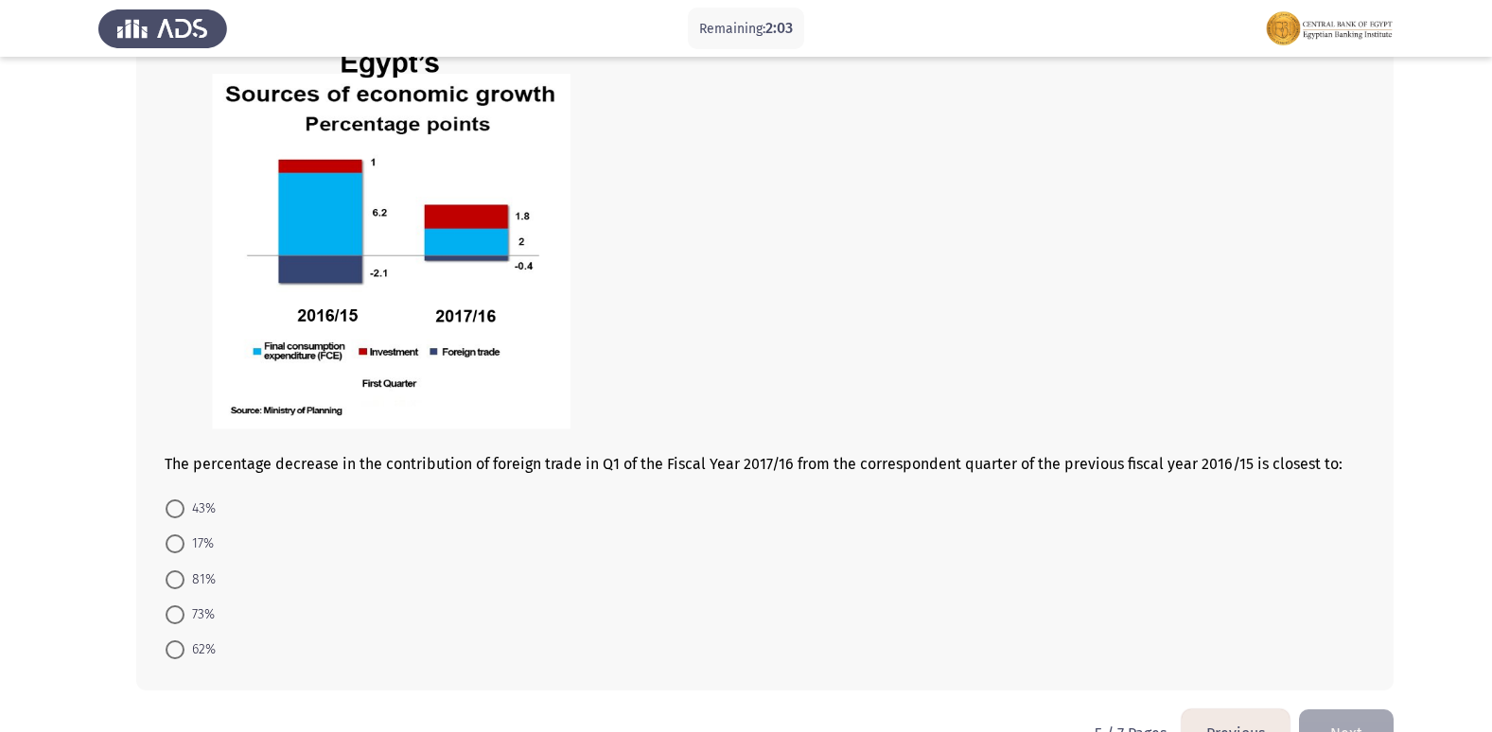
scroll to position [757, 0]
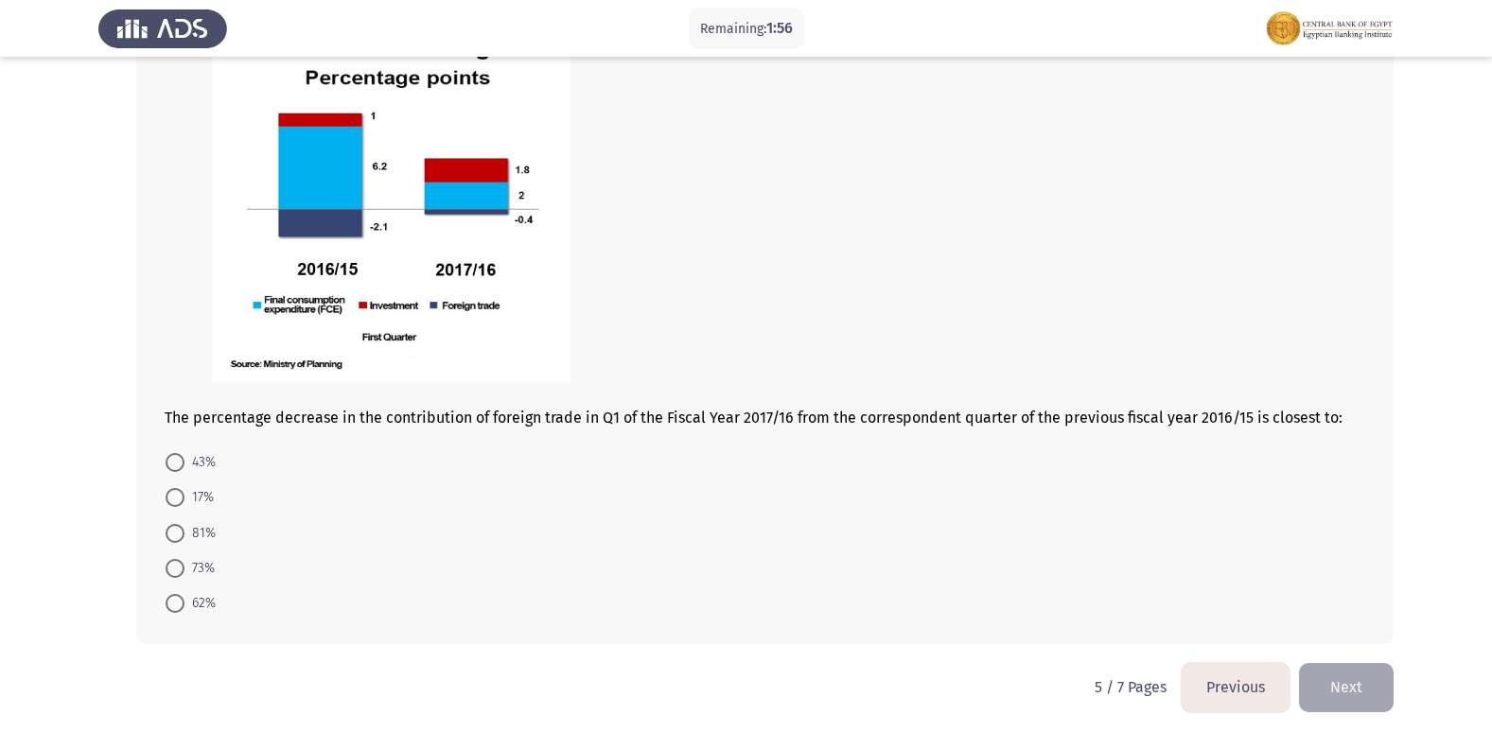
click at [174, 471] on span at bounding box center [175, 462] width 19 height 19
click at [174, 471] on input "43%" at bounding box center [175, 462] width 19 height 19
radio input "true"
click at [188, 530] on span "81%" at bounding box center [199, 531] width 31 height 23
click at [184, 530] on input "81%" at bounding box center [175, 531] width 19 height 19
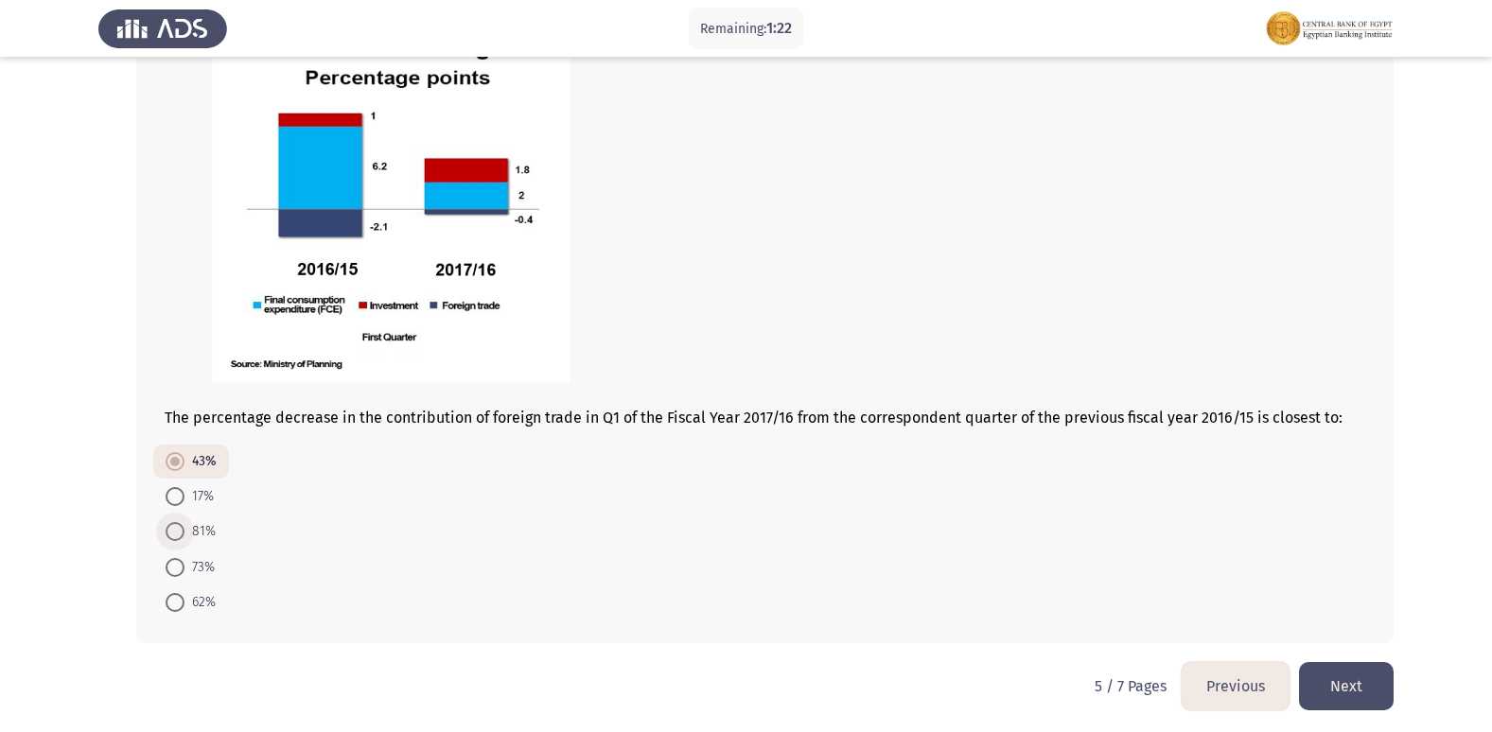
radio input "true"
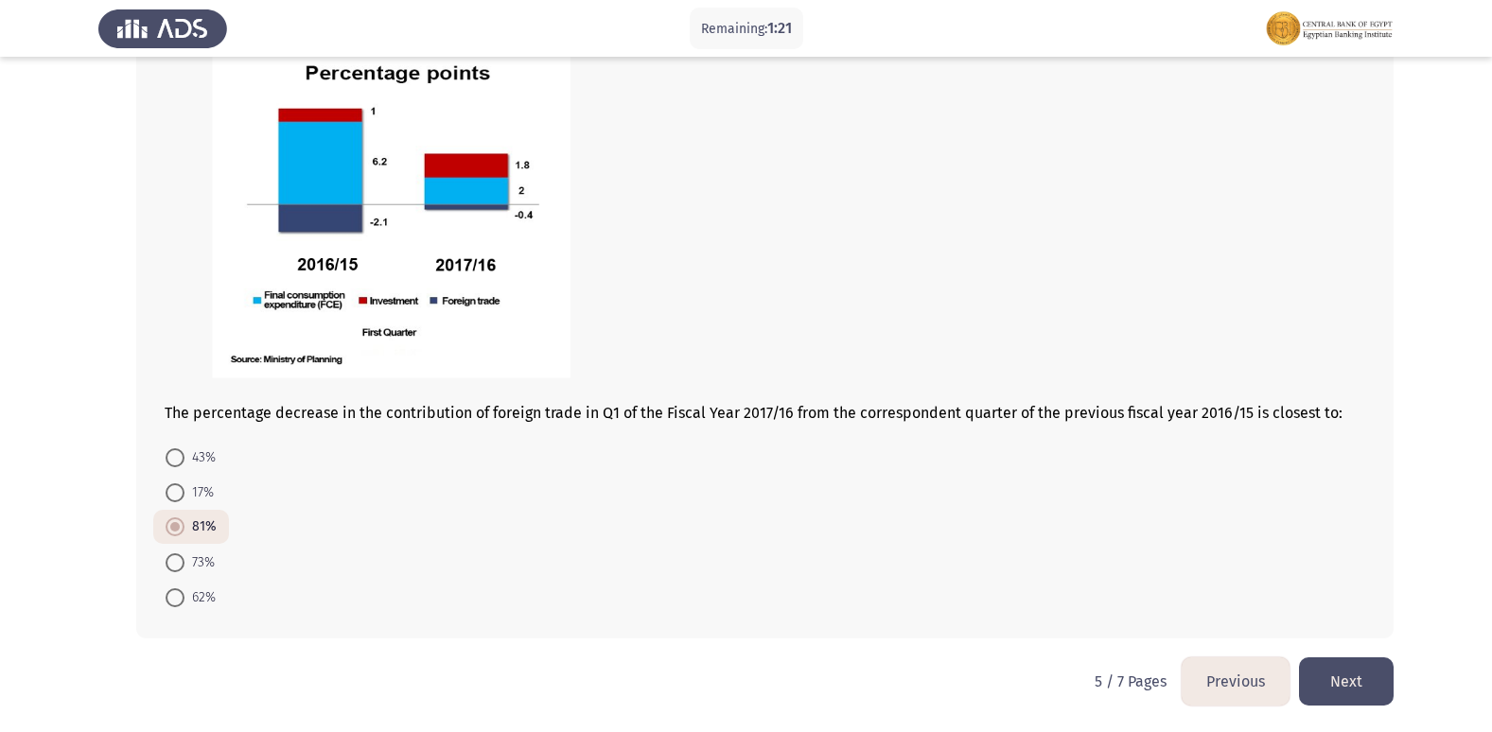
scroll to position [762, 0]
click at [1326, 680] on button "Next" at bounding box center [1346, 680] width 95 height 48
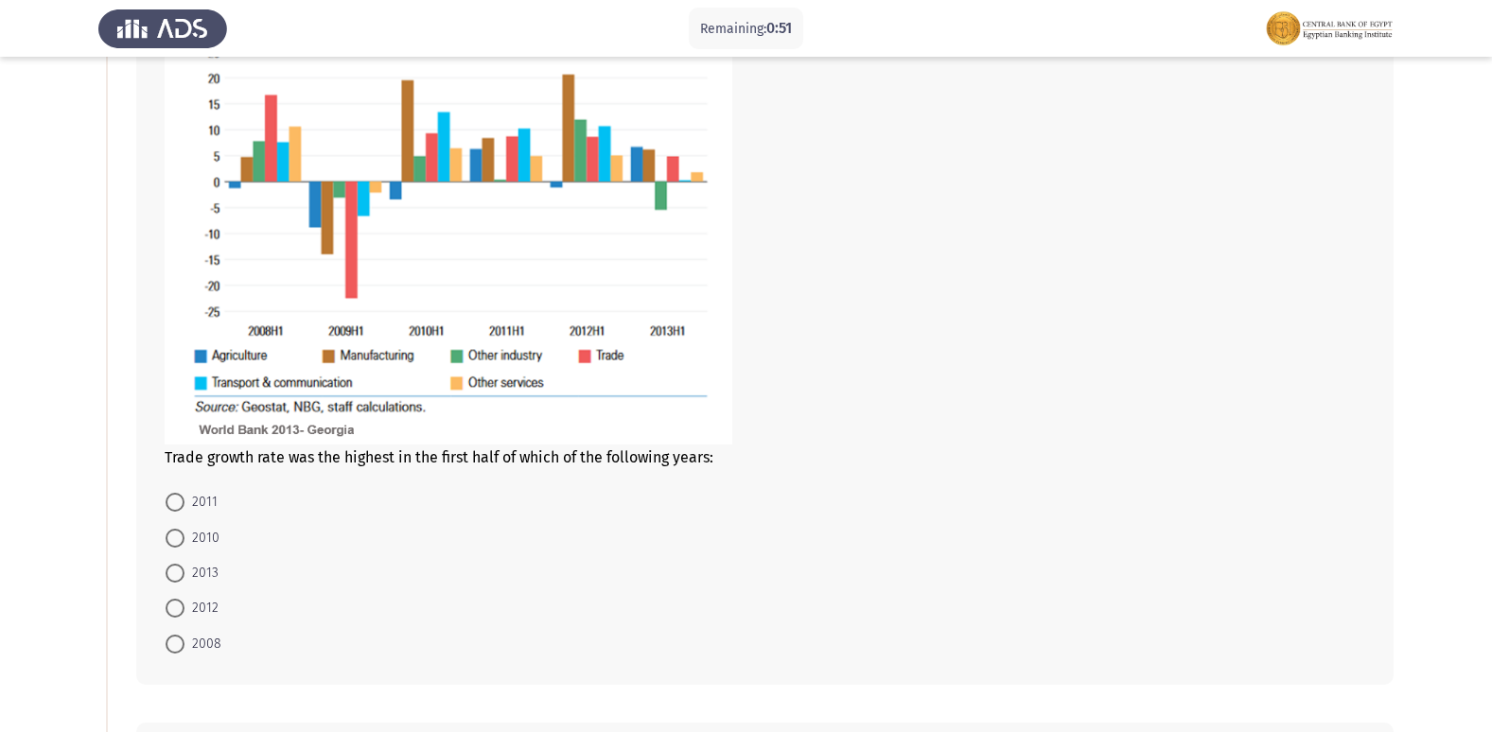
scroll to position [284, 0]
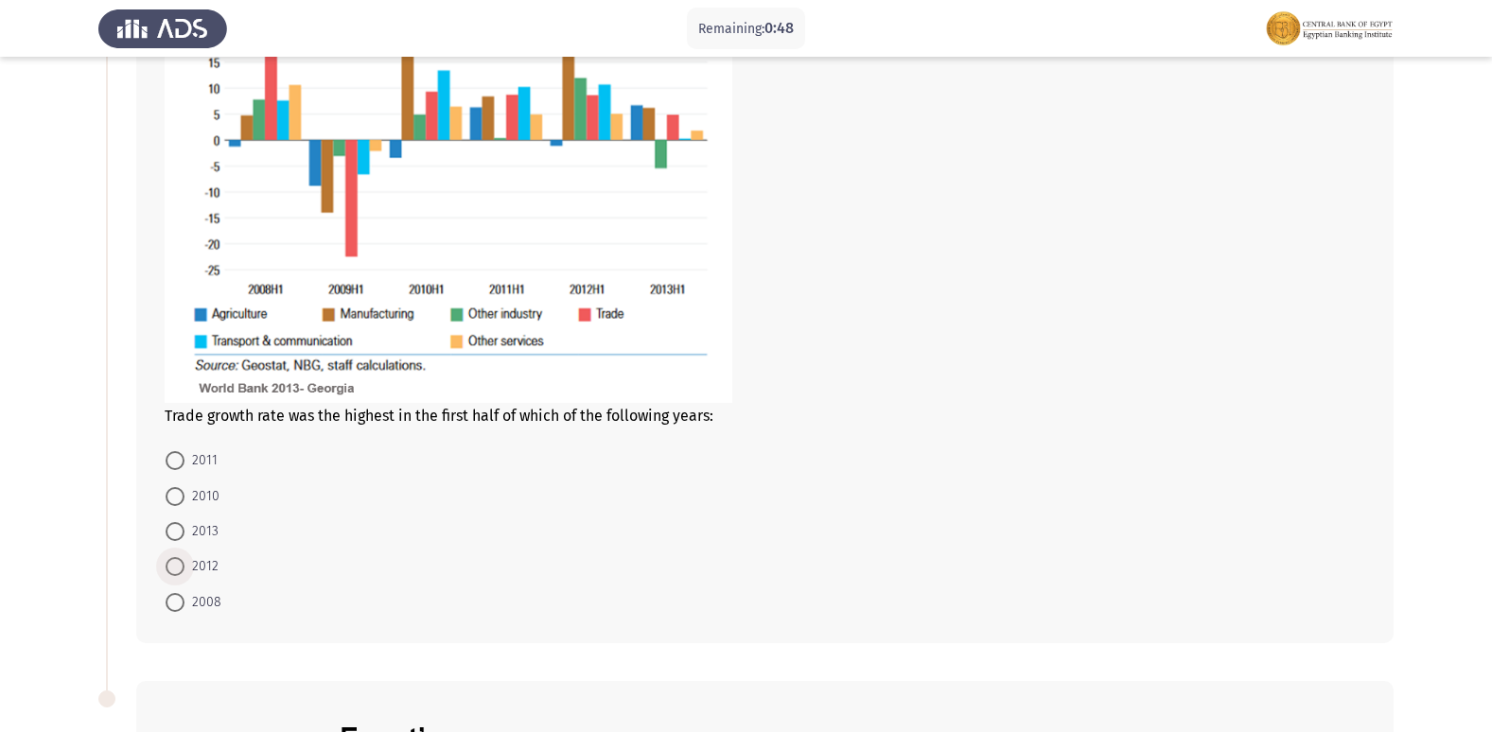
click at [170, 576] on span at bounding box center [175, 566] width 19 height 19
click at [170, 576] on input "2012" at bounding box center [175, 566] width 19 height 19
radio input "true"
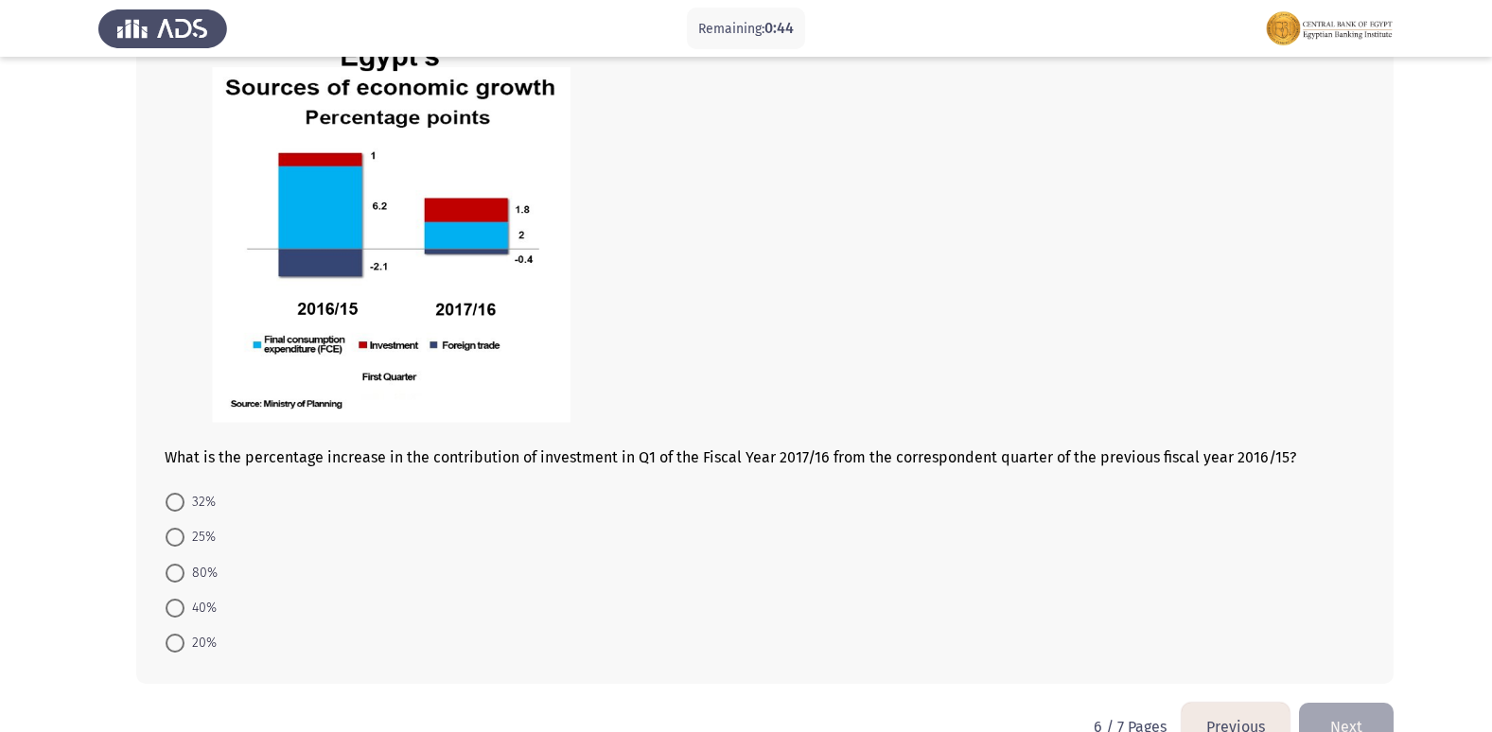
scroll to position [1010, 0]
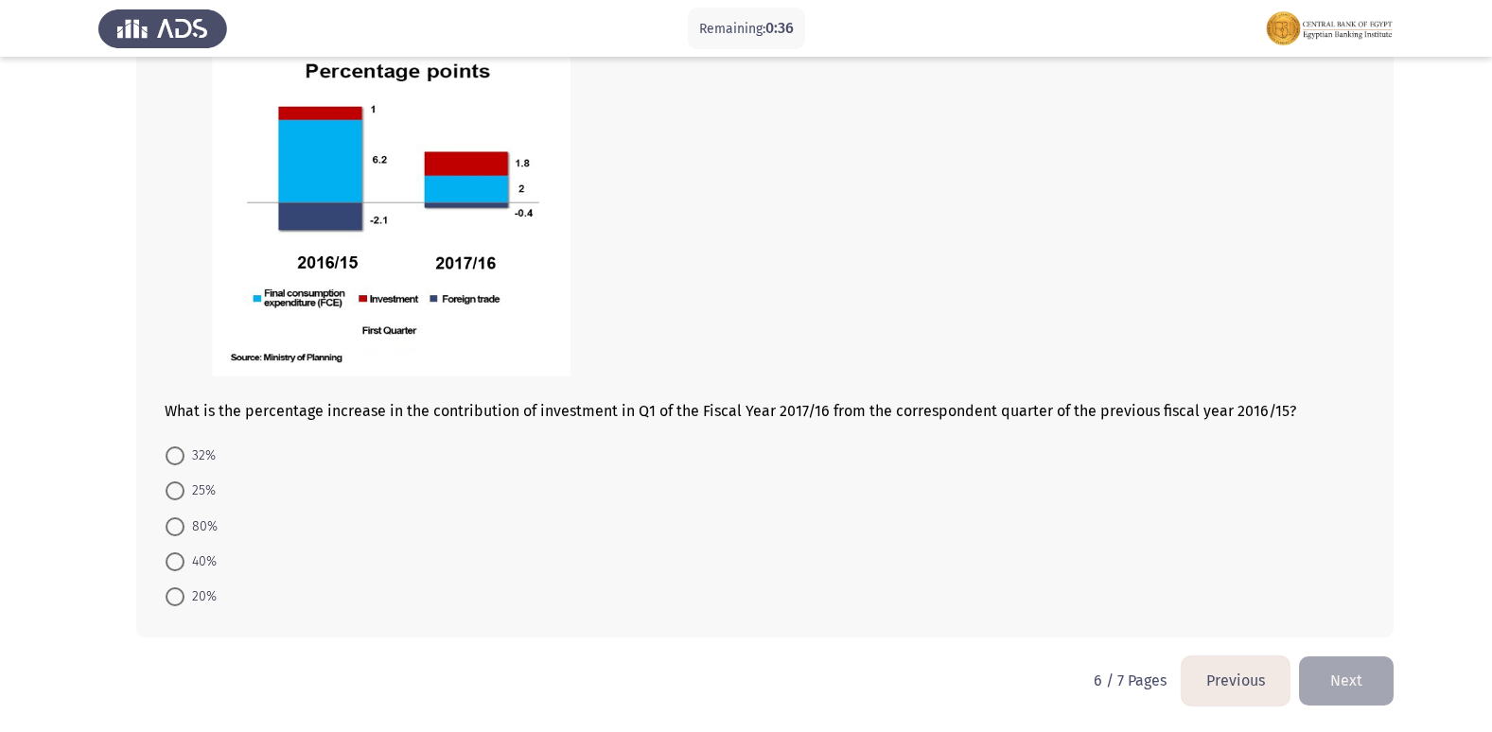
click at [178, 520] on span at bounding box center [175, 526] width 19 height 19
click at [178, 520] on input "80%" at bounding box center [175, 526] width 19 height 19
radio input "true"
click at [1326, 678] on button "Next" at bounding box center [1346, 680] width 95 height 48
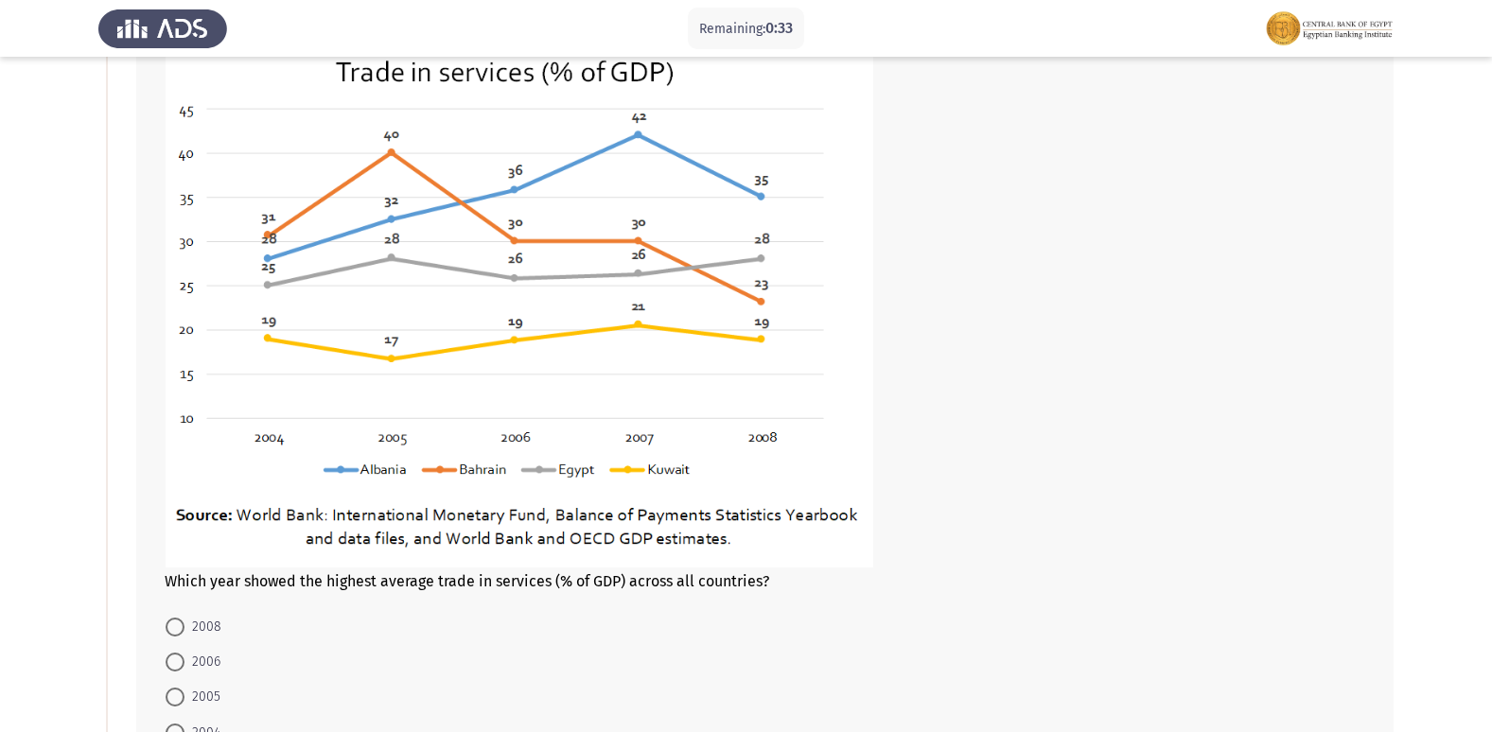
scroll to position [189, 0]
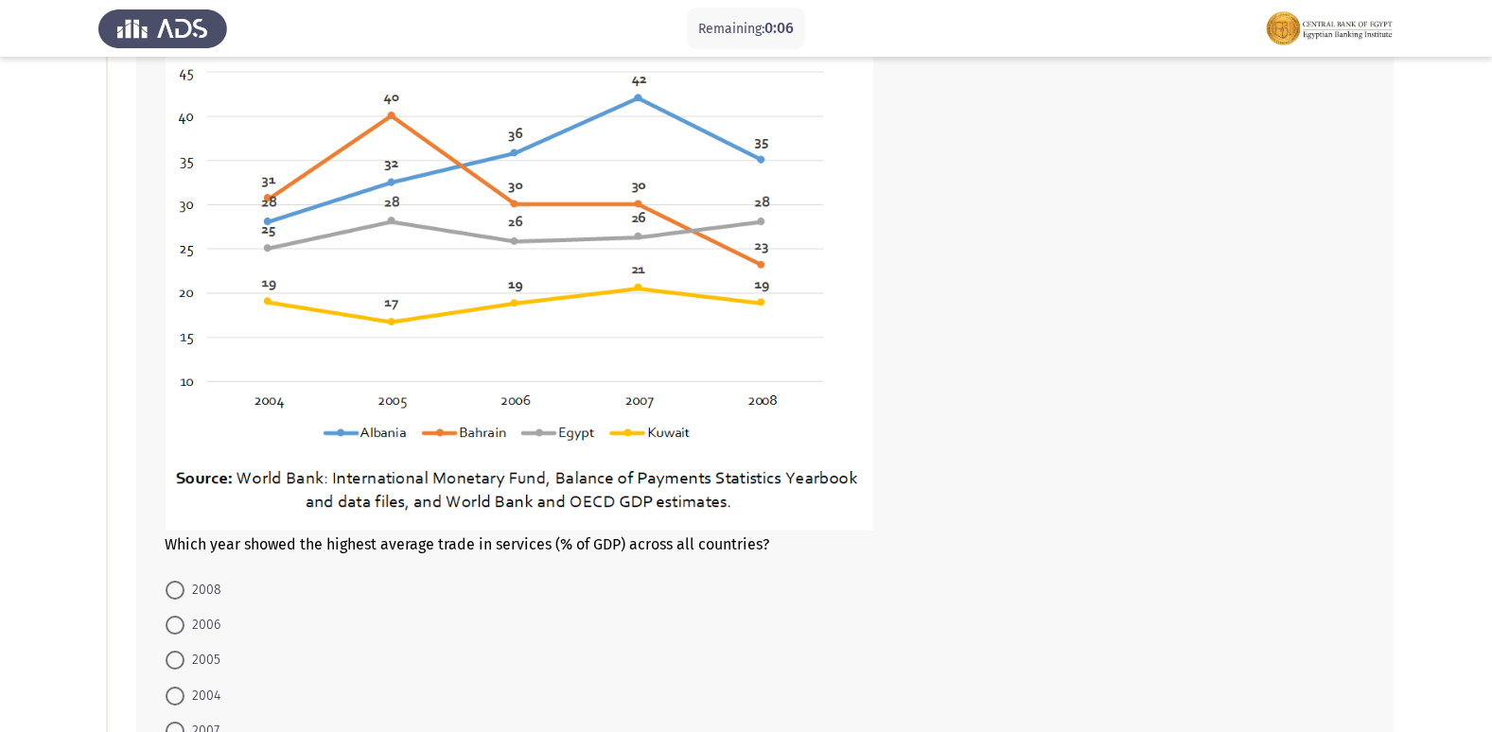
click at [184, 698] on span "2004" at bounding box center [202, 696] width 36 height 23
click at [184, 698] on input "2004" at bounding box center [175, 696] width 19 height 19
radio input "true"
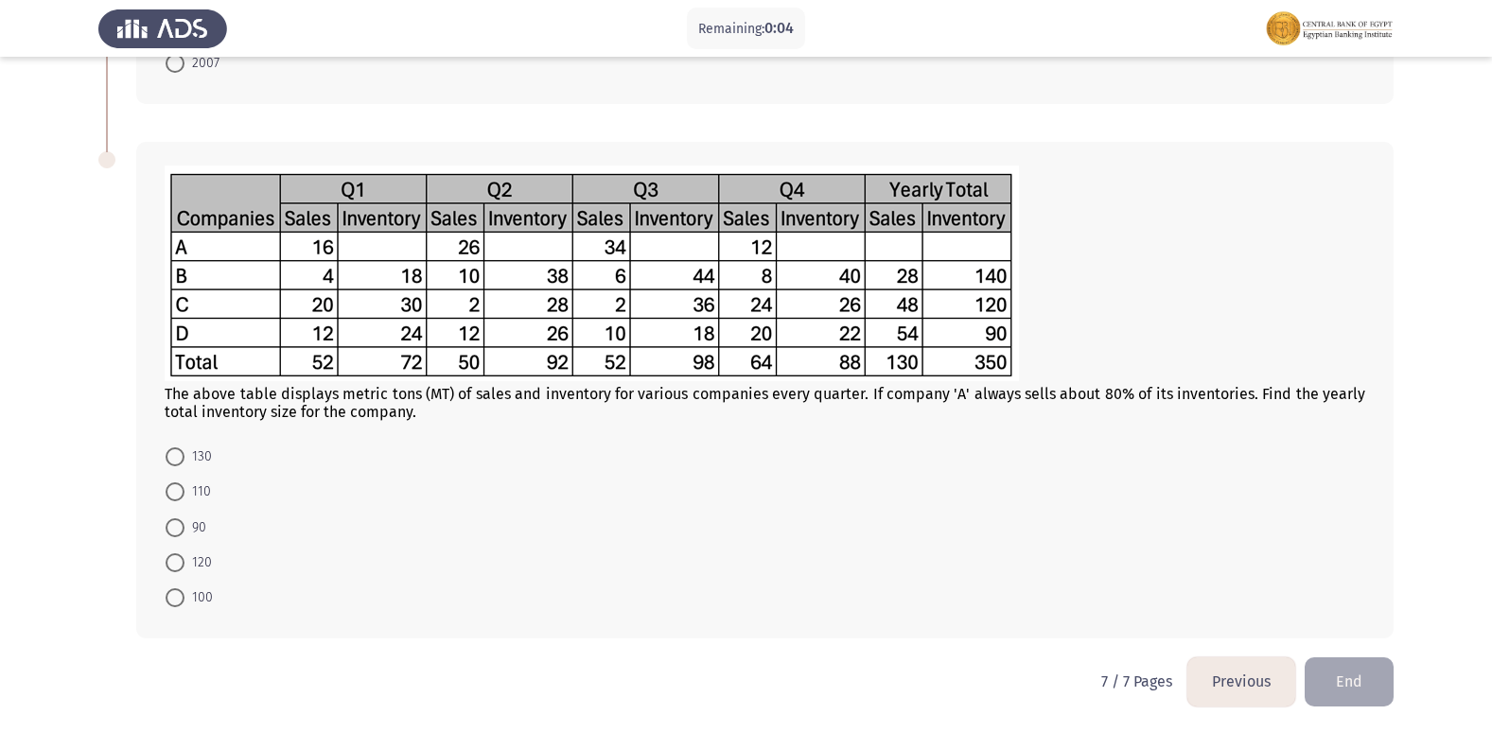
scroll to position [857, 0]
click at [175, 497] on span at bounding box center [175, 490] width 19 height 19
click at [175, 497] on input "110" at bounding box center [175, 490] width 19 height 19
radio input "true"
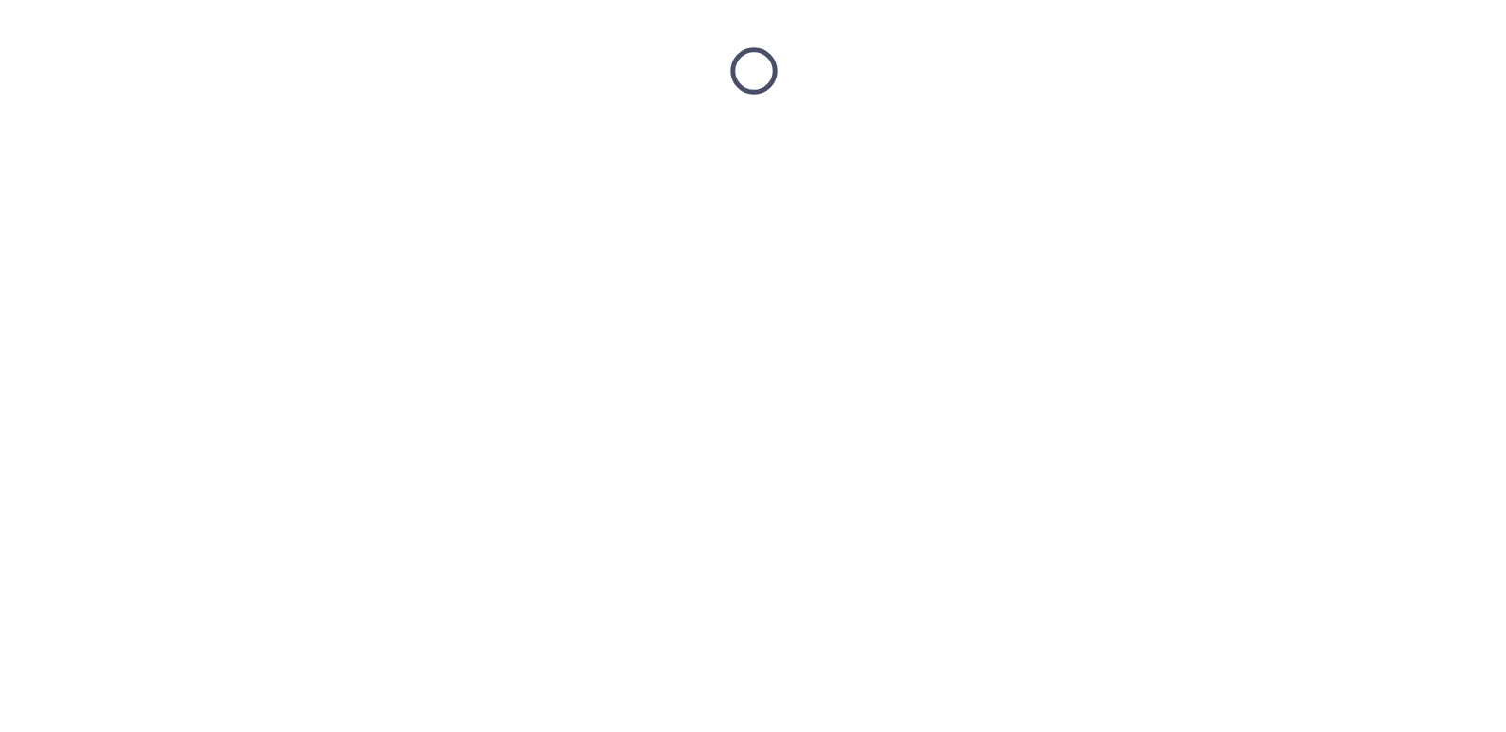
scroll to position [0, 0]
